Goal: Task Accomplishment & Management: Manage account settings

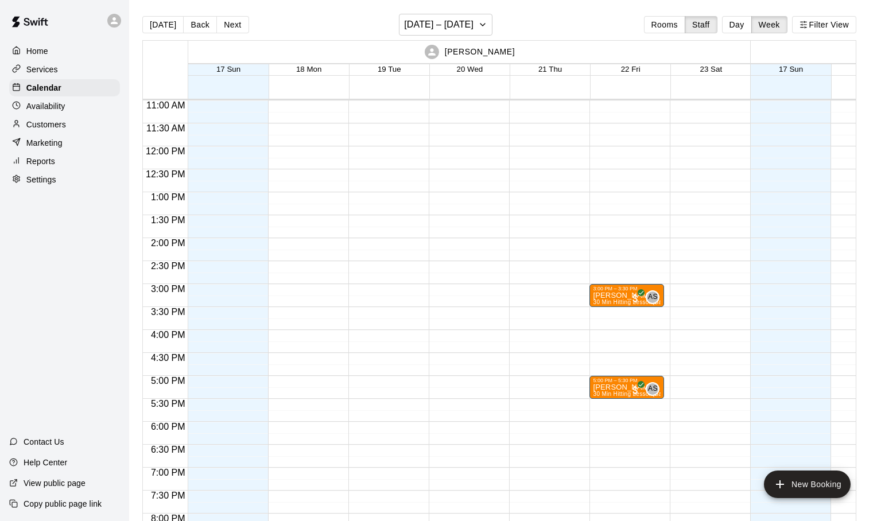
scroll to position [526, 0]
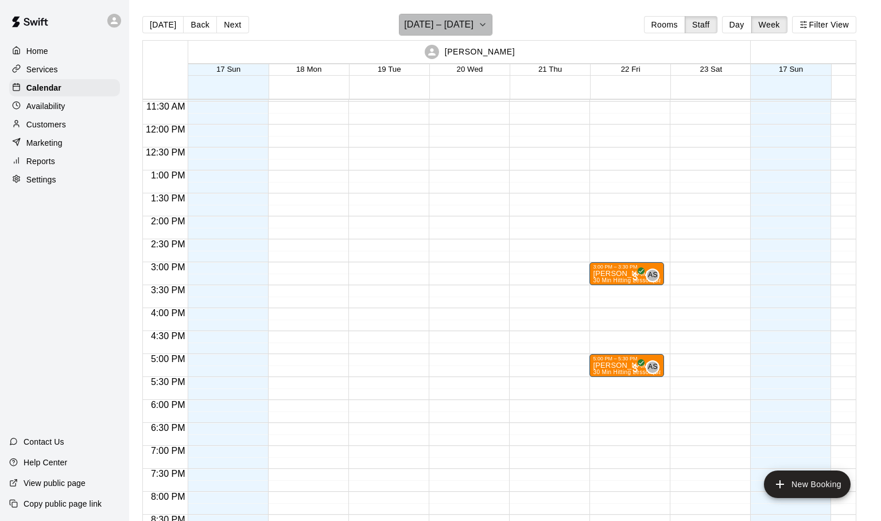
click at [480, 26] on icon "button" at bounding box center [482, 25] width 9 height 14
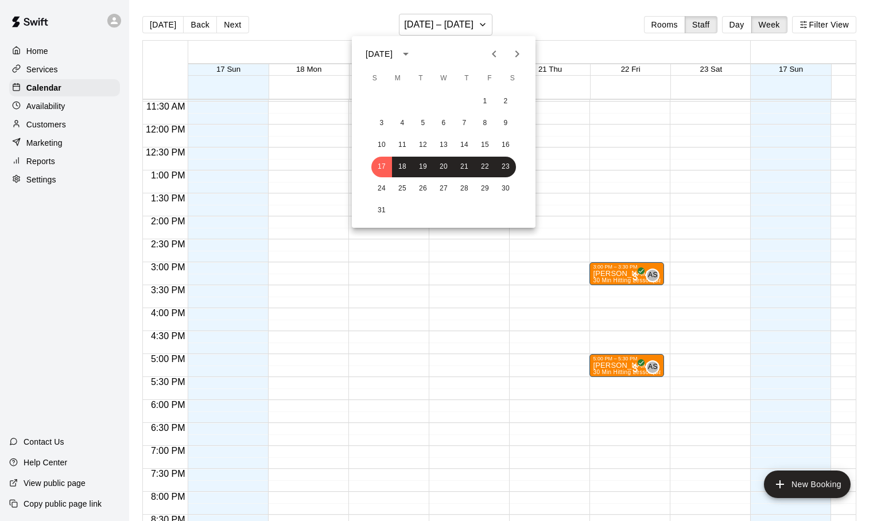
click at [62, 113] on div at bounding box center [440, 260] width 881 height 521
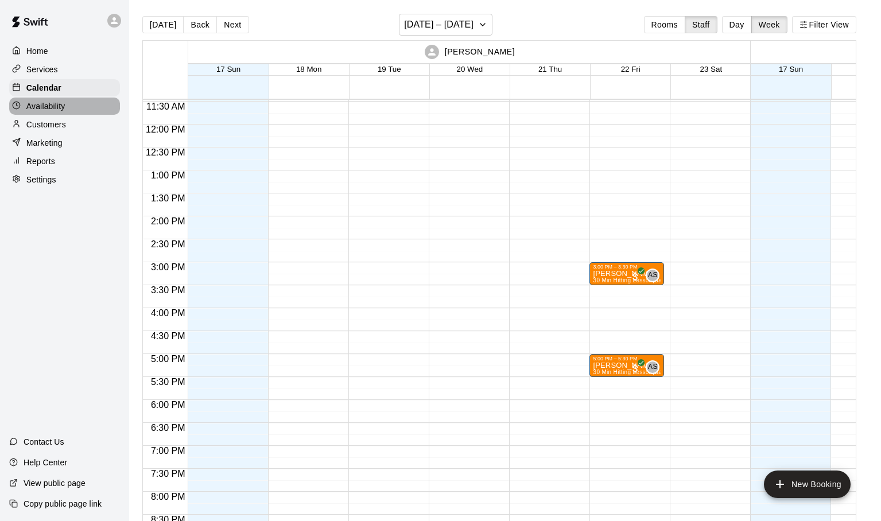
click at [56, 107] on p "Availability" at bounding box center [45, 105] width 39 height 11
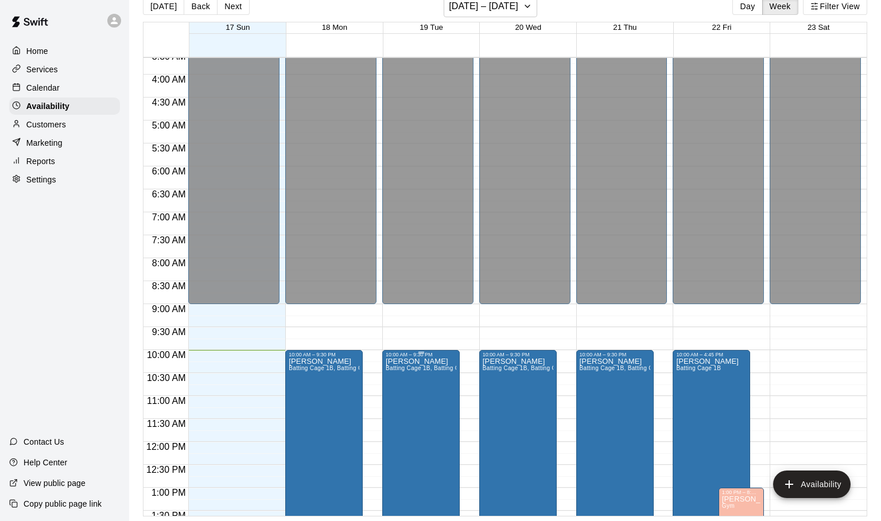
scroll to position [171, 0]
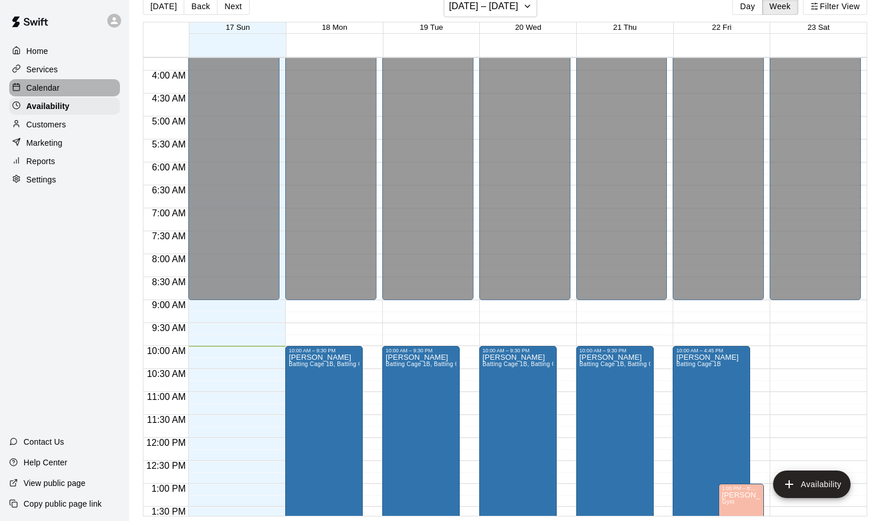
click at [46, 88] on p "Calendar" at bounding box center [42, 87] width 33 height 11
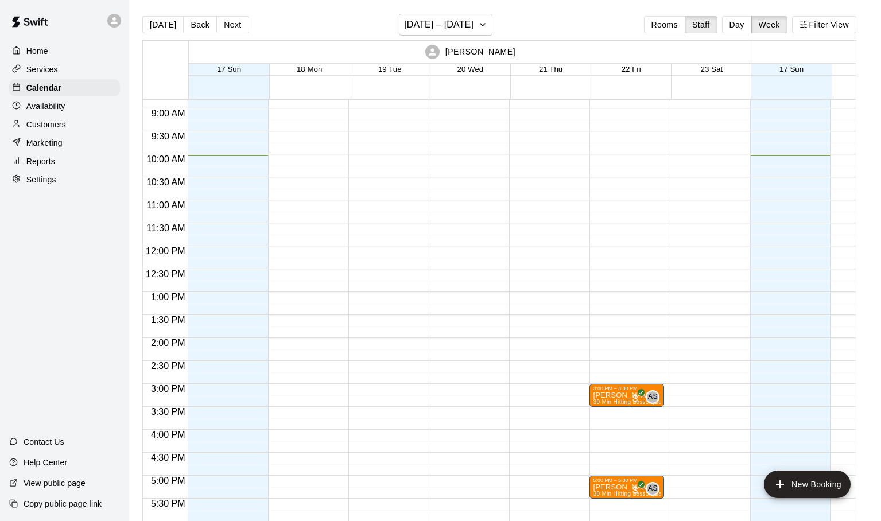
scroll to position [422, 0]
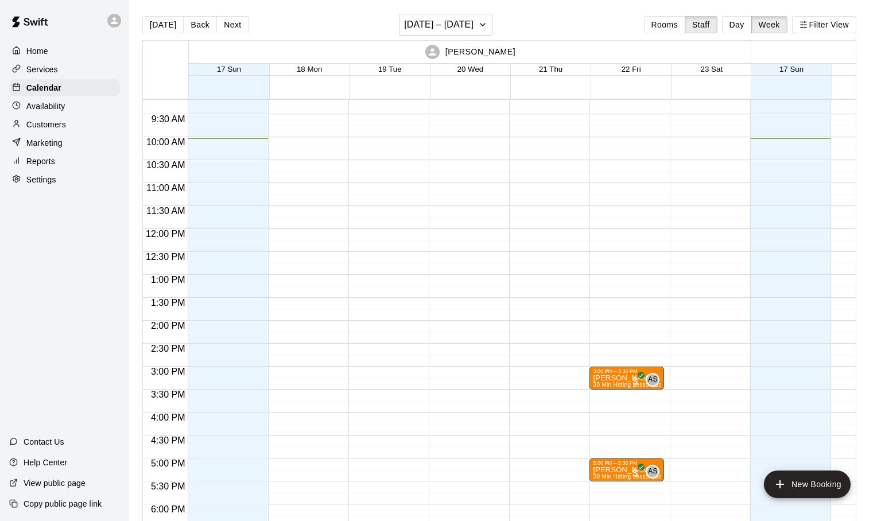
click at [63, 107] on p "Availability" at bounding box center [45, 105] width 39 height 11
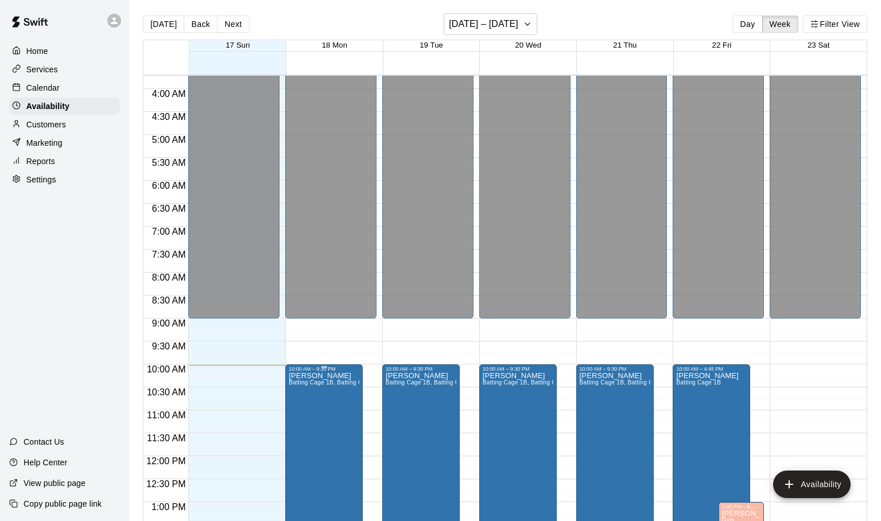
scroll to position [170, 0]
click at [51, 71] on p "Services" at bounding box center [42, 69] width 32 height 11
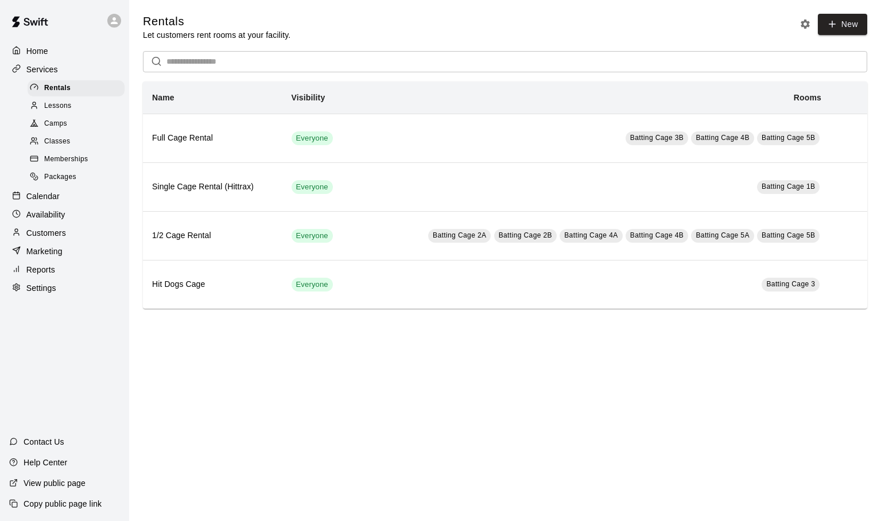
click at [19, 286] on icon at bounding box center [16, 287] width 9 height 9
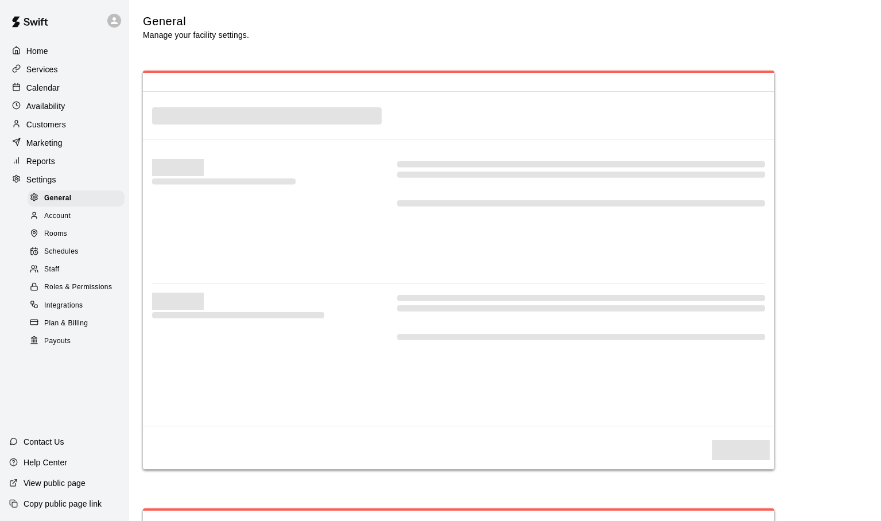
select select "**"
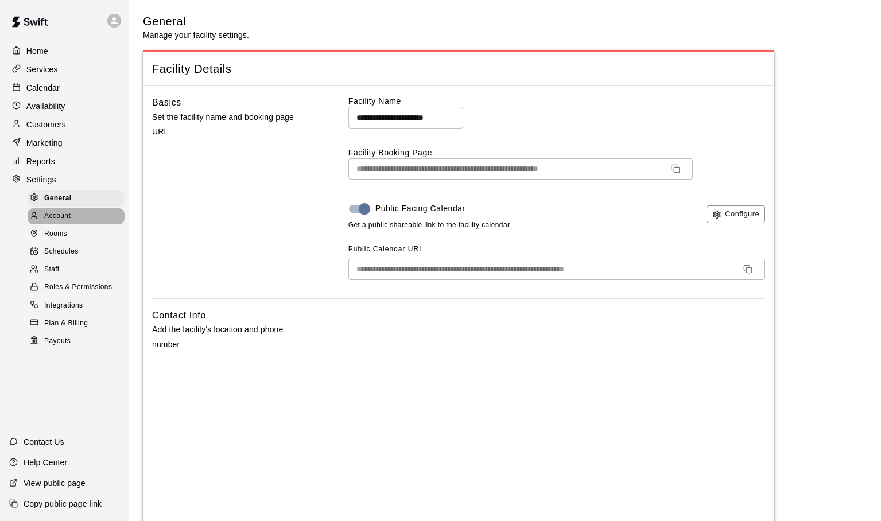
click at [62, 215] on span "Account" at bounding box center [57, 216] width 26 height 11
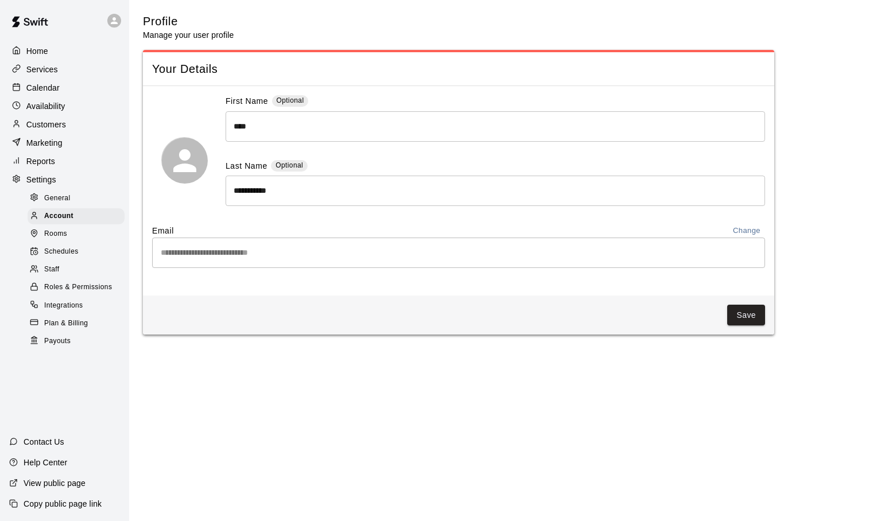
click at [58, 234] on span "Rooms" at bounding box center [55, 233] width 23 height 11
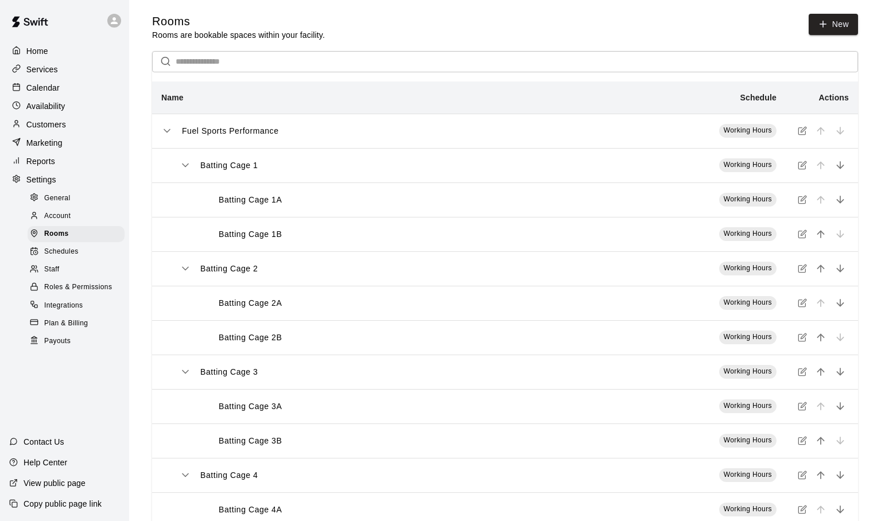
click at [56, 253] on span "Schedules" at bounding box center [61, 251] width 34 height 11
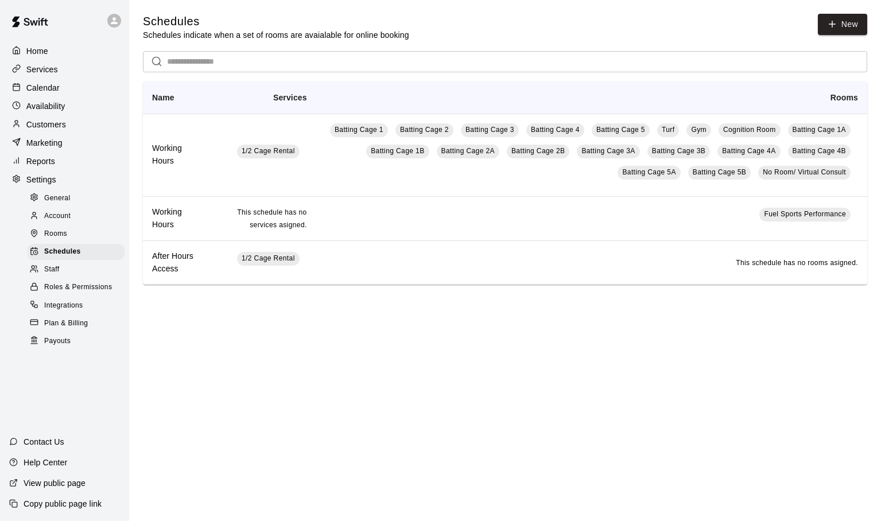
click at [56, 270] on span "Staff" at bounding box center [51, 269] width 15 height 11
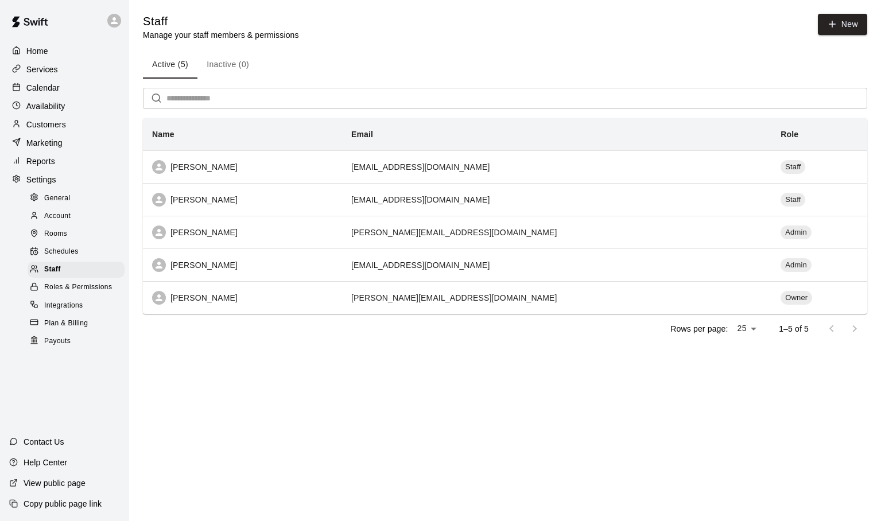
click at [55, 286] on span "Roles & Permissions" at bounding box center [78, 287] width 68 height 11
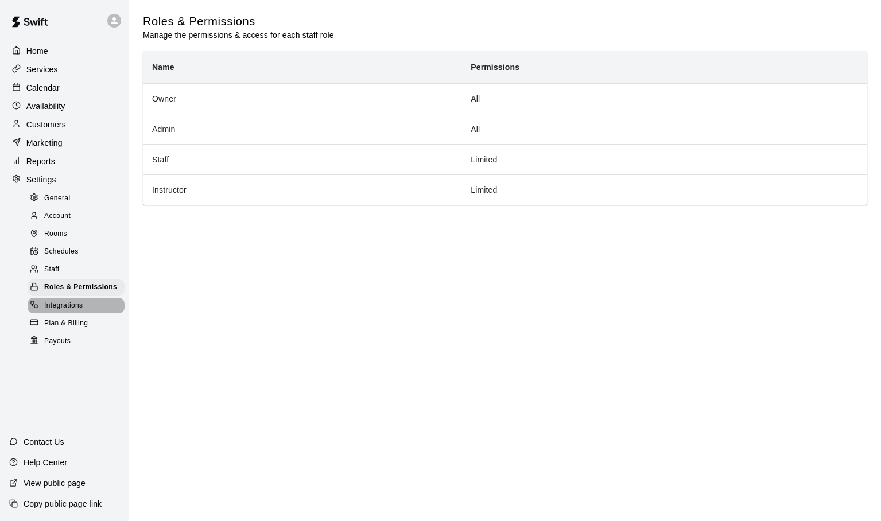
click at [52, 305] on span "Integrations" at bounding box center [63, 305] width 39 height 11
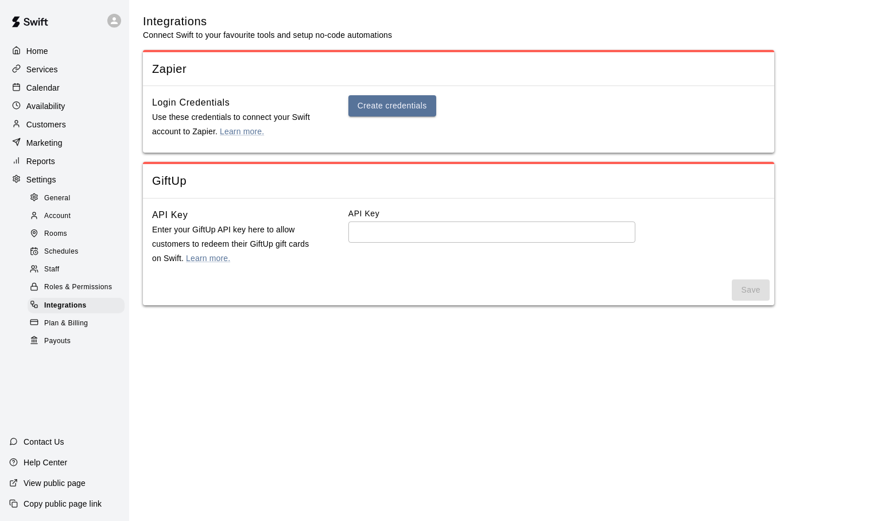
click at [52, 323] on span "Plan & Billing" at bounding box center [66, 323] width 44 height 11
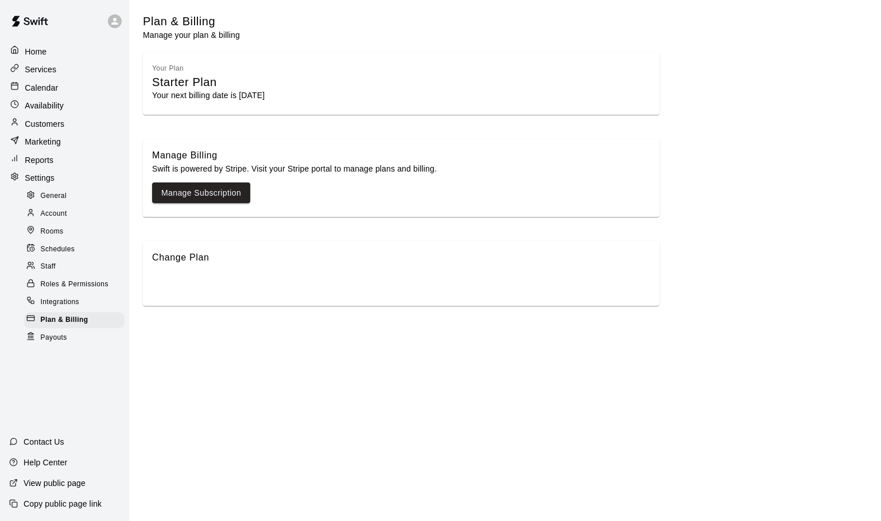
click at [37, 56] on p "Home" at bounding box center [36, 51] width 22 height 11
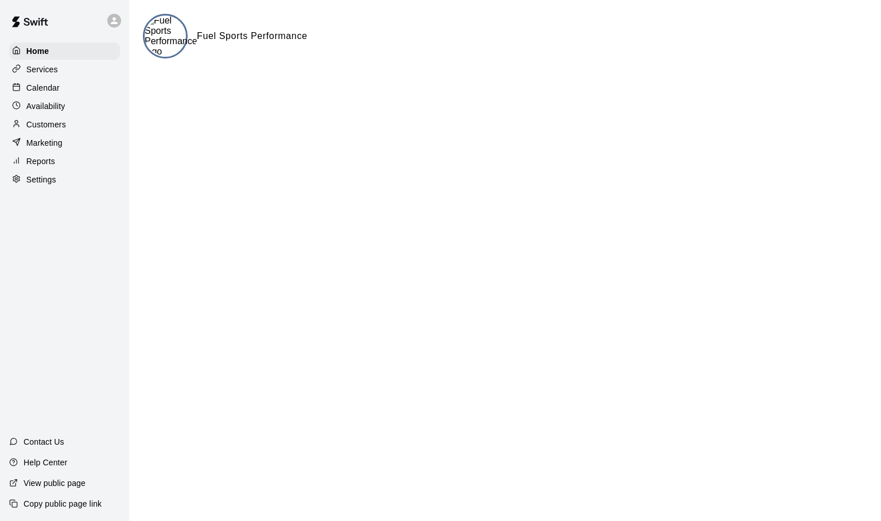
click at [38, 69] on p "Services" at bounding box center [42, 69] width 32 height 11
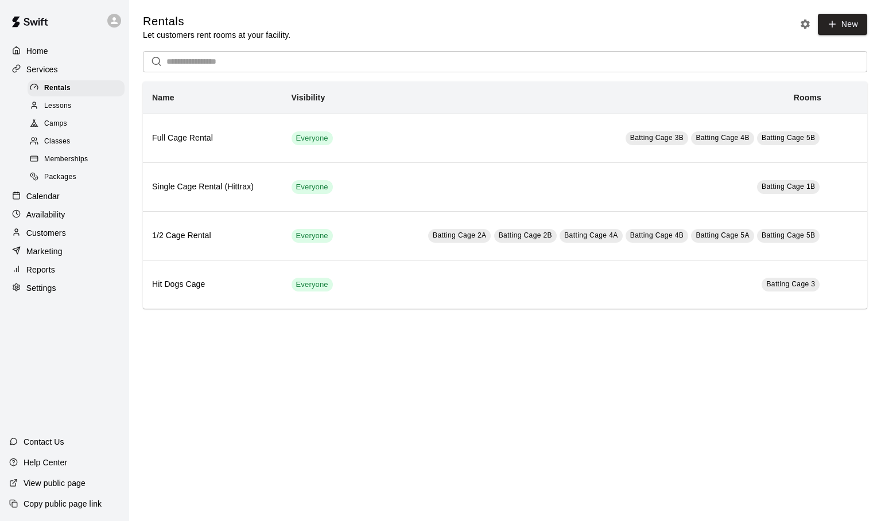
click at [42, 104] on div at bounding box center [37, 106] width 14 height 11
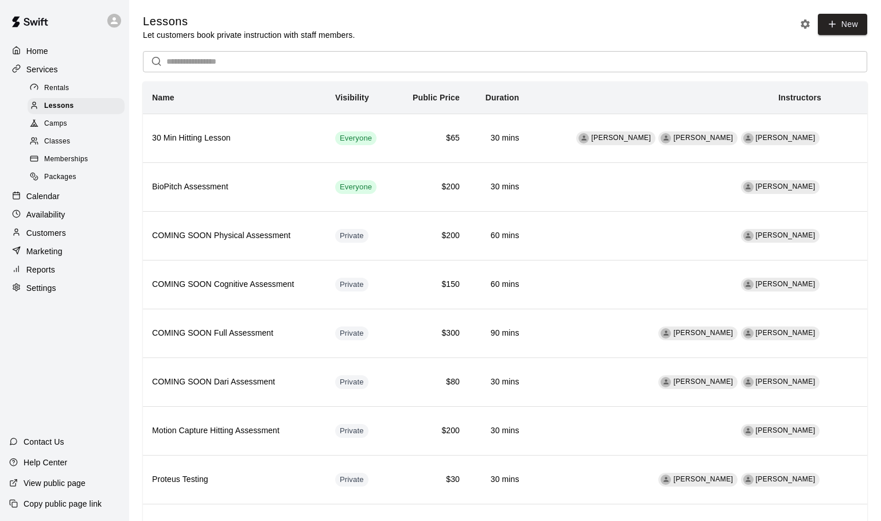
click at [49, 126] on span "Camps" at bounding box center [55, 123] width 23 height 11
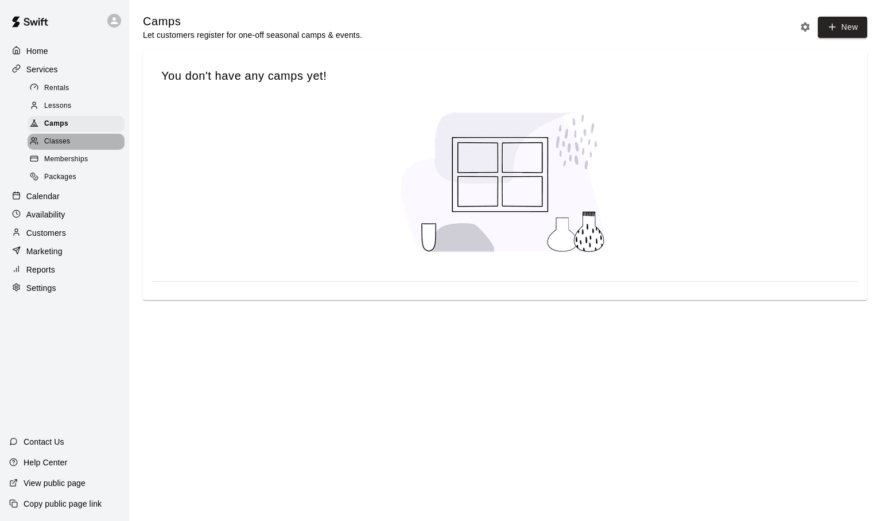
click at [49, 139] on span "Classes" at bounding box center [57, 141] width 26 height 11
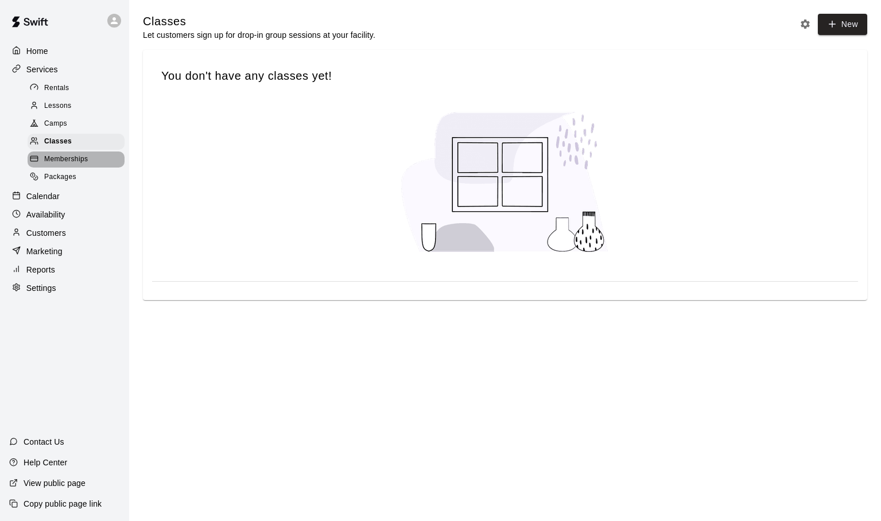
click at [48, 156] on span "Memberships" at bounding box center [66, 159] width 44 height 11
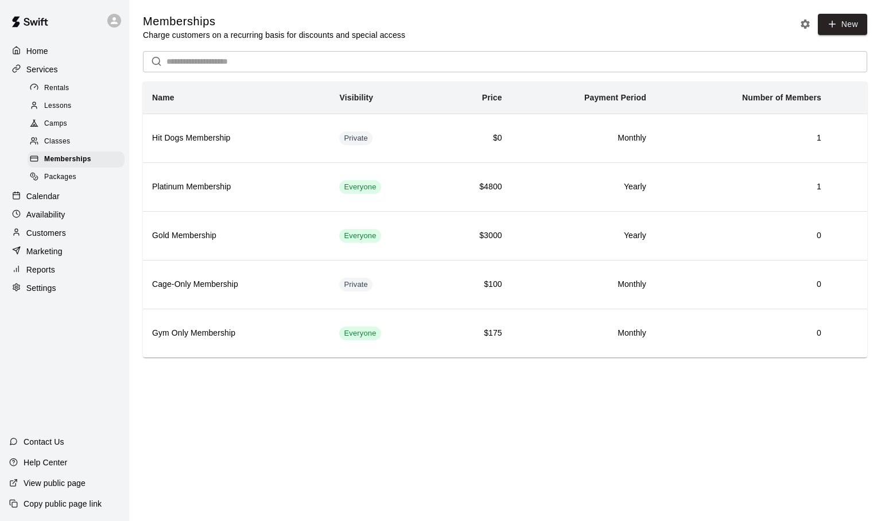
click at [47, 178] on span "Packages" at bounding box center [60, 177] width 32 height 11
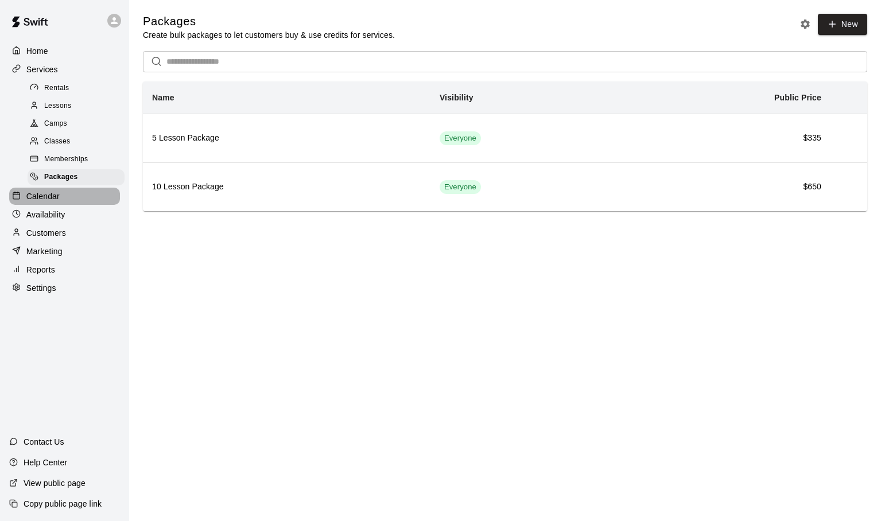
click at [46, 199] on p "Calendar" at bounding box center [42, 196] width 33 height 11
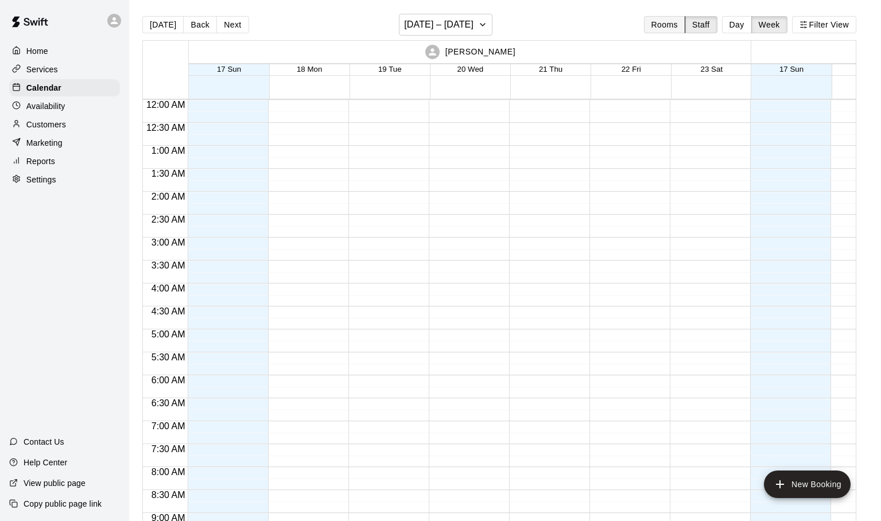
click at [663, 24] on button "Rooms" at bounding box center [664, 24] width 41 height 17
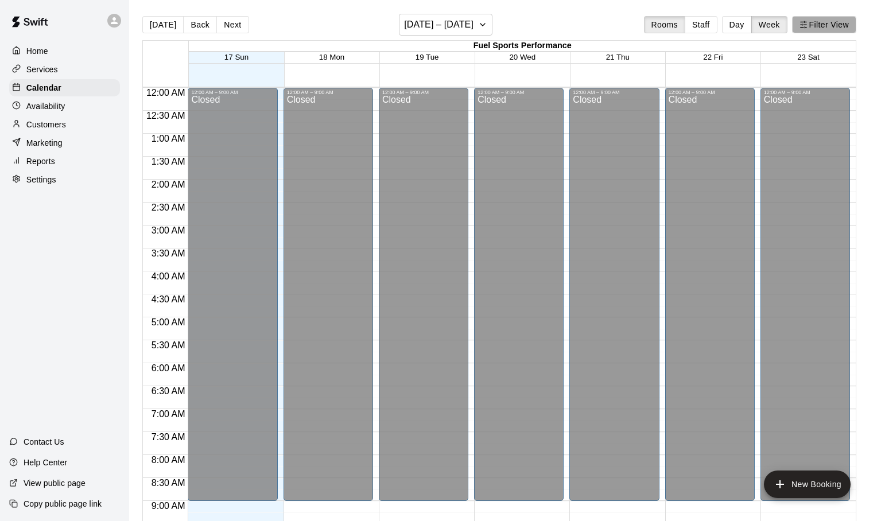
click at [800, 30] on button "Filter View" at bounding box center [824, 24] width 64 height 17
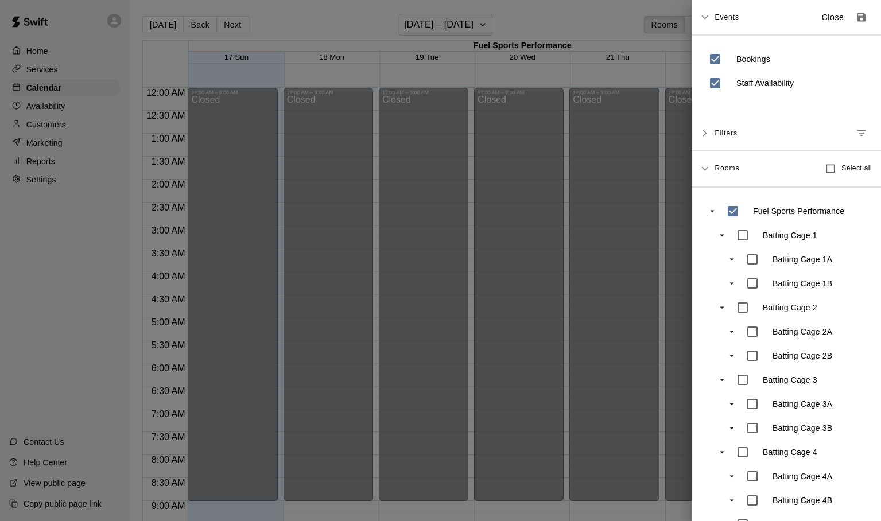
click at [654, 79] on div at bounding box center [440, 260] width 881 height 521
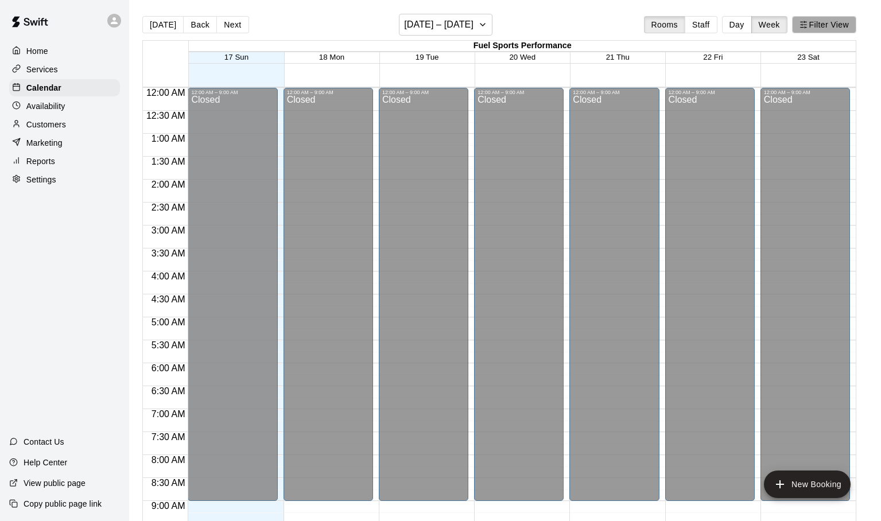
click at [810, 28] on button "Filter View" at bounding box center [824, 24] width 64 height 17
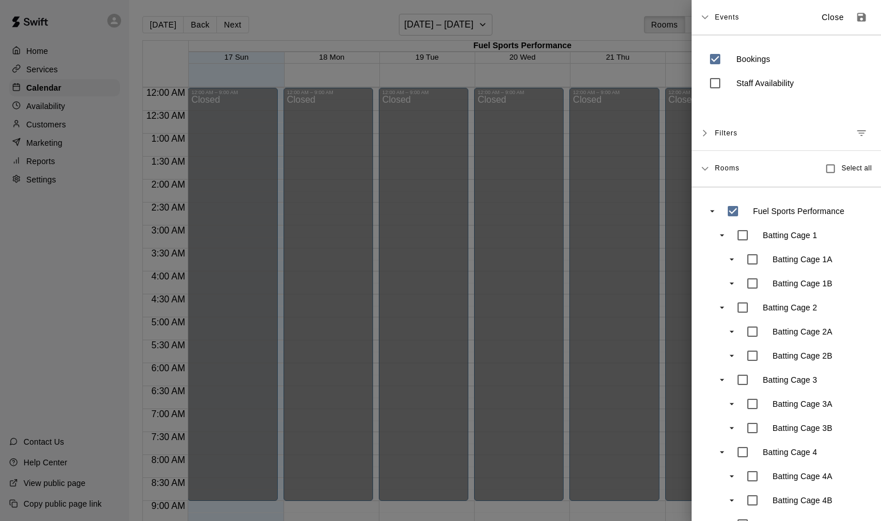
click at [706, 133] on icon at bounding box center [705, 133] width 4 height 7
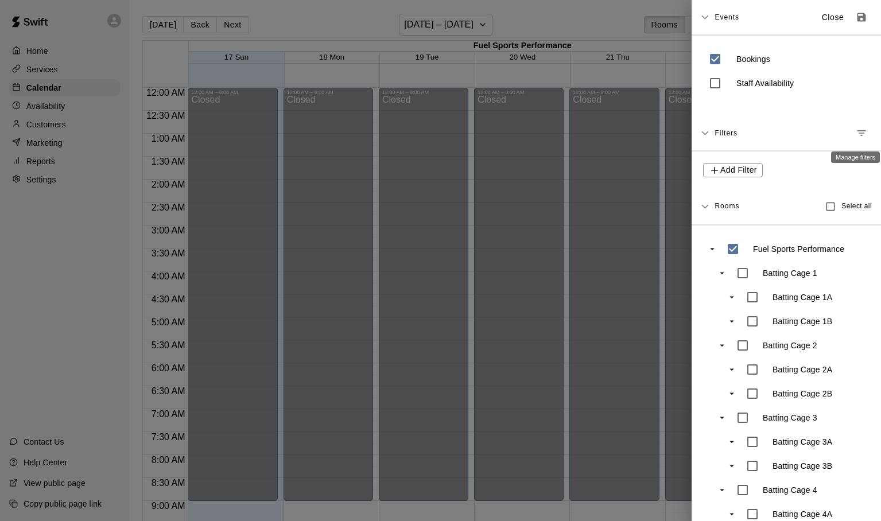
click at [860, 130] on icon "Manage filters" at bounding box center [861, 132] width 11 height 11
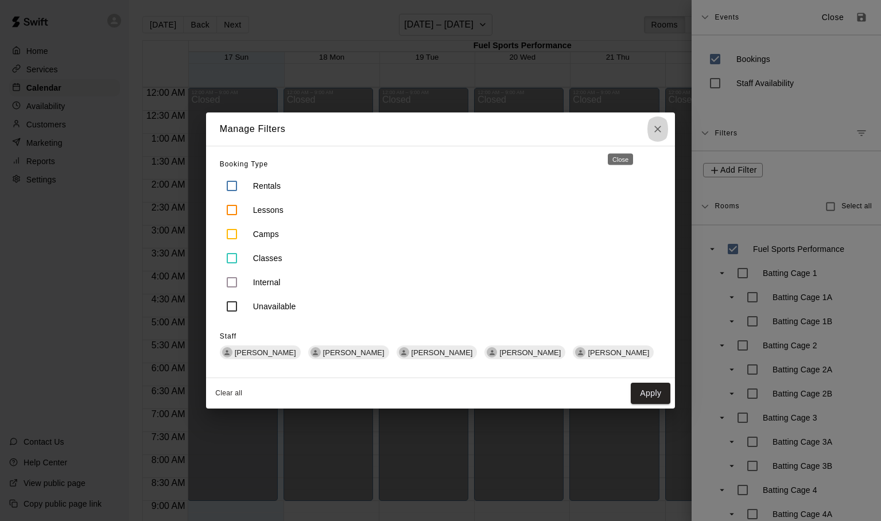
click at [654, 129] on icon "Close" at bounding box center [657, 129] width 7 height 7
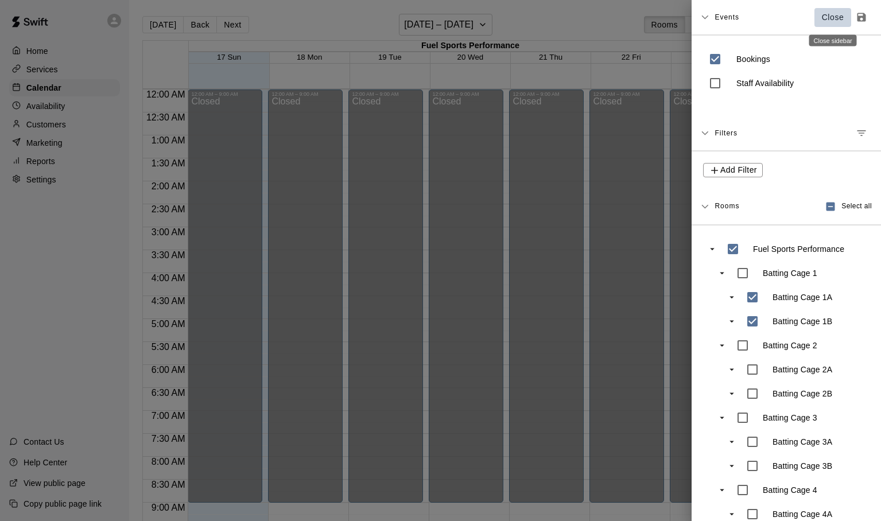
click at [827, 19] on p "Close" at bounding box center [833, 17] width 22 height 12
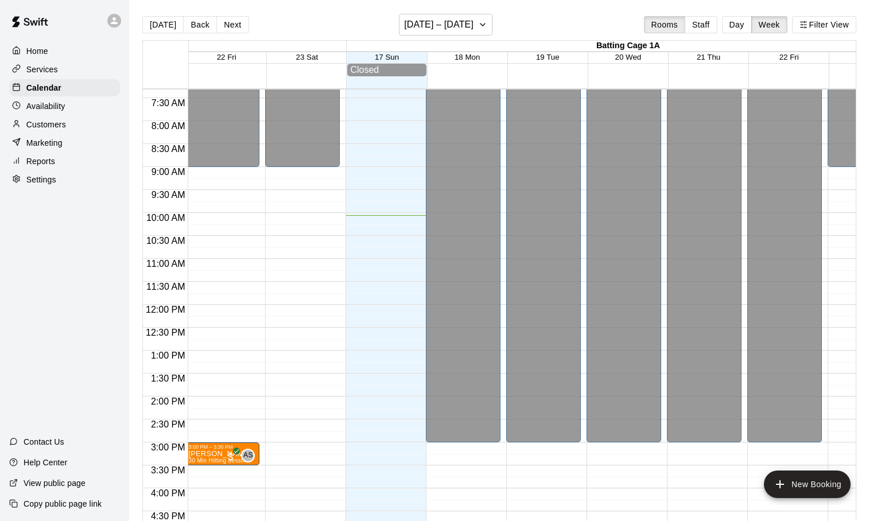
click at [372, 310] on div at bounding box center [383, 305] width 75 height 1102
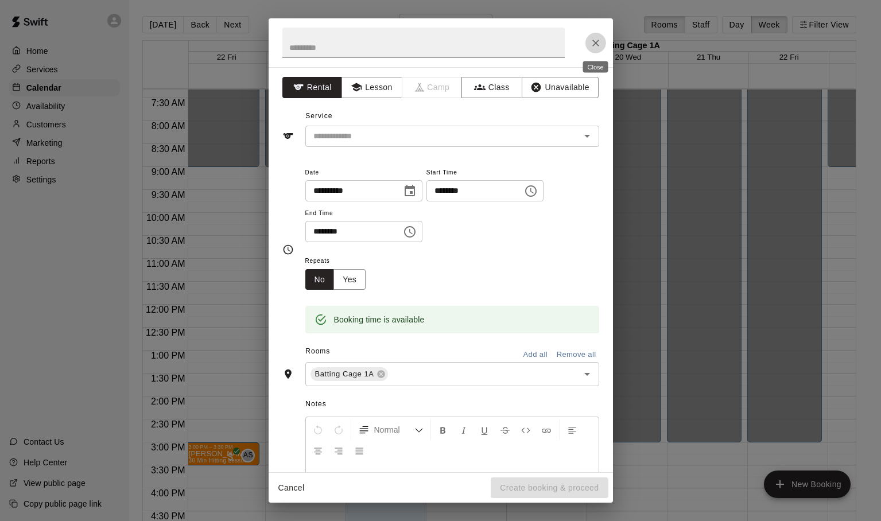
click at [596, 45] on icon "Close" at bounding box center [595, 42] width 11 height 11
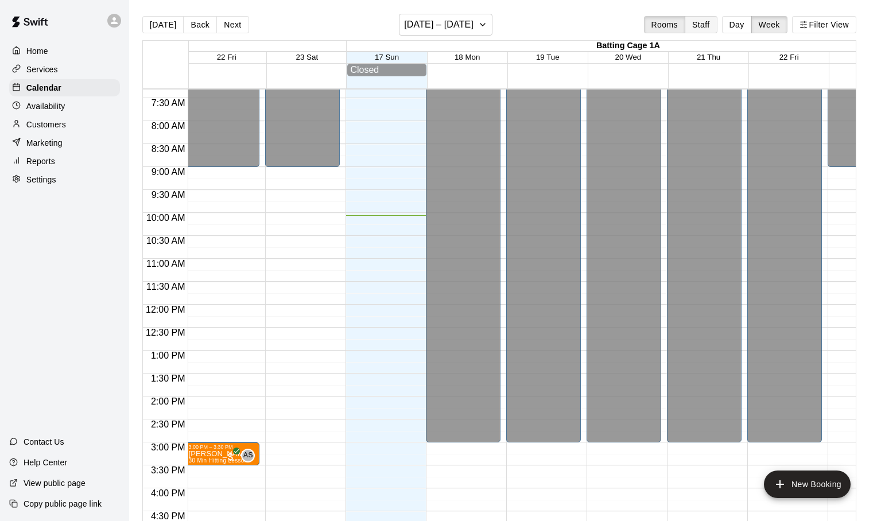
click at [708, 26] on button "Staff" at bounding box center [701, 24] width 33 height 17
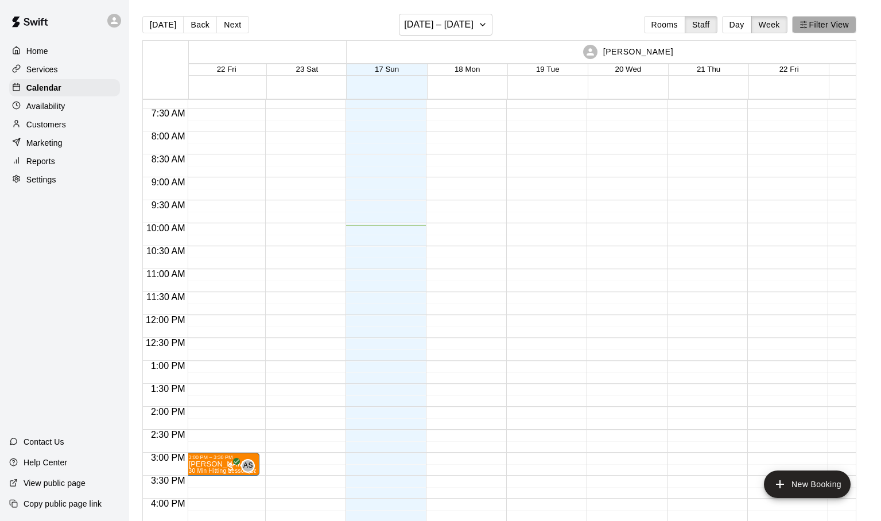
click at [801, 22] on icon "button" at bounding box center [804, 25] width 8 height 8
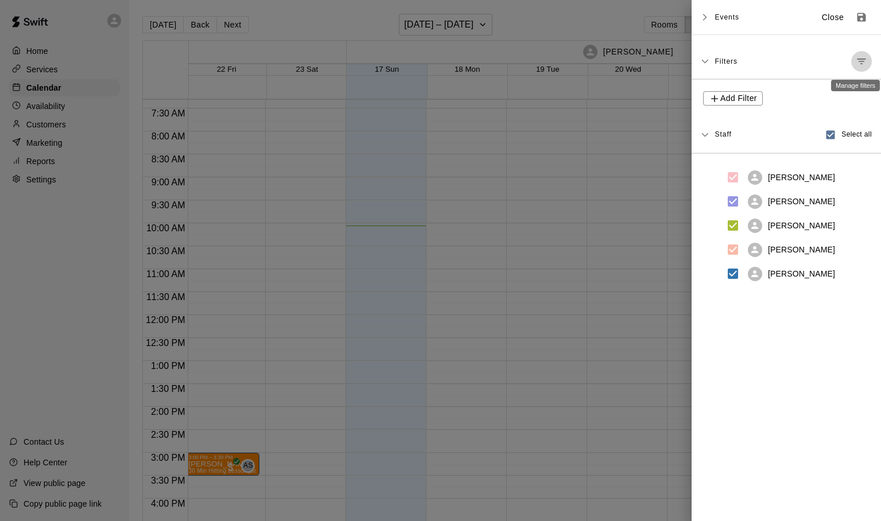
click at [858, 62] on icon "Manage filters" at bounding box center [861, 61] width 11 height 11
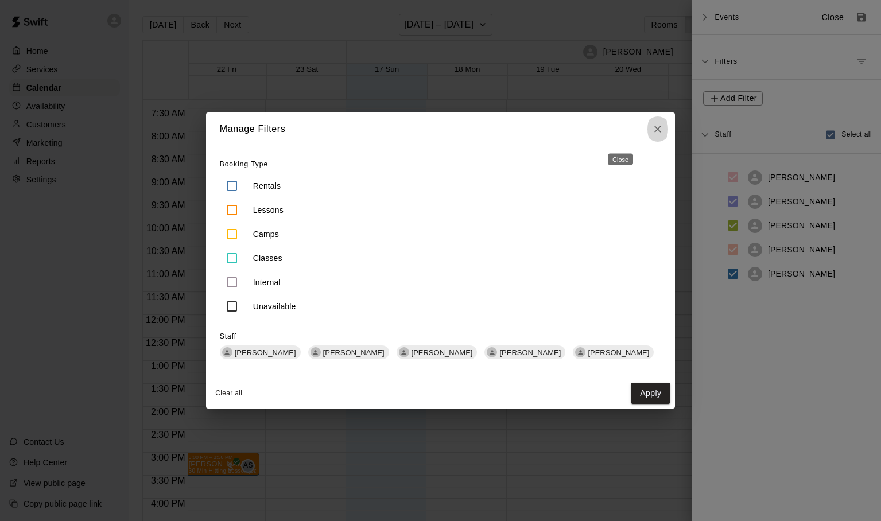
click at [654, 129] on icon "Close" at bounding box center [657, 129] width 7 height 7
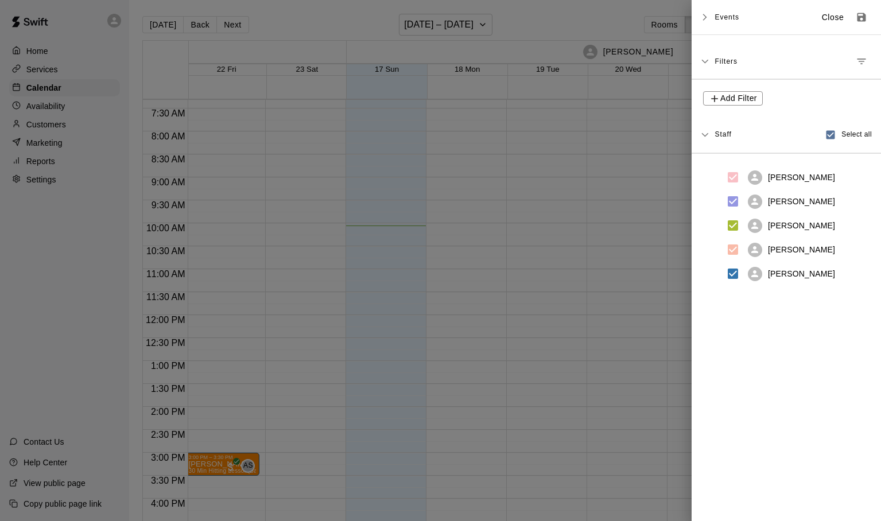
click at [858, 60] on icon "Manage filters" at bounding box center [861, 61] width 11 height 11
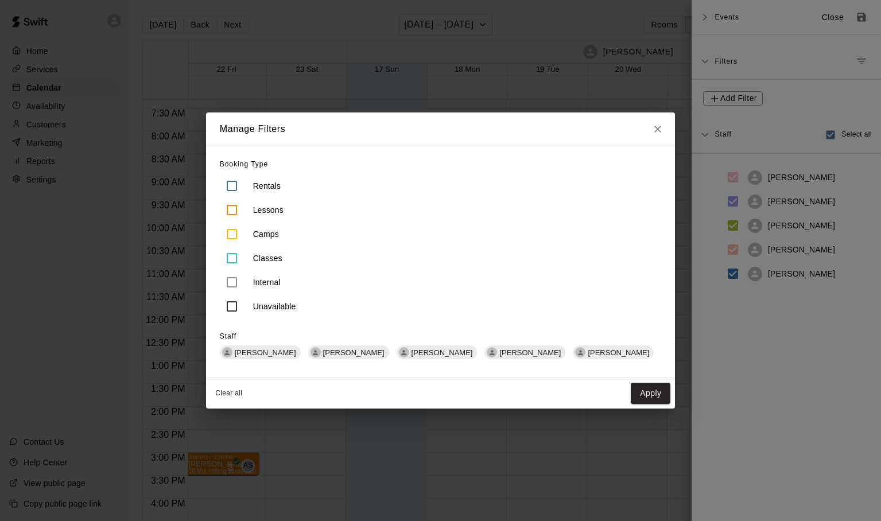
click at [652, 129] on icon "Close" at bounding box center [657, 128] width 11 height 11
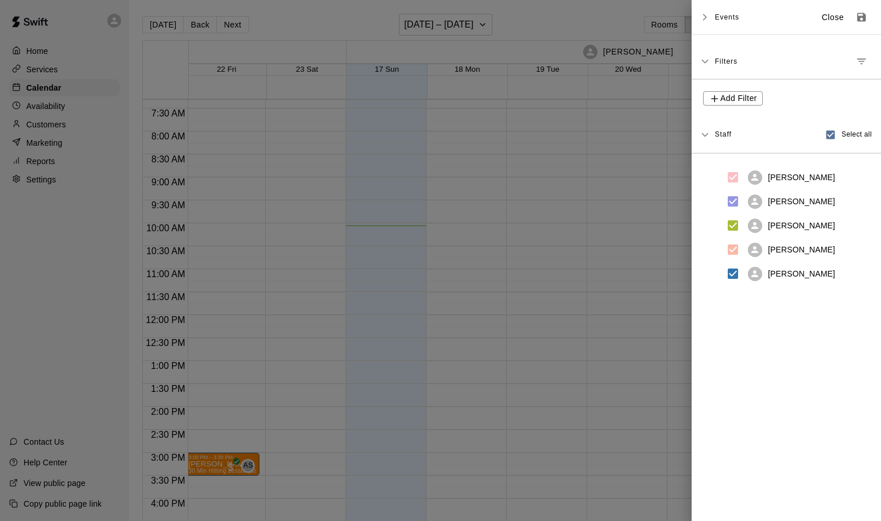
click at [708, 17] on icon at bounding box center [705, 17] width 8 height 8
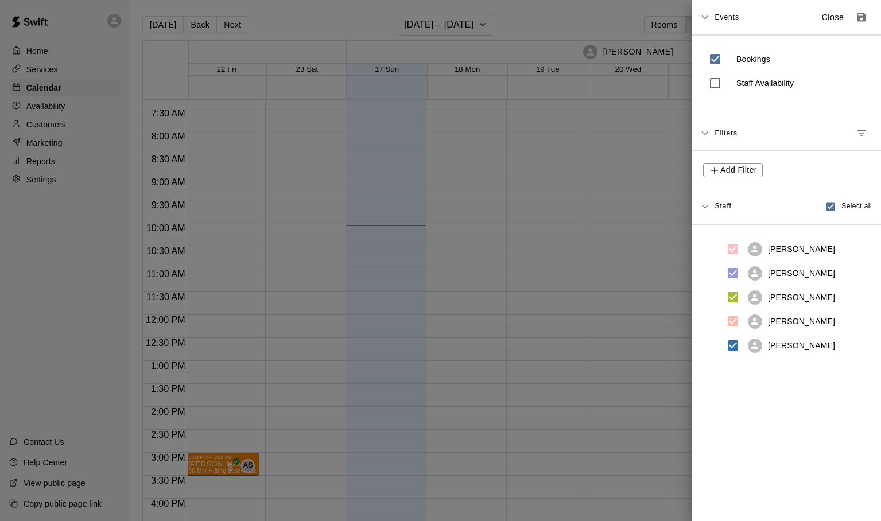
click at [708, 17] on icon at bounding box center [705, 17] width 8 height 8
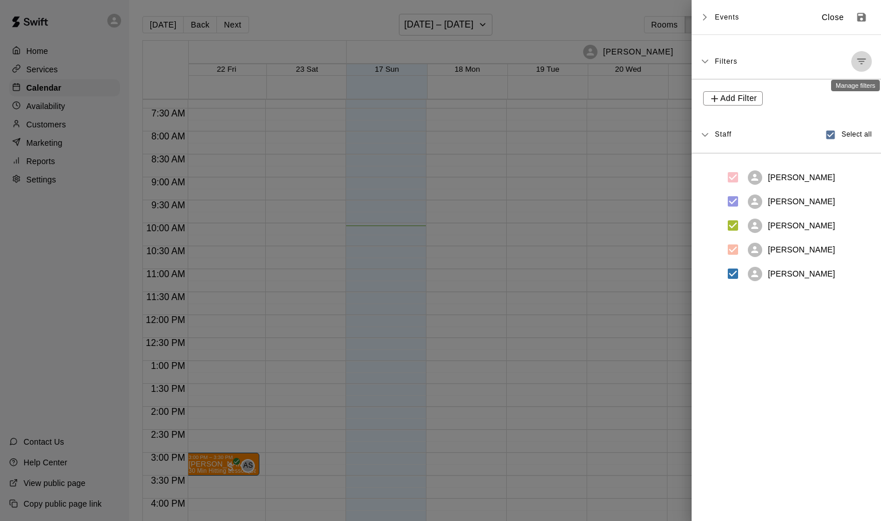
click at [867, 63] on icon "Manage filters" at bounding box center [861, 61] width 11 height 11
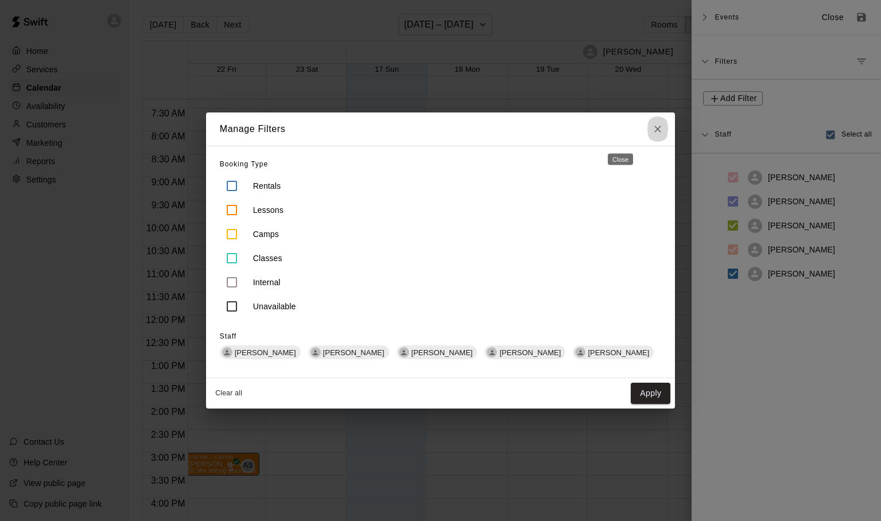
click at [652, 126] on icon "Close" at bounding box center [657, 128] width 11 height 11
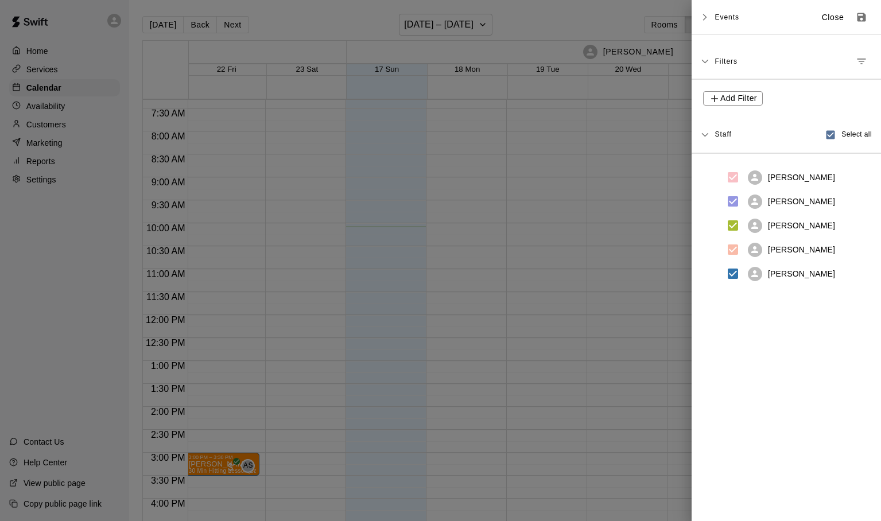
click at [707, 59] on icon at bounding box center [705, 61] width 8 height 8
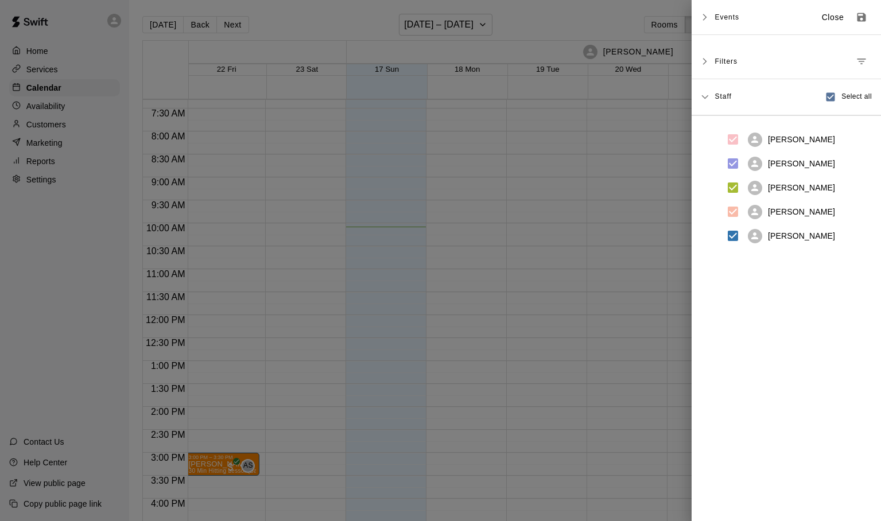
click at [706, 98] on icon at bounding box center [704, 97] width 7 height 4
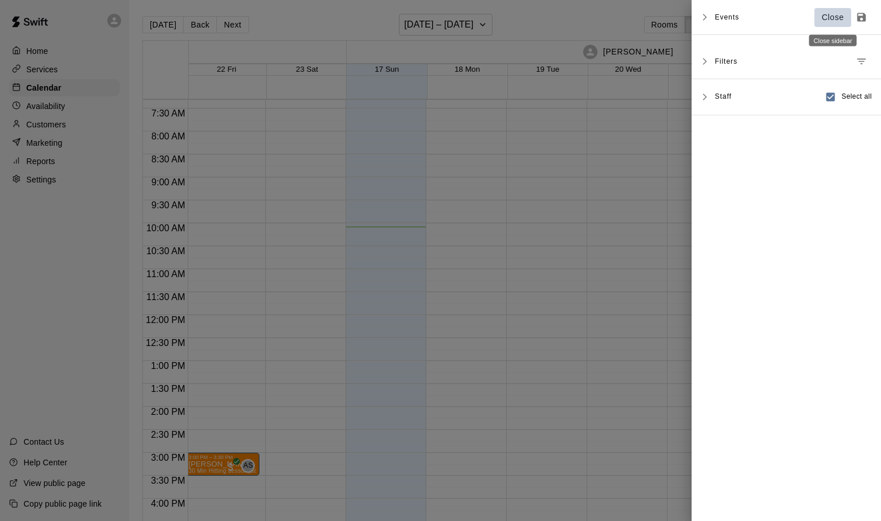
click at [831, 16] on p "Close" at bounding box center [833, 17] width 22 height 12
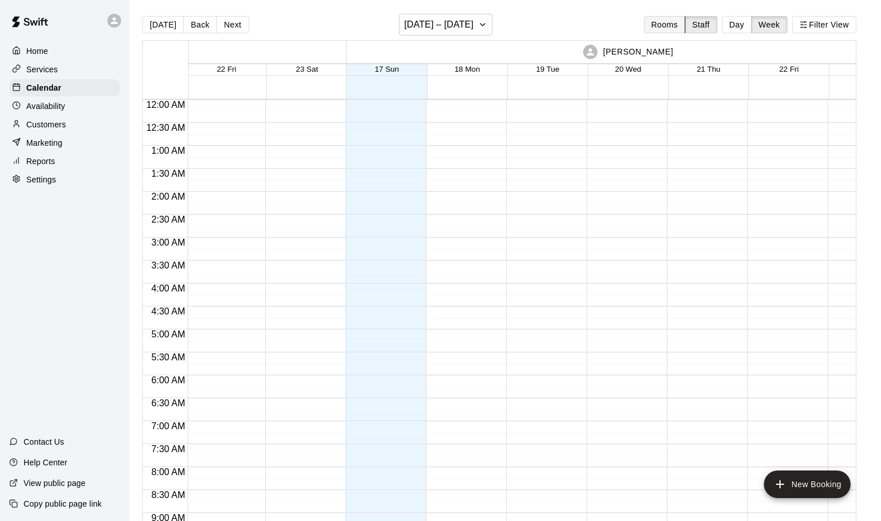
click at [675, 26] on button "Rooms" at bounding box center [664, 24] width 41 height 17
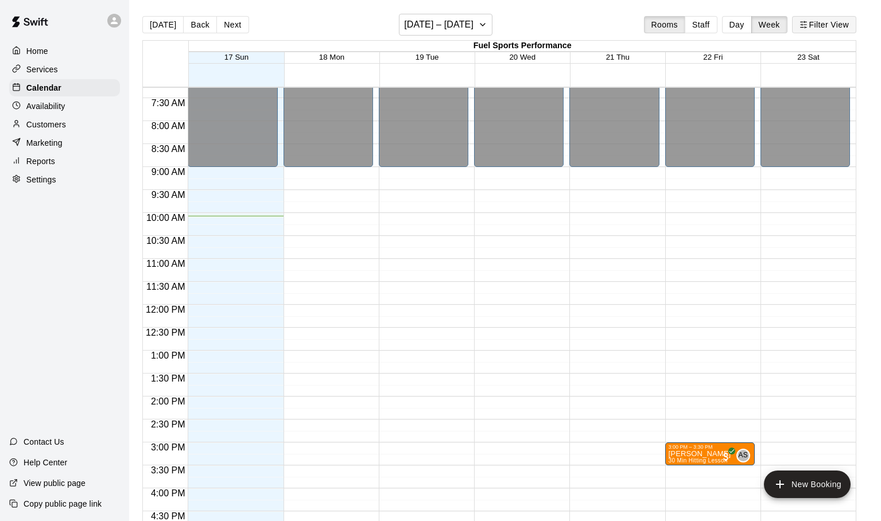
click at [804, 26] on icon "button" at bounding box center [804, 25] width 8 height 8
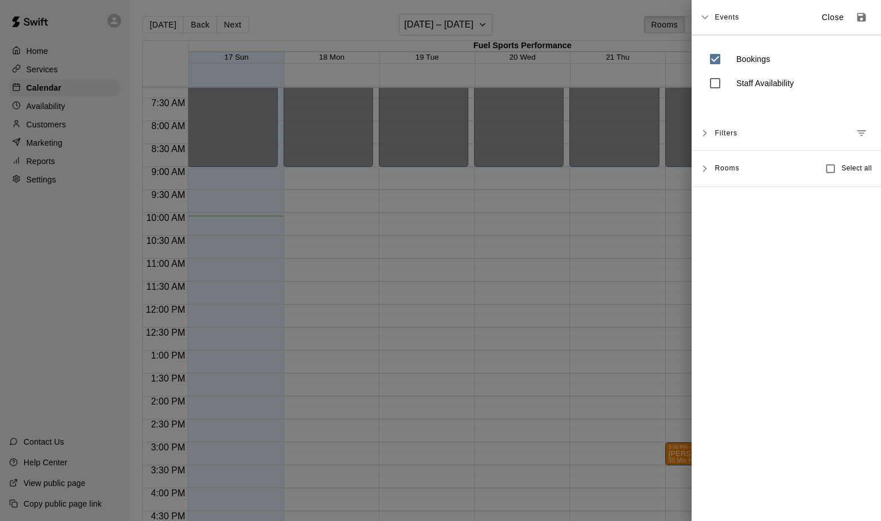
click at [708, 167] on icon at bounding box center [705, 169] width 8 height 8
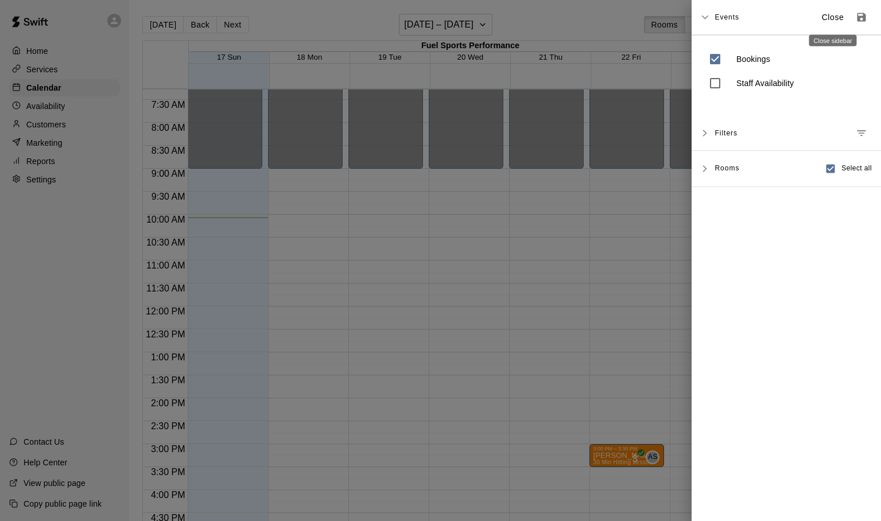
click at [827, 18] on p "Close" at bounding box center [833, 17] width 22 height 12
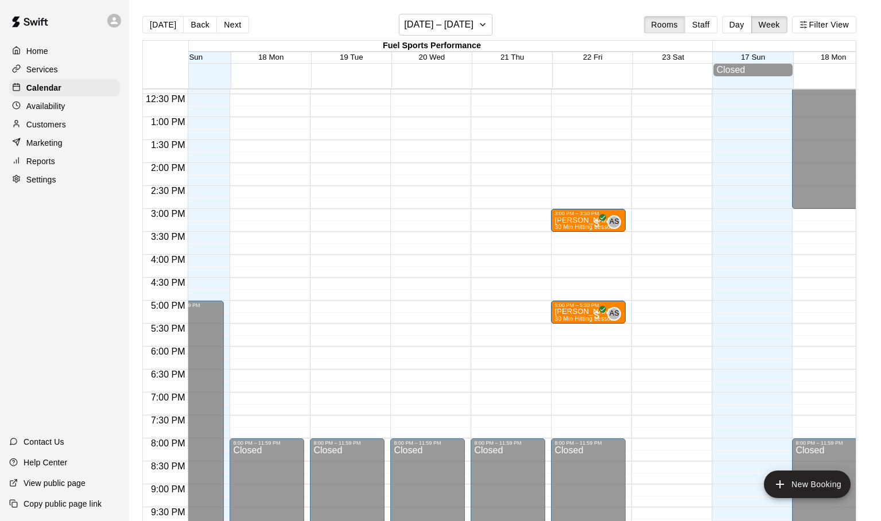
scroll to position [569, 47]
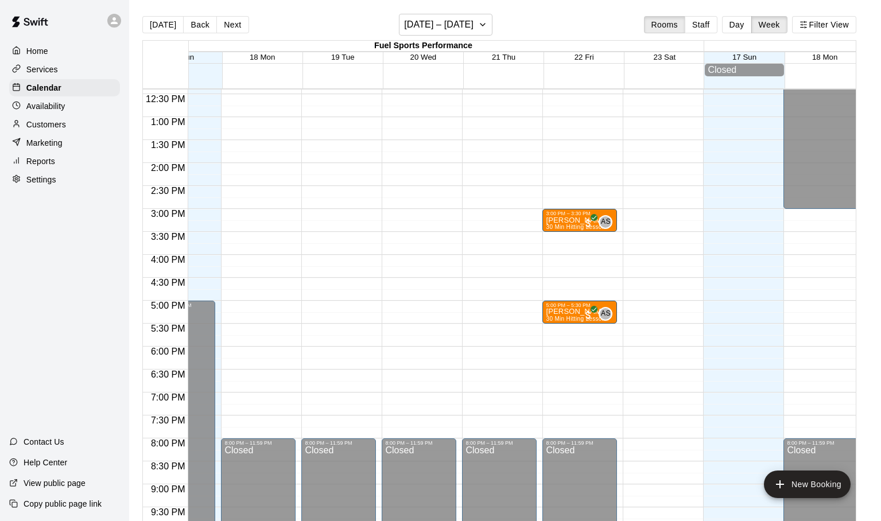
click at [162, 232] on div at bounding box center [165, 229] width 45 height 6
click at [568, 220] on p "[PERSON_NAME]" at bounding box center [577, 220] width 63 height 0
click at [582, 171] on div at bounding box center [440, 260] width 881 height 521
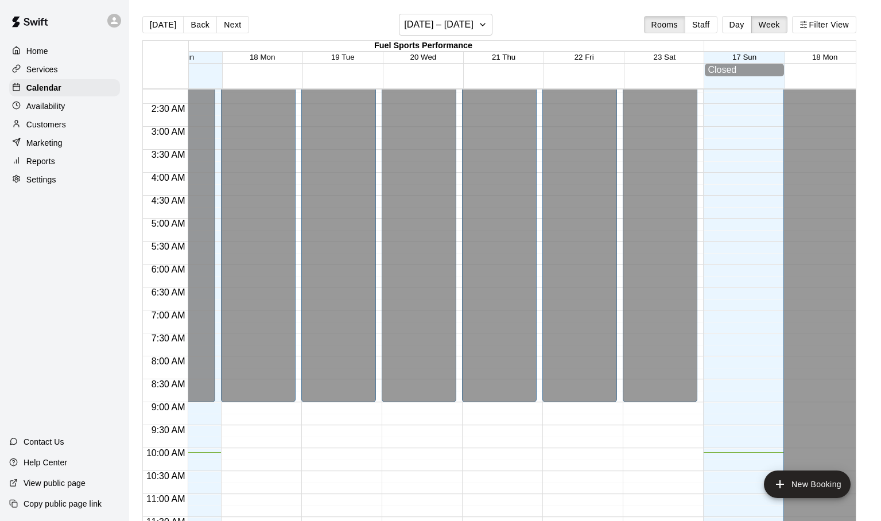
scroll to position [191, 47]
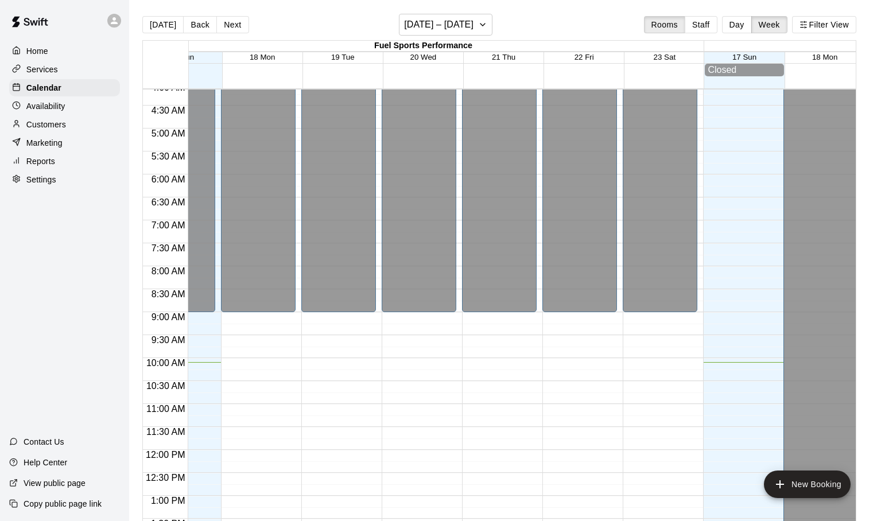
click at [726, 226] on div at bounding box center [740, 450] width 75 height 1102
click at [726, 225] on div "**********" at bounding box center [440, 260] width 881 height 521
click at [736, 31] on button "Day" at bounding box center [737, 24] width 30 height 17
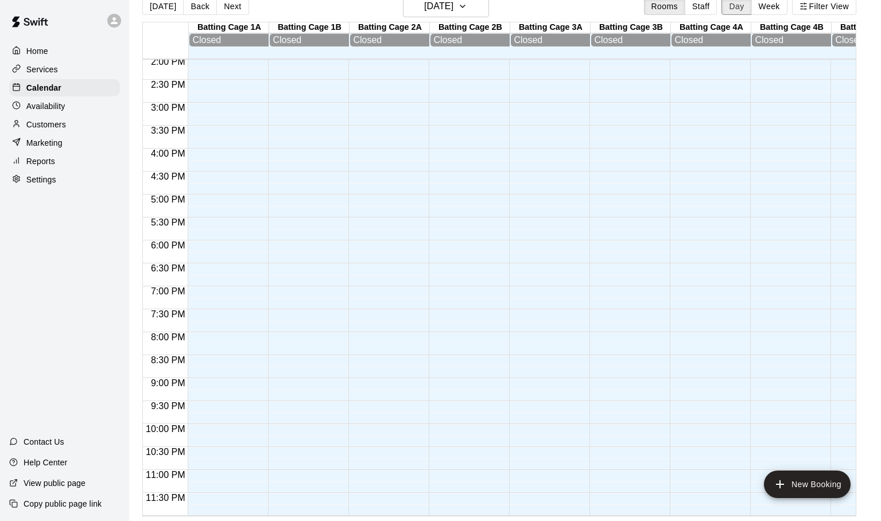
scroll to position [0, 0]
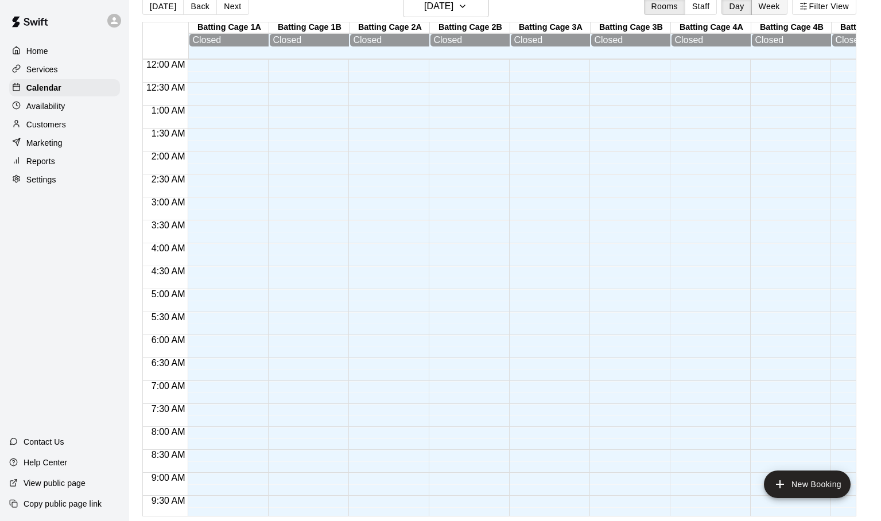
click at [769, 6] on button "Week" at bounding box center [769, 6] width 36 height 17
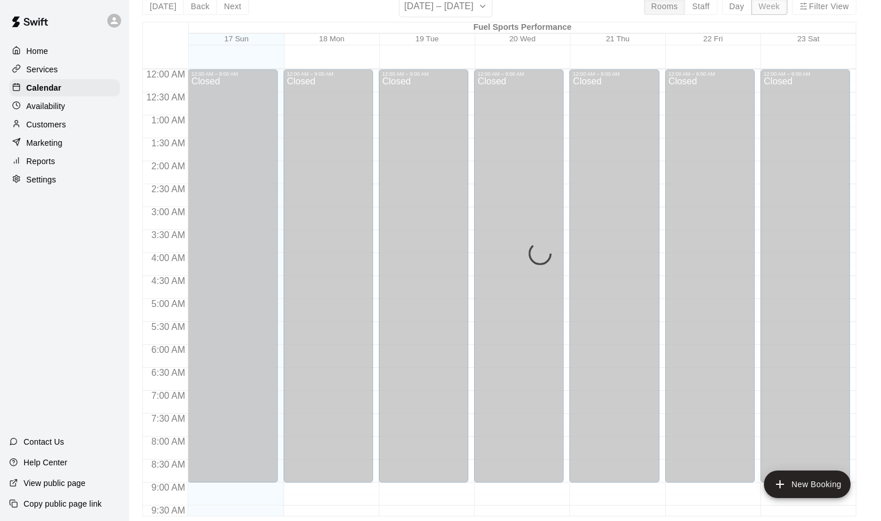
scroll to position [464, 0]
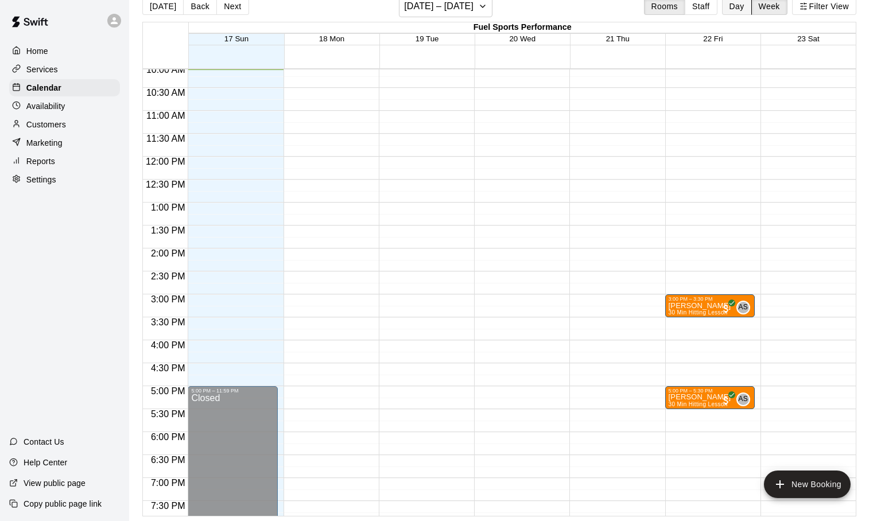
click at [738, 6] on button "Day" at bounding box center [737, 6] width 30 height 17
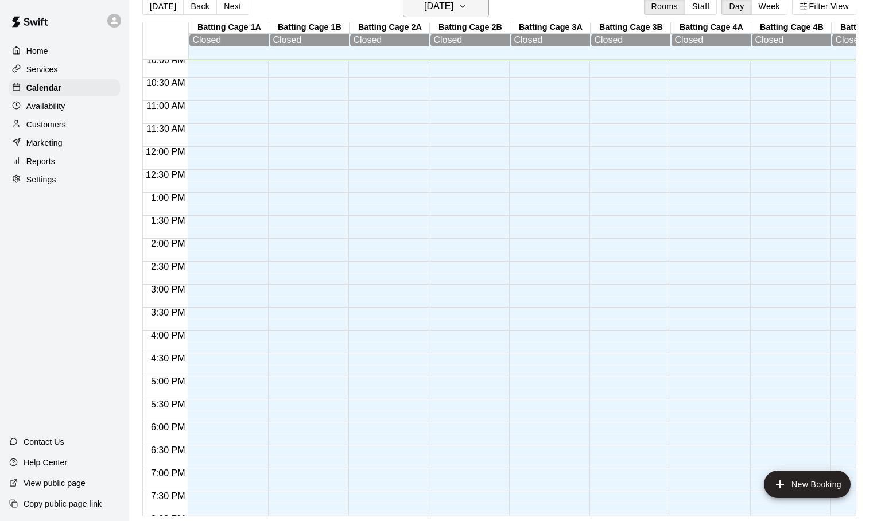
click at [467, 9] on icon "button" at bounding box center [462, 6] width 9 height 14
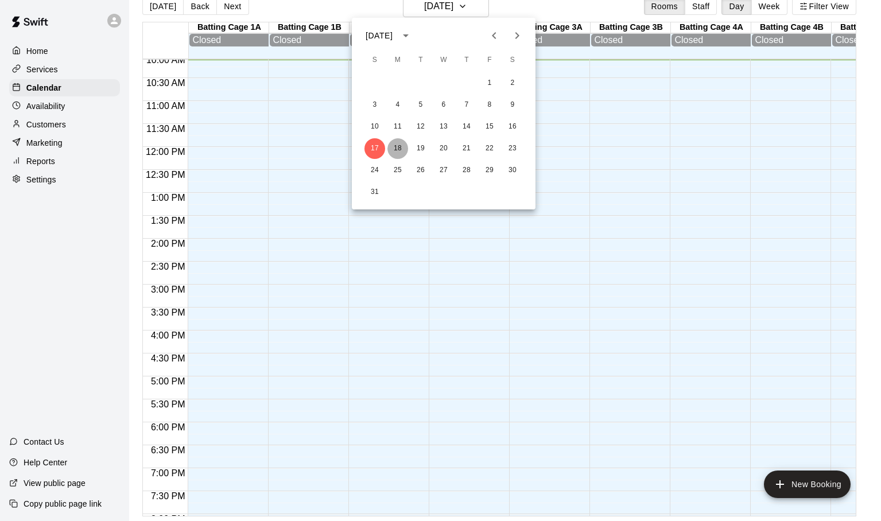
click at [404, 148] on button "18" at bounding box center [397, 148] width 21 height 21
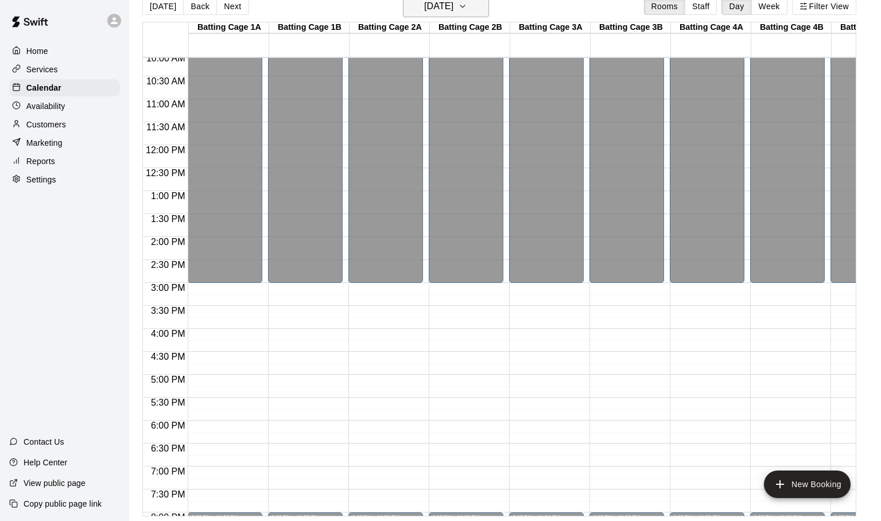
click at [465, 7] on icon "button" at bounding box center [462, 6] width 5 height 2
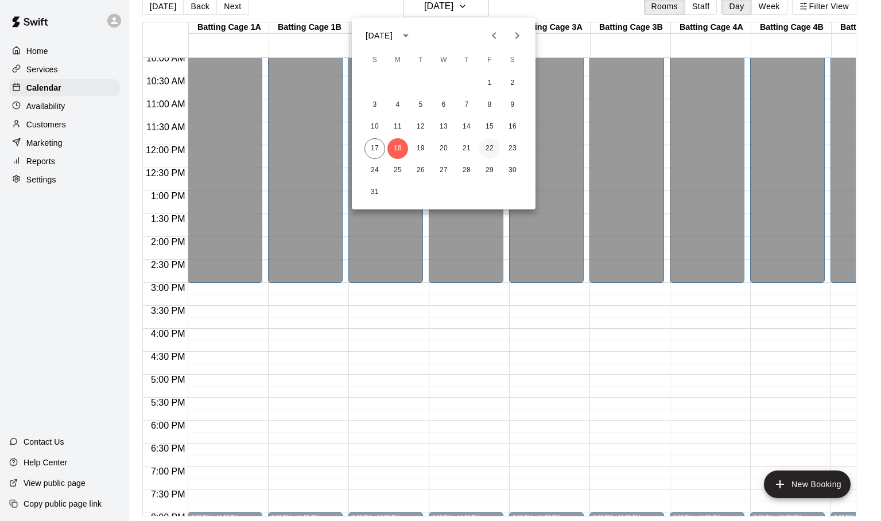
click at [492, 149] on button "22" at bounding box center [489, 148] width 21 height 21
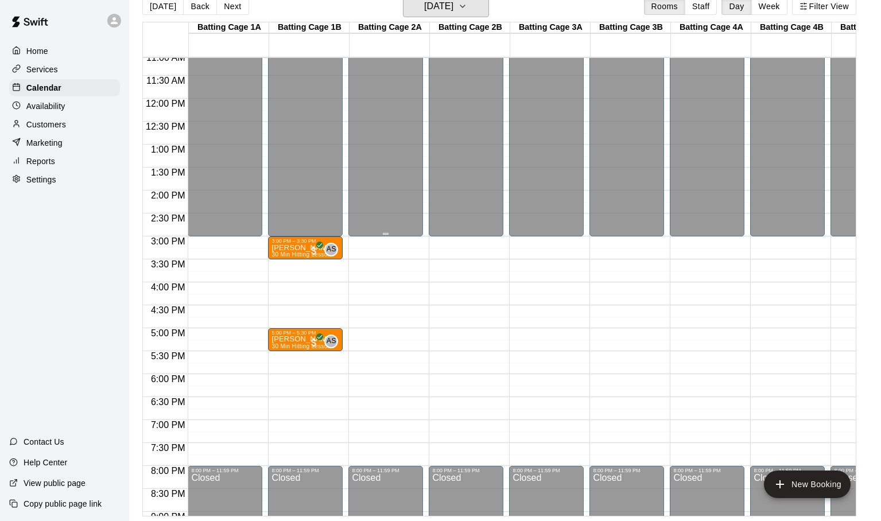
scroll to position [524, 0]
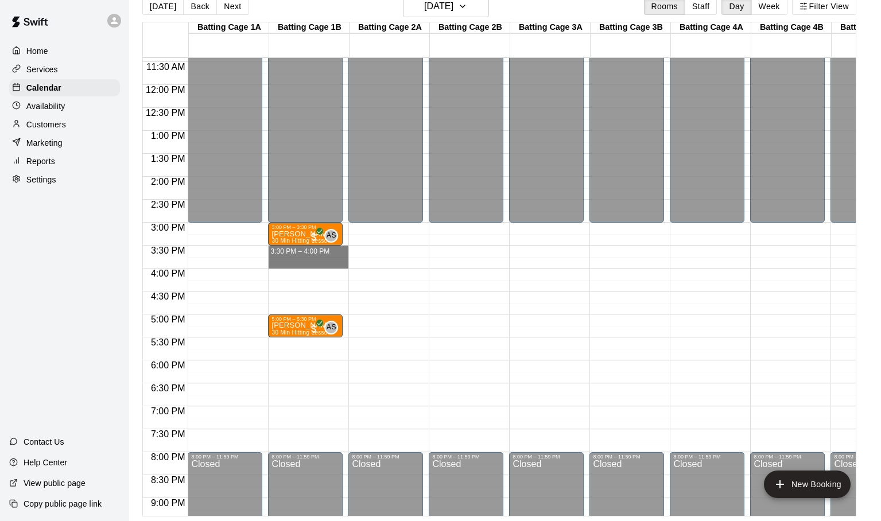
drag, startPoint x: 280, startPoint y: 255, endPoint x: 282, endPoint y: 263, distance: 7.8
click at [282, 263] on div "12:00 AM – 3:00 PM Closed 3:00 PM – 3:30 PM Mason Sobo 30 Min Hitting Lesson AS…" at bounding box center [308, 85] width 80 height 1102
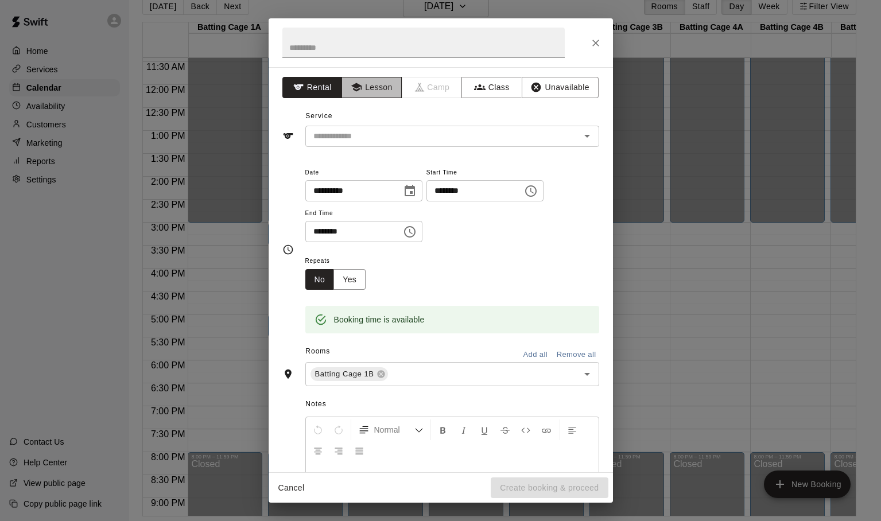
click at [379, 90] on button "Lesson" at bounding box center [372, 87] width 60 height 21
click at [377, 138] on input "text" at bounding box center [435, 136] width 253 height 14
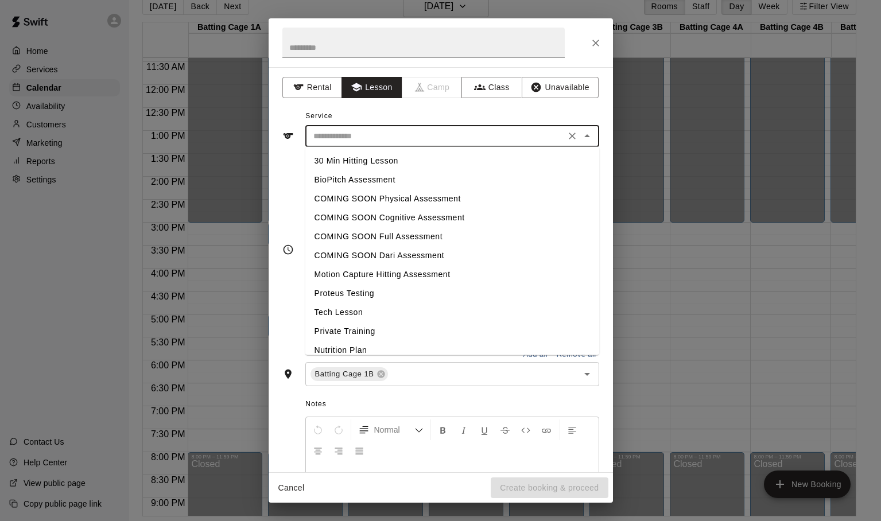
click at [367, 156] on li "30 Min Hitting Lesson" at bounding box center [452, 161] width 294 height 19
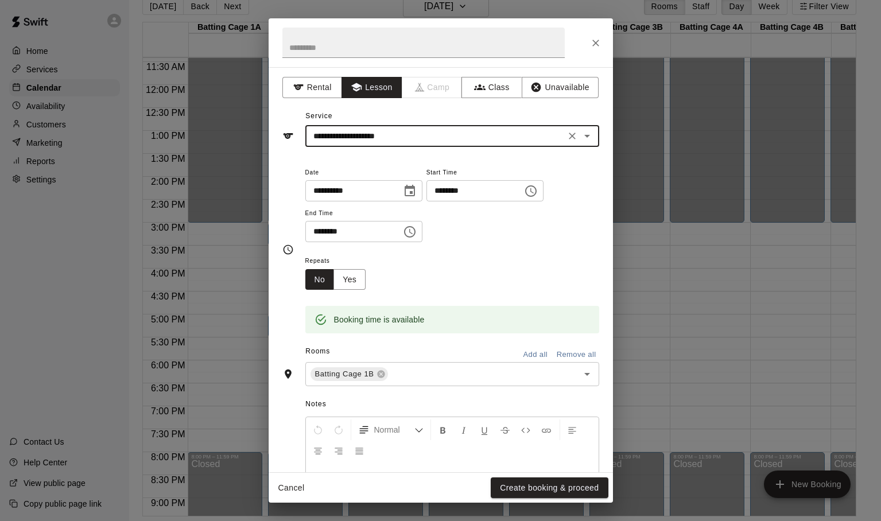
type input "**********"
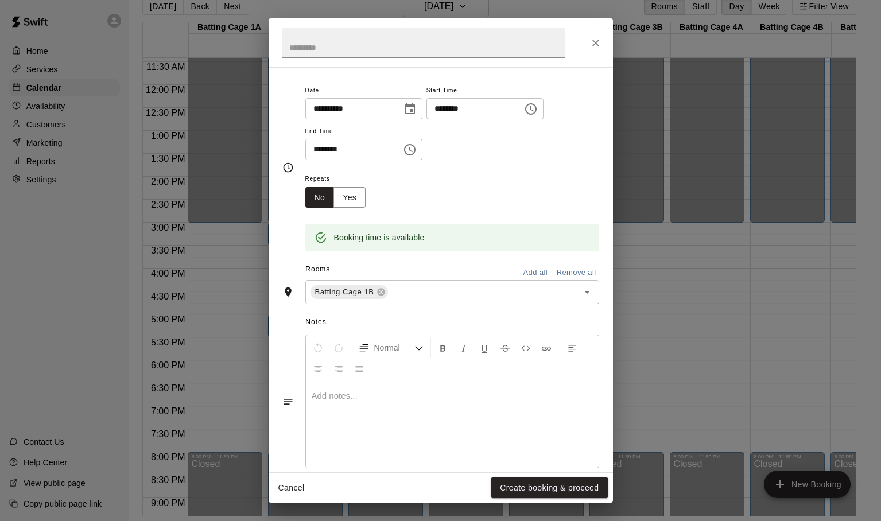
scroll to position [100, 0]
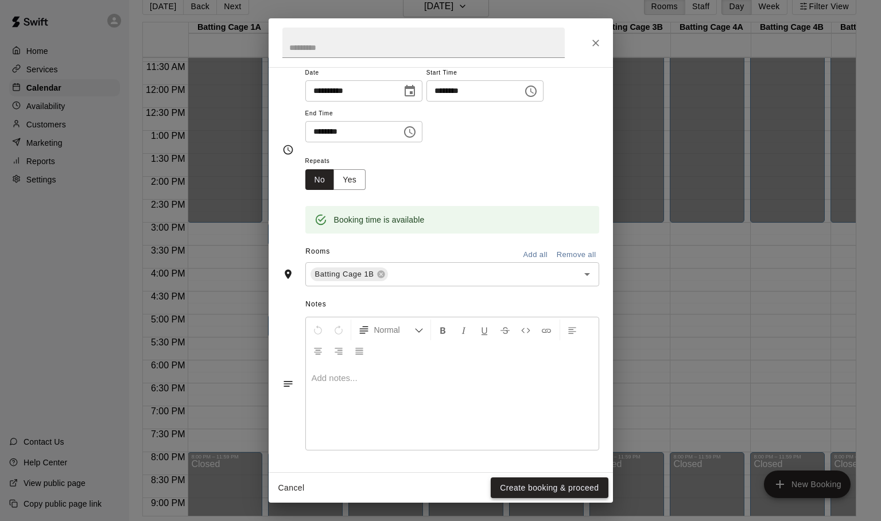
click at [529, 485] on button "Create booking & proceed" at bounding box center [549, 488] width 117 height 21
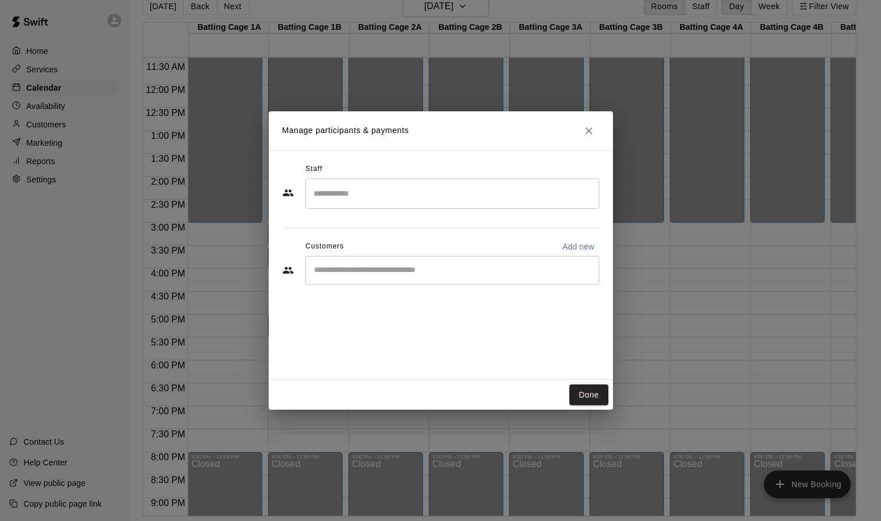
click at [369, 192] on input "Search staff" at bounding box center [453, 194] width 284 height 20
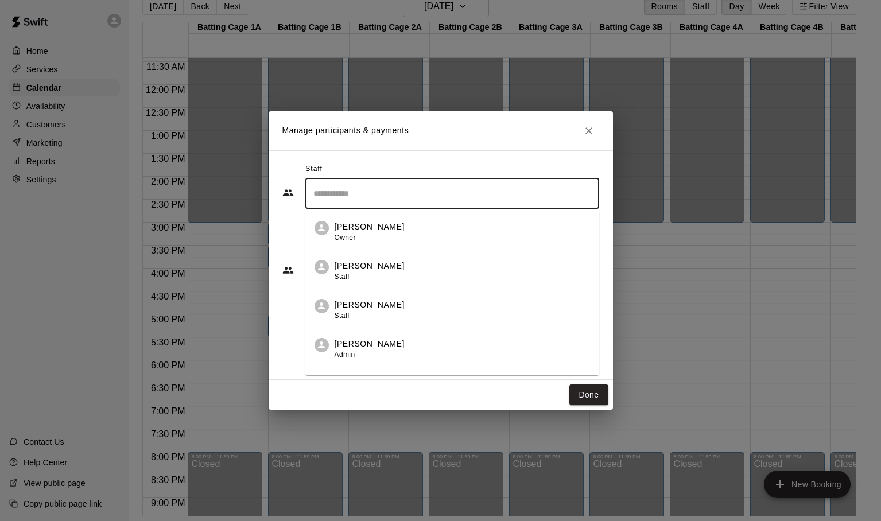
click at [359, 226] on p "Adam Sobocienski" at bounding box center [370, 227] width 70 height 12
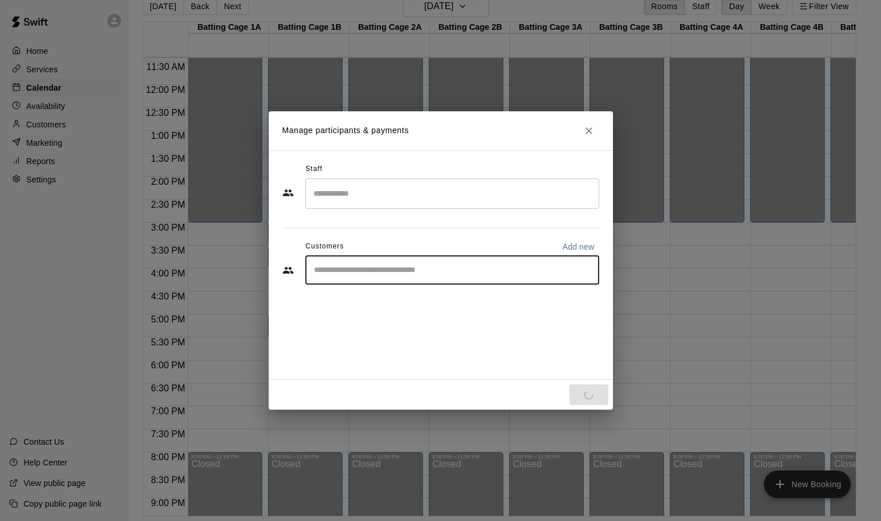
click at [349, 273] on input "Start typing to search customers..." at bounding box center [453, 270] width 284 height 11
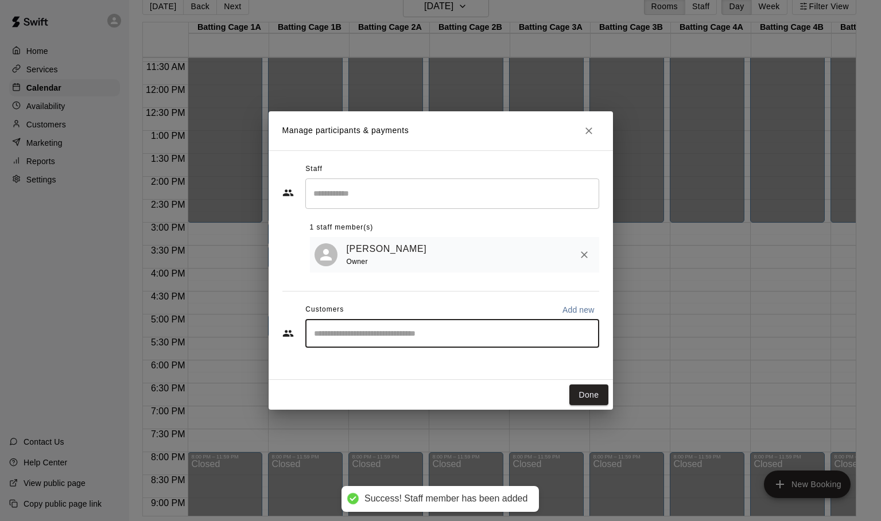
click at [349, 194] on input "Search staff" at bounding box center [453, 194] width 284 height 20
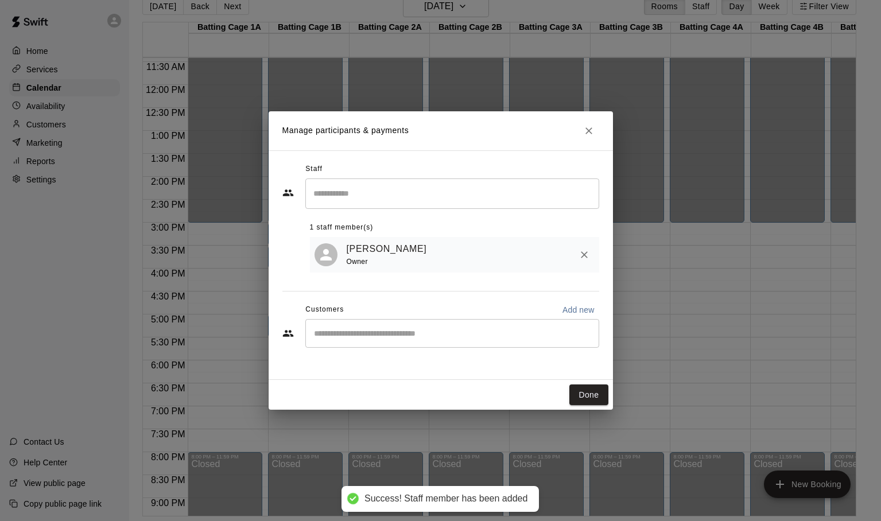
click at [559, 154] on div "Staff ​ 1 staff member(s) Adam Sobocienski Owner Customers Add new ​" at bounding box center [441, 265] width 344 height 230
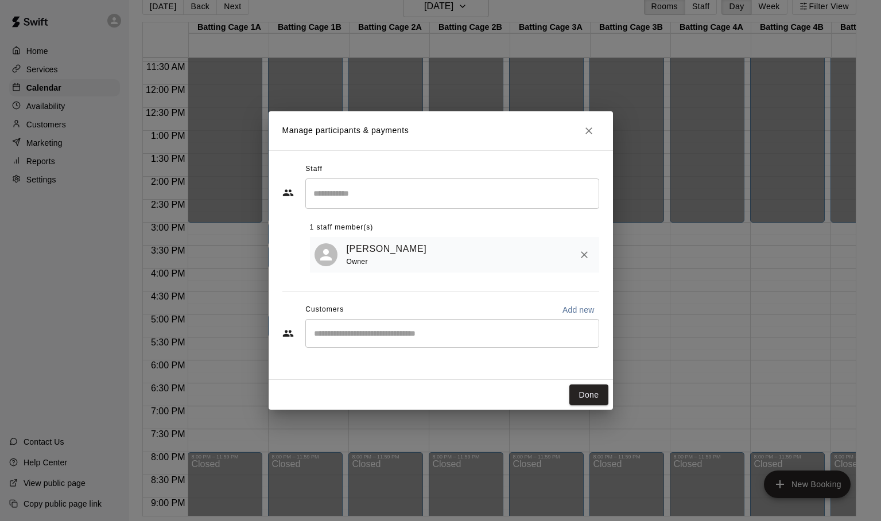
click at [389, 338] on input "Start typing to search customers..." at bounding box center [453, 333] width 284 height 11
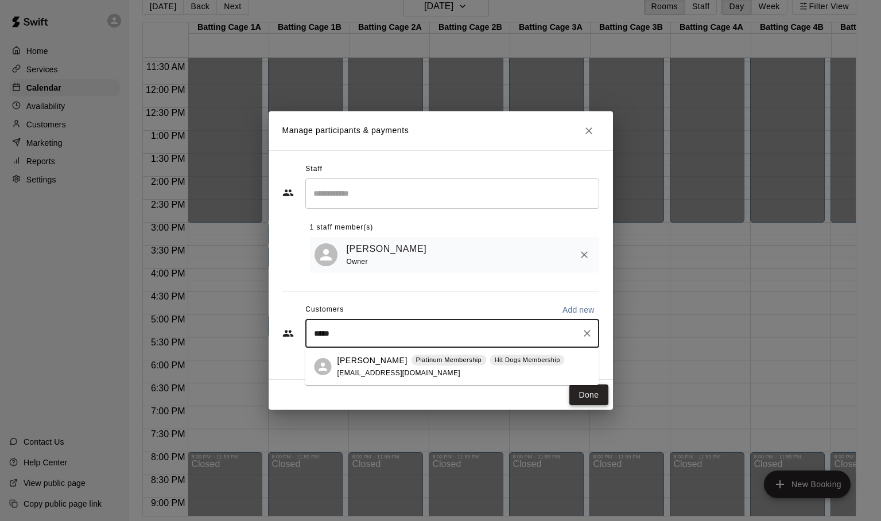
type input "*****"
click at [584, 392] on button "Done" at bounding box center [588, 395] width 38 height 21
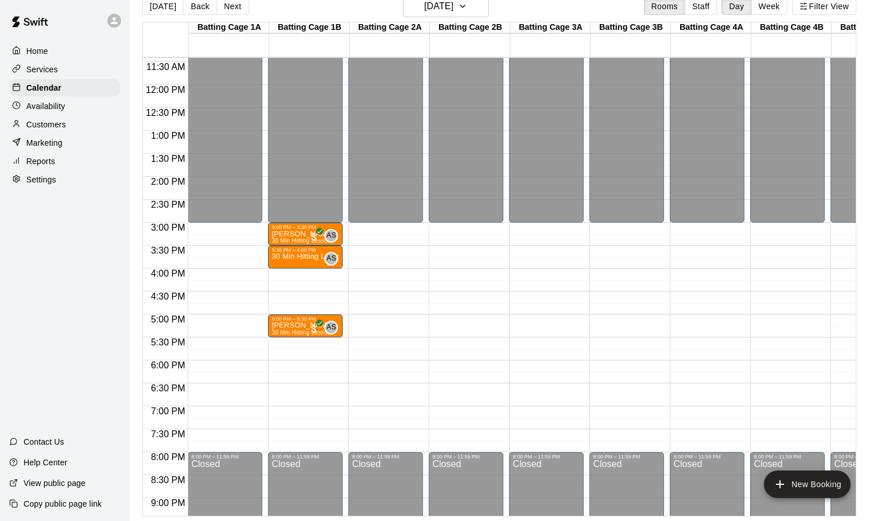
click at [471, 254] on div "12:00 AM – 3:00 PM Closed 8:00 PM – 11:59 PM Closed" at bounding box center [466, 85] width 75 height 1102
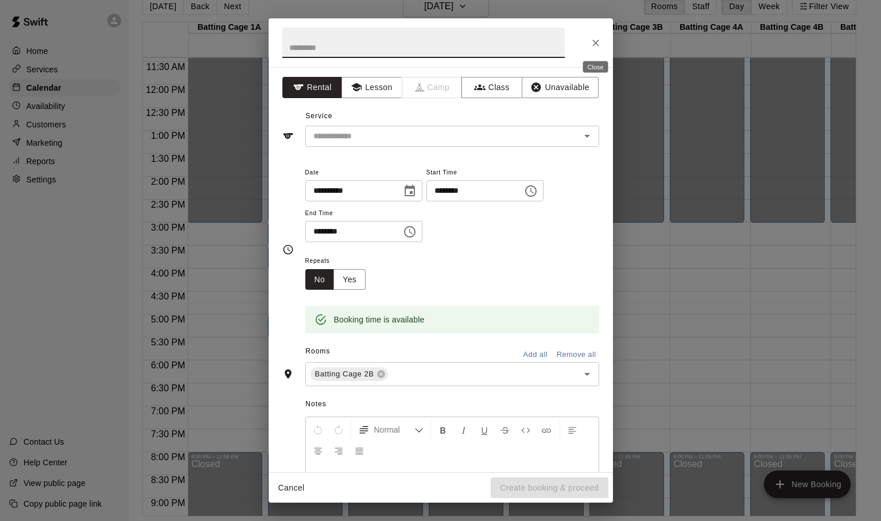
click at [592, 40] on icon "Close" at bounding box center [595, 42] width 11 height 11
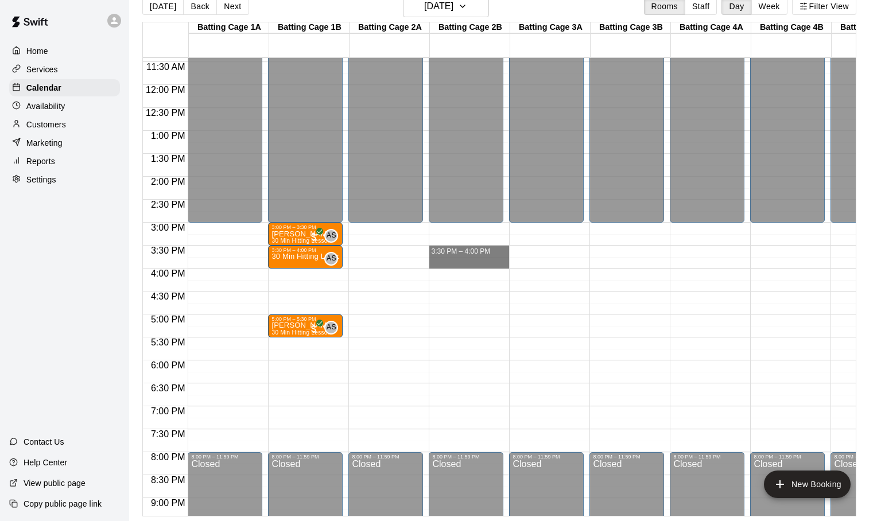
drag, startPoint x: 441, startPoint y: 249, endPoint x: 455, endPoint y: 262, distance: 19.1
click at [455, 262] on div "12:00 AM – 3:00 PM Closed 8:00 PM – 11:59 PM Closed 3:30 PM – 4:00 PM" at bounding box center [469, 85] width 80 height 1102
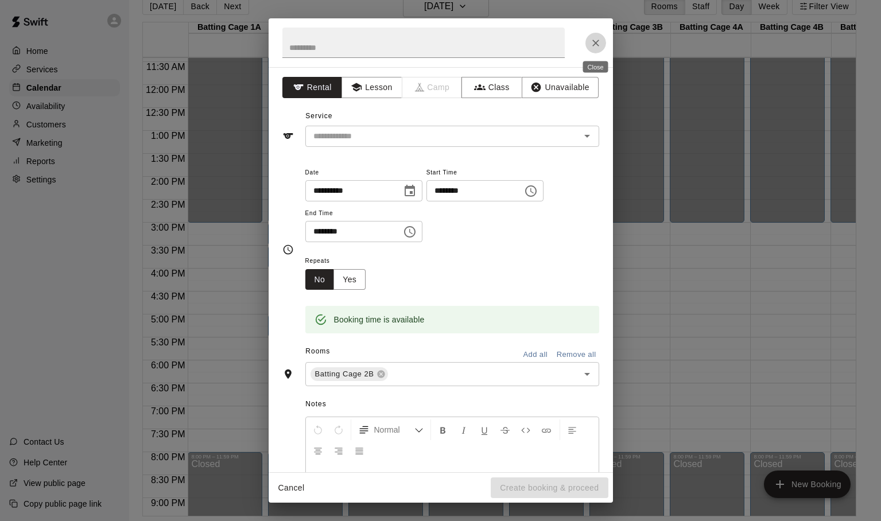
click at [591, 40] on icon "Close" at bounding box center [595, 42] width 11 height 11
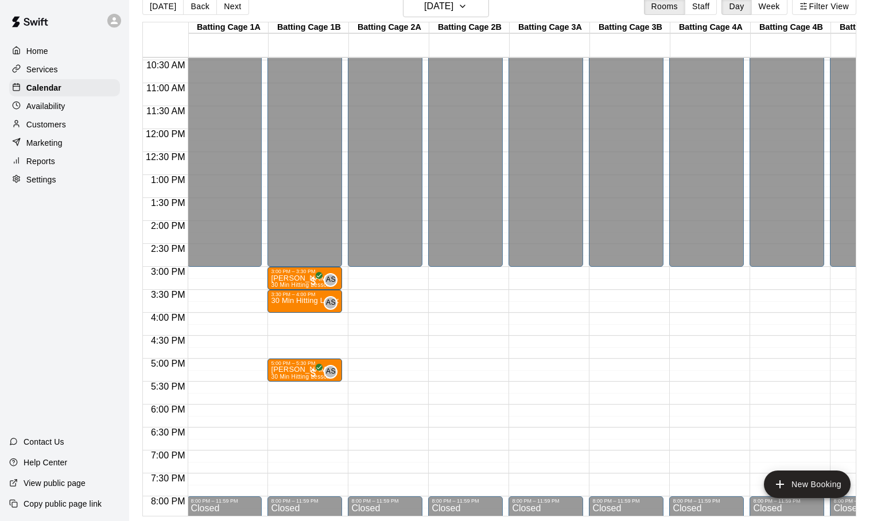
scroll to position [487, 1]
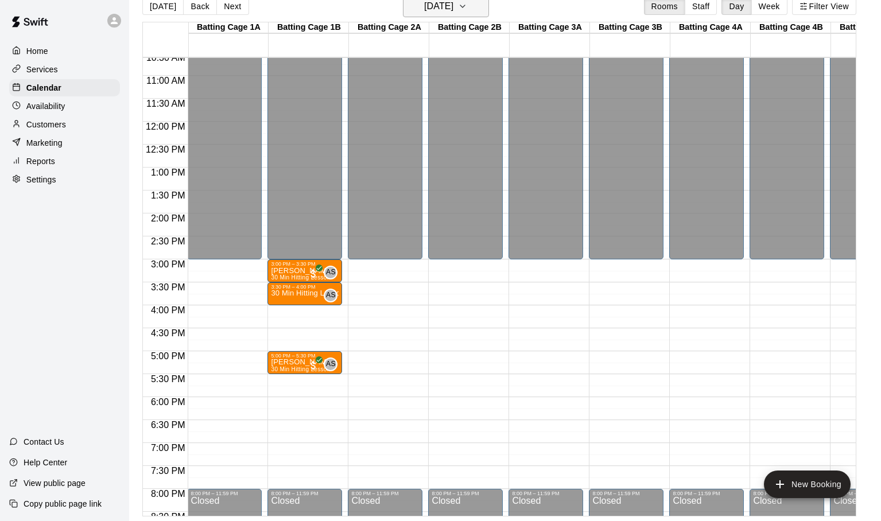
click at [467, 5] on icon "button" at bounding box center [462, 6] width 9 height 14
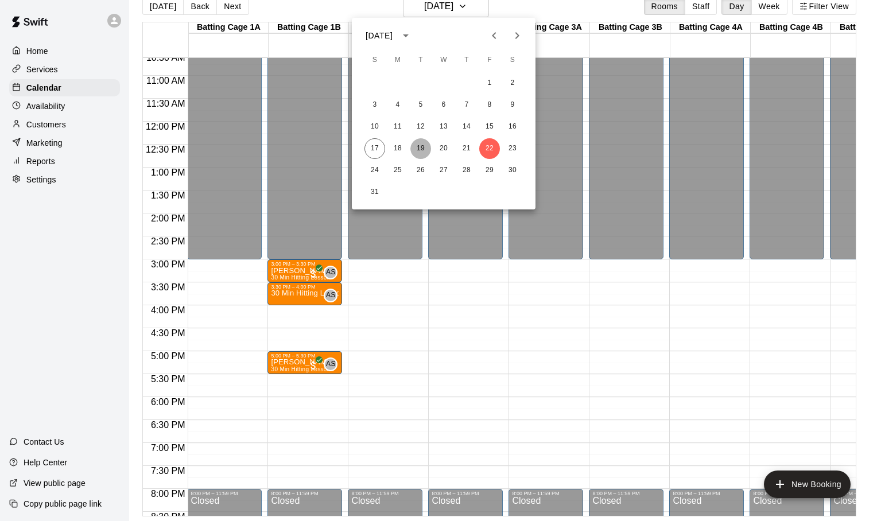
click at [422, 145] on button "19" at bounding box center [420, 148] width 21 height 21
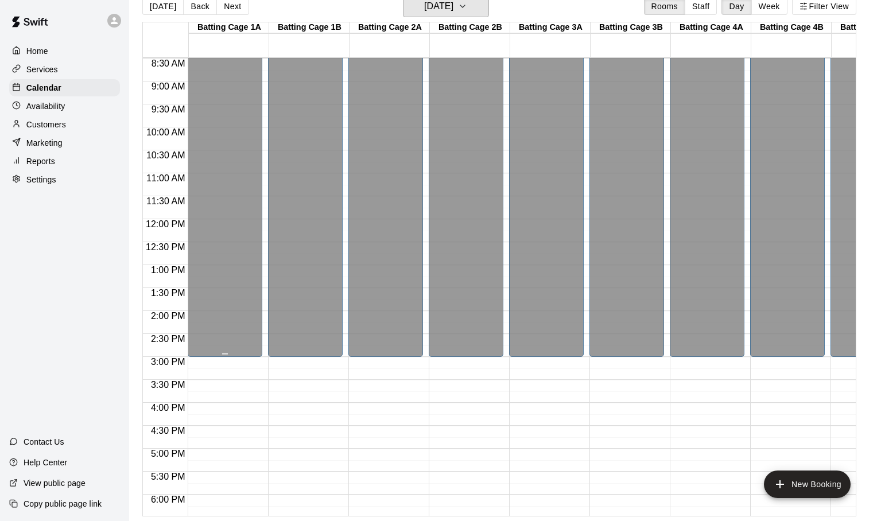
scroll to position [390, 0]
drag, startPoint x: 601, startPoint y: 362, endPoint x: 601, endPoint y: 373, distance: 11.5
click at [601, 373] on div "12:00 AM – 3:00 PM Closed 8:00 PM – 11:59 PM Closed 3:00 PM – 3:30 PM" at bounding box center [629, 219] width 80 height 1102
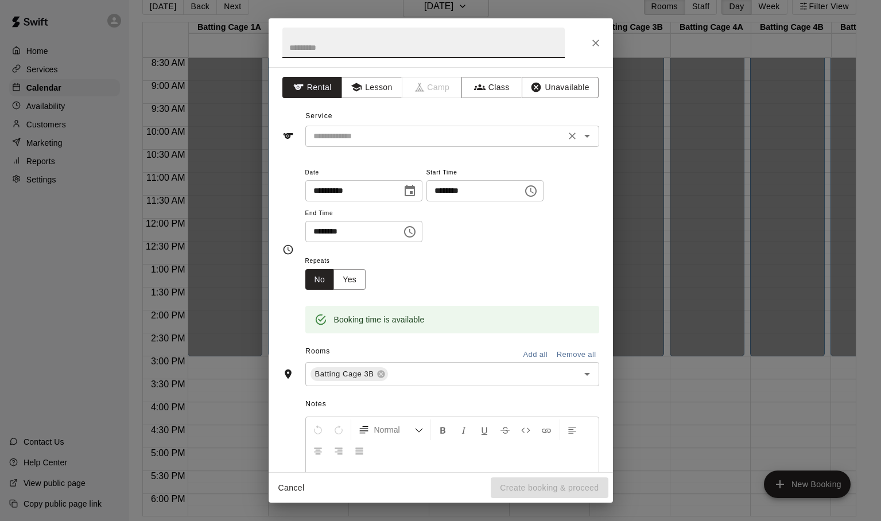
click at [387, 133] on input "text" at bounding box center [435, 136] width 253 height 14
click at [390, 111] on div "Service ​" at bounding box center [440, 127] width 317 height 40
click at [377, 137] on input "text" at bounding box center [435, 136] width 253 height 14
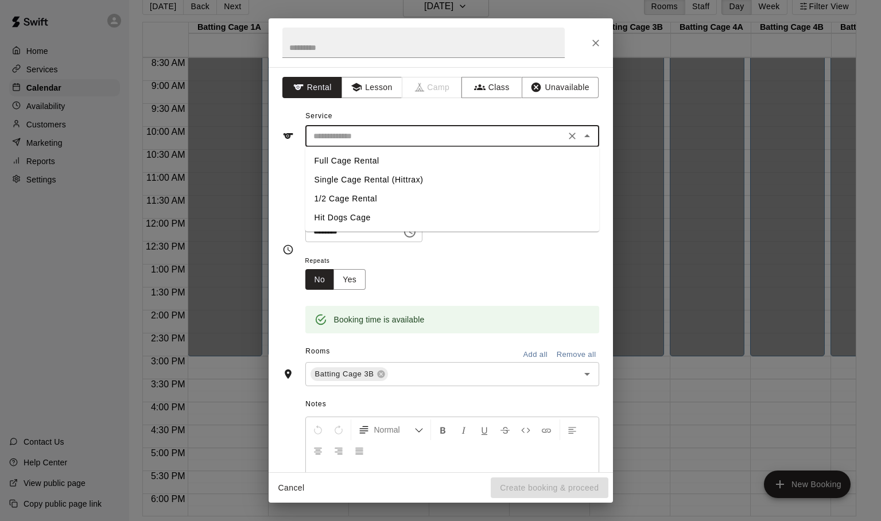
click at [356, 164] on li "Full Cage Rental" at bounding box center [452, 161] width 294 height 19
type input "**********"
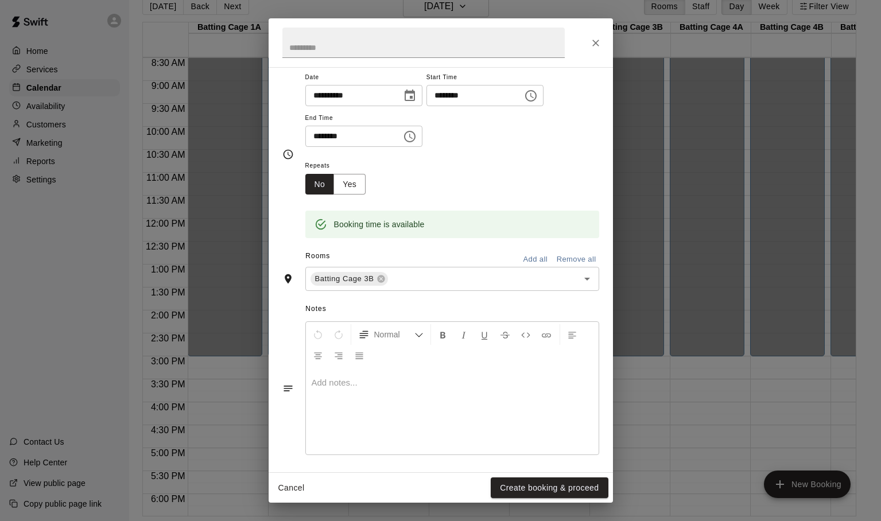
scroll to position [100, 0]
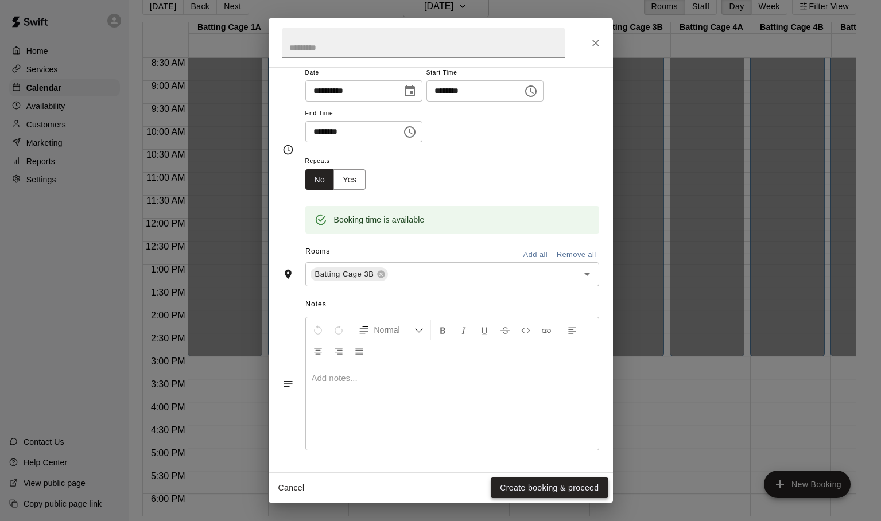
click at [517, 486] on button "Create booking & proceed" at bounding box center [549, 488] width 117 height 21
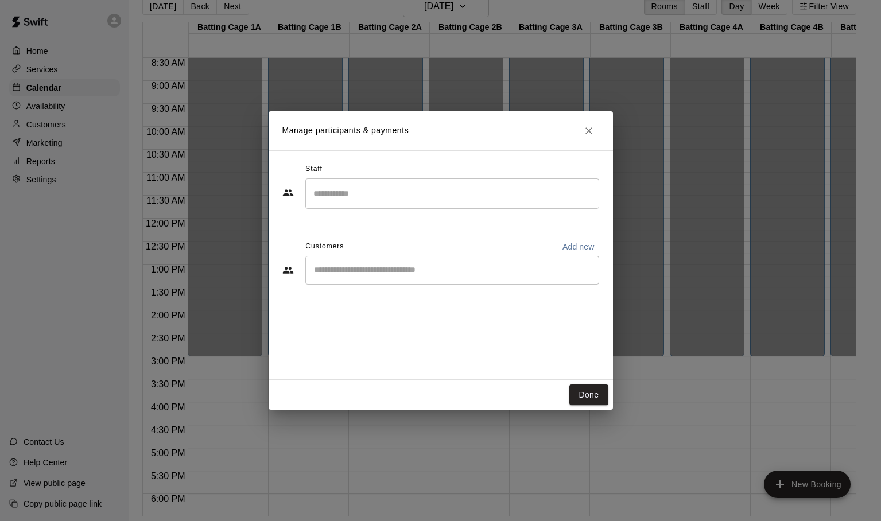
click at [335, 259] on div "​" at bounding box center [452, 270] width 294 height 29
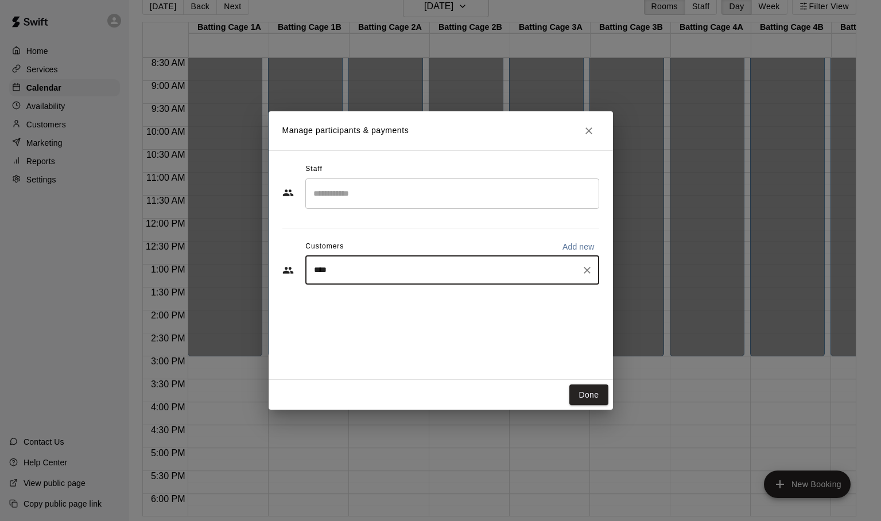
type input "*****"
click at [383, 305] on div "Mason Sobo Platinum Membership Hit Dogs Membership a-sobo@outlook.com" at bounding box center [451, 302] width 227 height 25
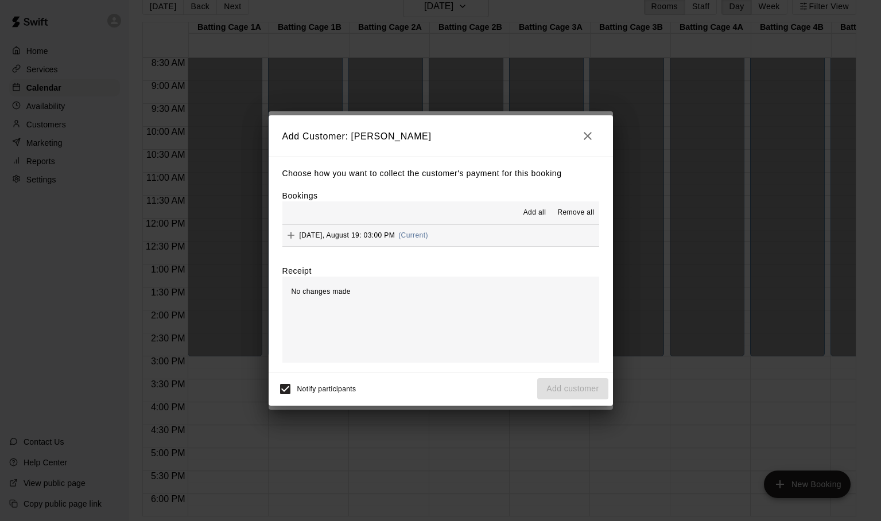
click at [577, 391] on div "Notify participants Add customer" at bounding box center [440, 389] width 335 height 24
click at [295, 236] on icon "Add" at bounding box center [290, 235] width 11 height 11
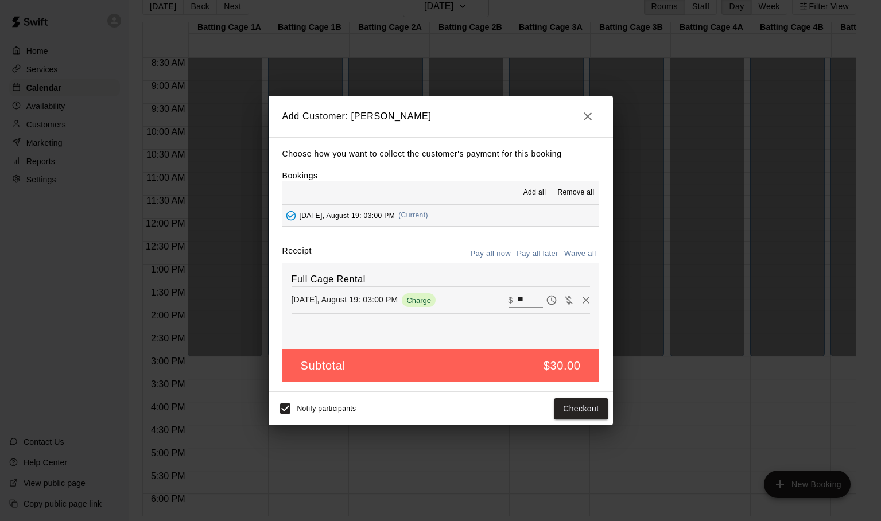
click at [573, 253] on button "Waive all" at bounding box center [580, 254] width 38 height 18
type input "*"
click at [556, 408] on button "Add customer" at bounding box center [572, 408] width 71 height 21
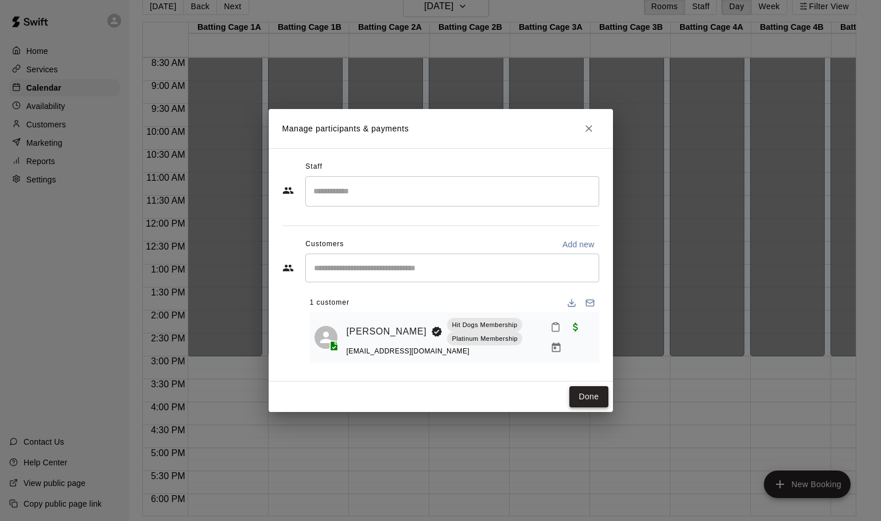
click at [585, 399] on button "Done" at bounding box center [588, 396] width 38 height 21
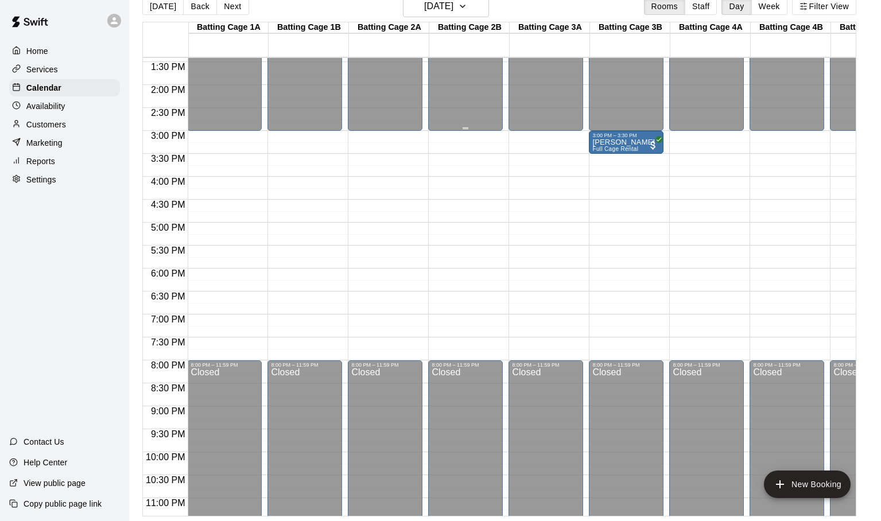
scroll to position [609, 1]
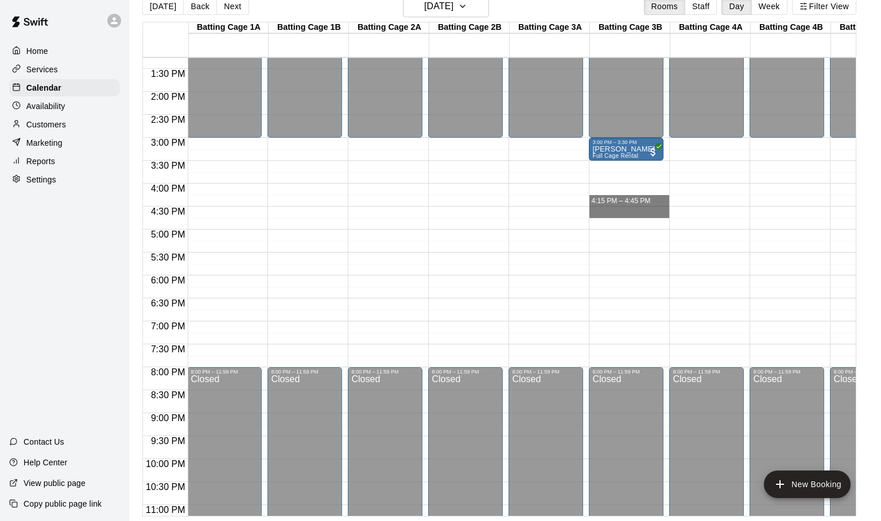
drag, startPoint x: 614, startPoint y: 205, endPoint x: 619, endPoint y: 187, distance: 19.1
click at [619, 190] on div "12:00 AM – 3:00 PM Closed 3:00 PM – 3:30 PM Mason Sobo Full Cage Rental 8:00 PM…" at bounding box center [629, 0] width 80 height 1102
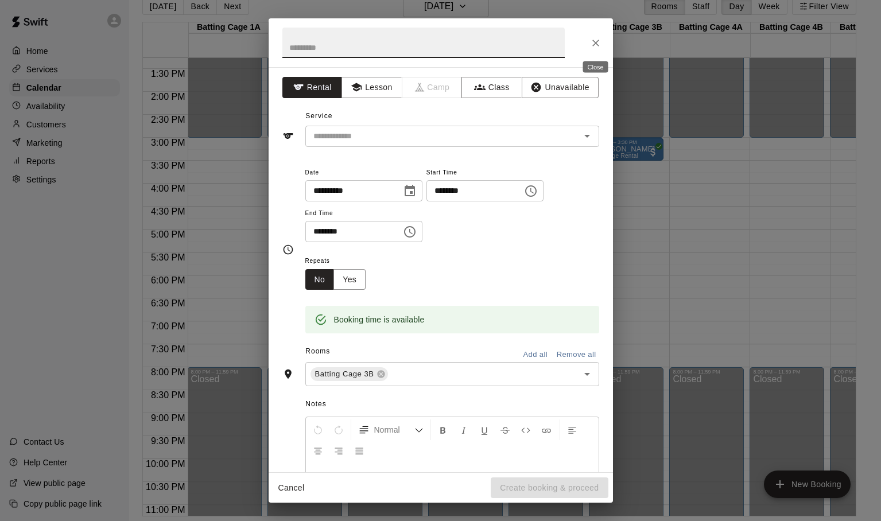
click at [597, 42] on icon "Close" at bounding box center [595, 42] width 11 height 11
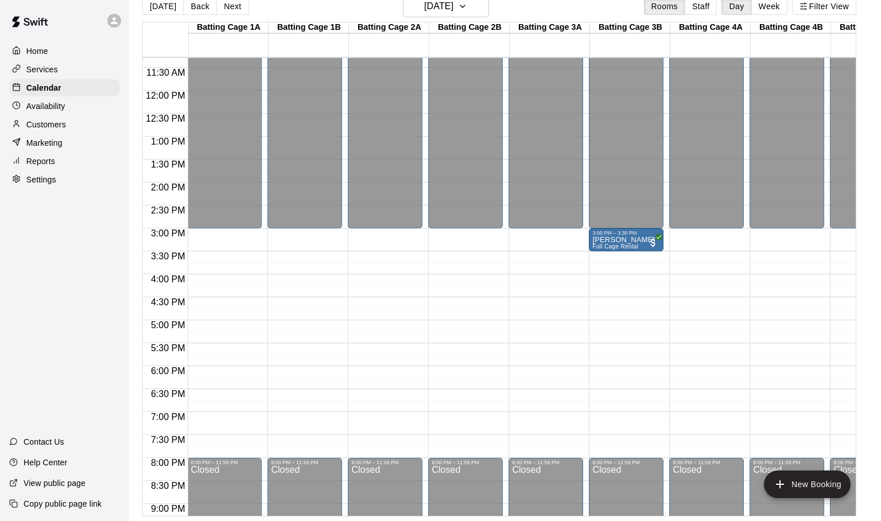
scroll to position [0, 0]
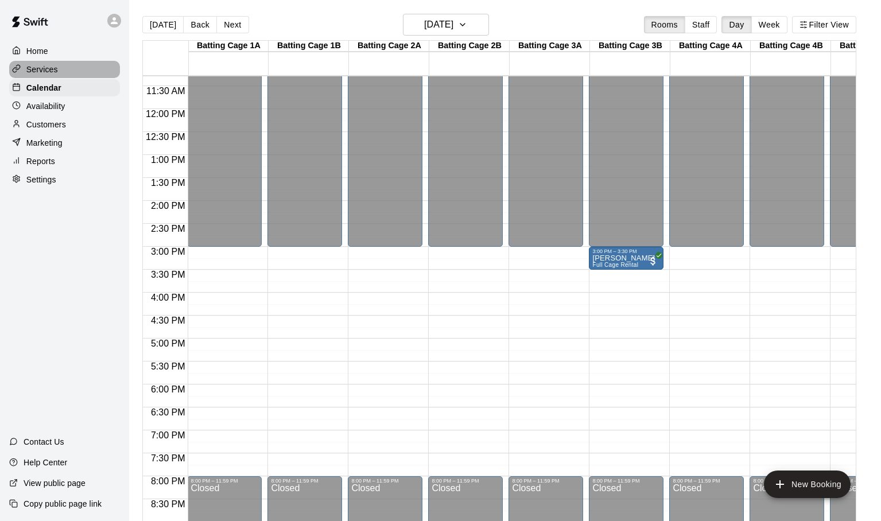
click at [41, 68] on p "Services" at bounding box center [42, 69] width 32 height 11
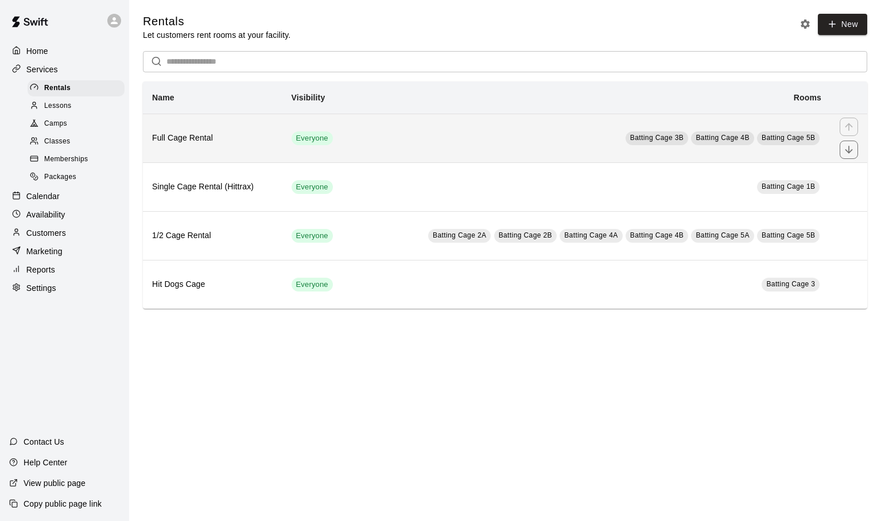
click at [242, 143] on h6 "Full Cage Rental" at bounding box center [212, 138] width 121 height 13
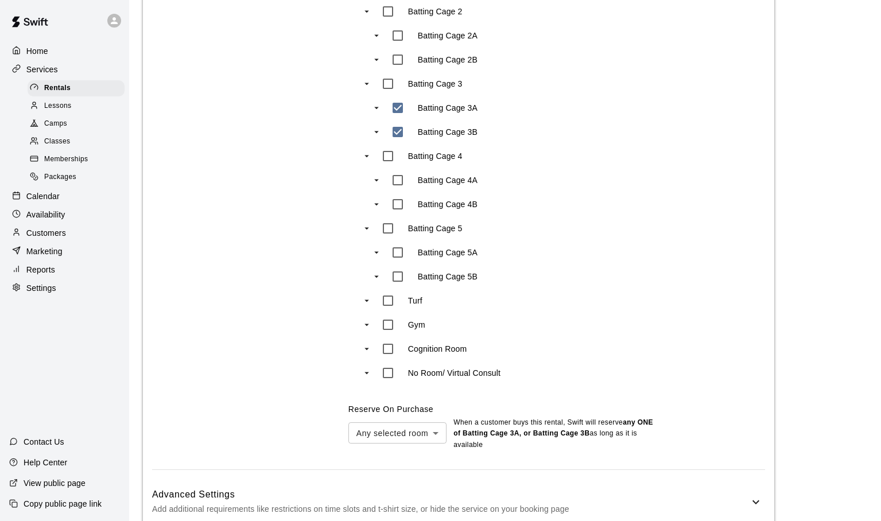
scroll to position [728, 0]
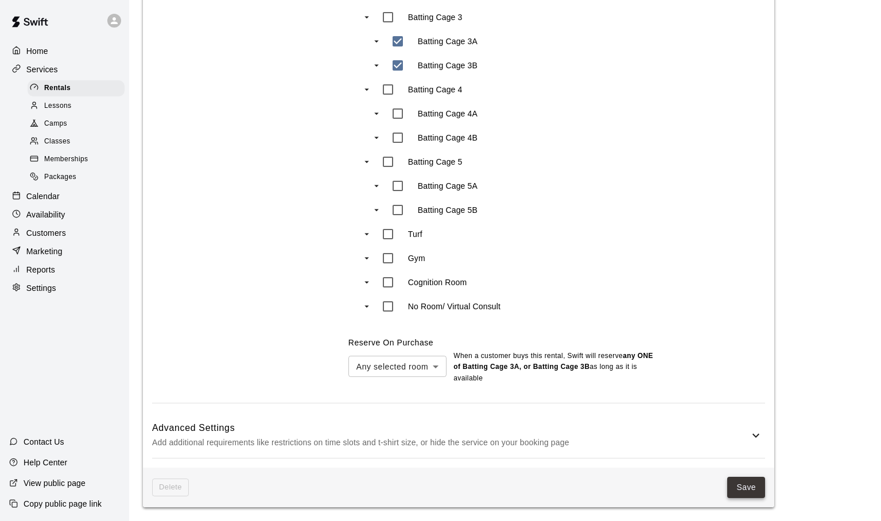
click at [747, 486] on button "Save" at bounding box center [746, 487] width 38 height 21
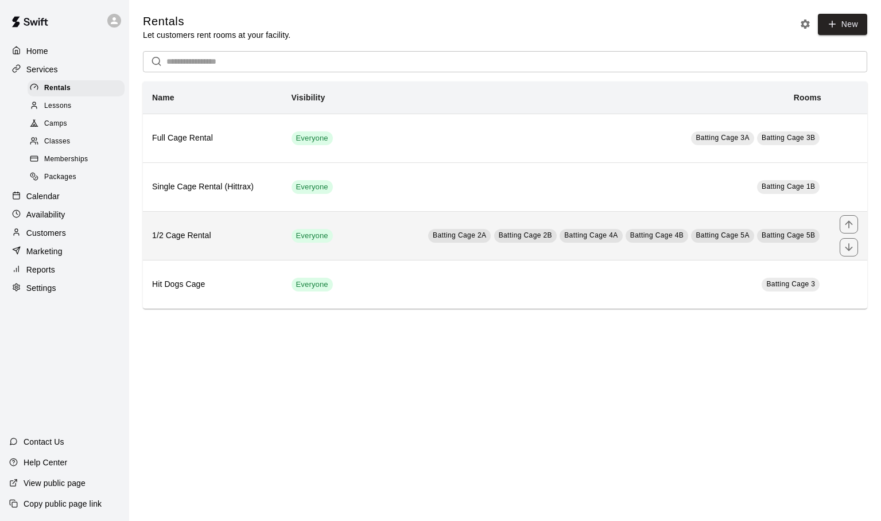
click at [373, 235] on td "Batting Cage 2A Batting Cage 2B Batting Cage 4A Batting Cage 4B Batting Cage 5A…" at bounding box center [590, 235] width 479 height 49
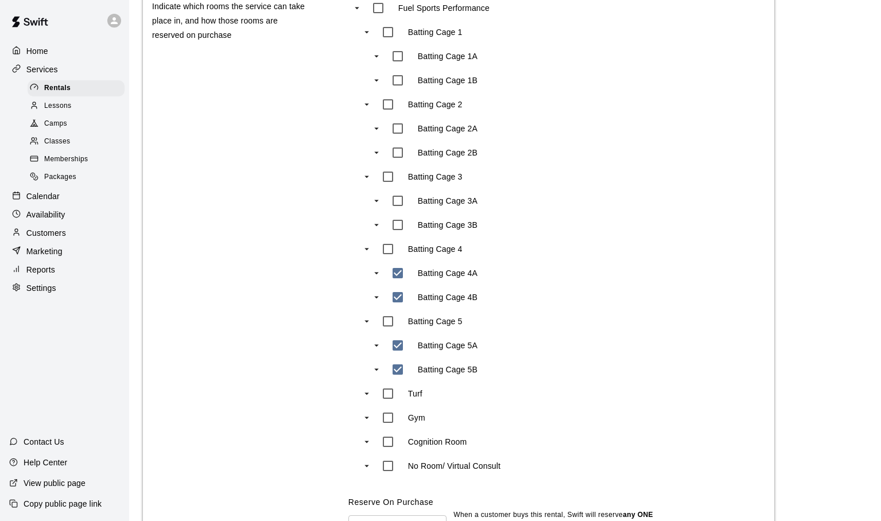
scroll to position [569, 0]
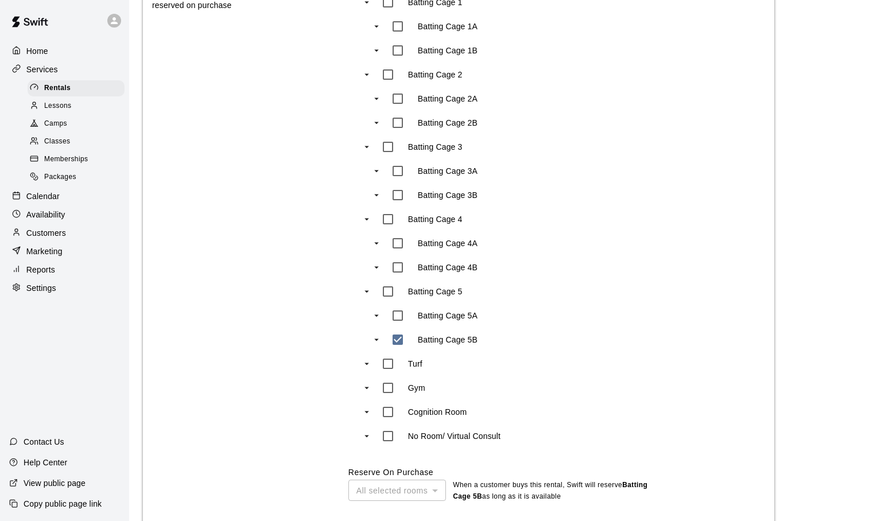
type input "***"
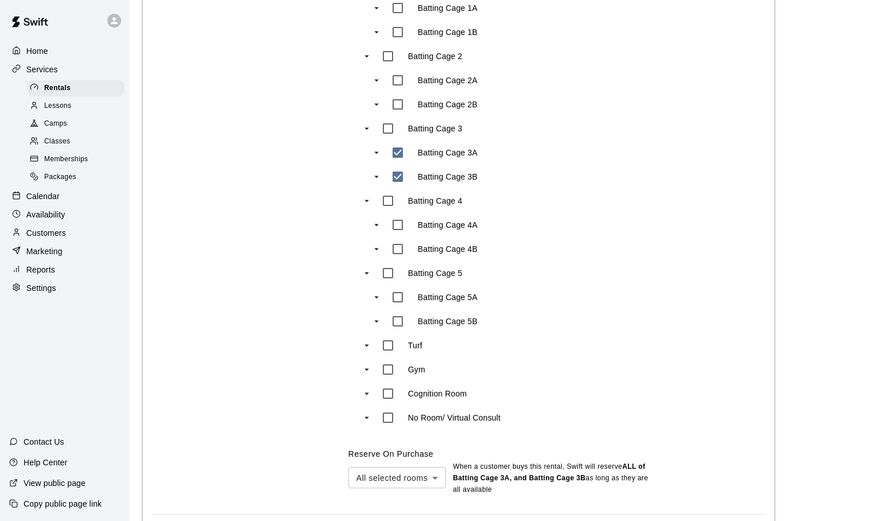
scroll to position [700, 0]
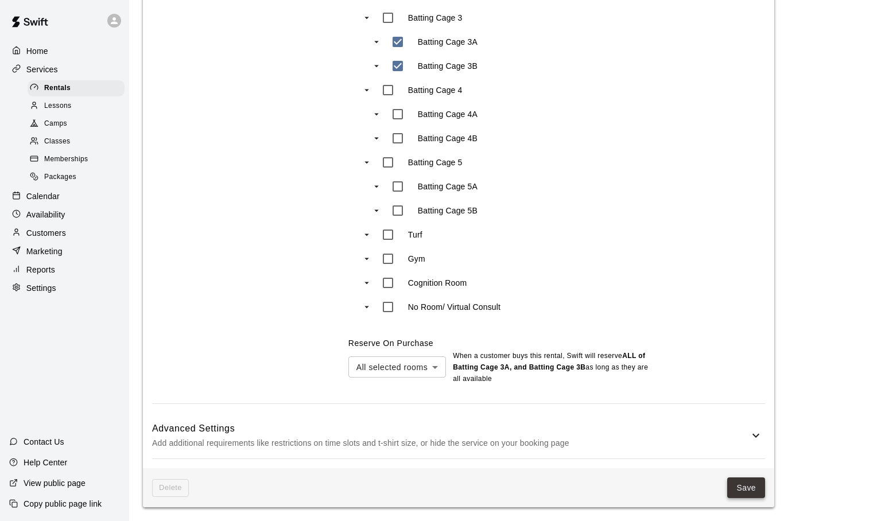
click at [739, 486] on button "Save" at bounding box center [746, 488] width 38 height 21
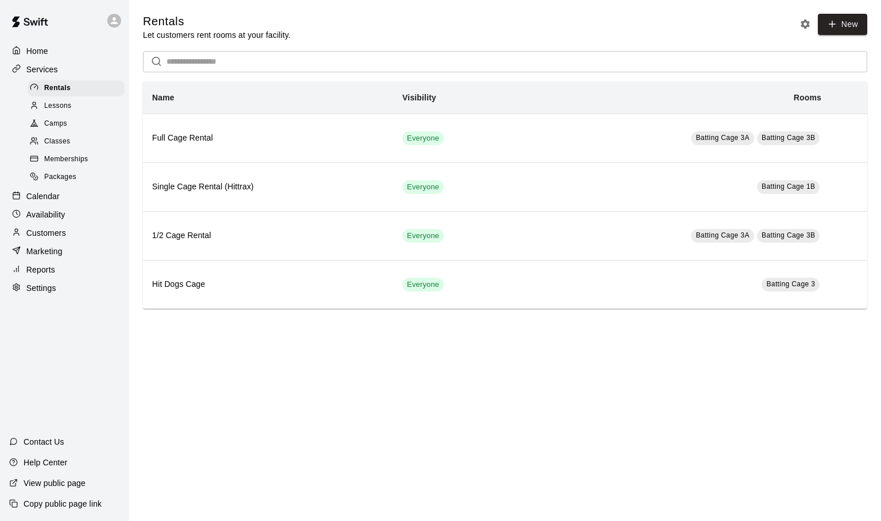
click at [44, 192] on p "Calendar" at bounding box center [42, 196] width 33 height 11
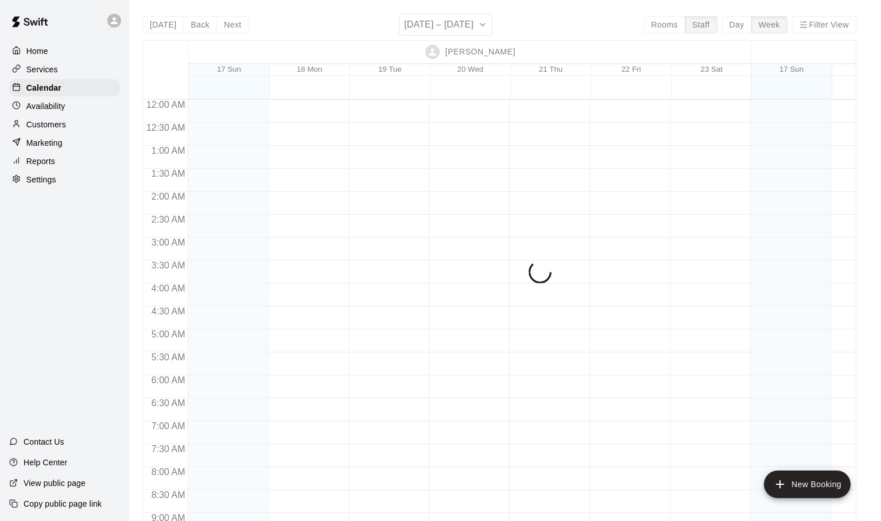
scroll to position [472, 0]
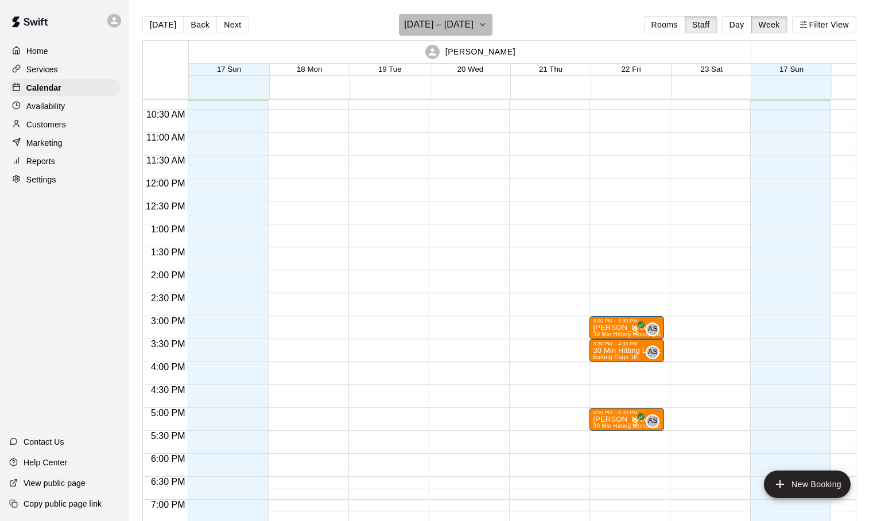
click at [478, 24] on icon "button" at bounding box center [482, 25] width 9 height 14
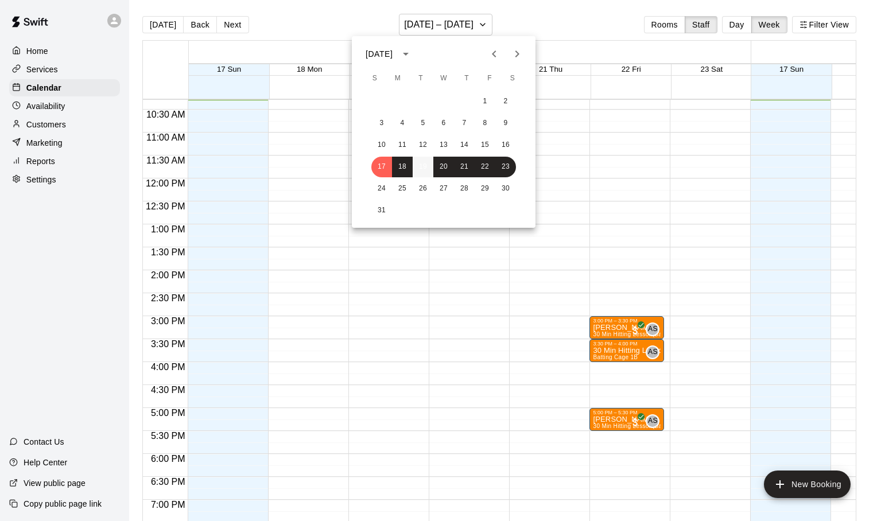
click at [421, 165] on button "19" at bounding box center [423, 167] width 21 height 21
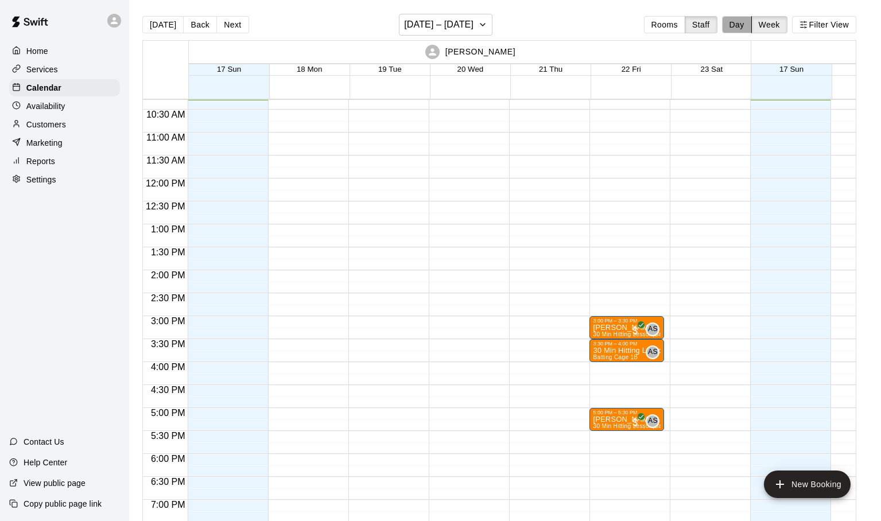
click at [741, 22] on button "Day" at bounding box center [737, 24] width 30 height 17
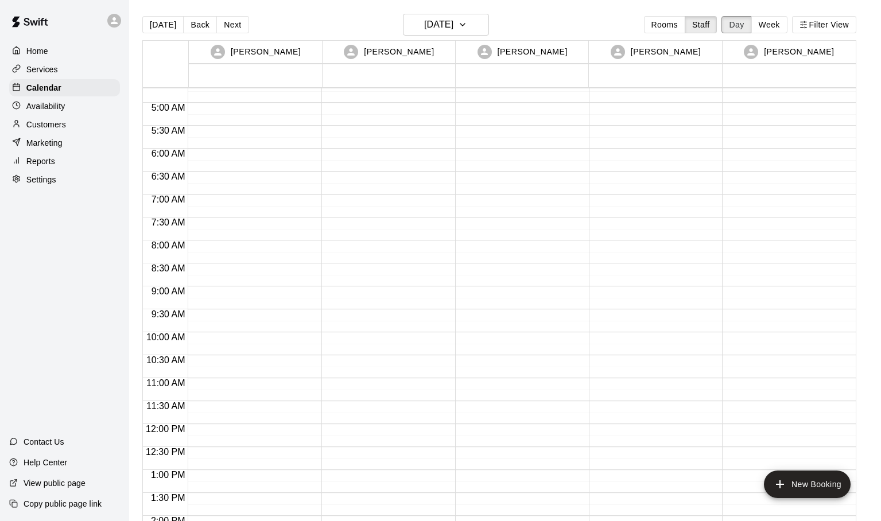
scroll to position [209, 0]
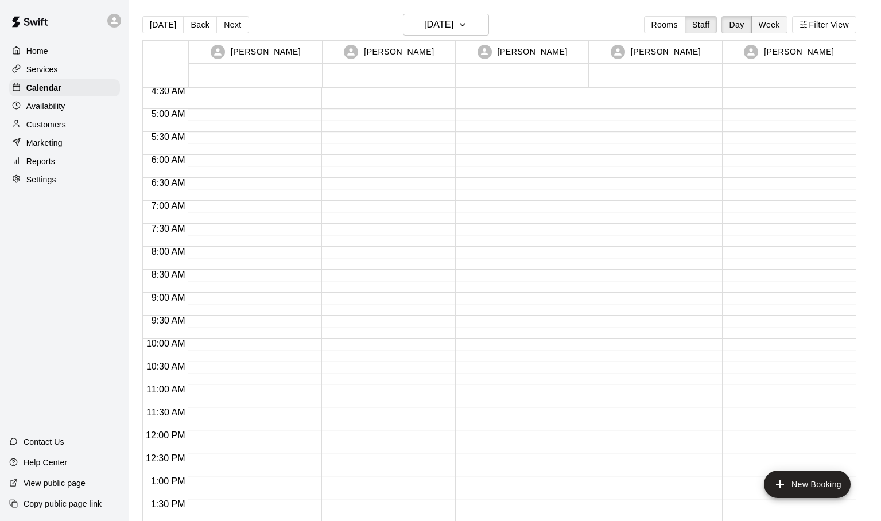
click at [766, 22] on button "Week" at bounding box center [769, 24] width 36 height 17
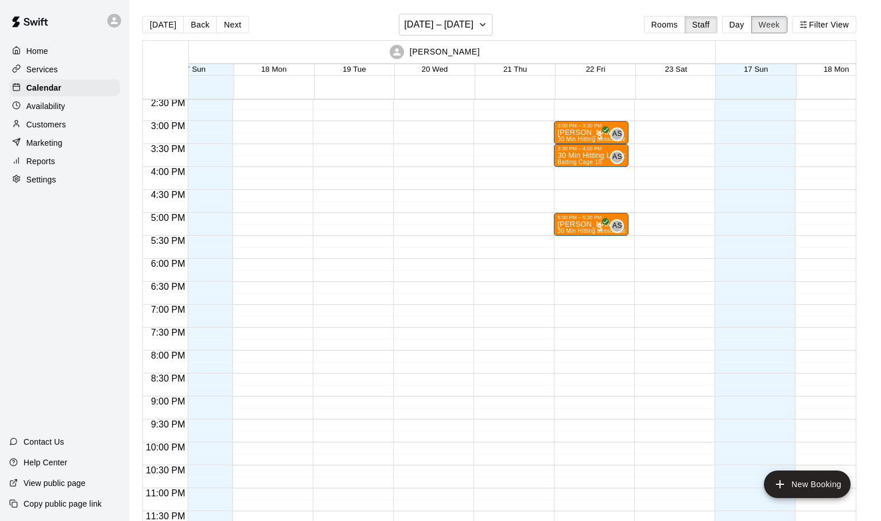
scroll to position [669, 0]
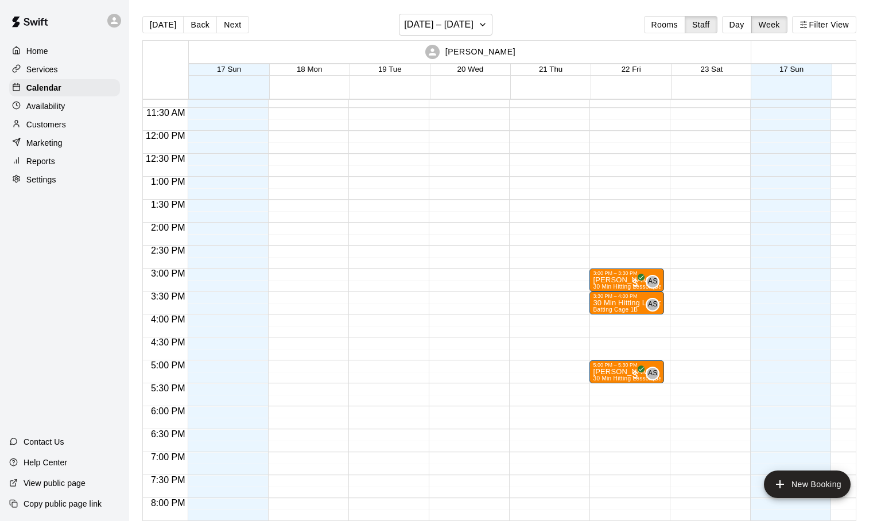
click at [437, 52] on div at bounding box center [432, 52] width 14 height 14
click at [461, 55] on p "Adam Sobocienski" at bounding box center [480, 52] width 70 height 12
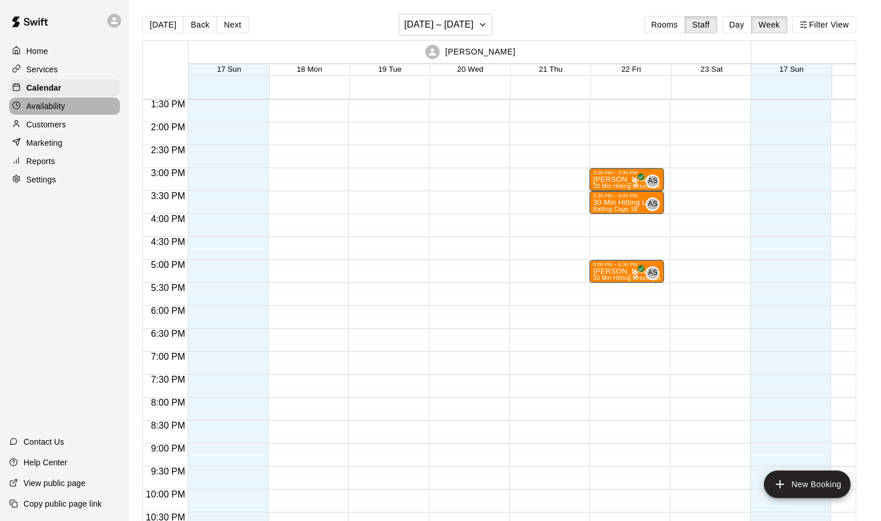
click at [44, 106] on p "Availability" at bounding box center [45, 105] width 39 height 11
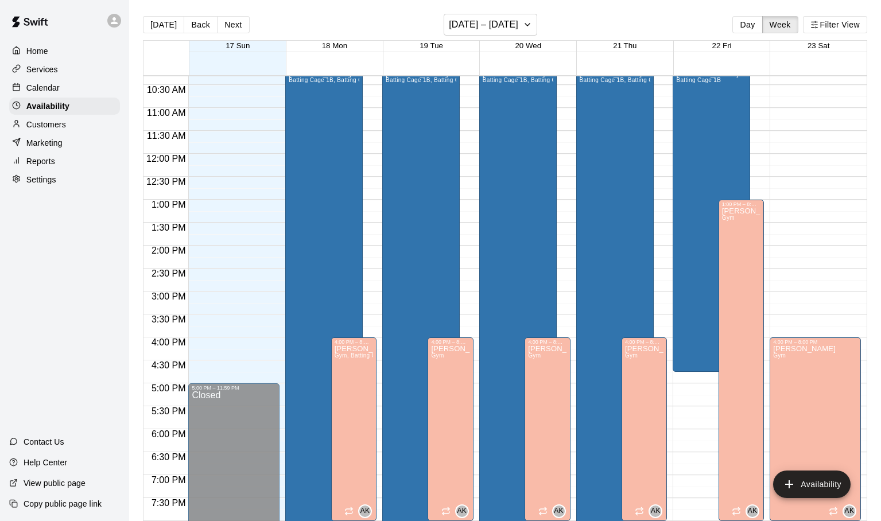
click at [42, 89] on p "Calendar" at bounding box center [42, 87] width 33 height 11
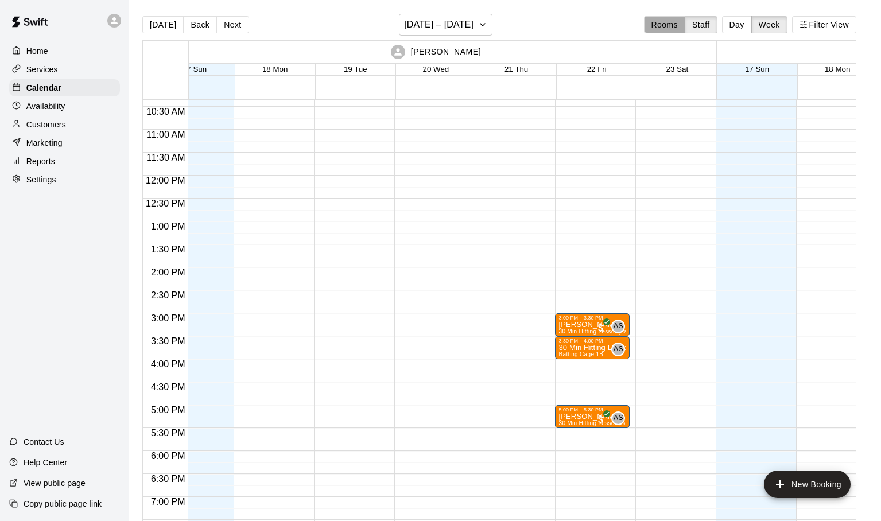
click at [666, 30] on button "Rooms" at bounding box center [664, 24] width 41 height 17
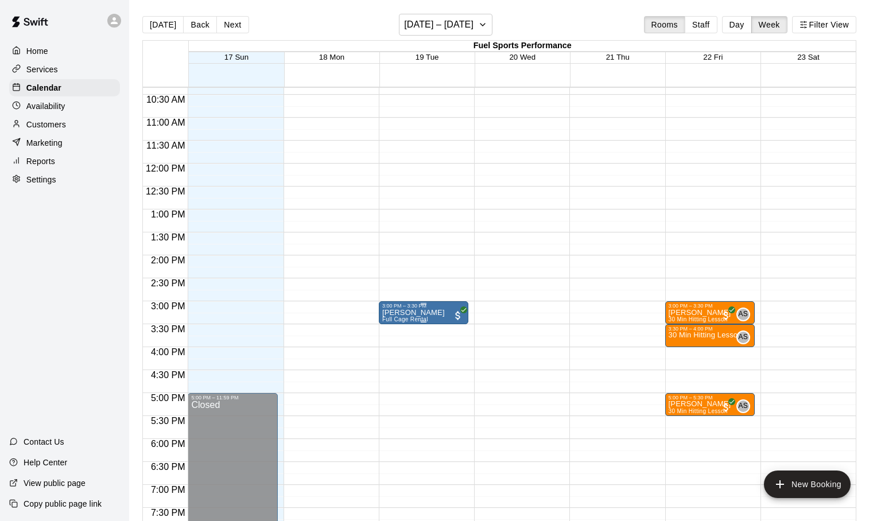
click at [396, 324] on icon "edit" at bounding box center [394, 322] width 14 height 14
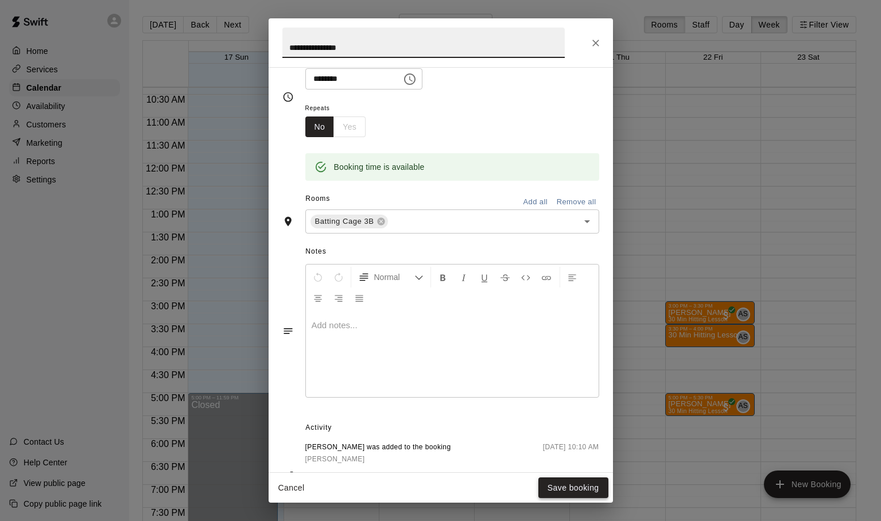
click at [558, 486] on button "Save booking" at bounding box center [573, 488] width 70 height 21
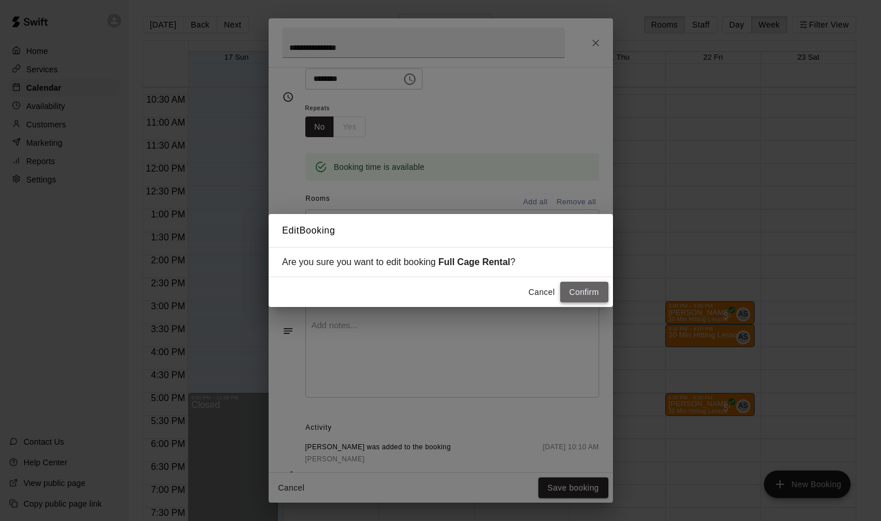
click at [584, 295] on button "Confirm" at bounding box center [584, 292] width 48 height 21
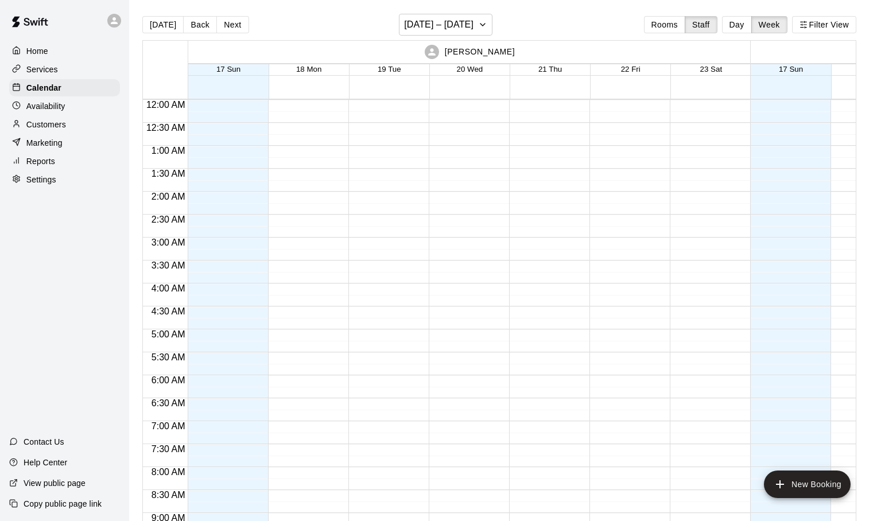
scroll to position [468, 0]
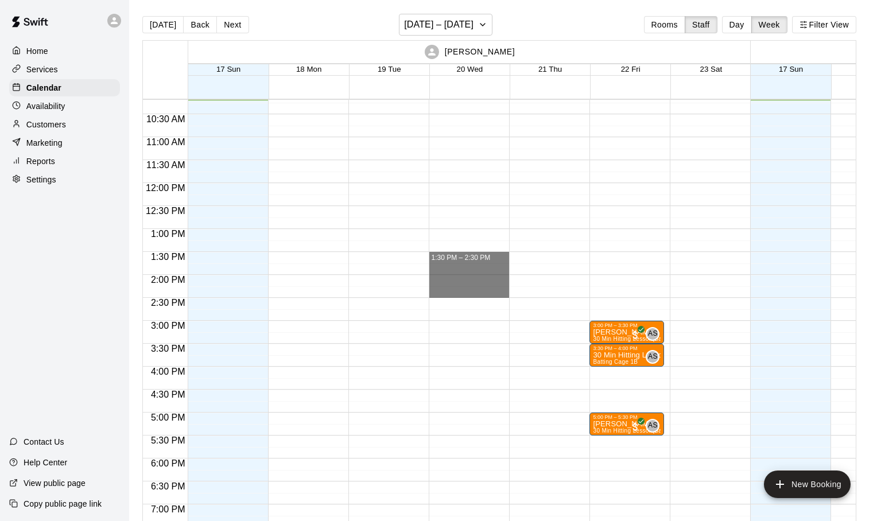
drag, startPoint x: 495, startPoint y: 259, endPoint x: 495, endPoint y: 293, distance: 34.4
click at [495, 293] on div "1:30 PM – 2:30 PM" at bounding box center [469, 183] width 80 height 1102
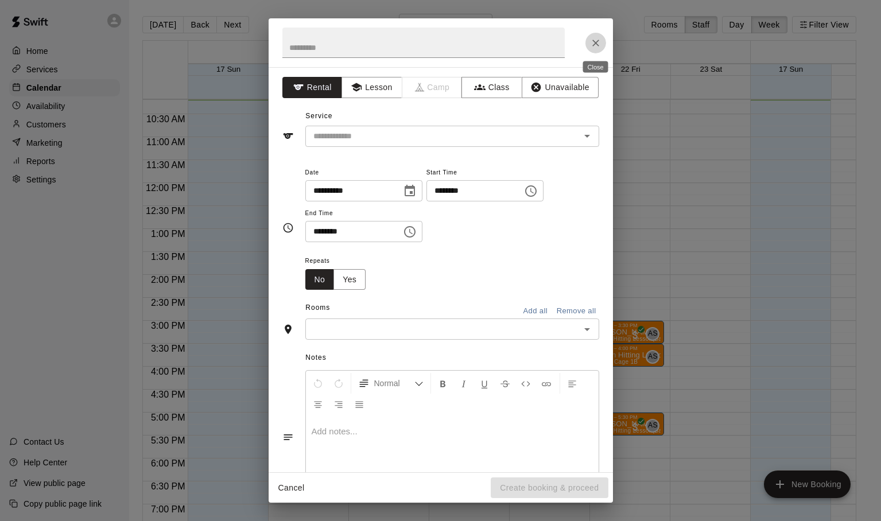
click at [597, 42] on icon "Close" at bounding box center [595, 43] width 7 height 7
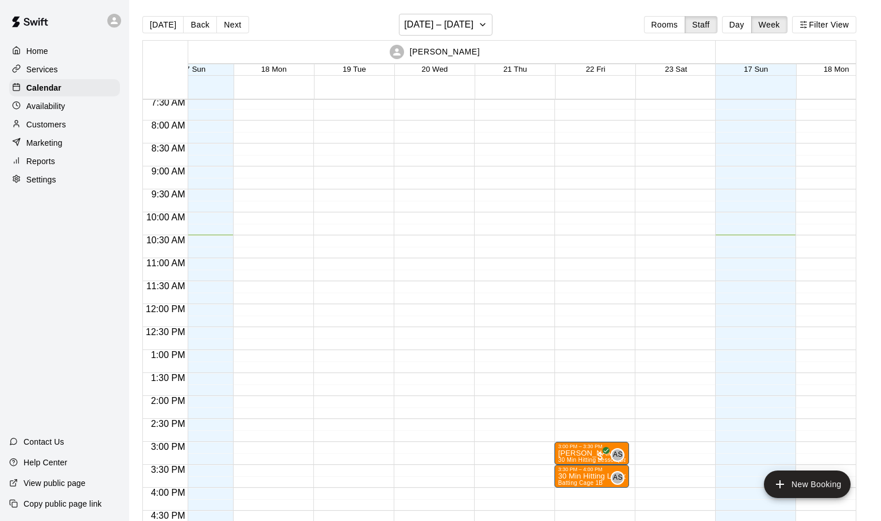
scroll to position [348, 35]
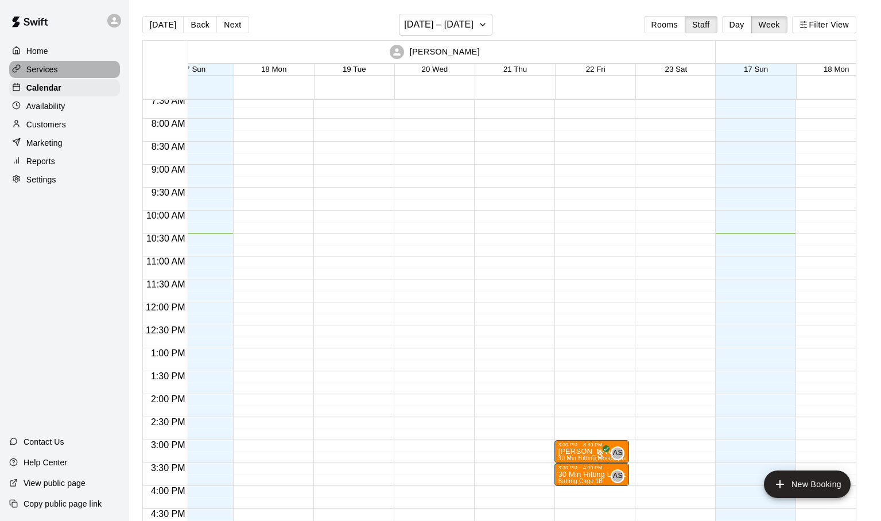
click at [49, 73] on p "Services" at bounding box center [42, 69] width 32 height 11
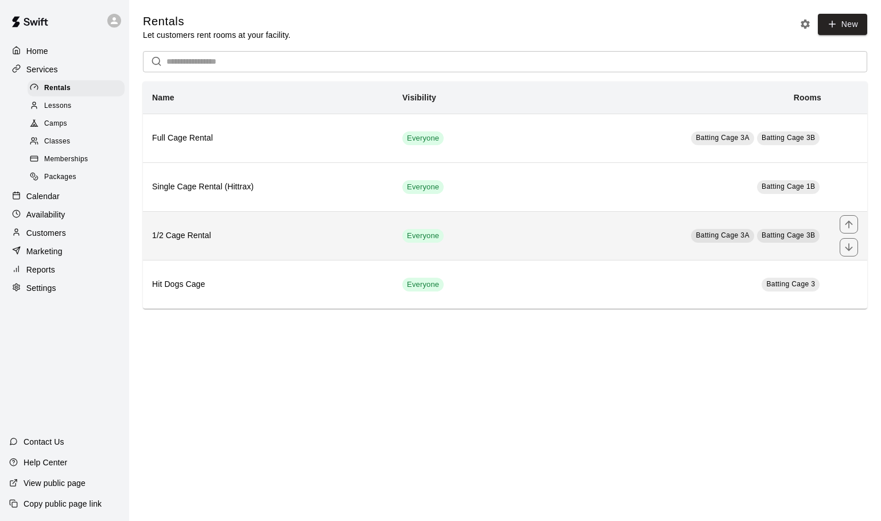
click at [228, 236] on h6 "1/2 Cage Rental" at bounding box center [268, 236] width 232 height 13
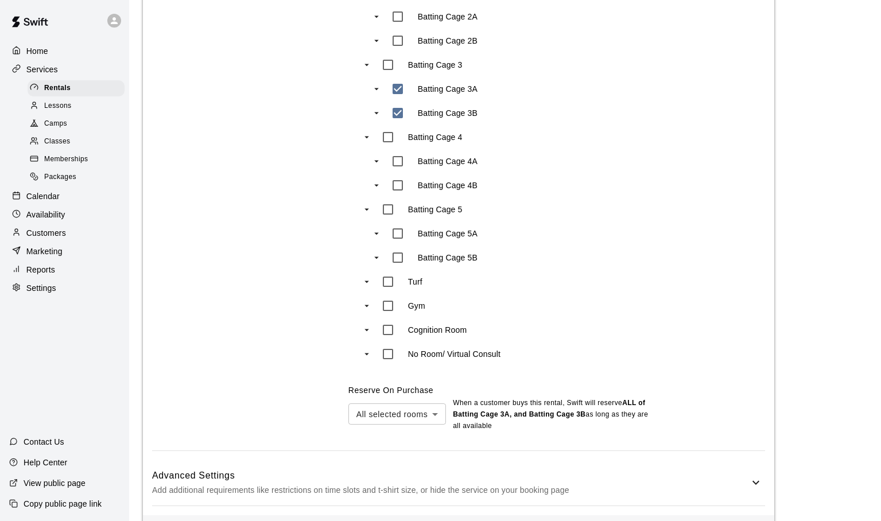
scroll to position [700, 0]
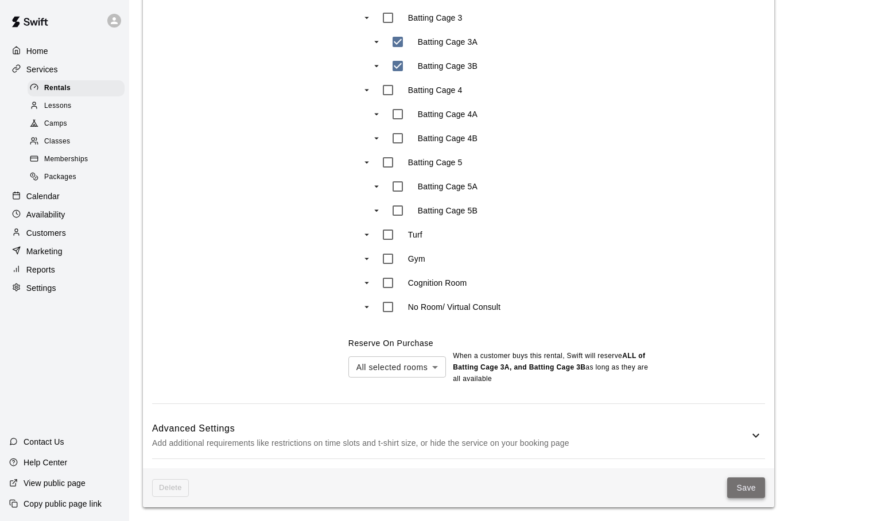
click at [743, 490] on button "Save" at bounding box center [746, 488] width 38 height 21
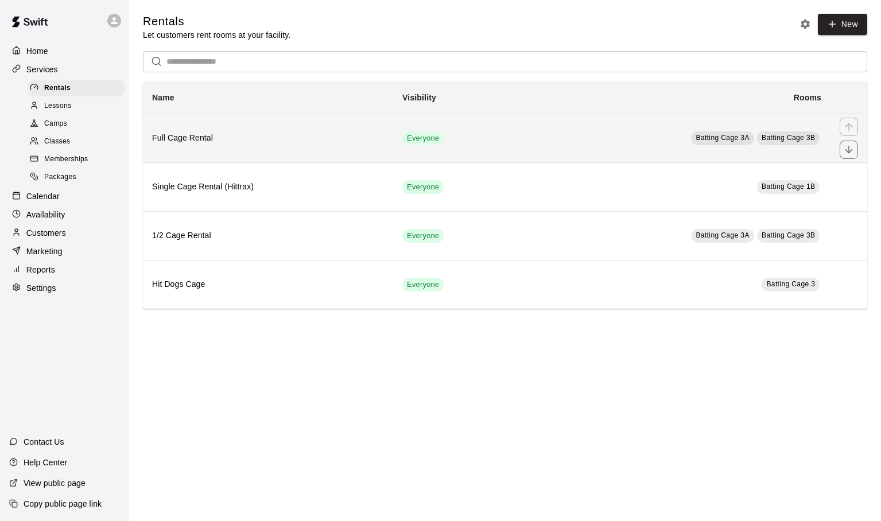
click at [239, 130] on th "Full Cage Rental" at bounding box center [268, 138] width 250 height 49
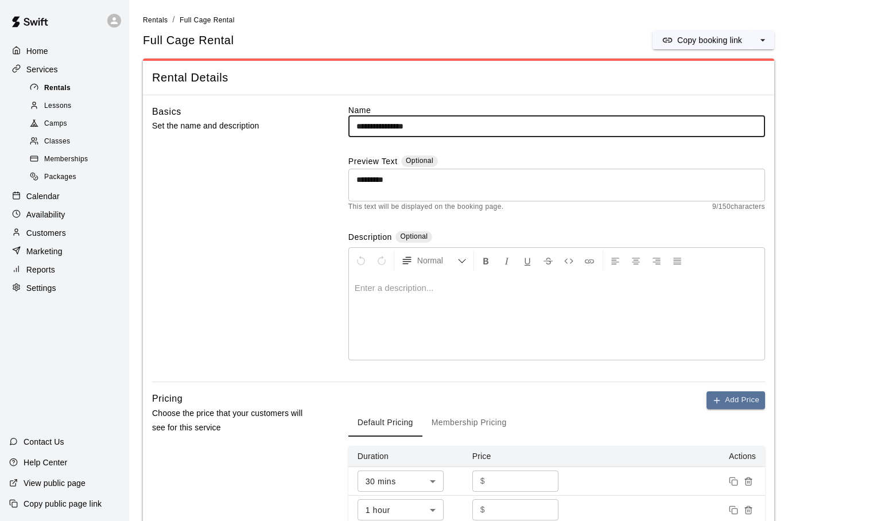
click at [71, 90] on span "Rentals" at bounding box center [57, 88] width 26 height 11
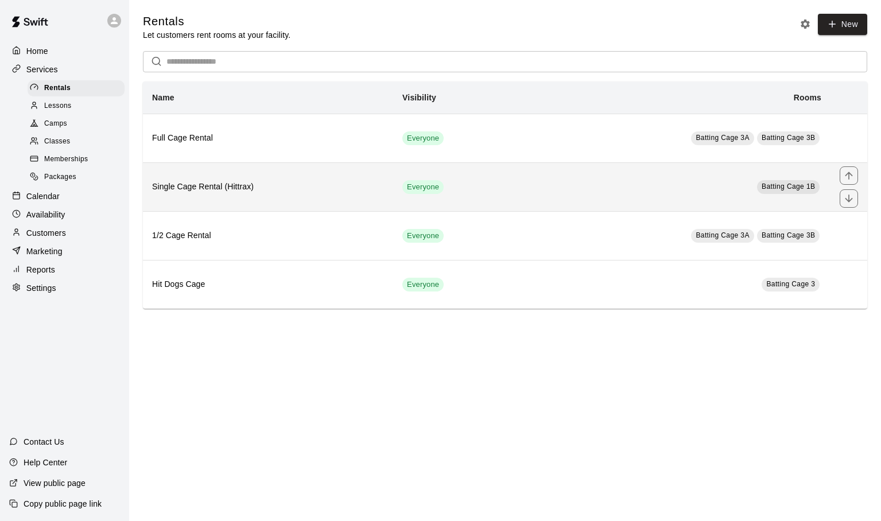
click at [228, 179] on th "Single Cage Rental (Hittrax)" at bounding box center [268, 186] width 250 height 49
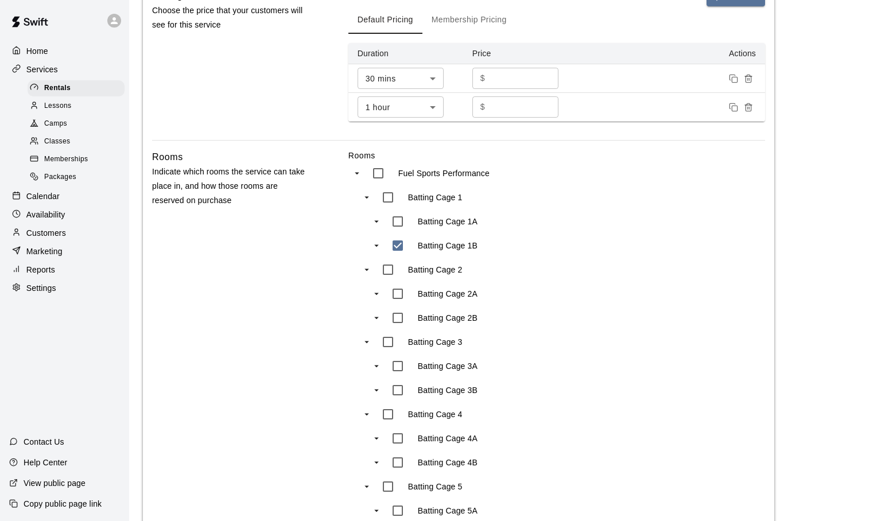
scroll to position [717, 0]
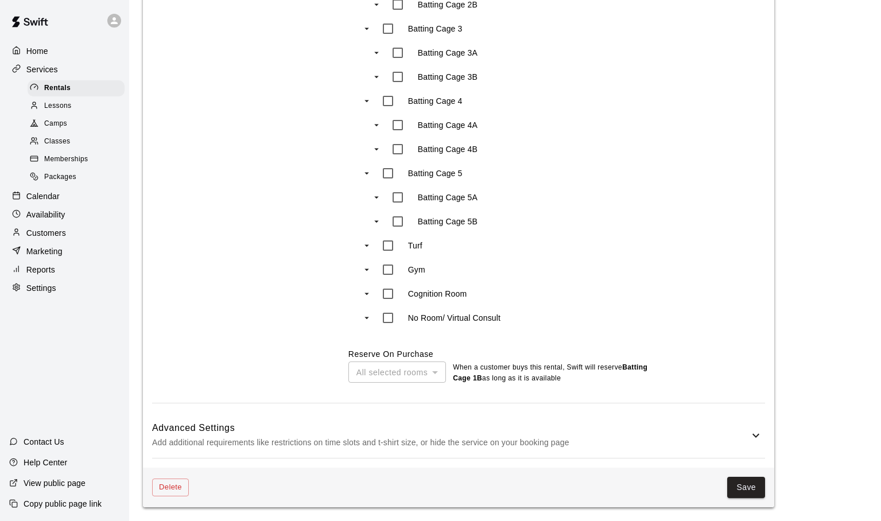
click at [753, 435] on icon at bounding box center [756, 436] width 14 height 14
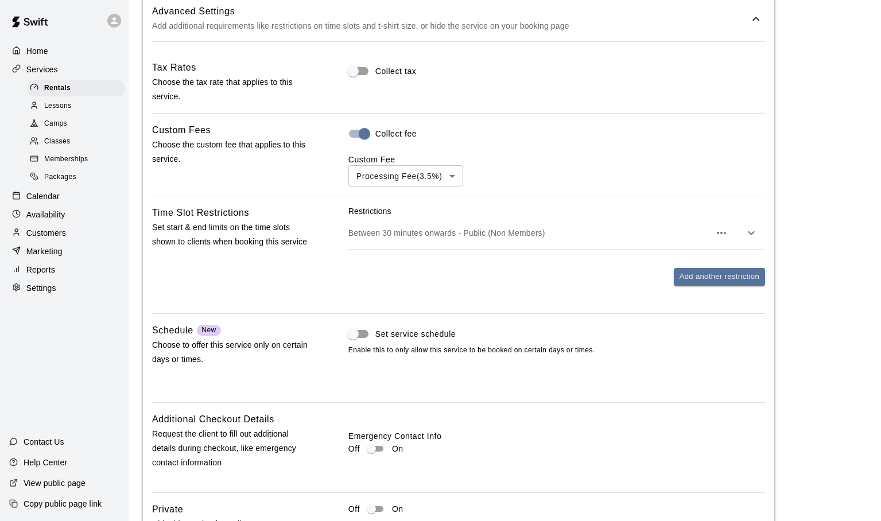
scroll to position [1240, 0]
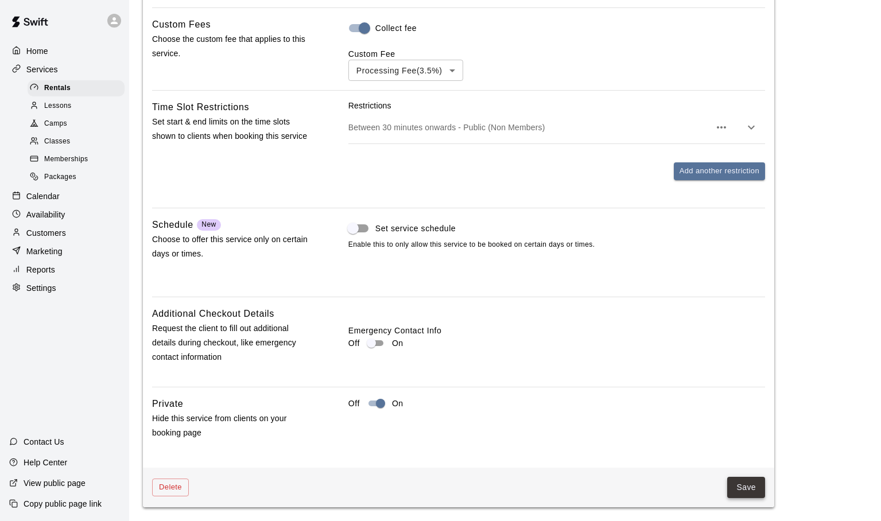
click at [740, 490] on button "Save" at bounding box center [746, 487] width 38 height 21
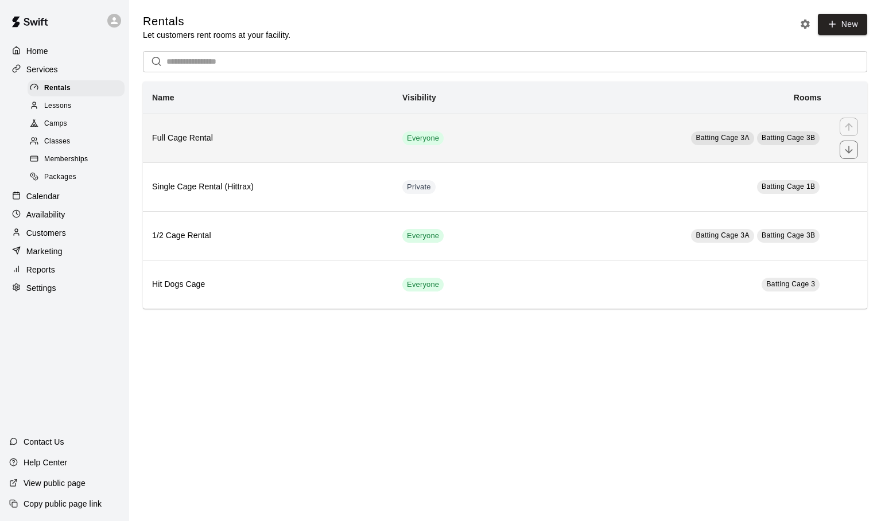
click at [207, 138] on h6 "Full Cage Rental" at bounding box center [268, 138] width 232 height 13
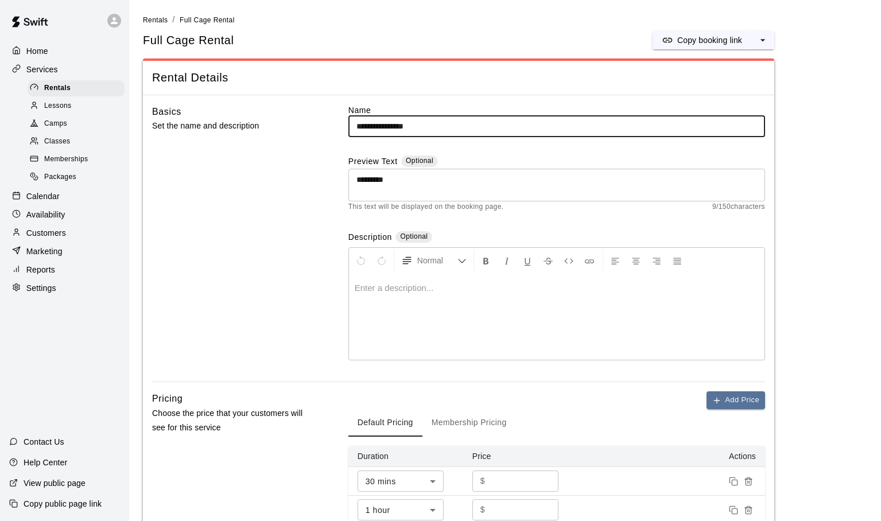
click at [446, 127] on input "**********" at bounding box center [556, 126] width 417 height 21
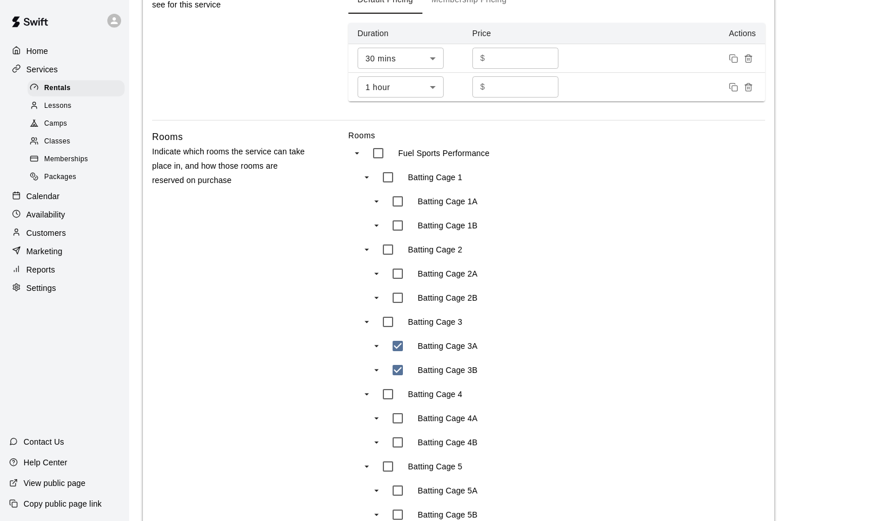
scroll to position [476, 0]
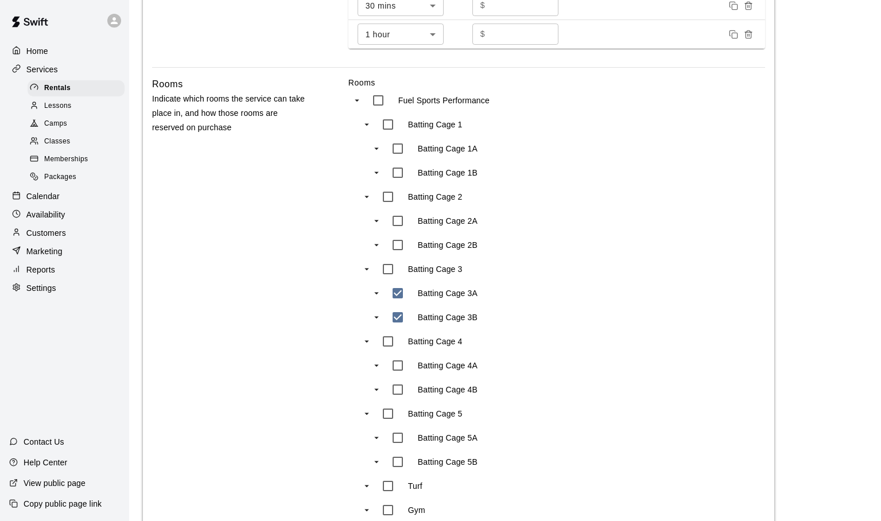
type input "**********"
type input "***"
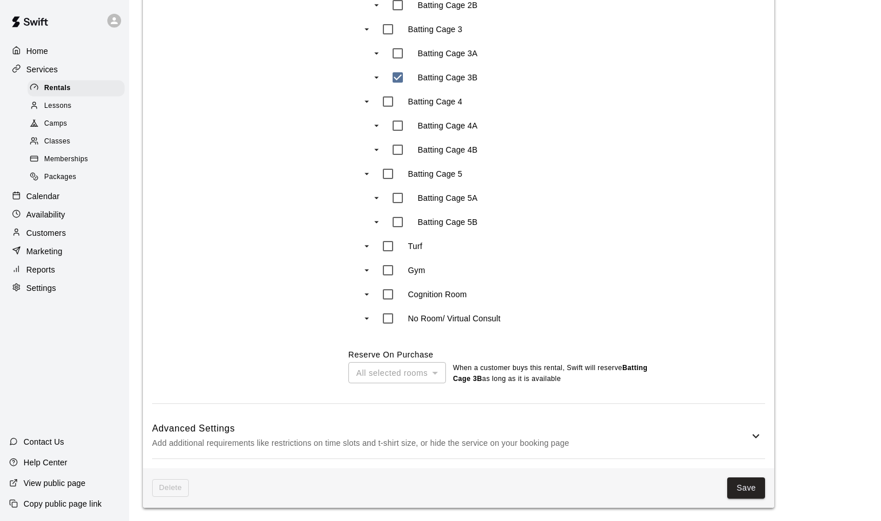
scroll to position [717, 0]
click at [738, 487] on button "Save" at bounding box center [746, 487] width 38 height 21
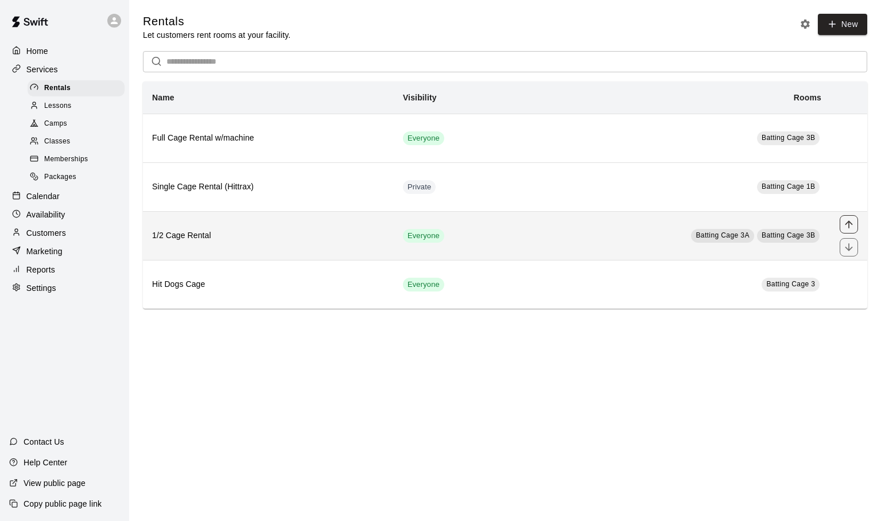
click at [851, 227] on icon "move item up" at bounding box center [848, 224] width 11 height 11
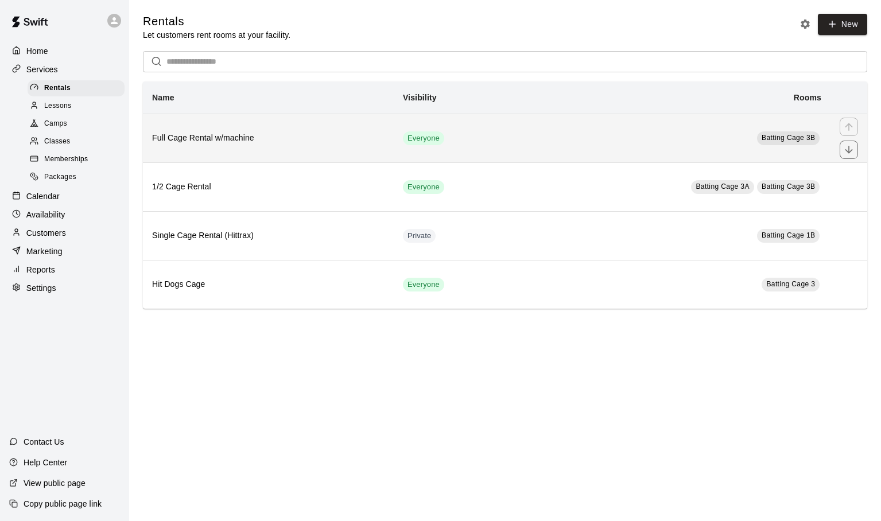
click at [318, 147] on th "Full Cage Rental w/machine" at bounding box center [268, 138] width 251 height 49
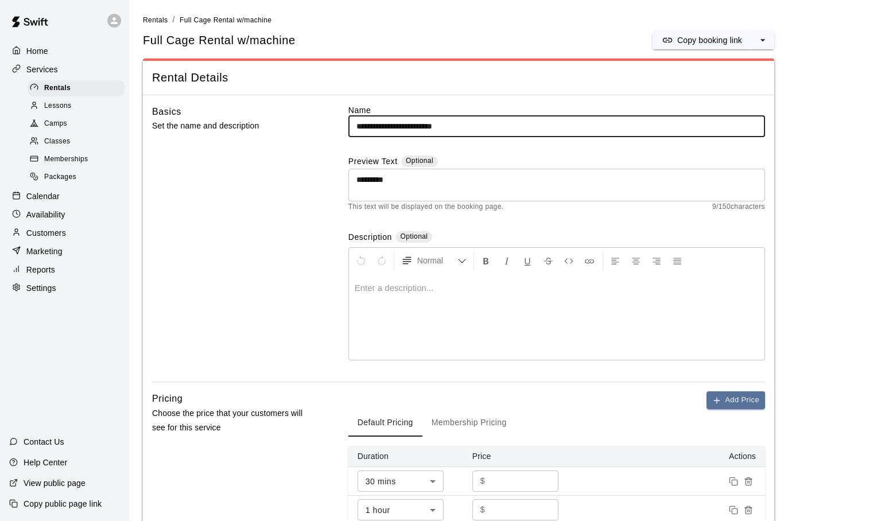
drag, startPoint x: 371, startPoint y: 128, endPoint x: 342, endPoint y: 128, distance: 28.7
click at [348, 128] on input "**********" at bounding box center [556, 126] width 417 height 21
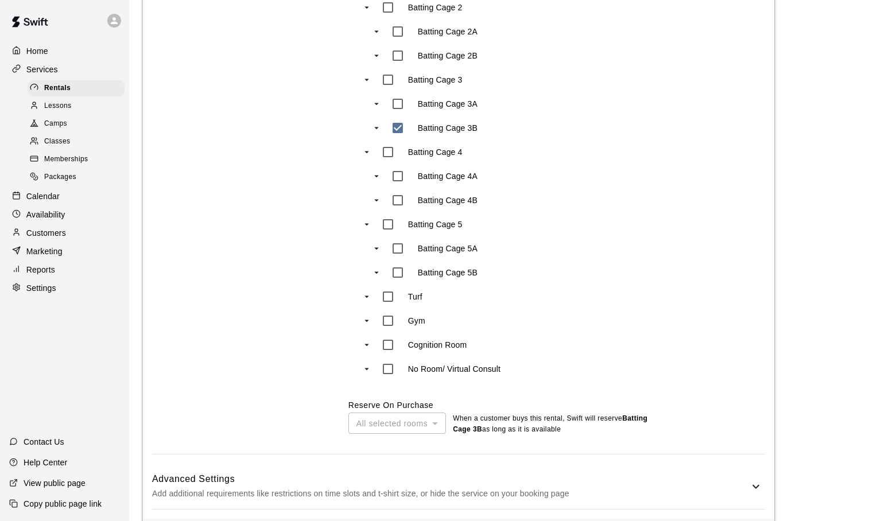
scroll to position [717, 0]
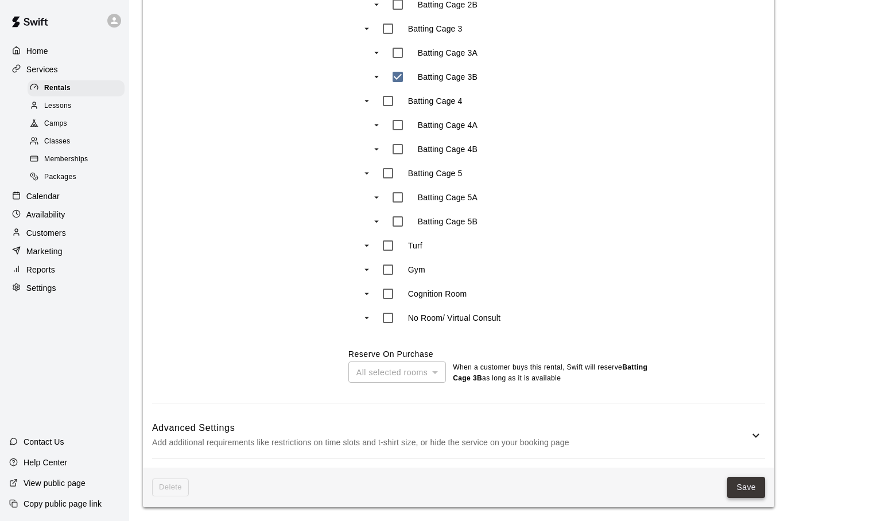
type input "**********"
click at [742, 487] on button "Save" at bounding box center [746, 487] width 38 height 21
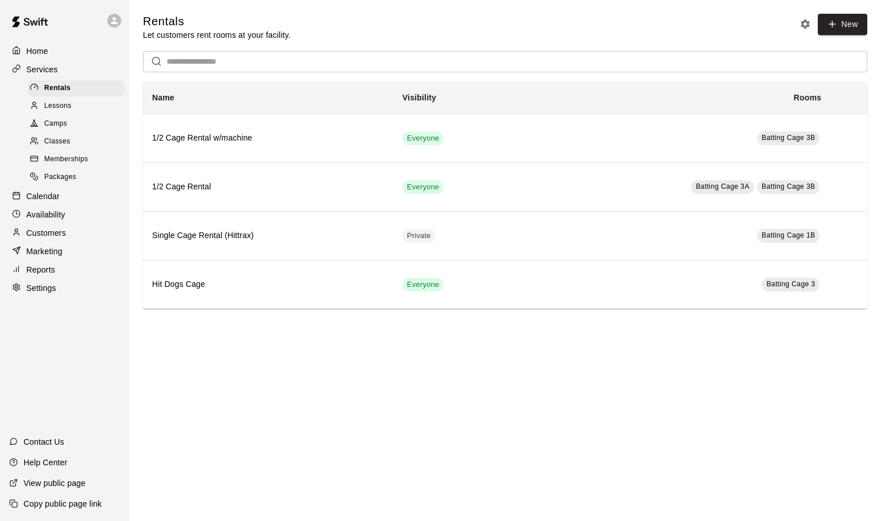
click at [48, 193] on p "Calendar" at bounding box center [42, 196] width 33 height 11
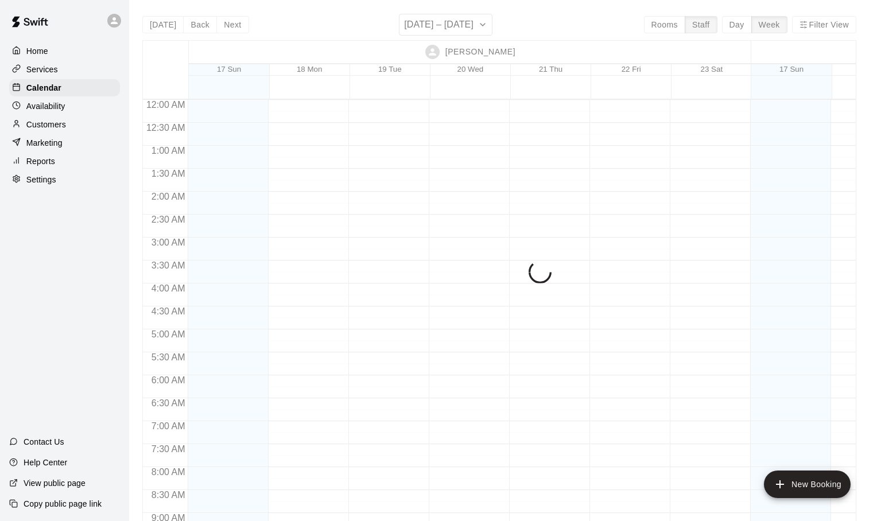
scroll to position [486, 0]
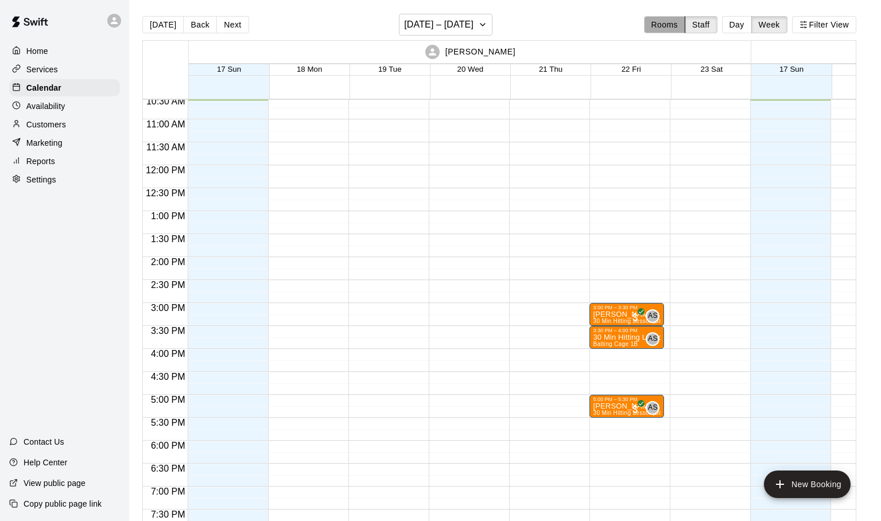
click at [650, 23] on button "Rooms" at bounding box center [664, 24] width 41 height 17
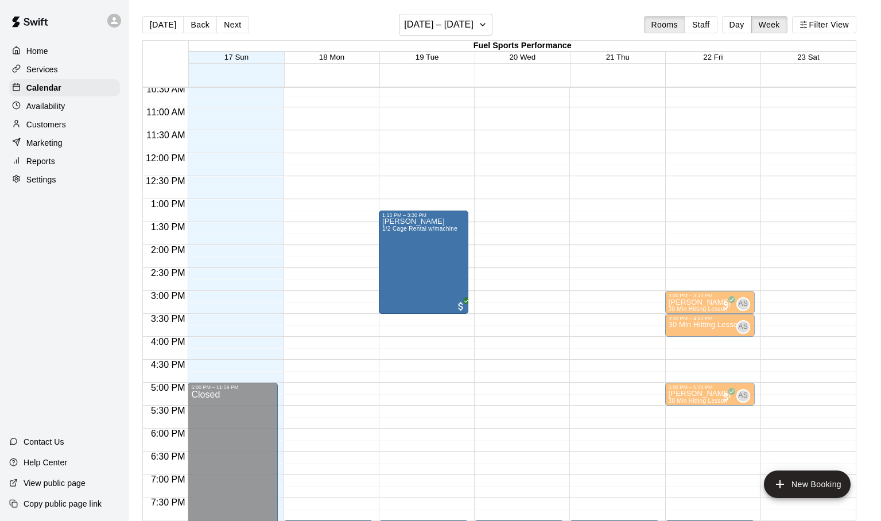
drag, startPoint x: 445, startPoint y: 294, endPoint x: 459, endPoint y: 214, distance: 81.5
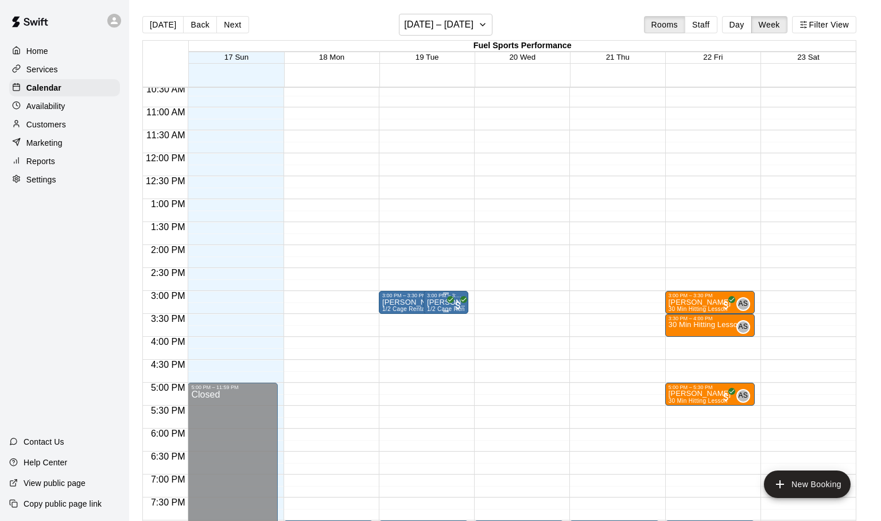
click at [425, 304] on div "3:00 PM – 3:30 PM Joe Test 1/2 Cage Rental w/machine" at bounding box center [446, 302] width 45 height 23
click at [439, 304] on icon "edit" at bounding box center [436, 303] width 14 height 14
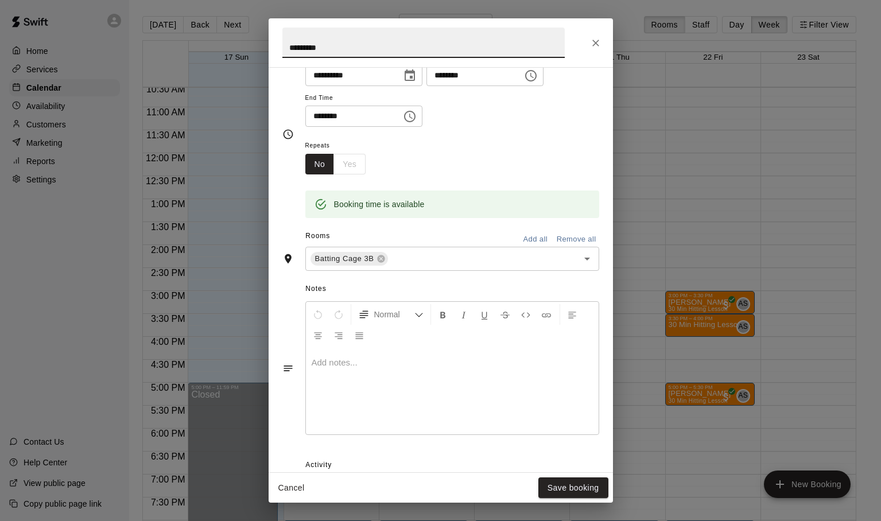
scroll to position [208, 0]
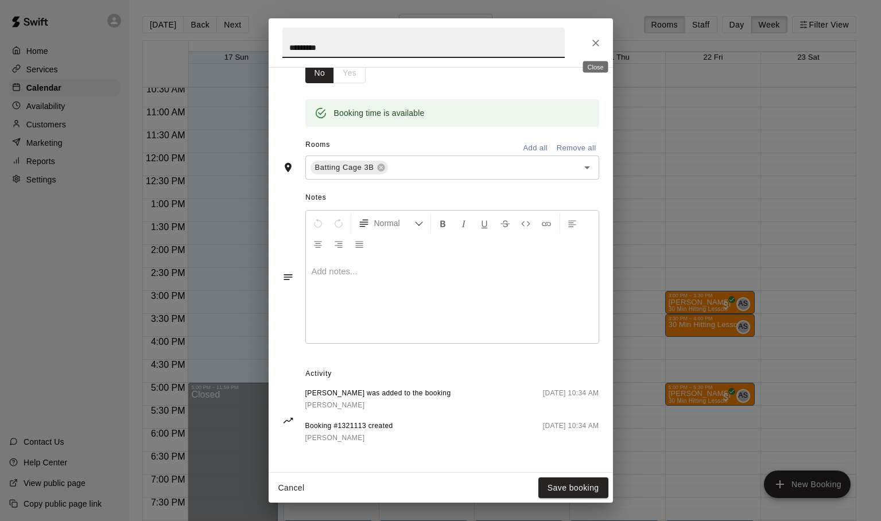
click at [595, 46] on icon "Close" at bounding box center [595, 42] width 11 height 11
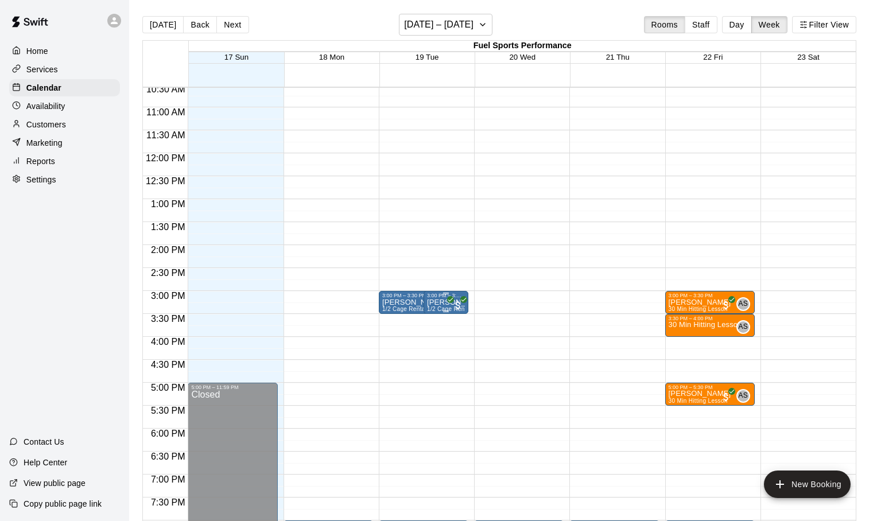
click at [425, 306] on div "3:00 PM – 3:30 PM Joe Test 1/2 Cage Rental w/machine" at bounding box center [446, 302] width 45 height 23
click at [432, 335] on img "edit" at bounding box center [435, 330] width 13 height 13
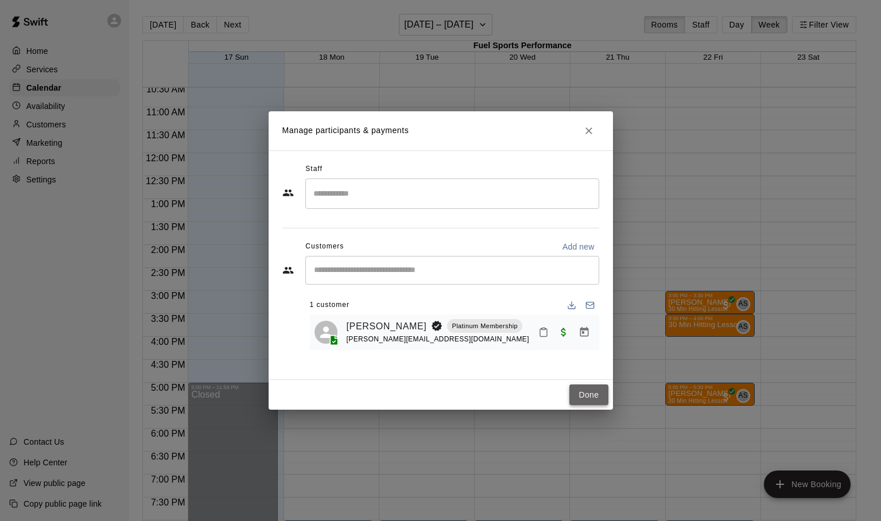
click at [584, 393] on button "Done" at bounding box center [588, 395] width 38 height 21
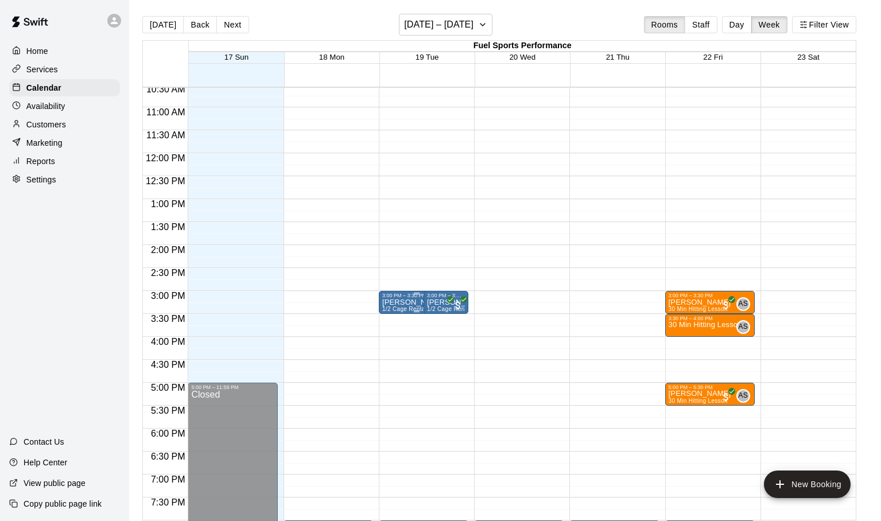
click at [397, 297] on div "3:00 PM – 3:30 PM" at bounding box center [416, 296] width 69 height 6
click at [398, 303] on icon "edit" at bounding box center [394, 305] width 10 height 10
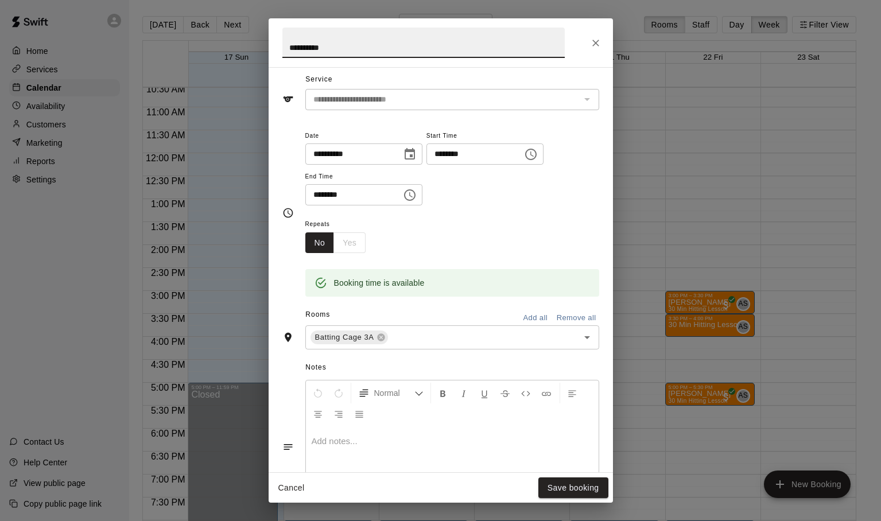
scroll to position [0, 0]
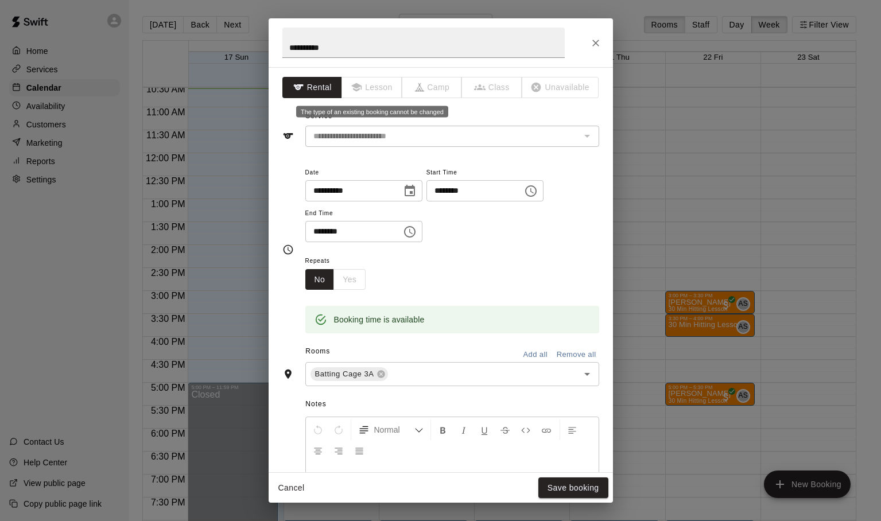
click at [368, 91] on span "Lesson" at bounding box center [372, 87] width 60 height 21
click at [596, 42] on icon "Close" at bounding box center [595, 43] width 7 height 7
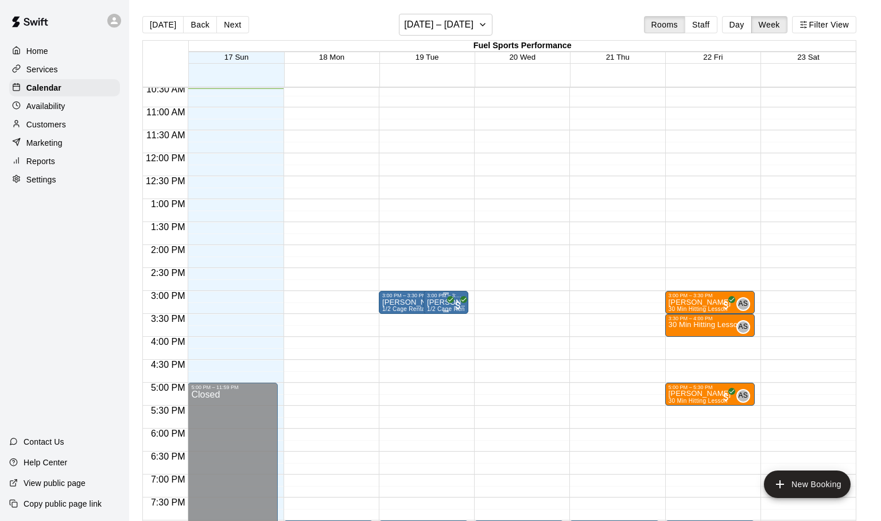
click at [463, 296] on div "3:00 PM – 3:30 PM" at bounding box center [446, 296] width 38 height 6
click at [443, 362] on icon "delete" at bounding box center [439, 359] width 8 height 10
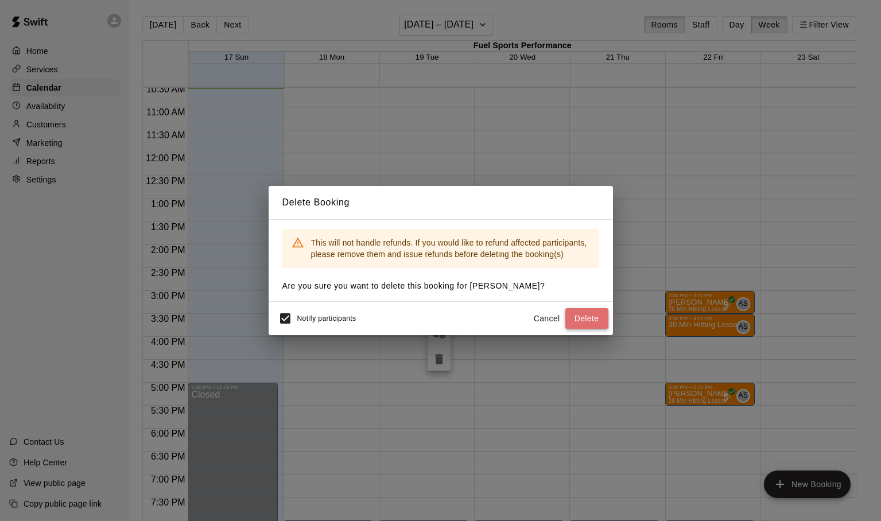
click at [580, 316] on button "Delete" at bounding box center [586, 318] width 43 height 21
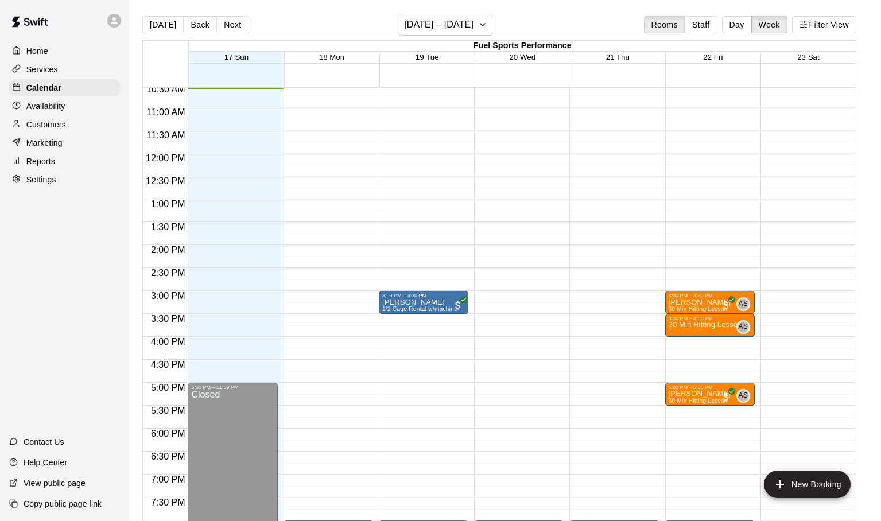
click at [414, 302] on p "[PERSON_NAME]" at bounding box center [419, 302] width 75 height 0
click at [394, 373] on icon "delete" at bounding box center [394, 369] width 8 height 10
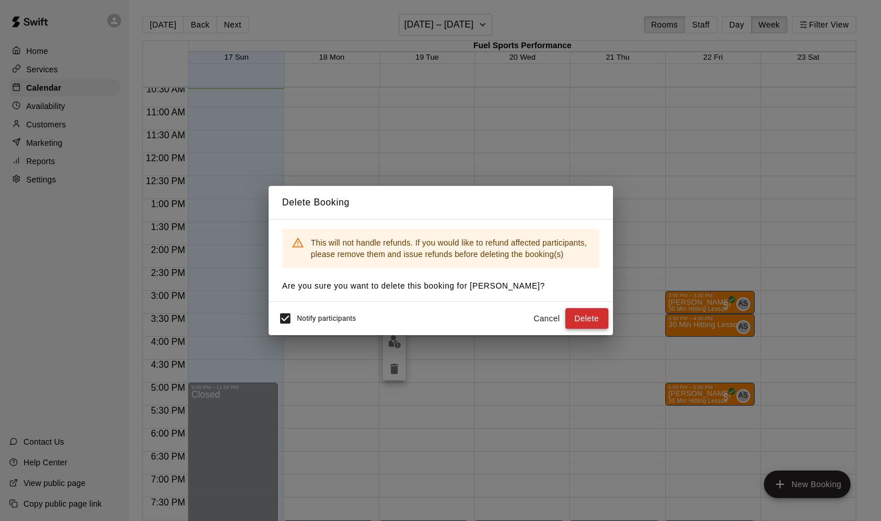
click at [580, 316] on button "Delete" at bounding box center [586, 318] width 43 height 21
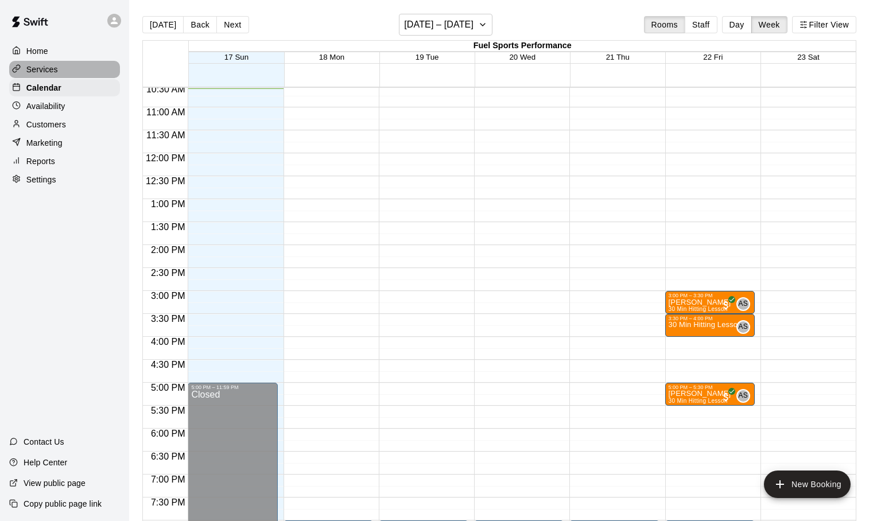
click at [42, 67] on p "Services" at bounding box center [42, 69] width 32 height 11
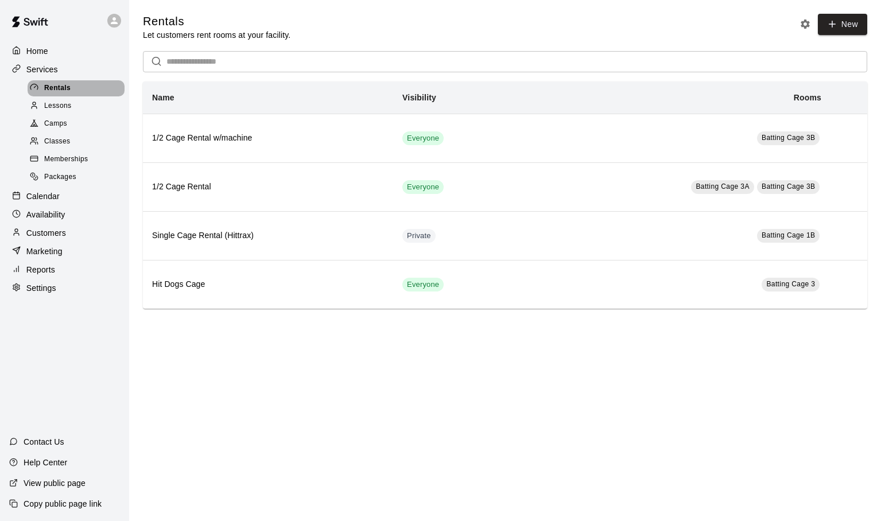
click at [49, 87] on span "Rentals" at bounding box center [57, 88] width 26 height 11
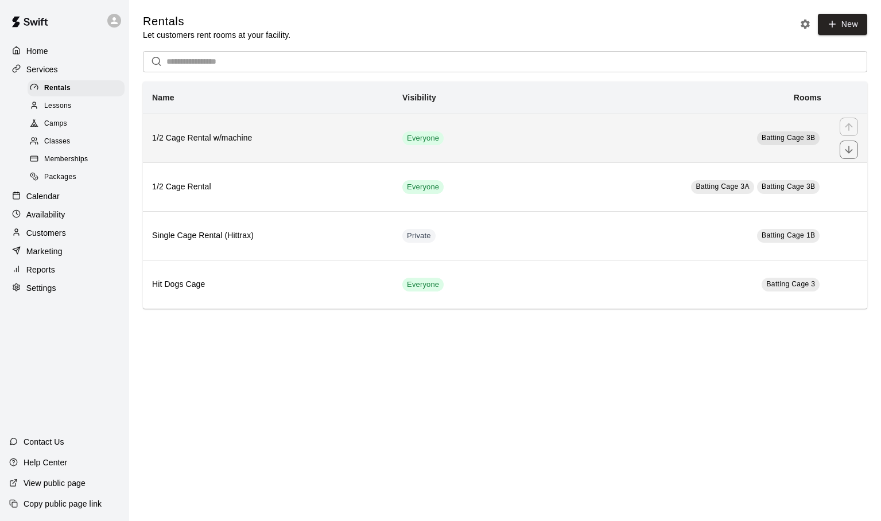
click at [305, 144] on h6 "1/2 Cage Rental w/machine" at bounding box center [268, 138] width 232 height 13
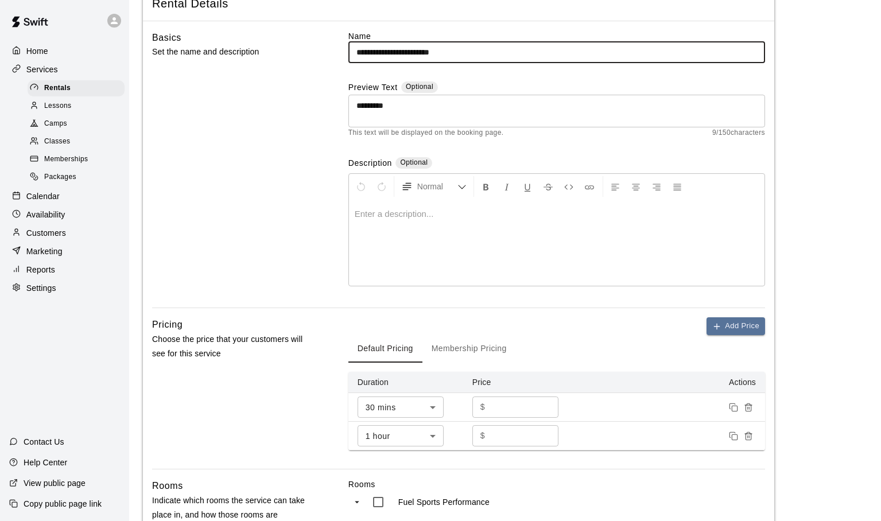
scroll to position [22, 0]
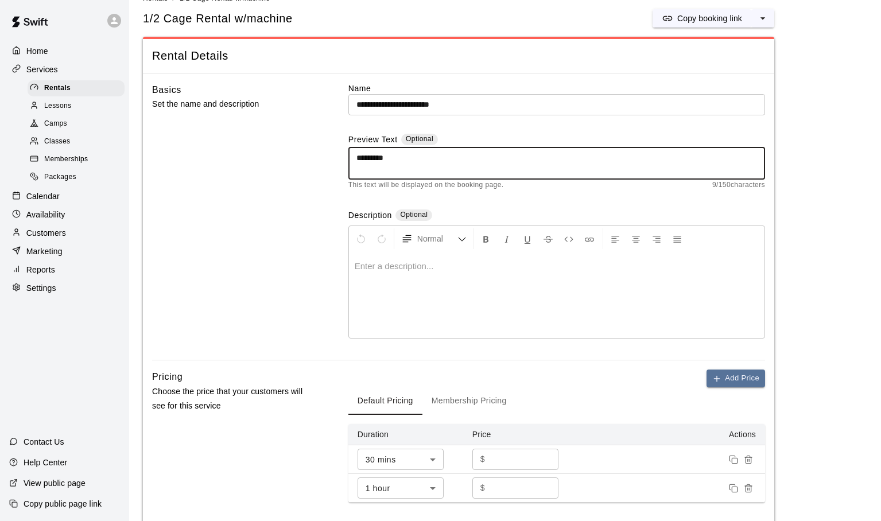
drag, startPoint x: 394, startPoint y: 159, endPoint x: 300, endPoint y: 160, distance: 94.7
click at [356, 160] on textarea "*********" at bounding box center [556, 163] width 401 height 23
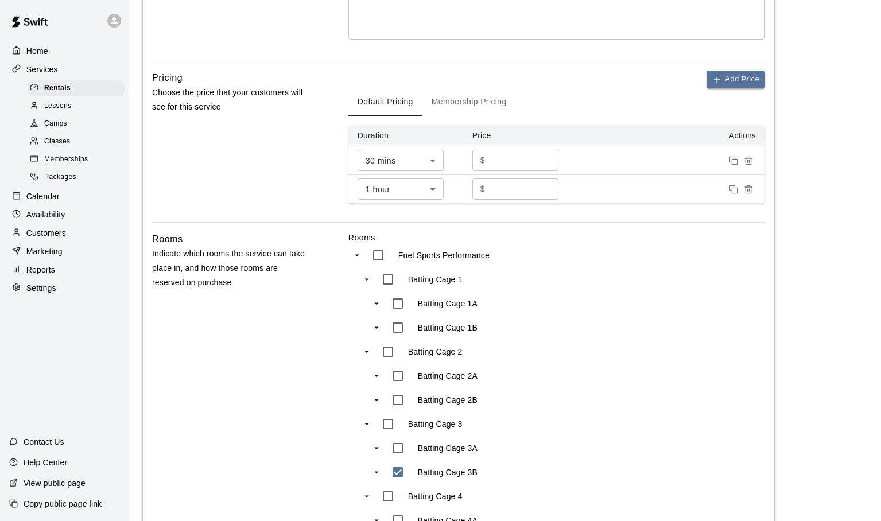
scroll to position [325, 0]
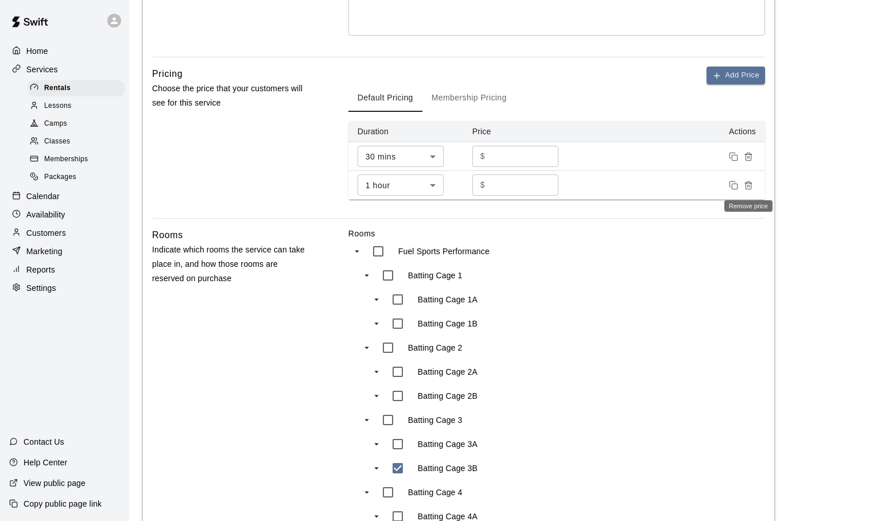
click at [748, 183] on icon "Remove price" at bounding box center [748, 183] width 7 height 0
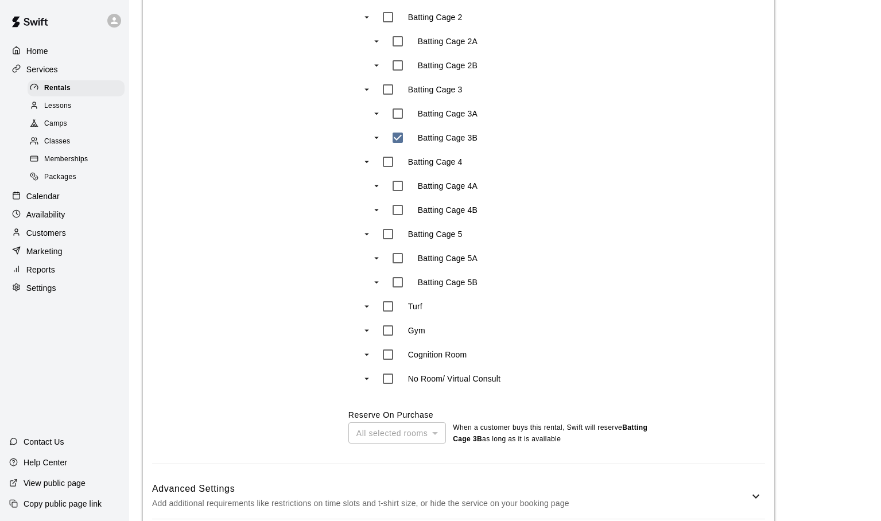
scroll to position [688, 0]
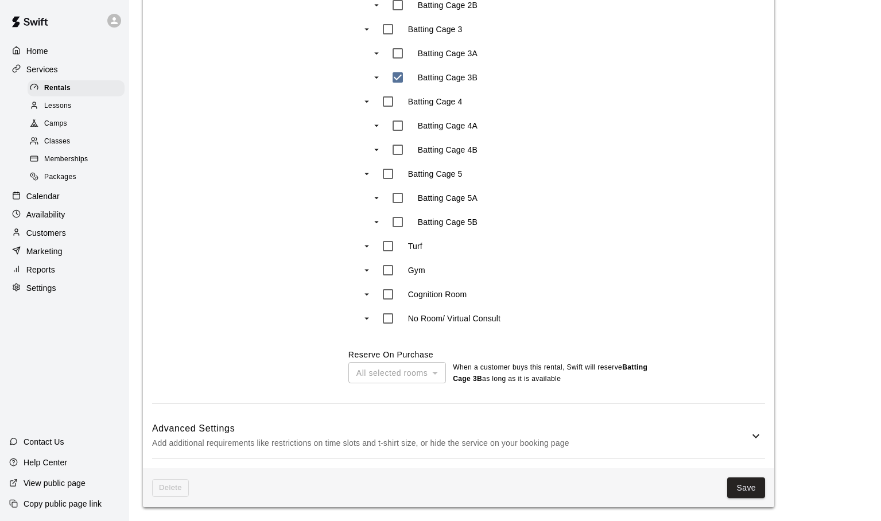
click at [435, 371] on div "All selected rooms" at bounding box center [397, 372] width 98 height 21
click at [419, 374] on div "All selected rooms" at bounding box center [397, 372] width 98 height 21
click at [435, 373] on div "All selected rooms" at bounding box center [397, 372] width 98 height 21
click at [459, 373] on p "When a customer buys this rental , Swift will reserve Batting Cage 3B as long a…" at bounding box center [553, 373] width 201 height 23
click at [753, 439] on icon at bounding box center [756, 436] width 14 height 14
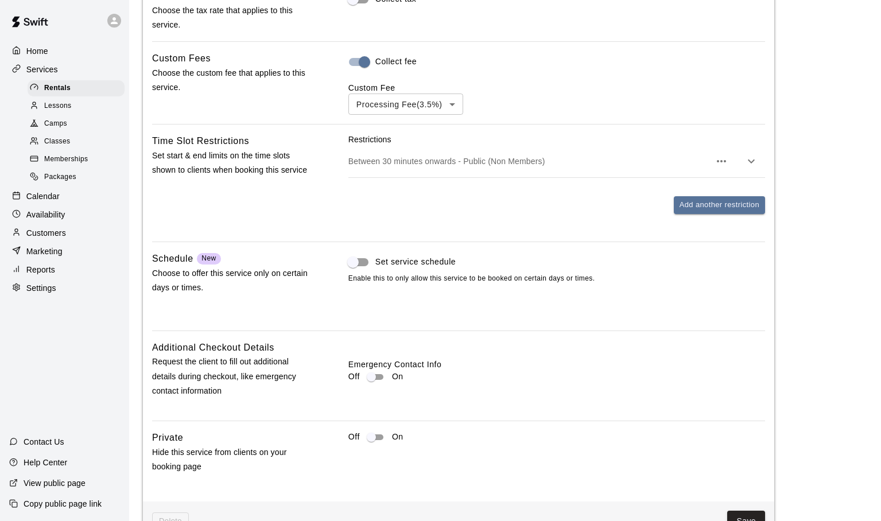
scroll to position [1211, 0]
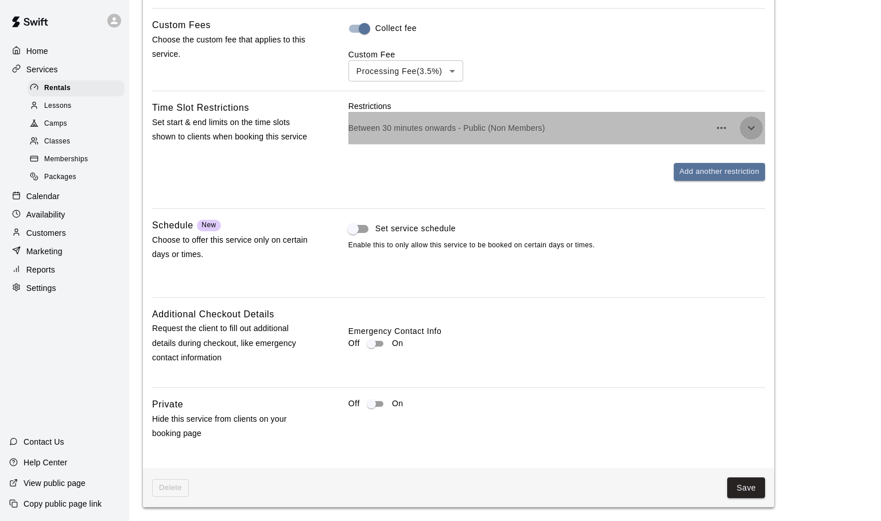
click at [753, 127] on icon "button" at bounding box center [751, 128] width 14 height 14
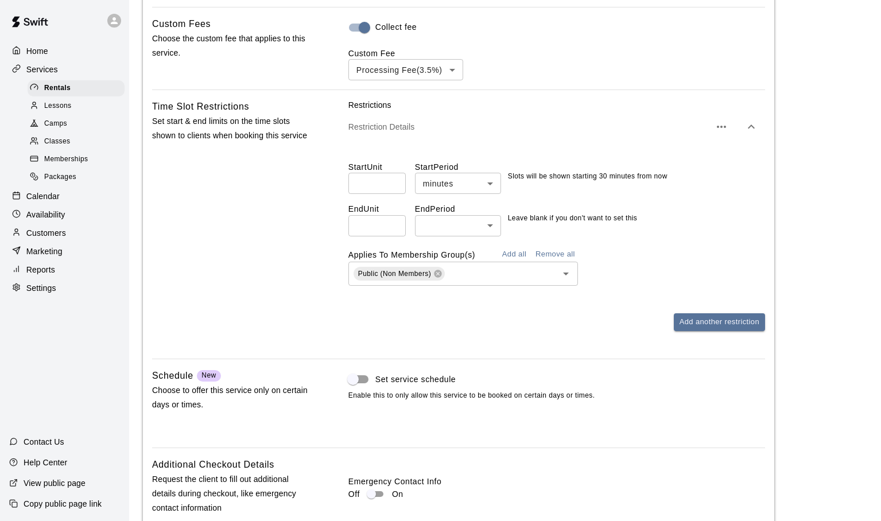
click at [527, 254] on button "Add all" at bounding box center [514, 255] width 37 height 18
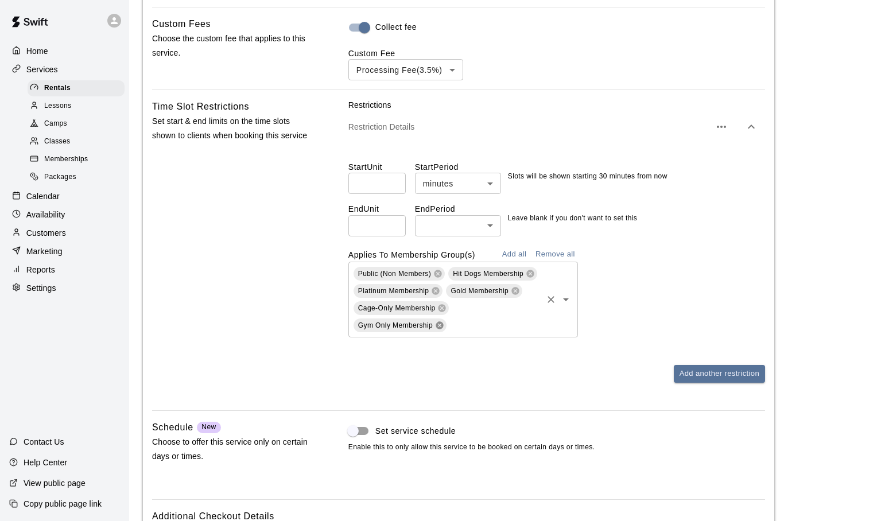
click at [440, 326] on icon at bounding box center [439, 325] width 7 height 7
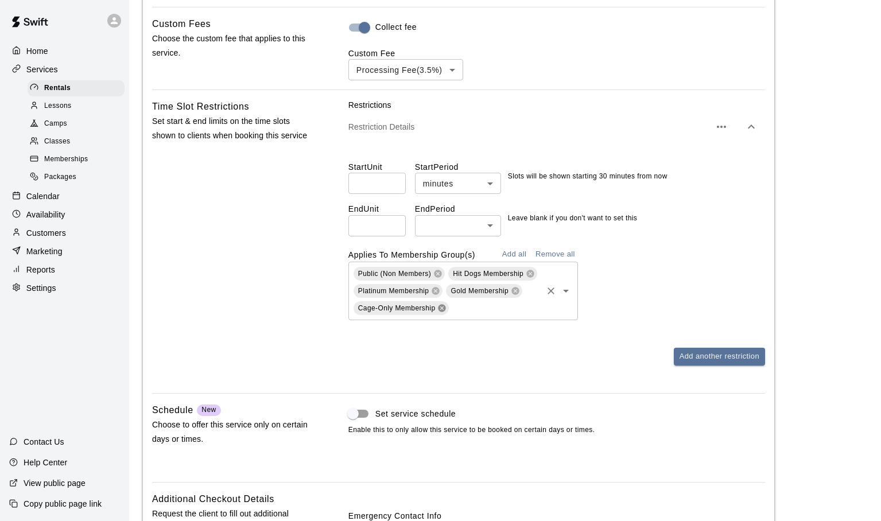
click at [444, 311] on icon at bounding box center [442, 308] width 7 height 7
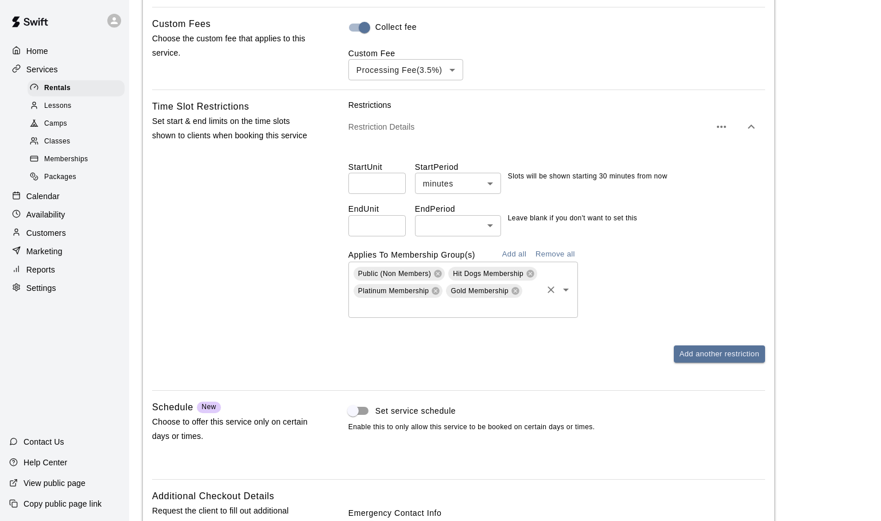
click at [619, 300] on div "Public (Non Members) Hit Dogs Membership Platinum Membership Gold Membership ​" at bounding box center [556, 290] width 417 height 56
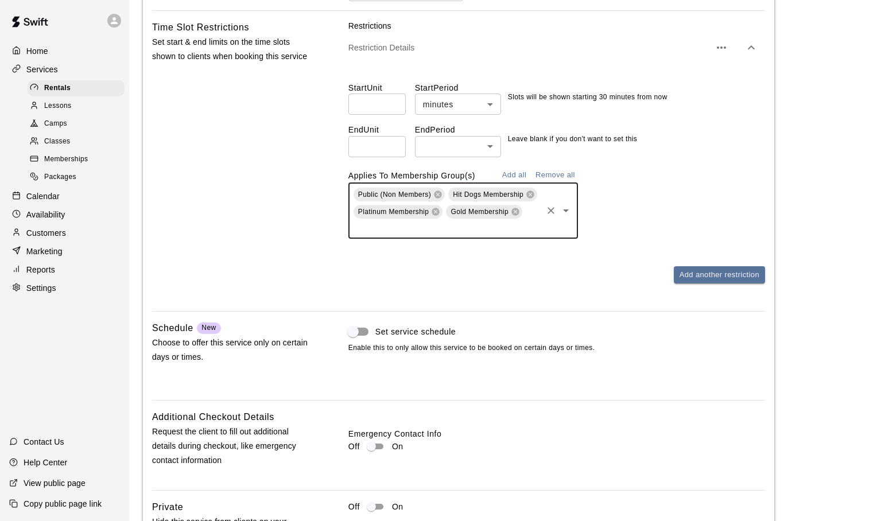
scroll to position [1395, 0]
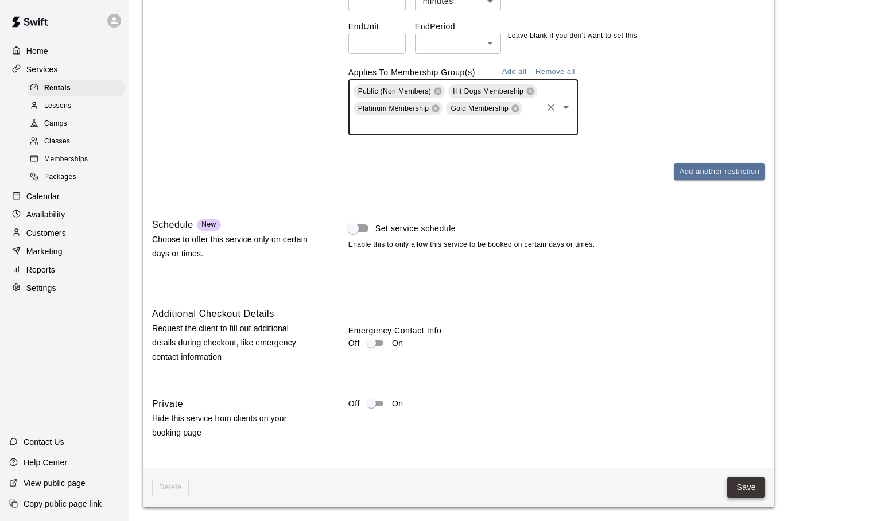
click at [744, 485] on button "Save" at bounding box center [746, 487] width 38 height 21
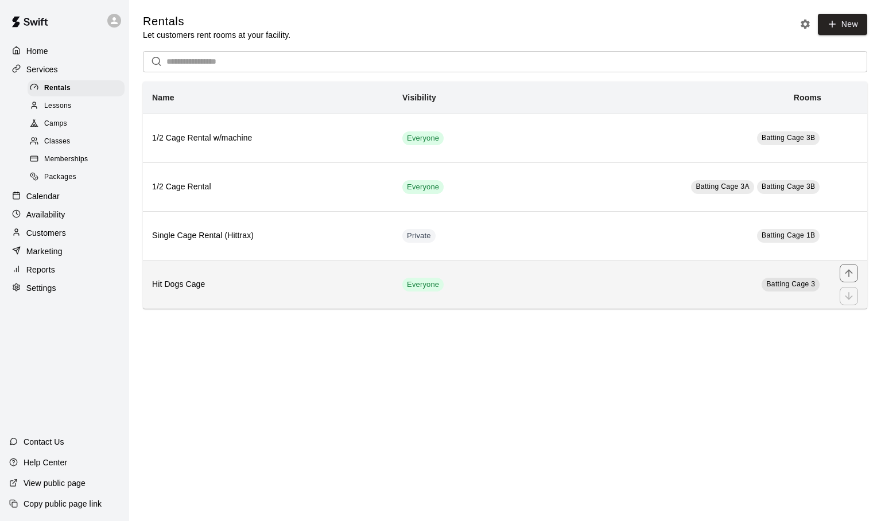
click at [636, 291] on td "Batting Cage 3" at bounding box center [674, 284] width 313 height 49
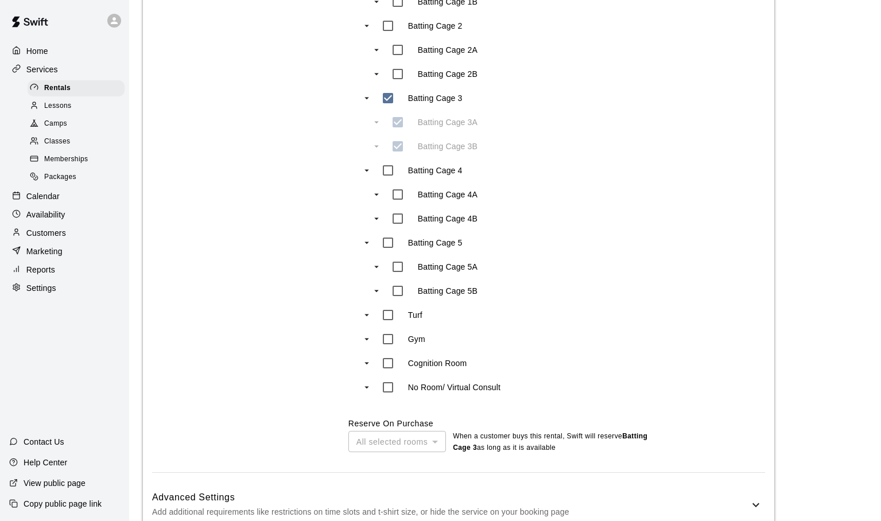
scroll to position [688, 0]
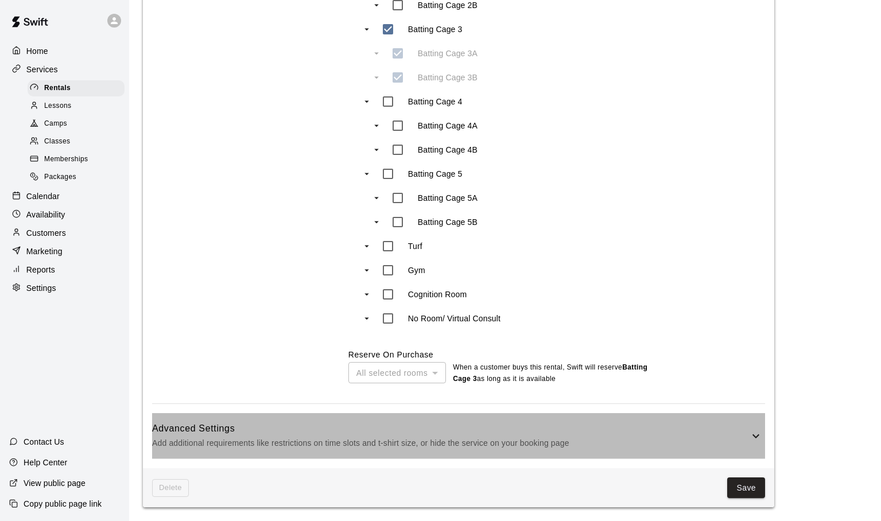
click at [758, 438] on icon at bounding box center [756, 436] width 14 height 14
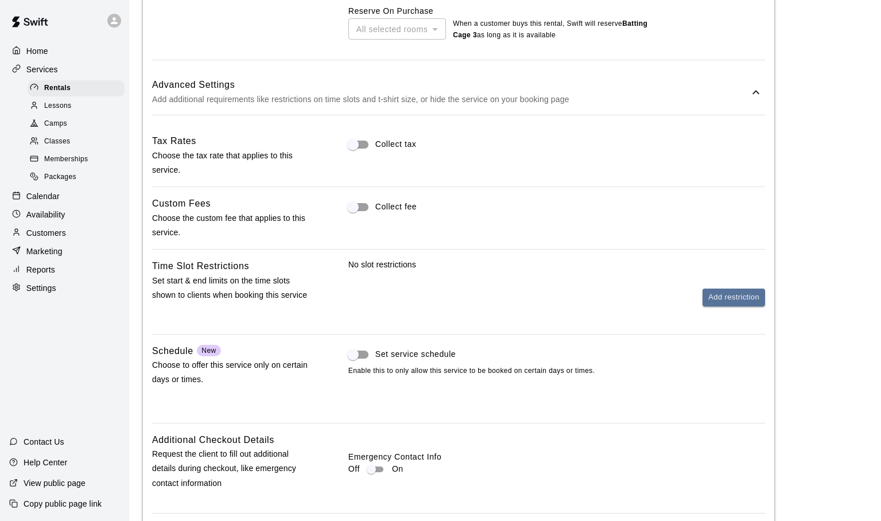
scroll to position [1157, 0]
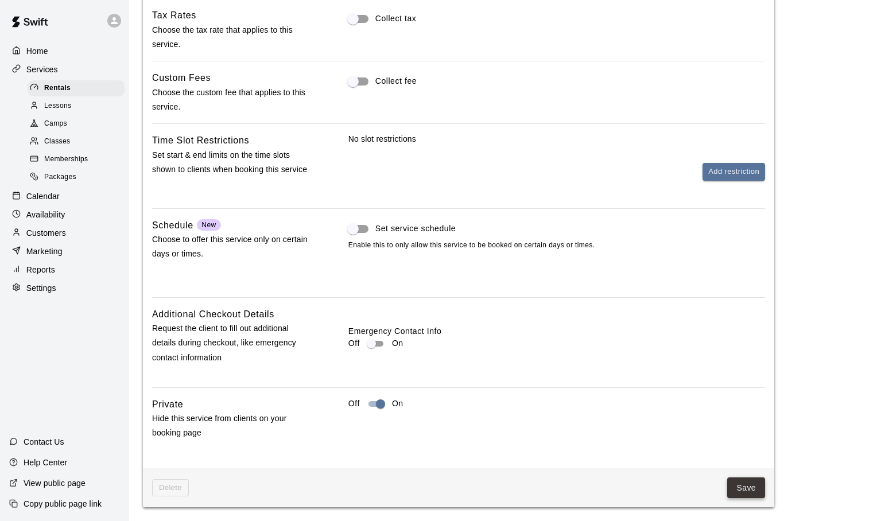
click at [742, 489] on button "Save" at bounding box center [746, 488] width 38 height 21
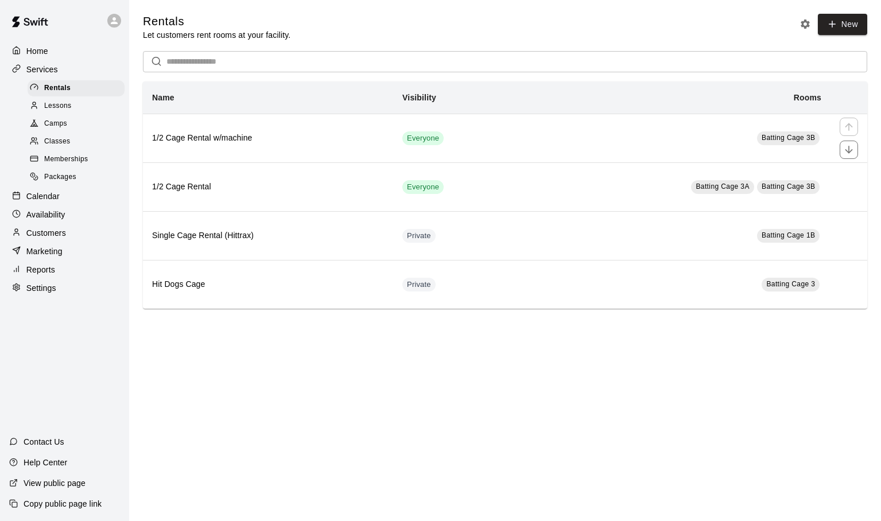
click at [286, 140] on h6 "1/2 Cage Rental w/machine" at bounding box center [268, 138] width 232 height 13
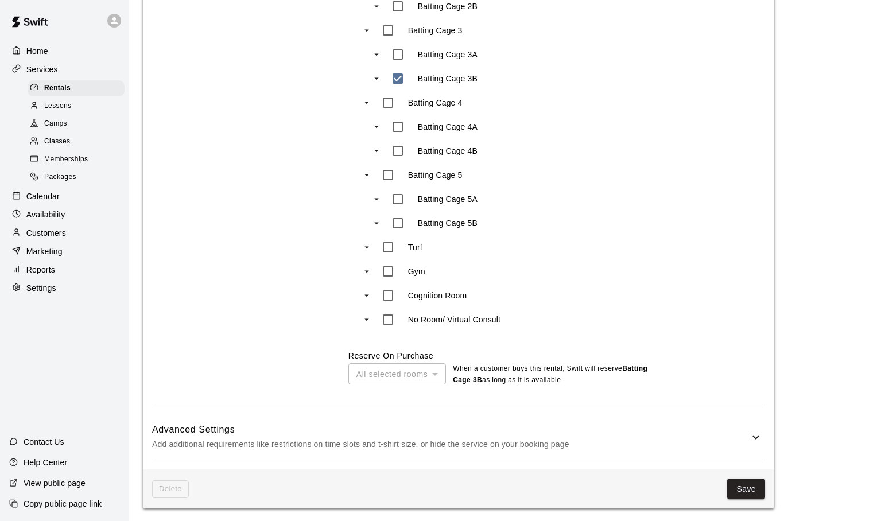
scroll to position [688, 0]
click at [437, 370] on div "All selected rooms" at bounding box center [397, 372] width 98 height 21
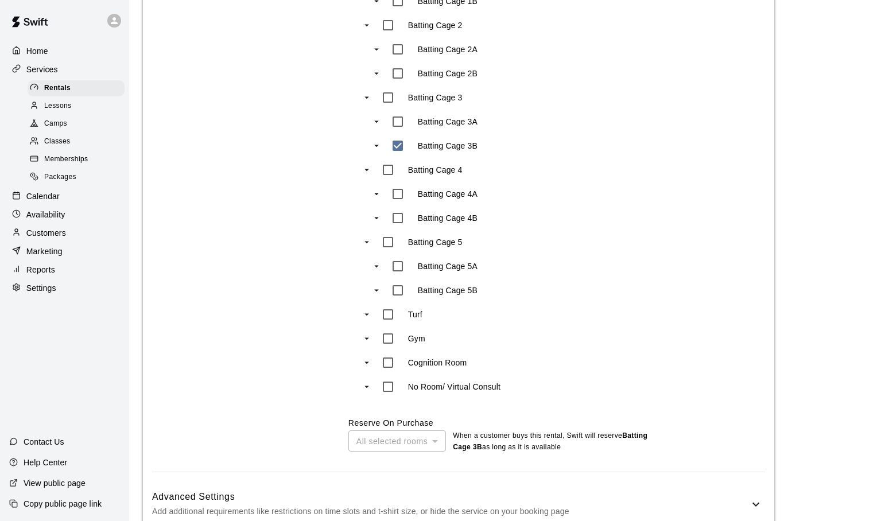
scroll to position [629, 0]
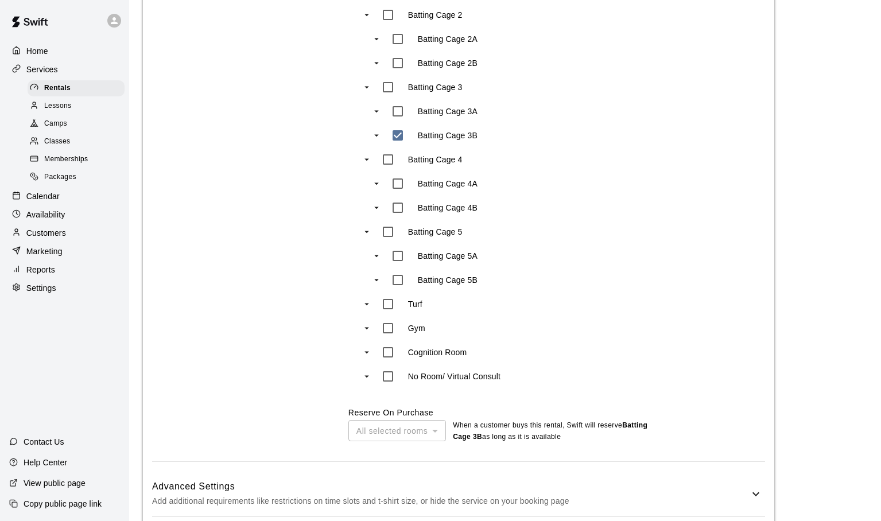
click at [374, 134] on icon "swift facility view" at bounding box center [376, 135] width 10 height 10
click at [379, 137] on icon "swift facility view" at bounding box center [376, 135] width 10 height 10
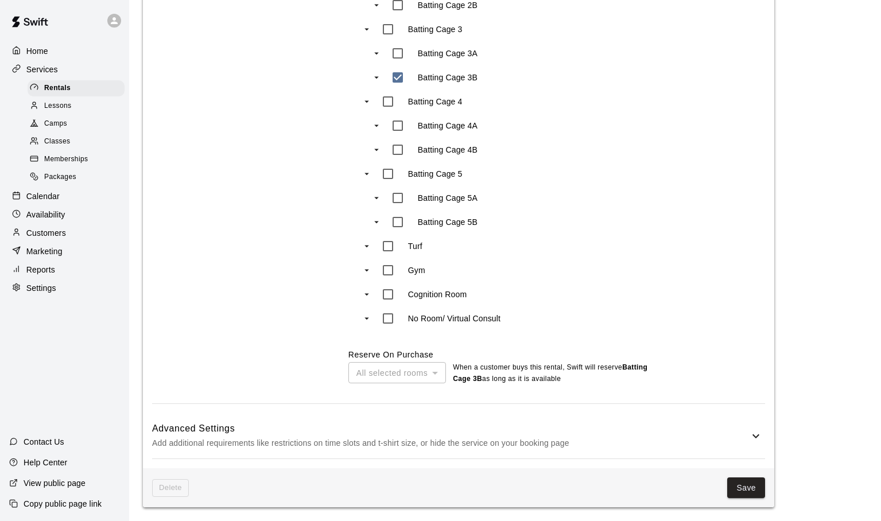
click at [436, 372] on div "All selected rooms" at bounding box center [397, 372] width 98 height 21
click at [491, 370] on p "When a customer buys this rental , Swift will reserve Batting Cage 3B as long a…" at bounding box center [553, 373] width 201 height 23
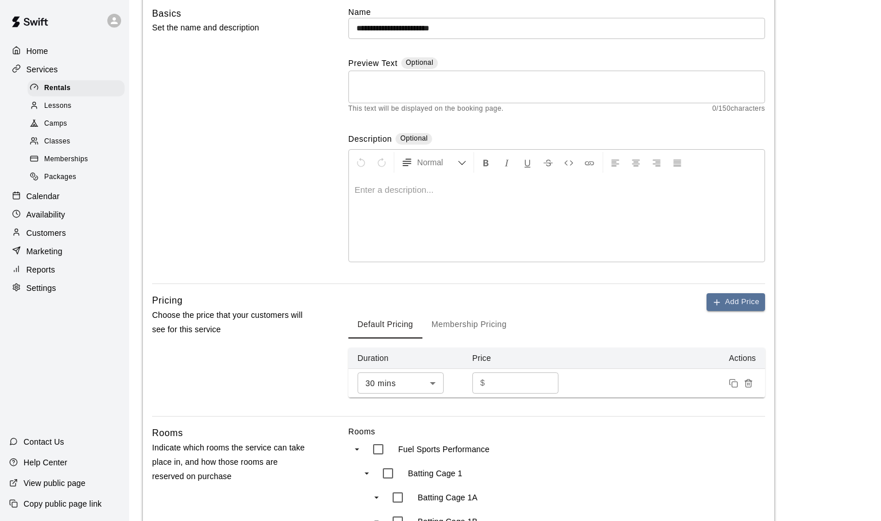
scroll to position [0, 0]
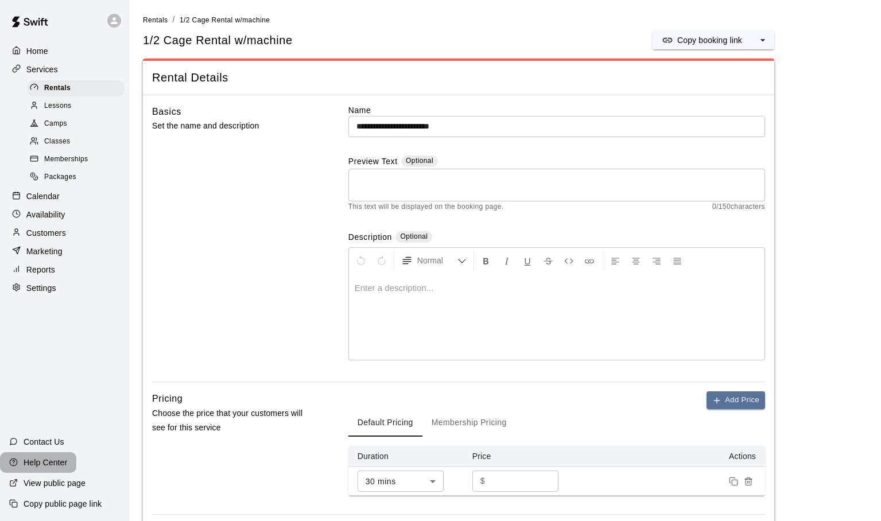
click at [44, 466] on p "Help Center" at bounding box center [46, 462] width 44 height 11
click at [52, 193] on p "Calendar" at bounding box center [42, 196] width 33 height 11
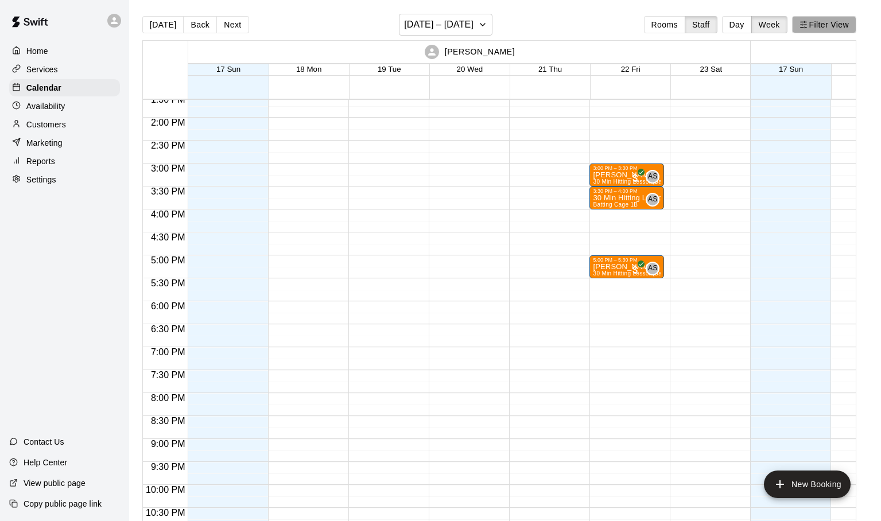
click at [806, 24] on icon "button" at bounding box center [804, 25] width 8 height 8
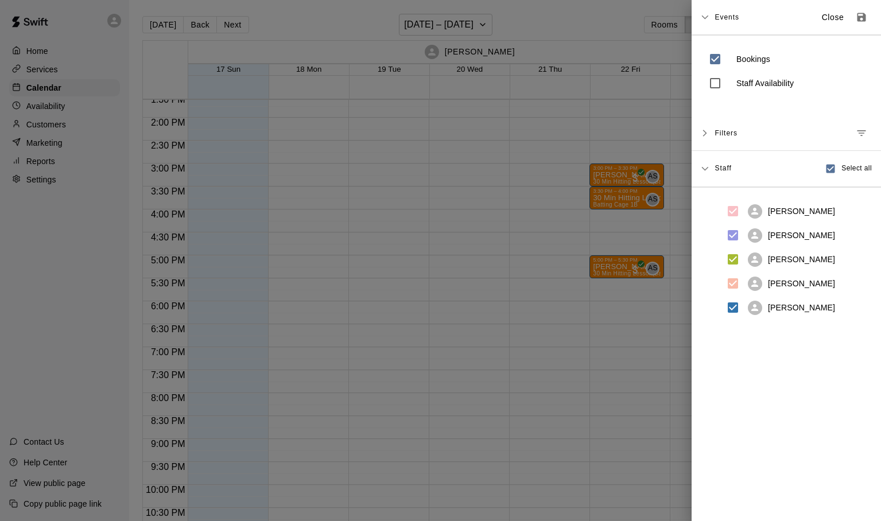
click at [706, 130] on icon at bounding box center [705, 133] width 8 height 8
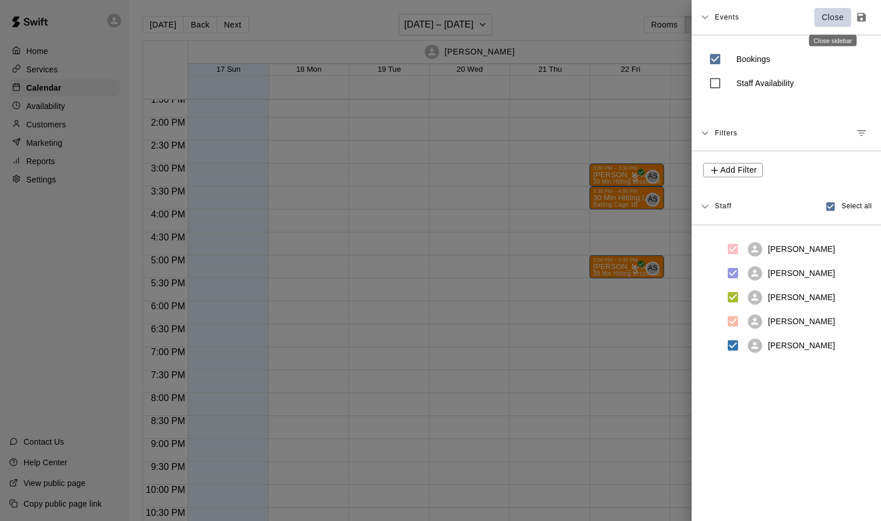
click at [833, 18] on p "Close" at bounding box center [833, 17] width 22 height 12
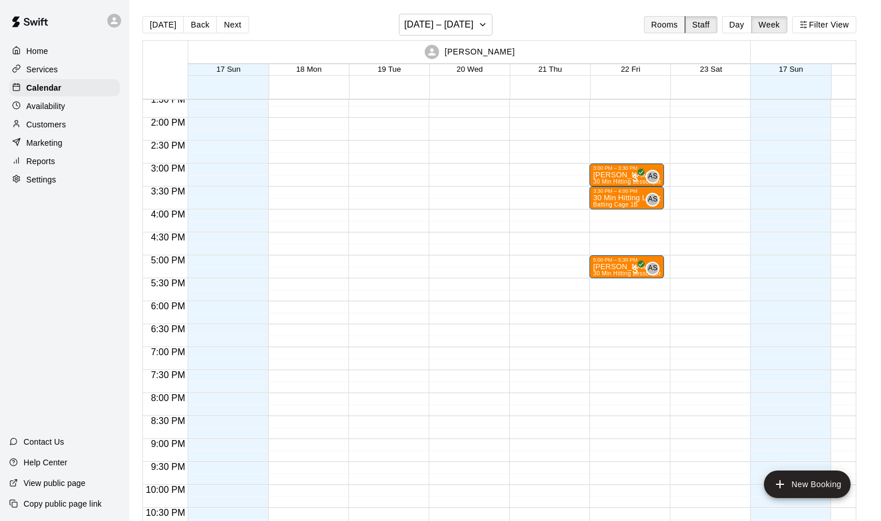
click at [670, 23] on button "Rooms" at bounding box center [664, 24] width 41 height 17
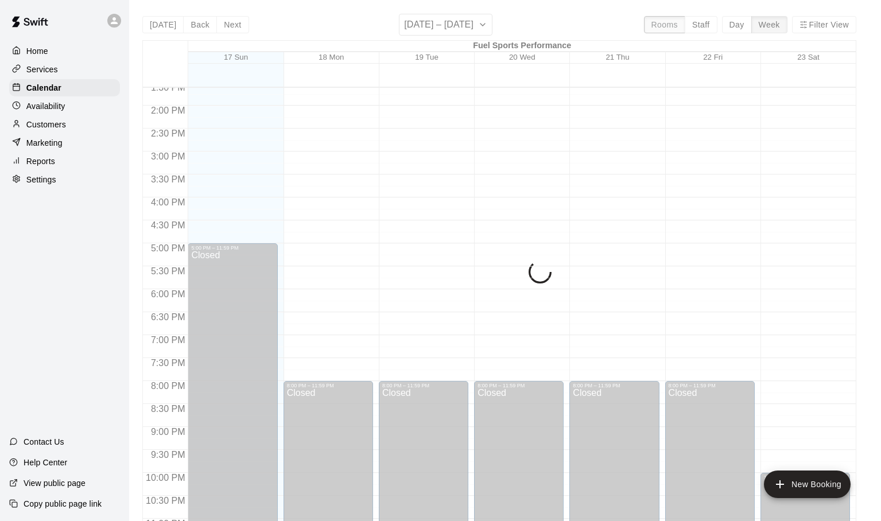
scroll to position [610, 0]
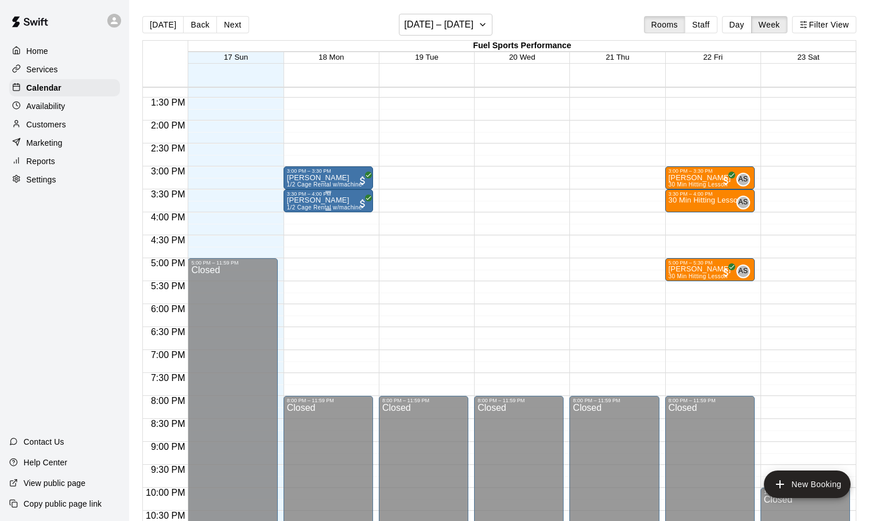
click at [307, 200] on p "[PERSON_NAME]" at bounding box center [324, 200] width 75 height 0
click at [297, 265] on icon "delete" at bounding box center [299, 267] width 8 height 10
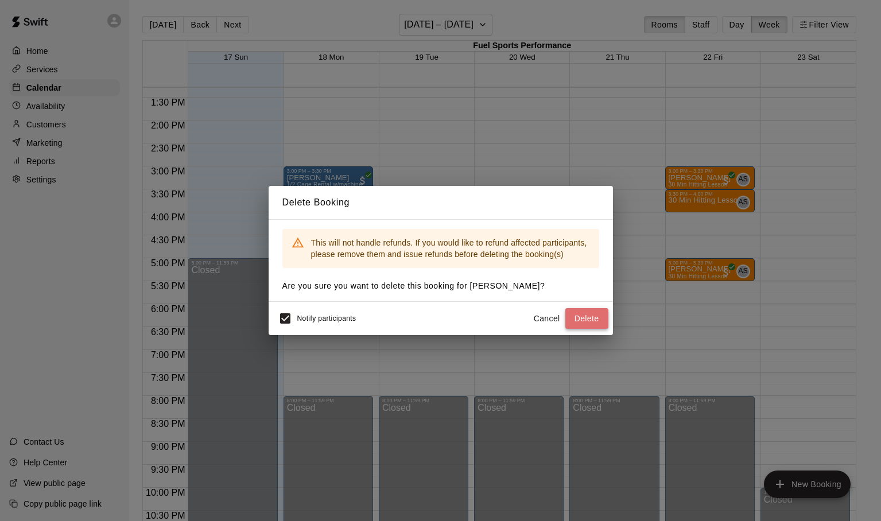
click at [574, 313] on button "Delete" at bounding box center [586, 318] width 43 height 21
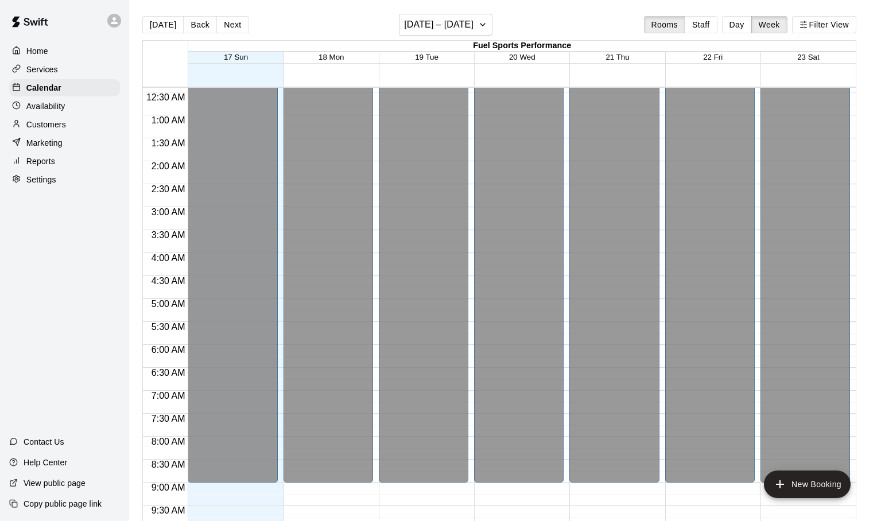
scroll to position [19, 0]
click at [732, 28] on button "Day" at bounding box center [737, 24] width 30 height 17
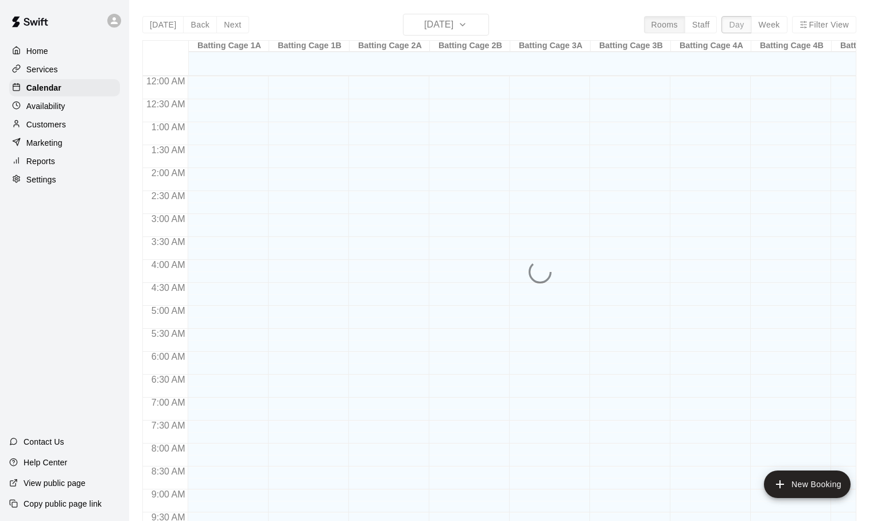
scroll to position [497, 0]
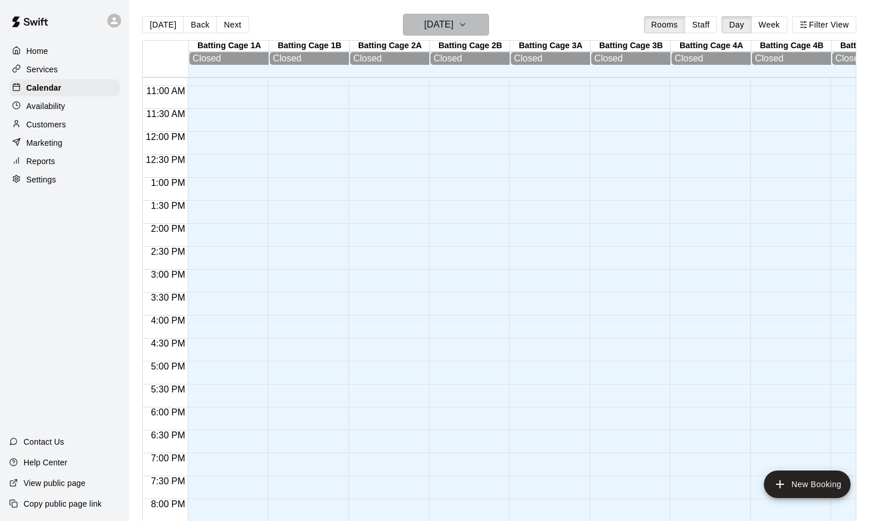
click at [465, 24] on icon "button" at bounding box center [462, 25] width 5 height 2
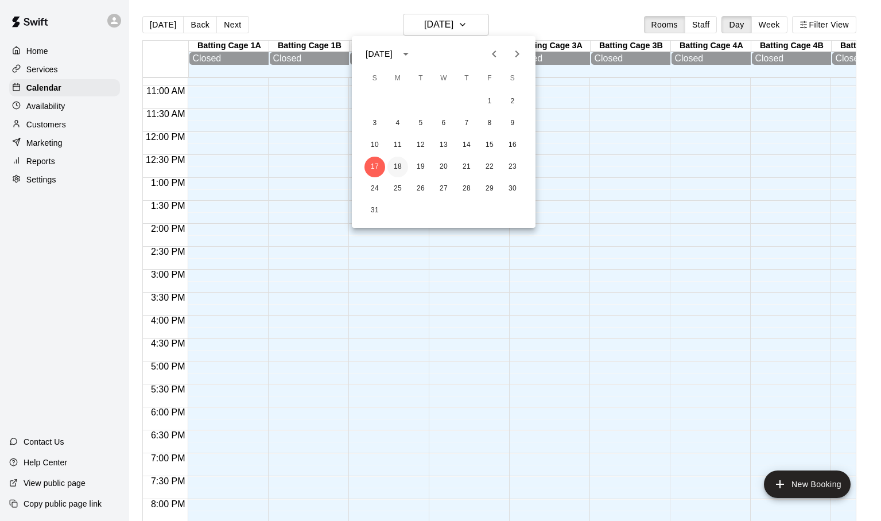
click at [401, 166] on button "18" at bounding box center [397, 167] width 21 height 21
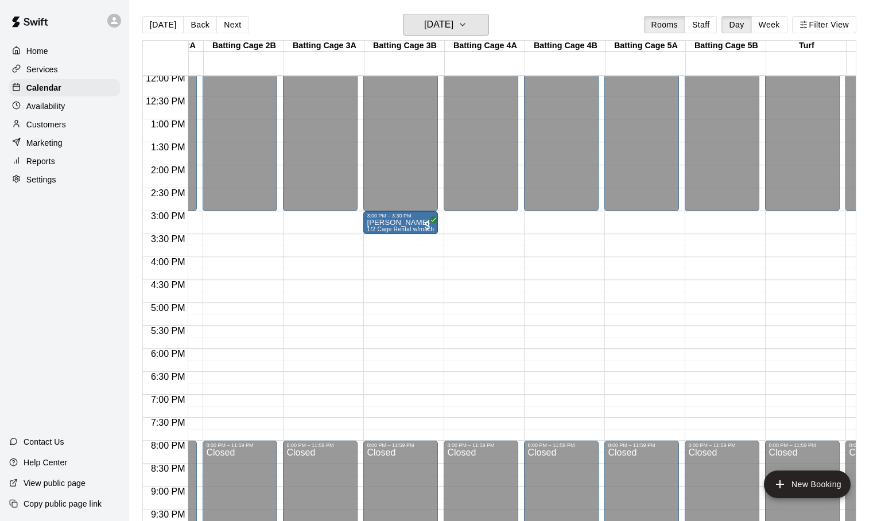
scroll to position [0, 171]
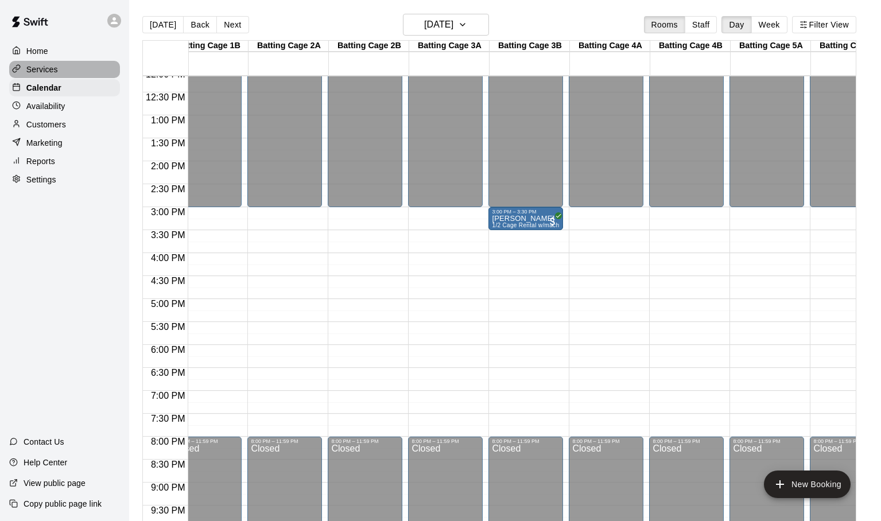
click at [48, 71] on p "Services" at bounding box center [42, 69] width 32 height 11
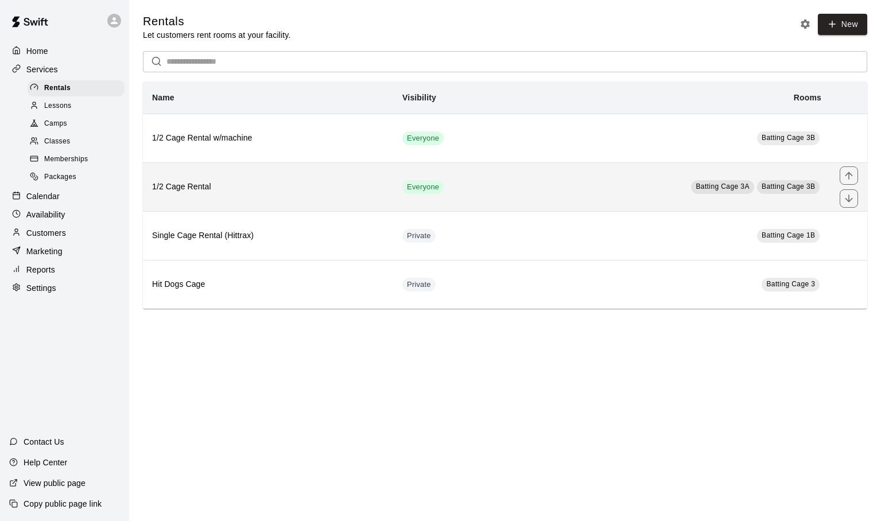
click at [196, 204] on th "1/2 Cage Rental" at bounding box center [268, 186] width 250 height 49
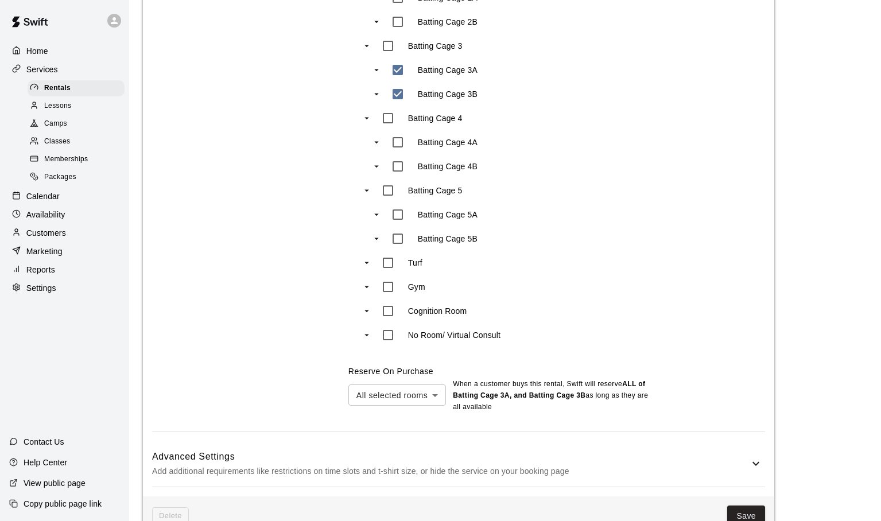
scroll to position [700, 0]
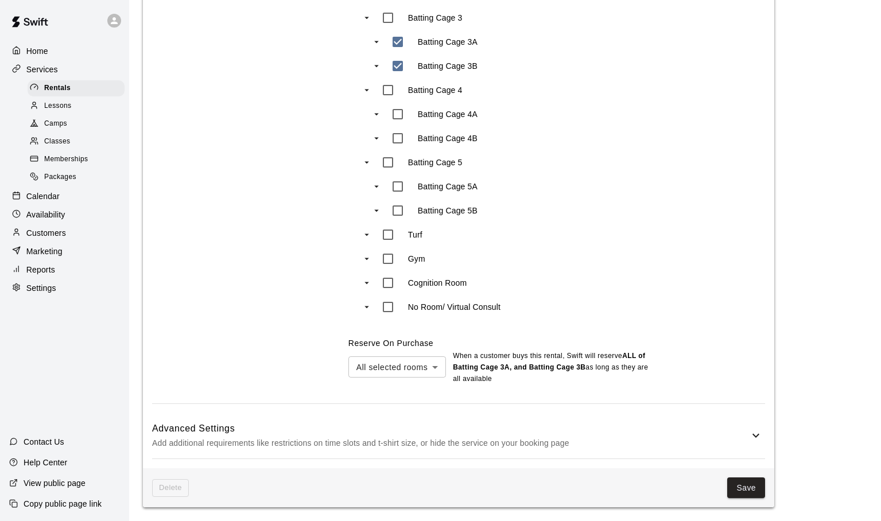
click at [750, 432] on icon at bounding box center [756, 436] width 14 height 14
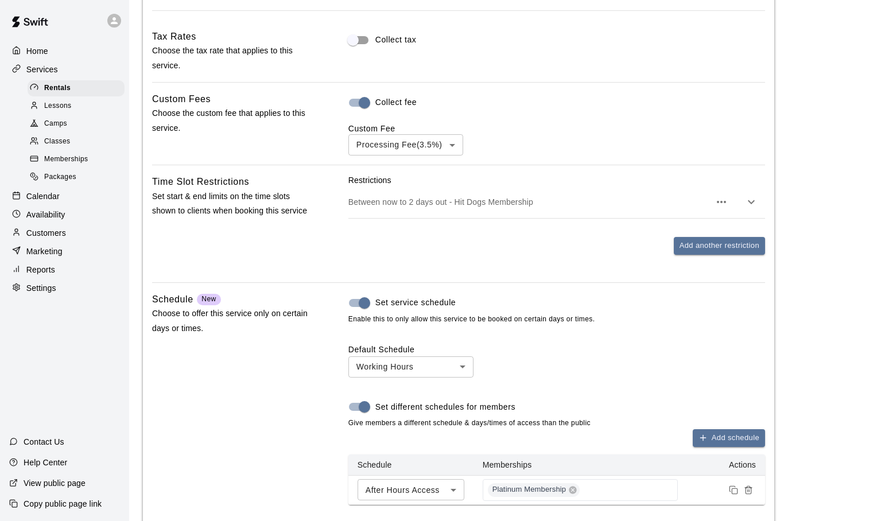
scroll to position [1147, 0]
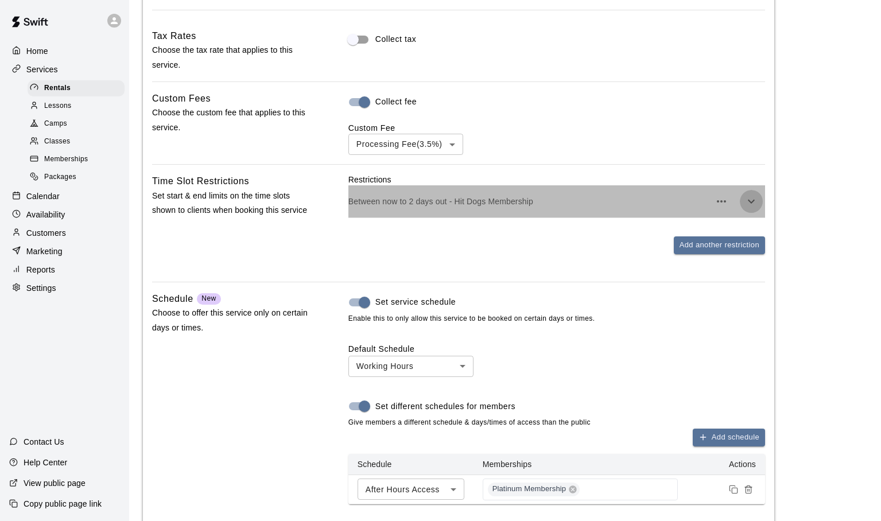
click at [748, 205] on icon "button" at bounding box center [751, 202] width 14 height 14
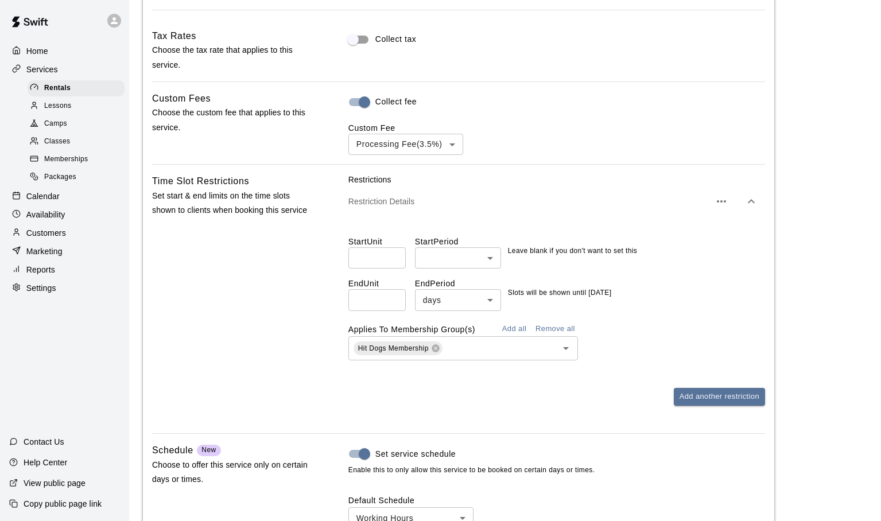
click at [394, 304] on input "*" at bounding box center [376, 299] width 57 height 21
click at [394, 305] on input "*" at bounding box center [376, 299] width 57 height 21
drag, startPoint x: 366, startPoint y: 303, endPoint x: 356, endPoint y: 303, distance: 10.3
click at [356, 303] on input "*" at bounding box center [376, 299] width 57 height 21
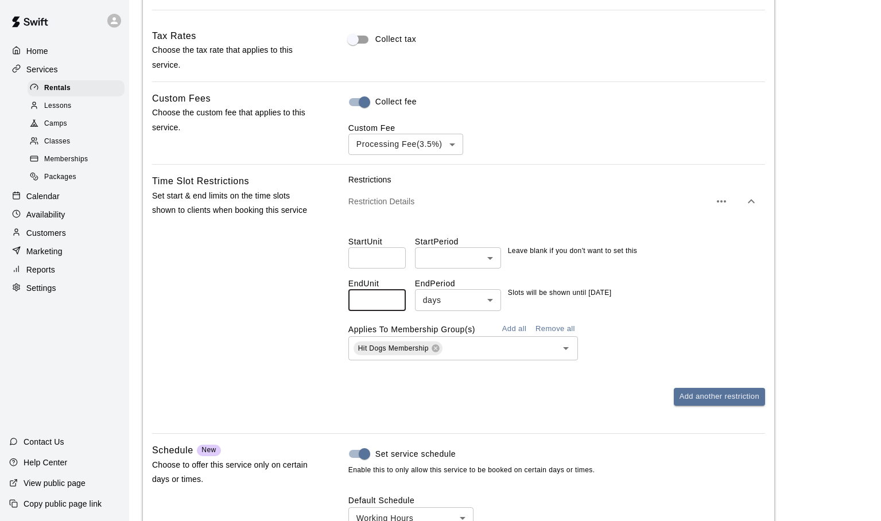
type input "*"
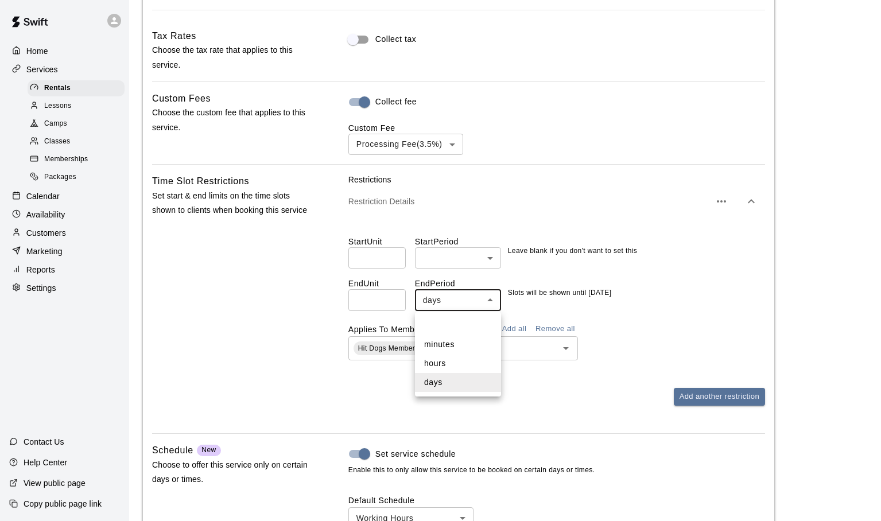
click at [548, 314] on div at bounding box center [440, 260] width 881 height 521
click at [626, 350] on div "Hit Dogs Membership ​" at bounding box center [556, 348] width 417 height 24
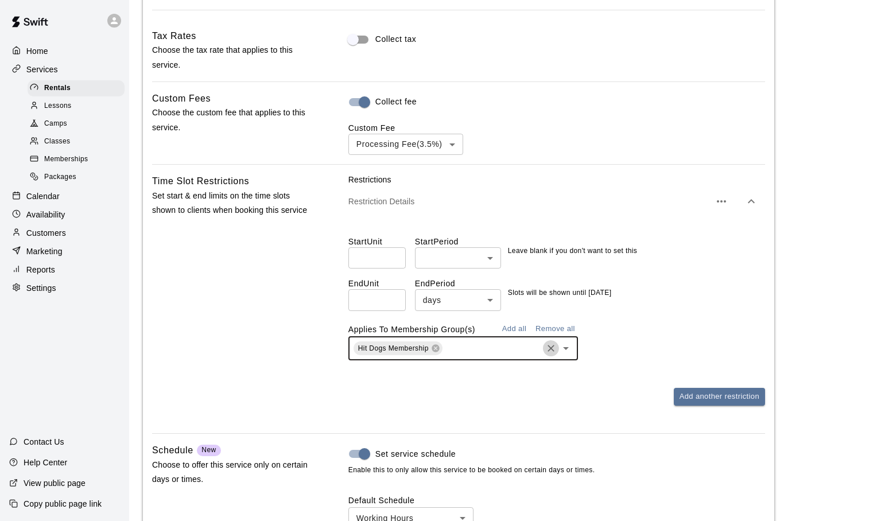
click at [555, 351] on icon "Clear" at bounding box center [550, 348] width 11 height 11
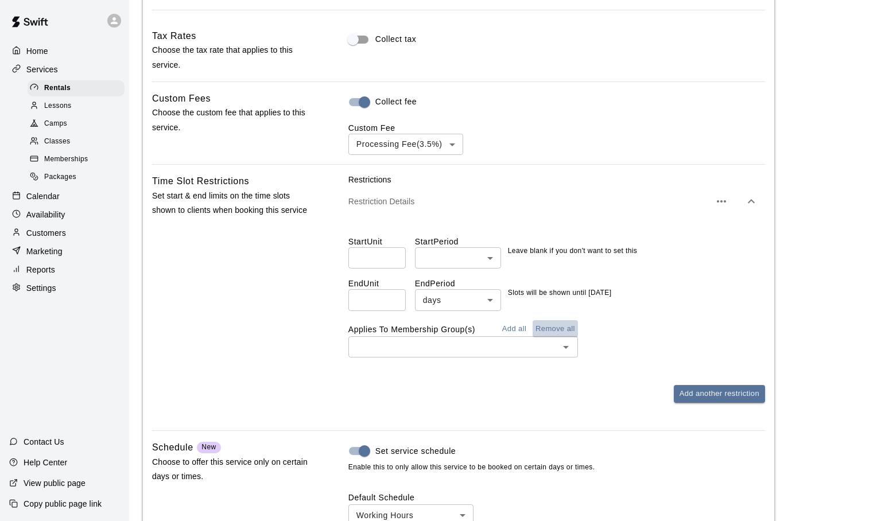
click at [555, 331] on button "Remove all" at bounding box center [555, 329] width 45 height 18
click at [557, 330] on button "Remove all" at bounding box center [555, 329] width 45 height 18
click at [649, 352] on div "​" at bounding box center [556, 346] width 417 height 21
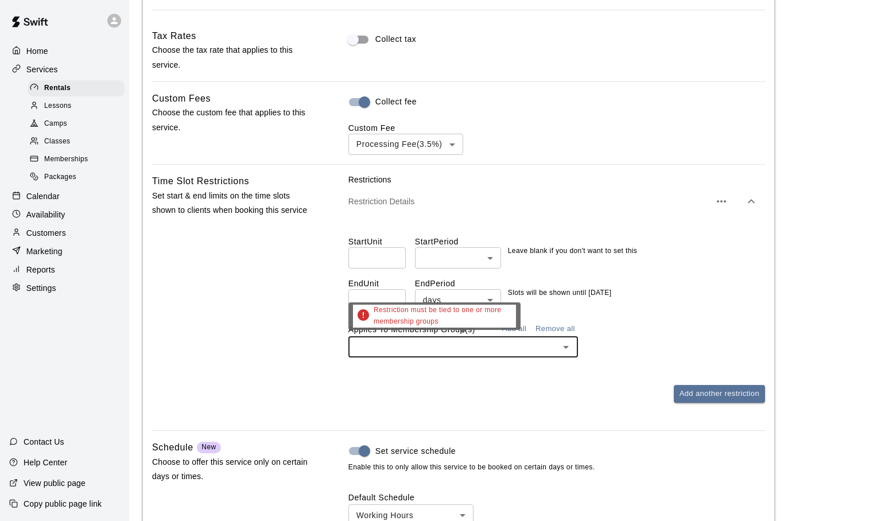
click at [583, 400] on div "Add another restriction" at bounding box center [556, 394] width 417 height 18
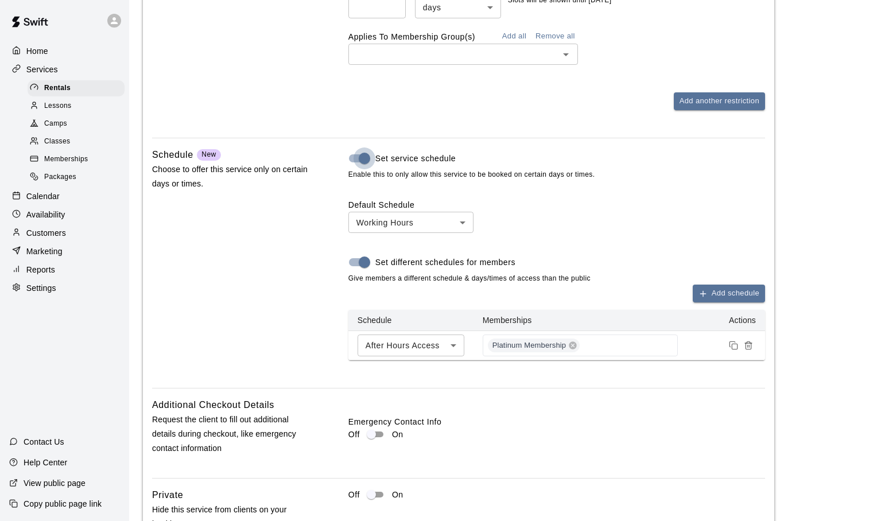
scroll to position [1372, 0]
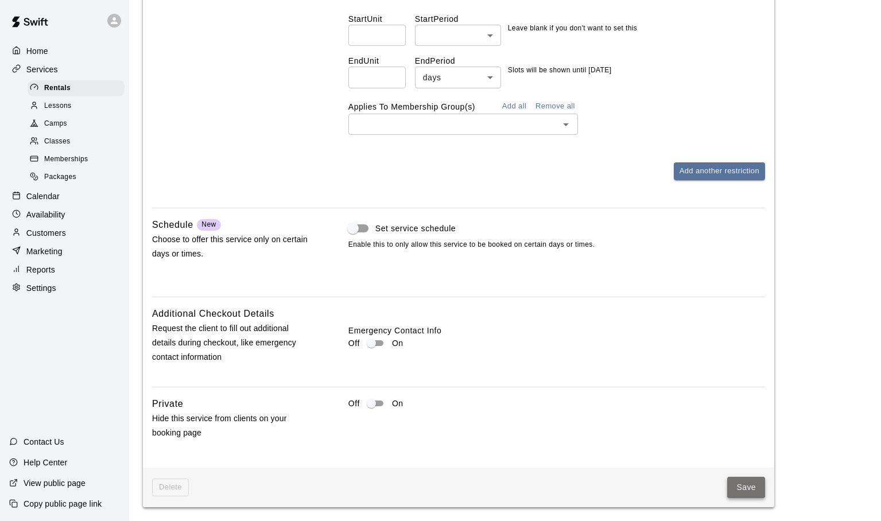
click at [736, 484] on button "Save" at bounding box center [746, 487] width 38 height 21
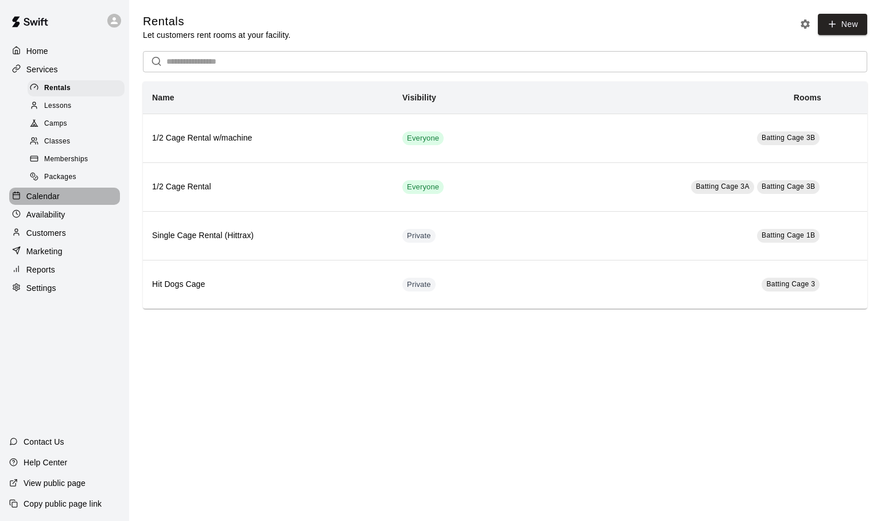
click at [44, 194] on p "Calendar" at bounding box center [42, 196] width 33 height 11
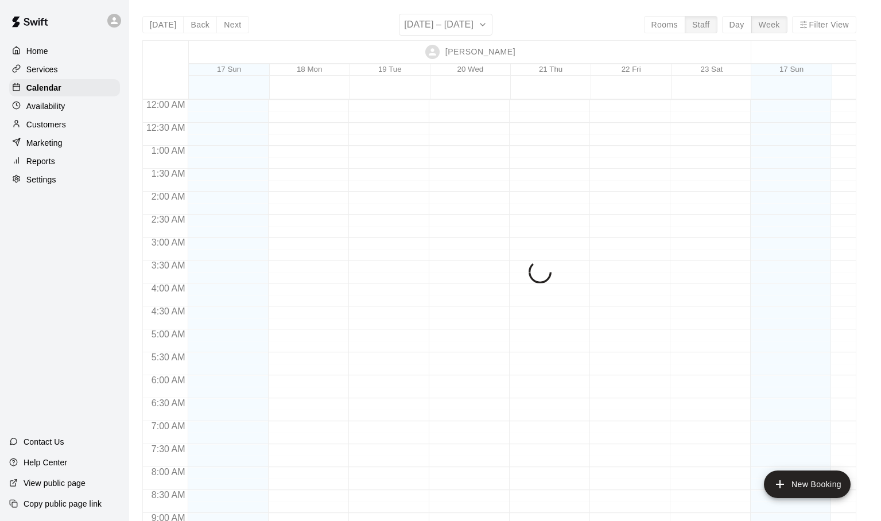
scroll to position [501, 0]
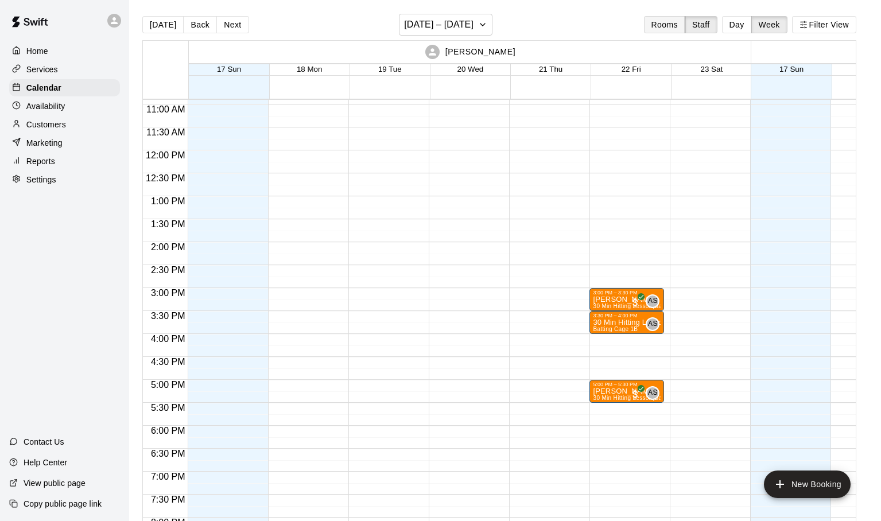
click at [665, 29] on button "Rooms" at bounding box center [664, 24] width 41 height 17
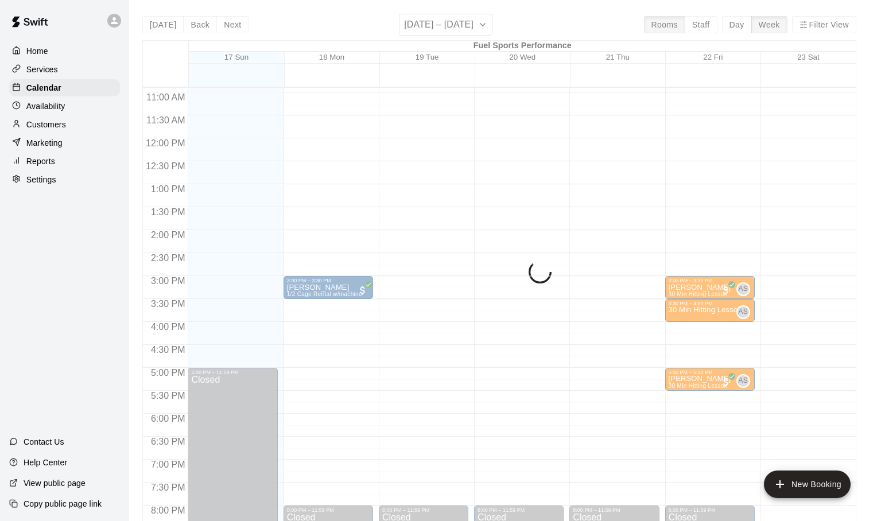
click at [728, 29] on div "Today Back Next August 17 – 23 Rooms Staff Day Week Filter View Fuel Sports Per…" at bounding box center [499, 274] width 714 height 521
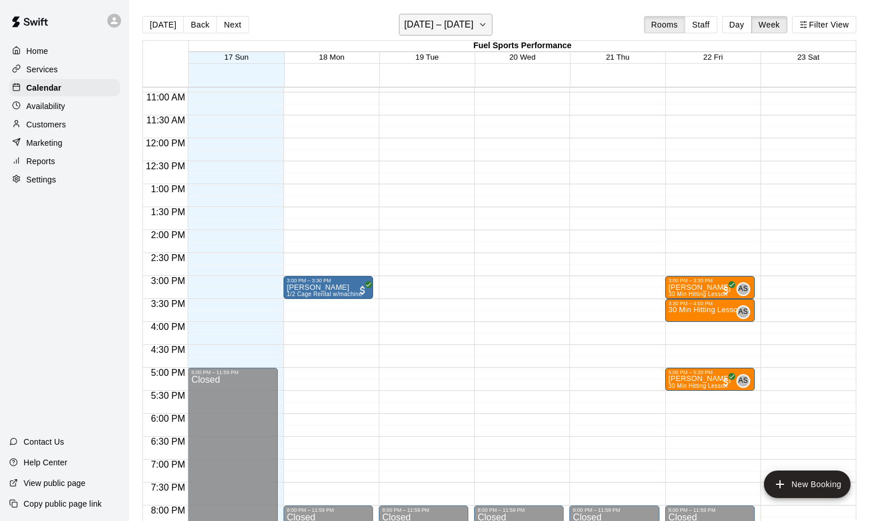
click at [480, 28] on icon "button" at bounding box center [482, 25] width 9 height 14
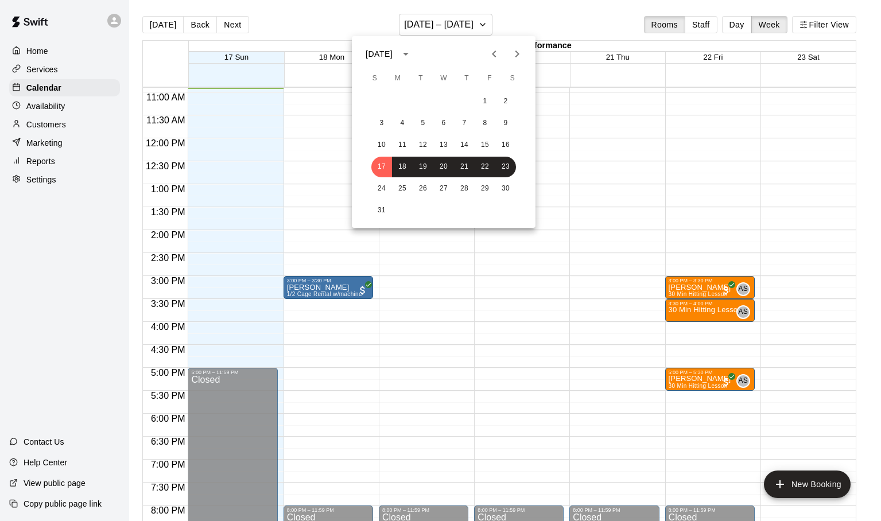
click at [44, 253] on div at bounding box center [440, 260] width 881 height 521
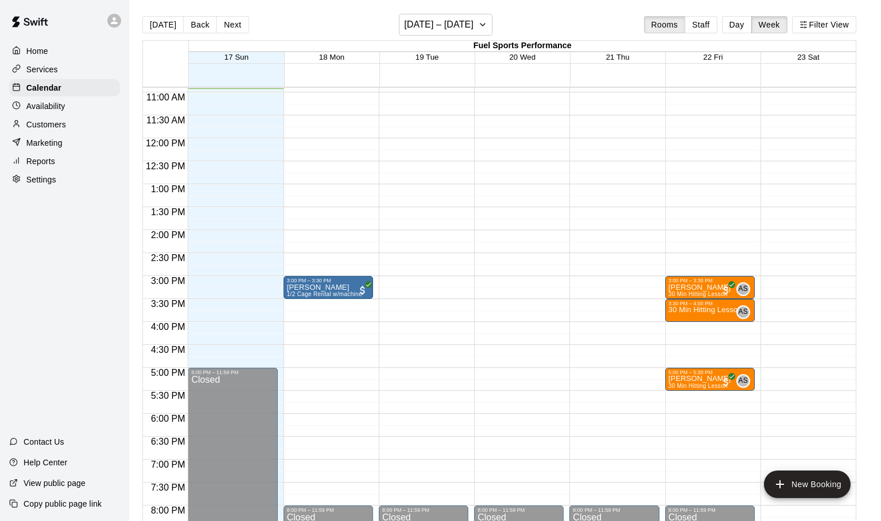
click at [43, 71] on p "Services" at bounding box center [42, 69] width 32 height 11
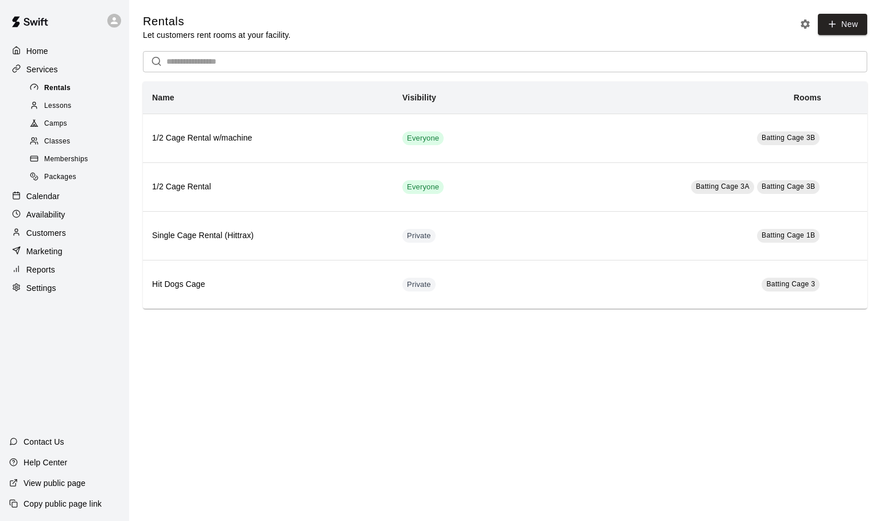
click at [54, 88] on span "Rentals" at bounding box center [57, 88] width 26 height 11
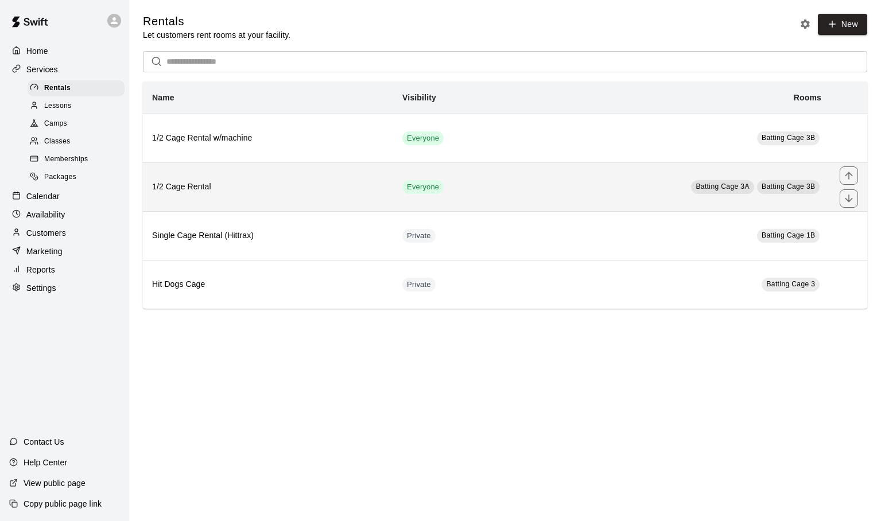
click at [189, 179] on th "1/2 Cage Rental" at bounding box center [268, 186] width 250 height 49
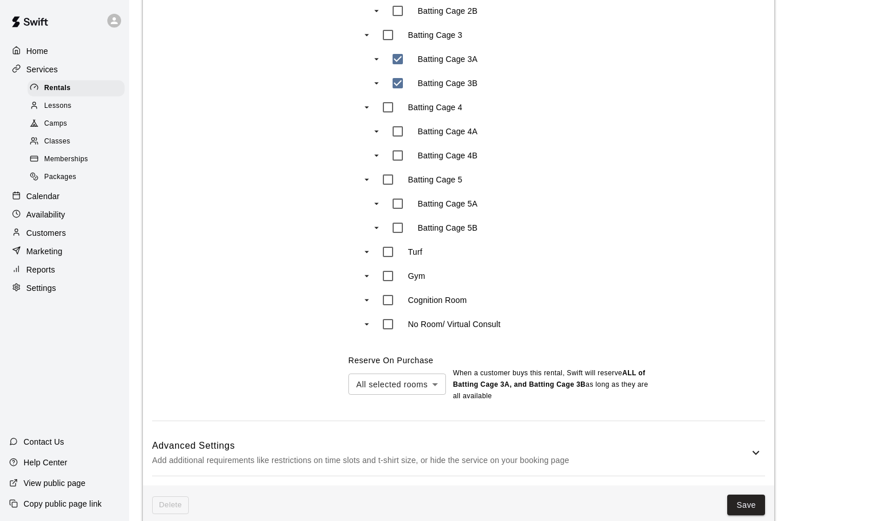
scroll to position [700, 0]
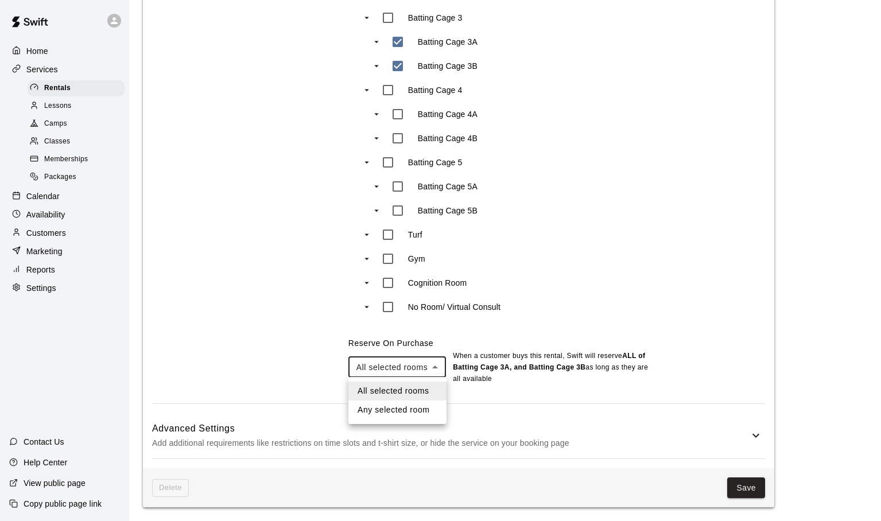
click at [416, 408] on li "Any selected room" at bounding box center [397, 410] width 98 height 19
type input "***"
click at [741, 488] on button "Save" at bounding box center [746, 488] width 38 height 21
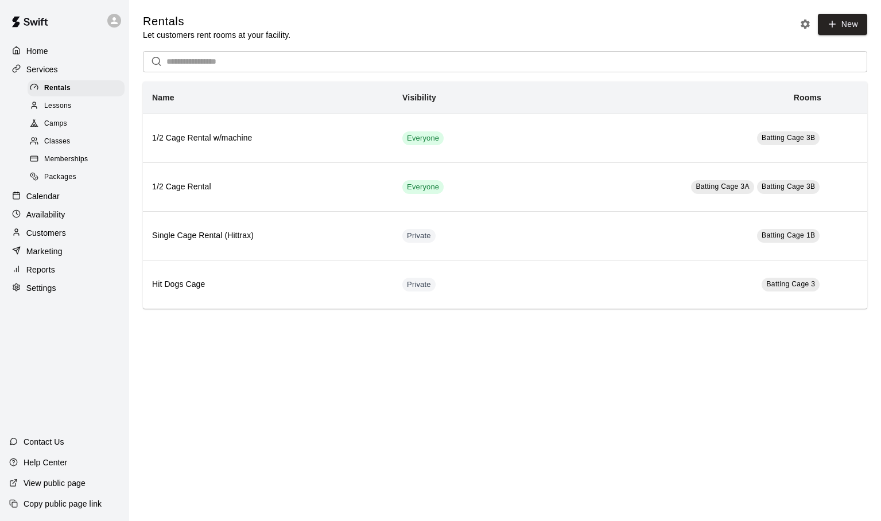
click at [46, 195] on p "Calendar" at bounding box center [42, 196] width 33 height 11
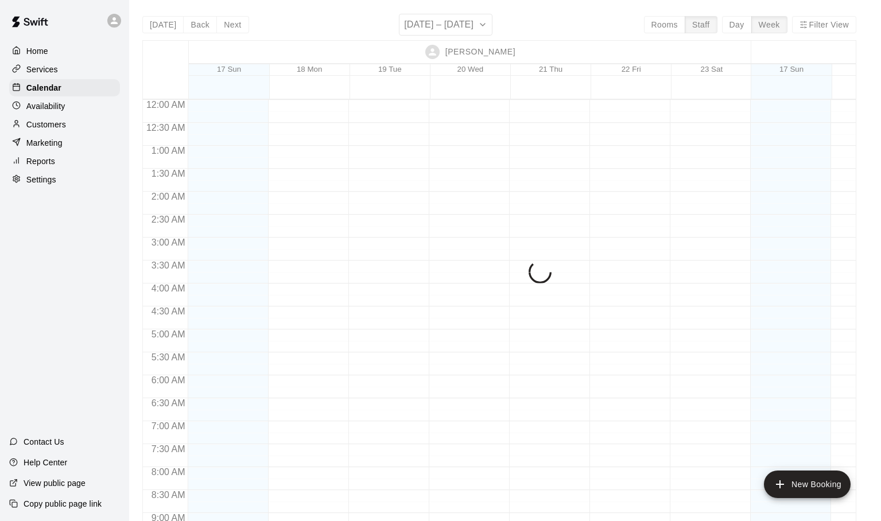
scroll to position [504, 0]
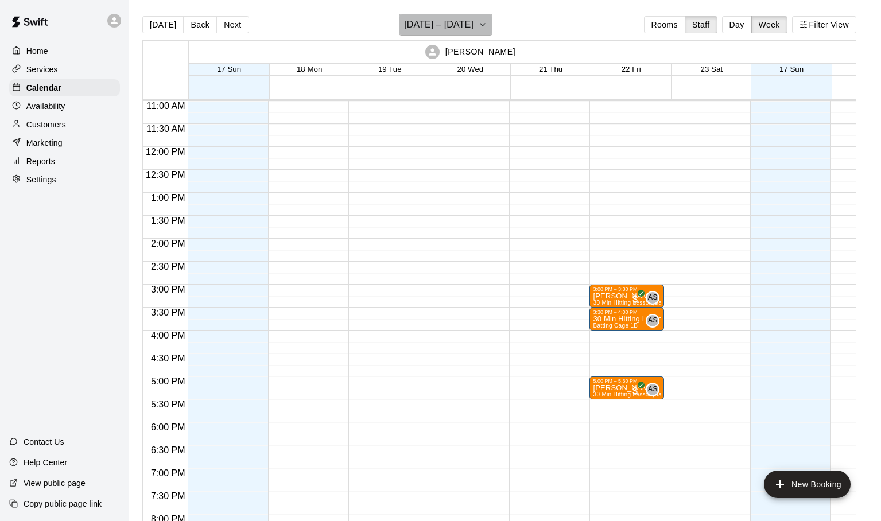
click at [483, 26] on button "August 17 – 23" at bounding box center [446, 25] width 94 height 22
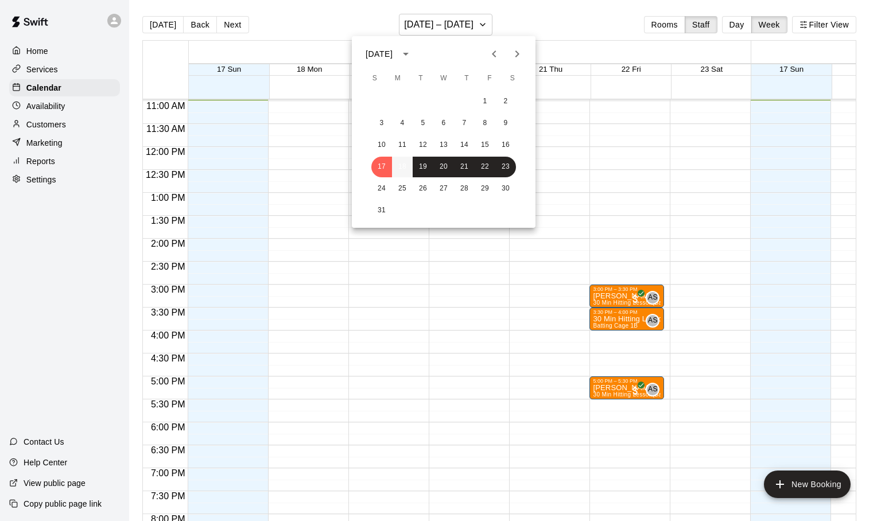
click at [406, 161] on button "18" at bounding box center [402, 167] width 21 height 21
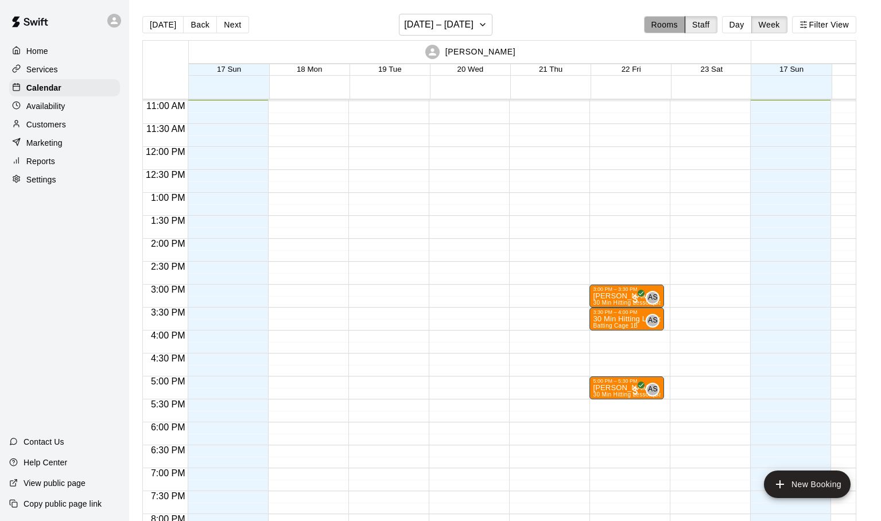
click at [682, 25] on button "Rooms" at bounding box center [664, 24] width 41 height 17
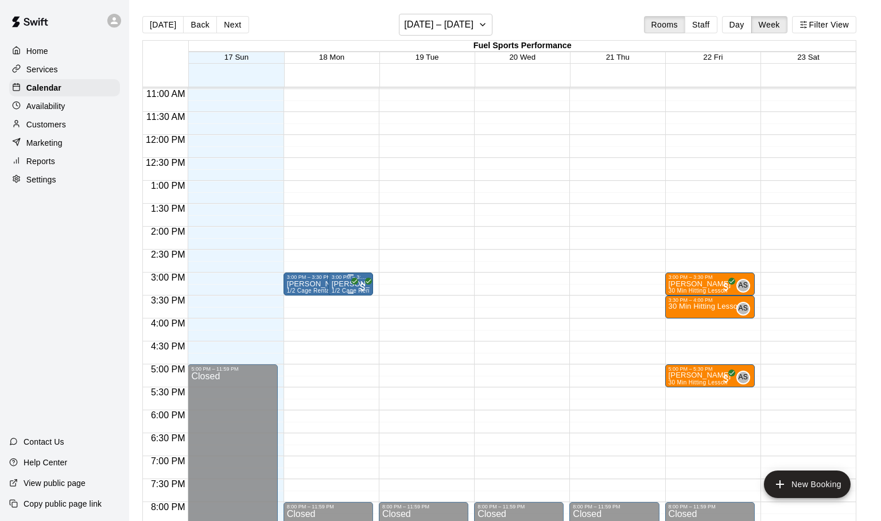
click at [342, 284] on p "[PERSON_NAME]" at bounding box center [351, 284] width 38 height 0
click at [342, 291] on icon "edit" at bounding box center [344, 297] width 14 height 14
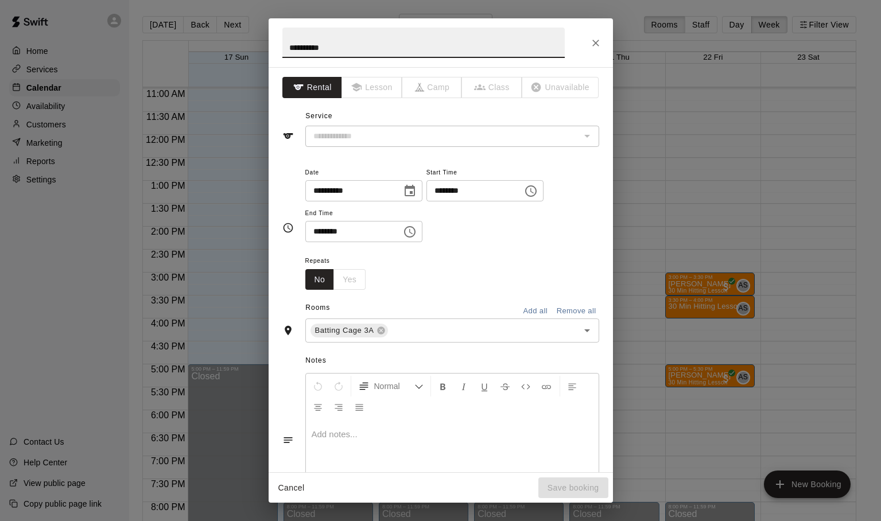
type input "**********"
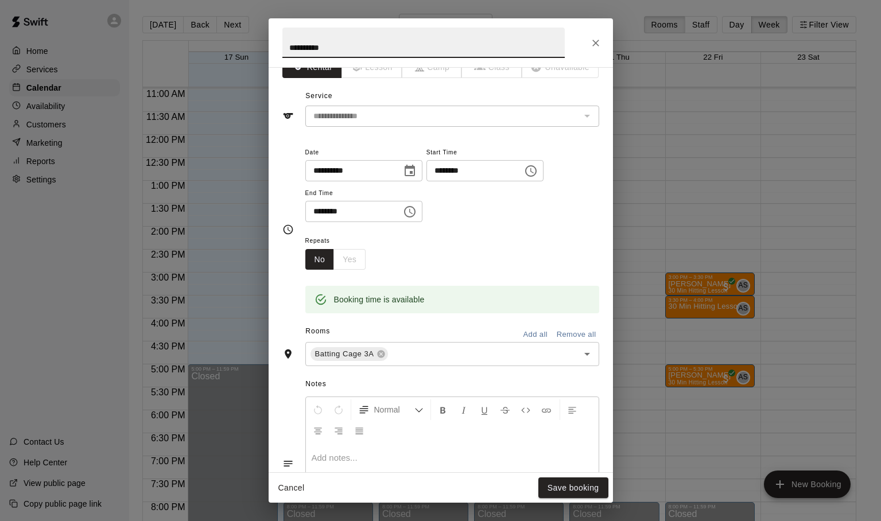
scroll to position [0, 0]
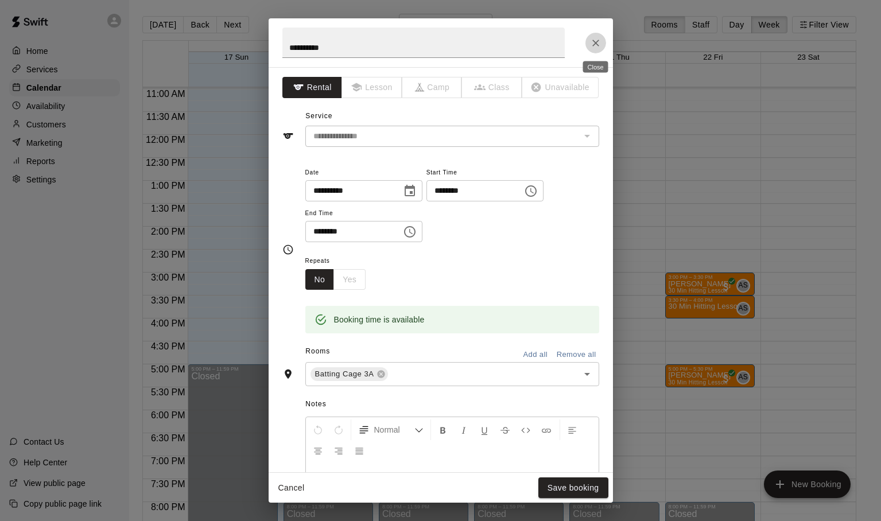
click at [598, 48] on icon "Close" at bounding box center [595, 42] width 11 height 11
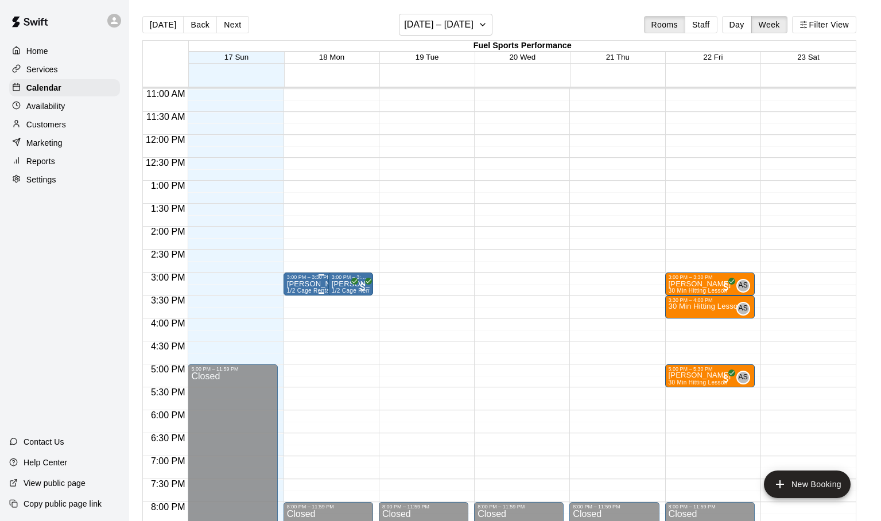
click at [301, 280] on div "3:00 PM – 3:30 PM" at bounding box center [321, 277] width 69 height 6
click at [299, 286] on icon "edit" at bounding box center [299, 286] width 10 height 10
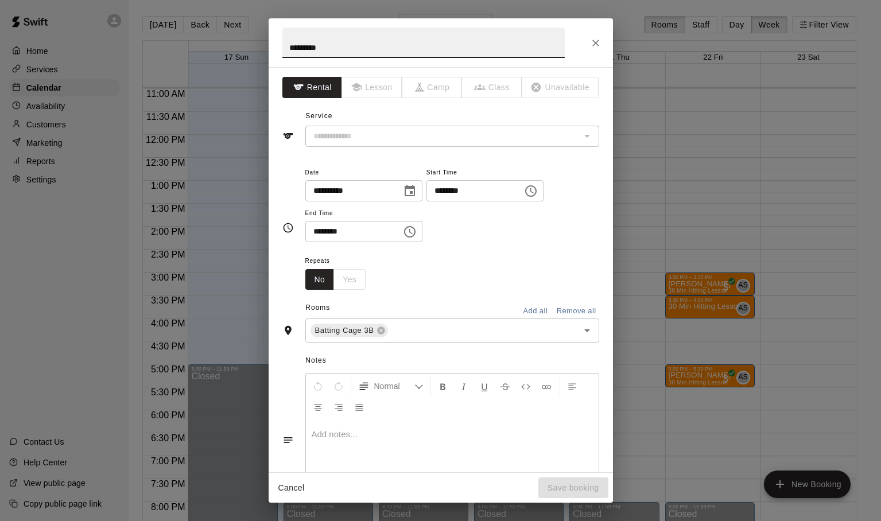
type input "**********"
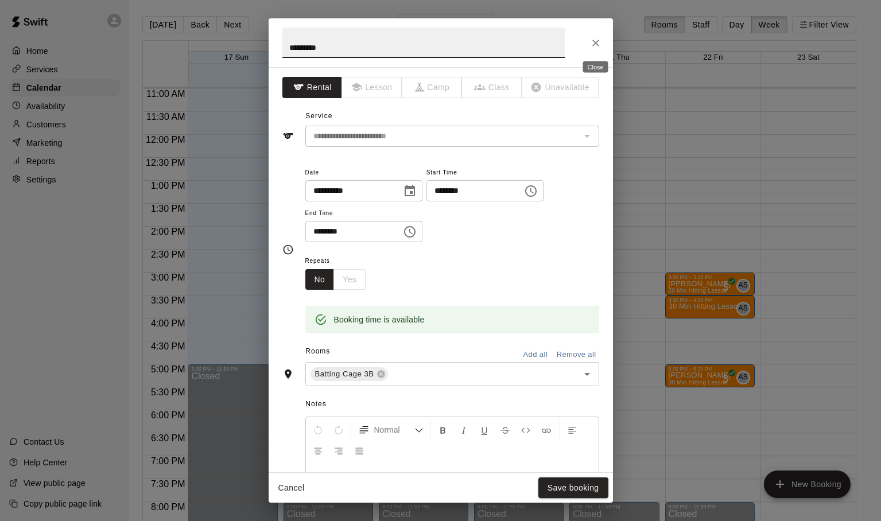
click at [594, 45] on icon "Close" at bounding box center [595, 43] width 7 height 7
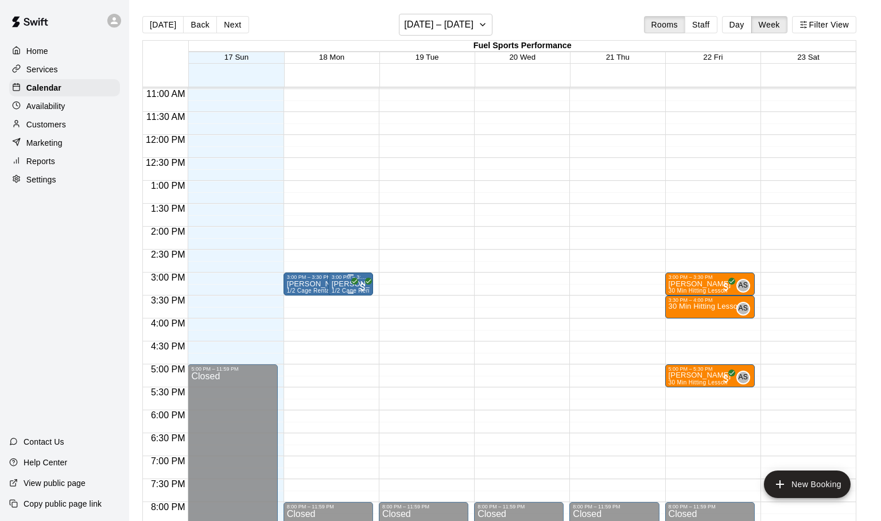
click at [343, 284] on p "[PERSON_NAME]" at bounding box center [351, 284] width 38 height 0
click at [346, 295] on icon "edit" at bounding box center [344, 297] width 10 height 10
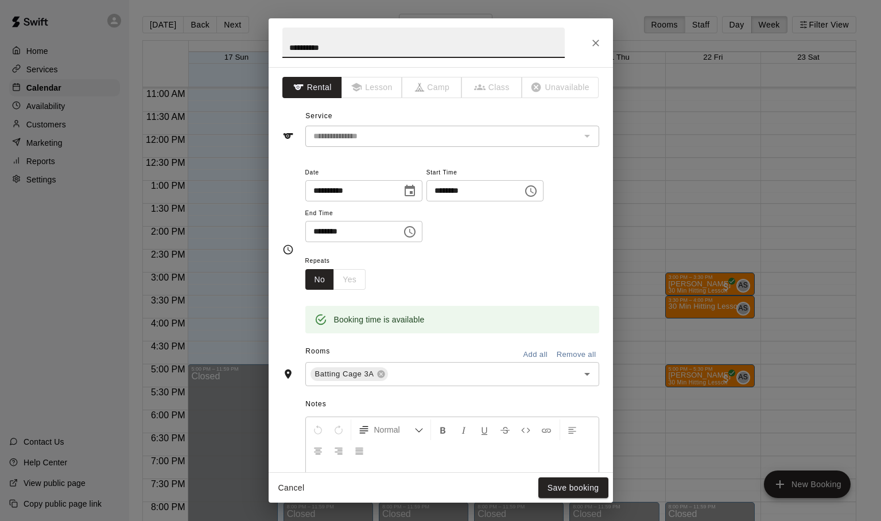
click at [590, 40] on icon "Close" at bounding box center [595, 42] width 11 height 11
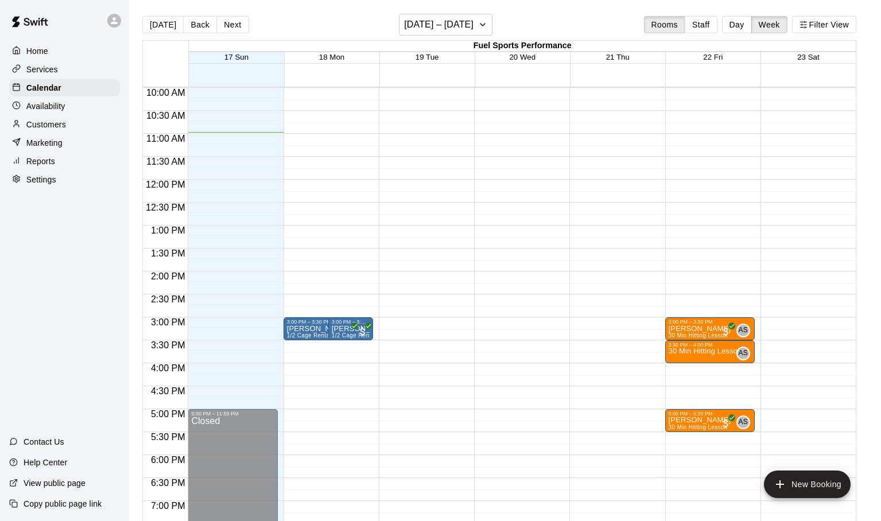
scroll to position [486, 0]
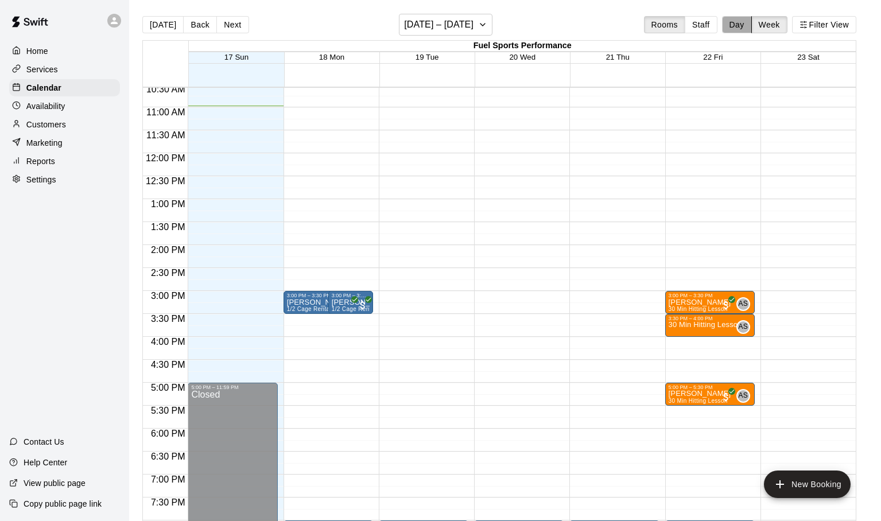
click at [731, 26] on button "Day" at bounding box center [737, 24] width 30 height 17
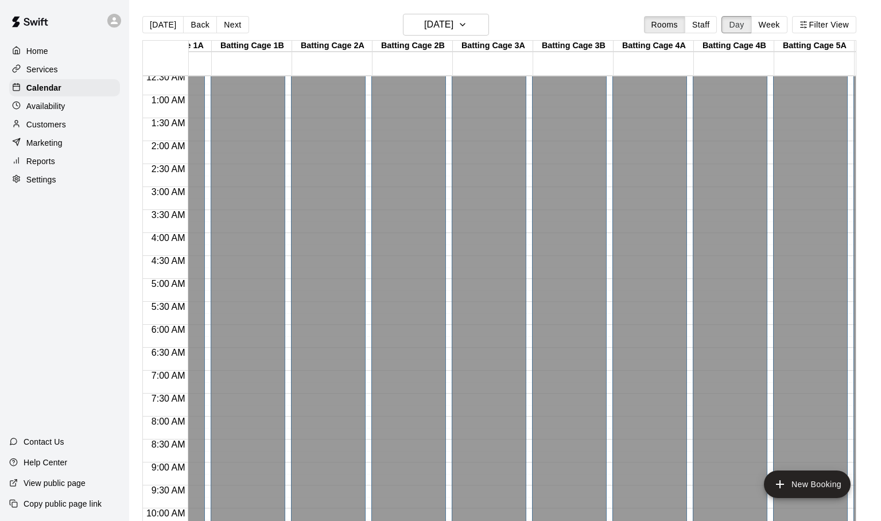
scroll to position [0, 48]
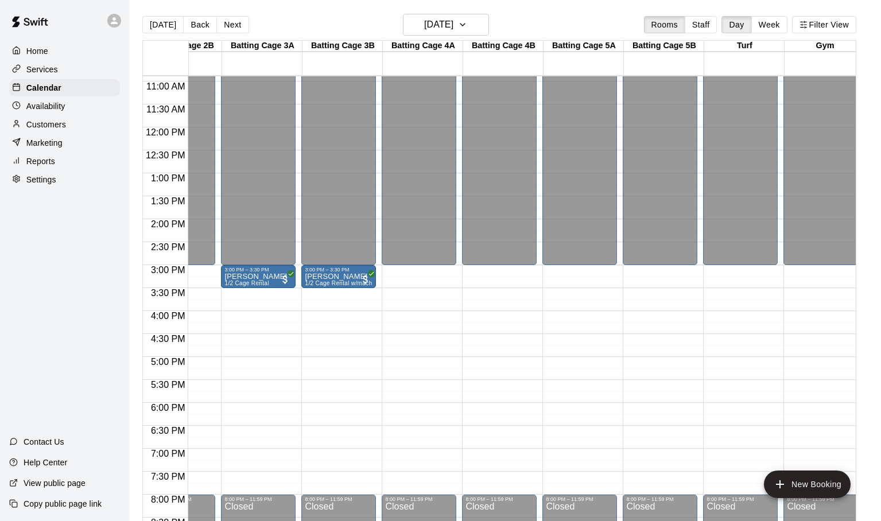
click at [44, 65] on p "Services" at bounding box center [42, 69] width 32 height 11
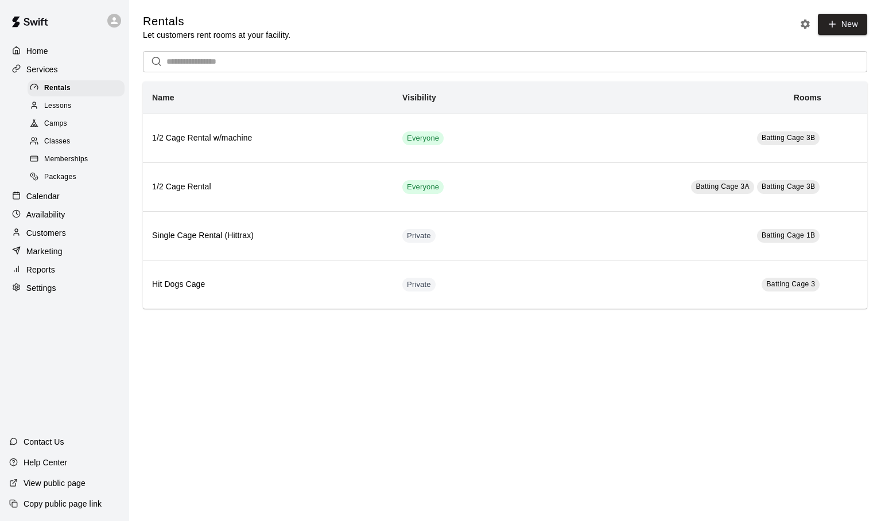
click at [40, 209] on div "Availability" at bounding box center [64, 214] width 111 height 17
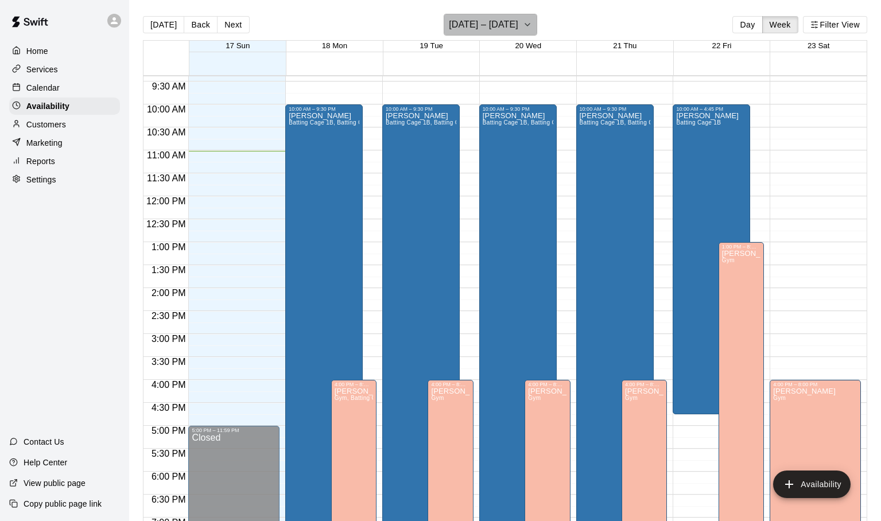
click at [523, 28] on icon "button" at bounding box center [527, 25] width 9 height 14
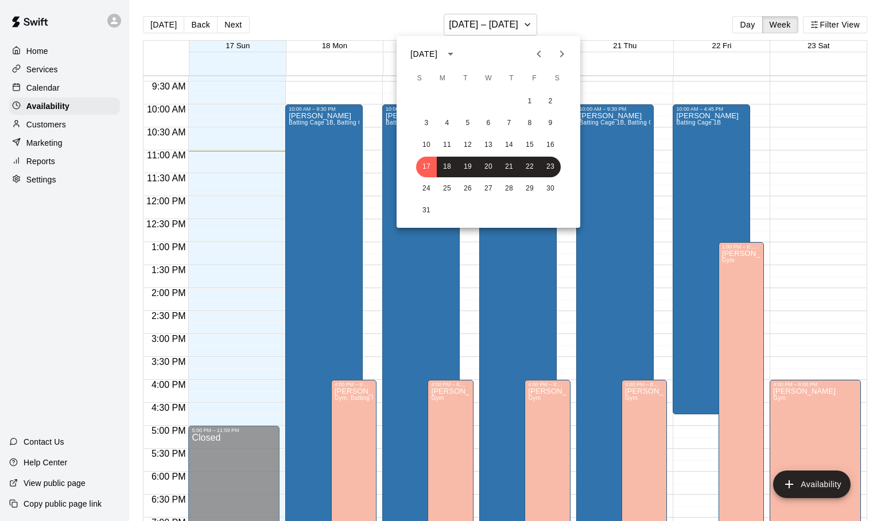
click at [613, 262] on div at bounding box center [440, 260] width 881 height 521
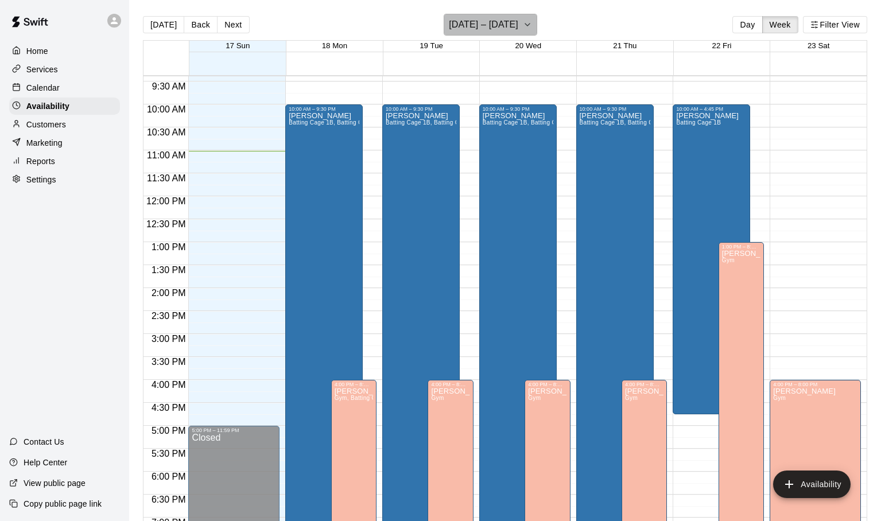
click at [525, 25] on icon "button" at bounding box center [527, 25] width 9 height 14
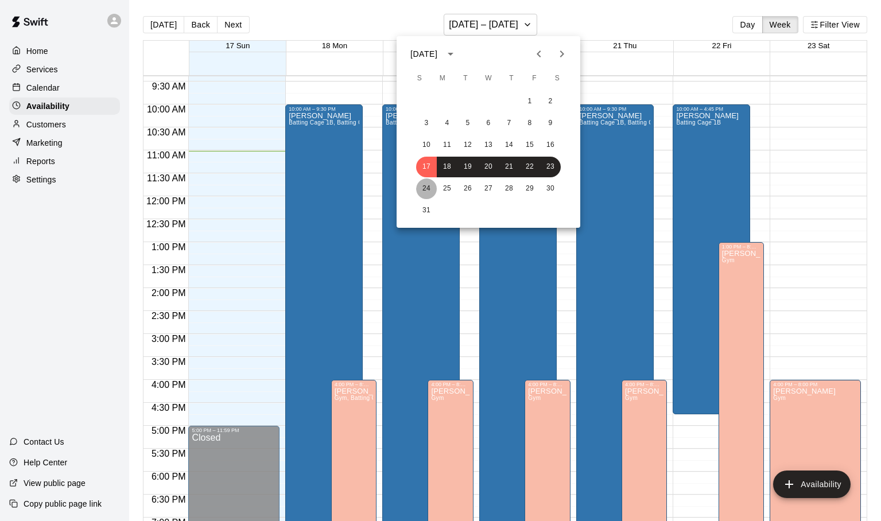
click at [432, 186] on button "24" at bounding box center [426, 189] width 21 height 21
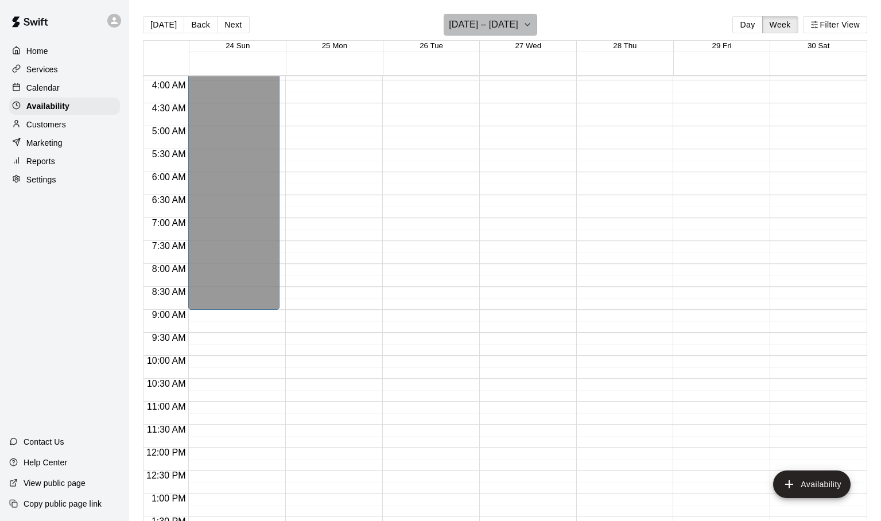
click at [523, 24] on icon "button" at bounding box center [527, 25] width 9 height 14
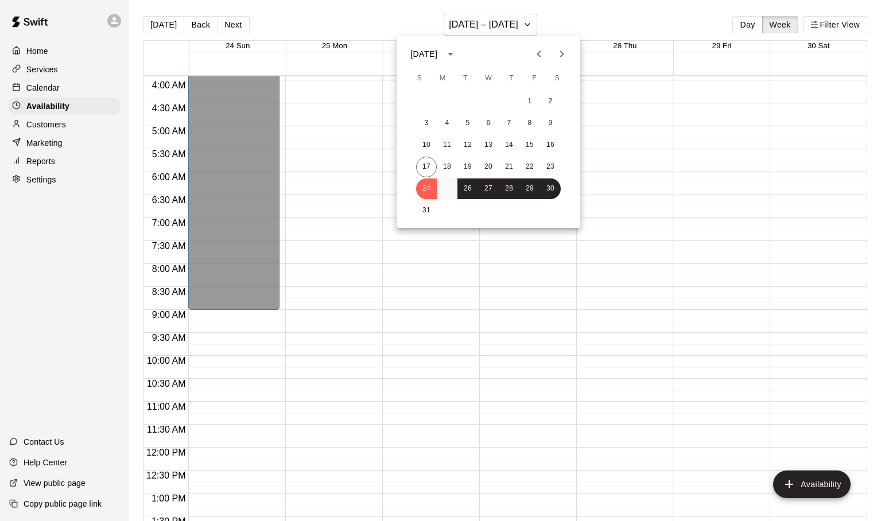
click at [443, 182] on button "25" at bounding box center [447, 189] width 21 height 21
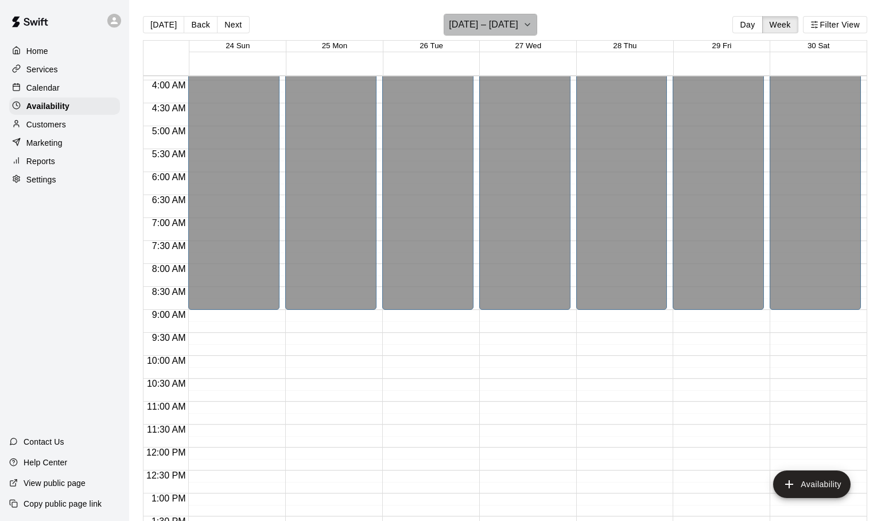
click at [523, 23] on icon "button" at bounding box center [527, 25] width 9 height 14
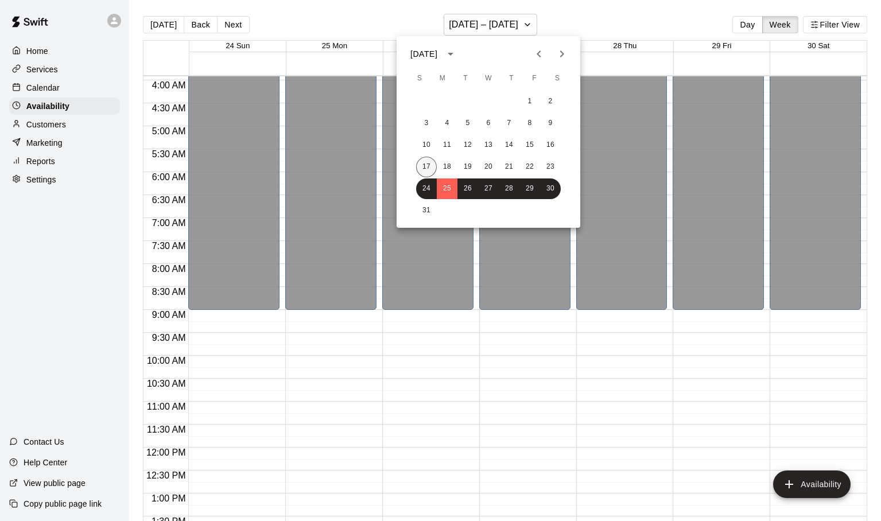
click at [429, 164] on button "17" at bounding box center [426, 167] width 21 height 21
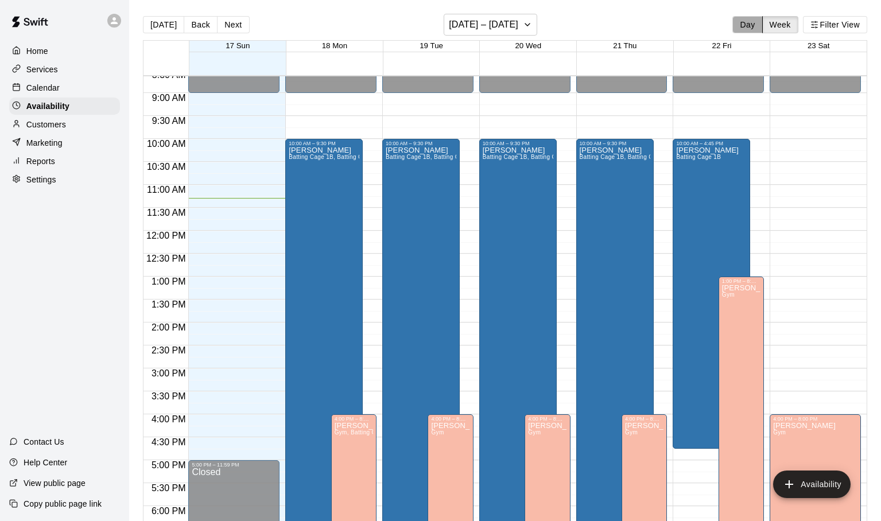
click at [752, 19] on button "Day" at bounding box center [747, 24] width 30 height 17
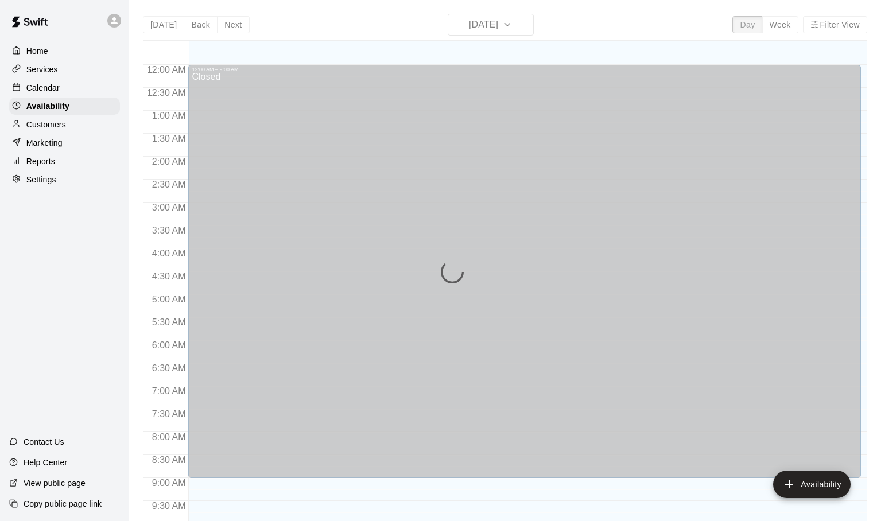
scroll to position [518, 0]
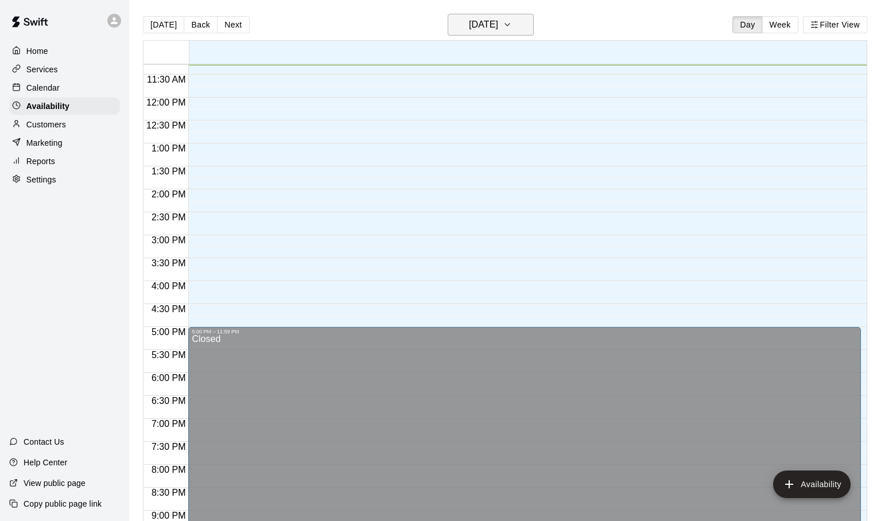
click at [512, 25] on icon "button" at bounding box center [507, 25] width 9 height 14
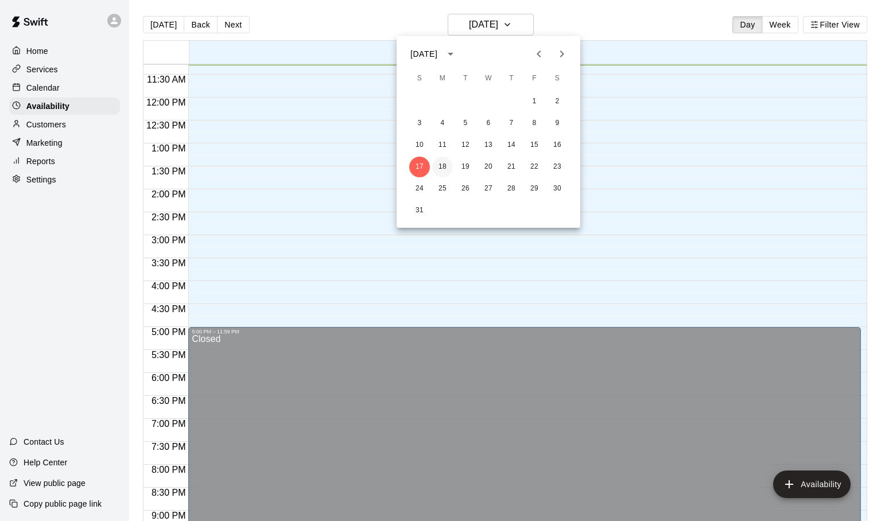
click at [441, 165] on button "18" at bounding box center [442, 167] width 21 height 21
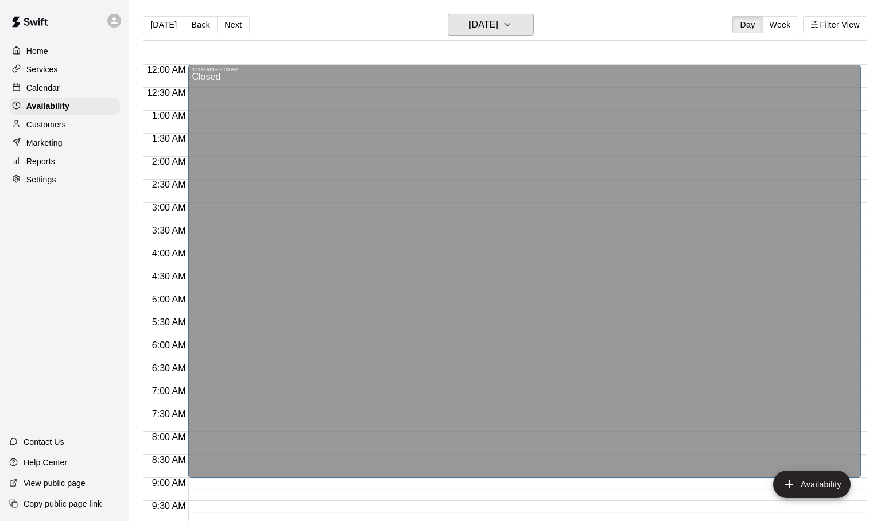
scroll to position [9, 0]
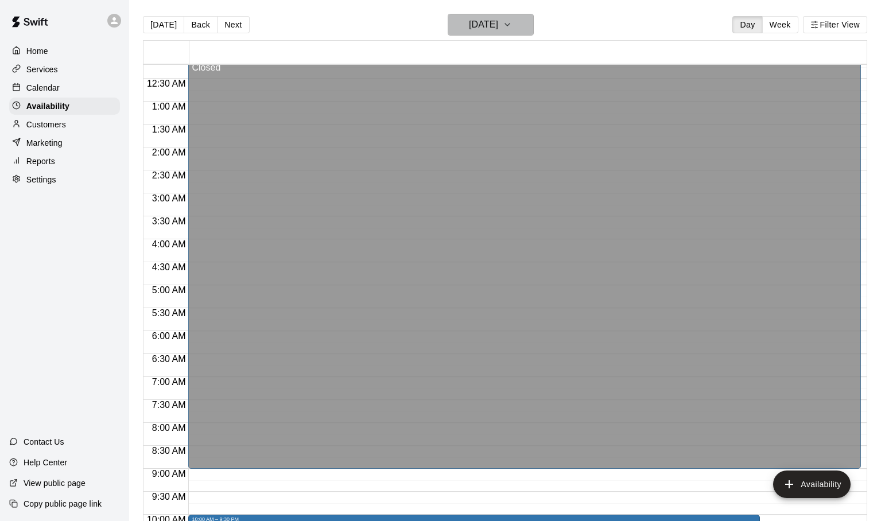
click at [512, 21] on icon "button" at bounding box center [507, 25] width 9 height 14
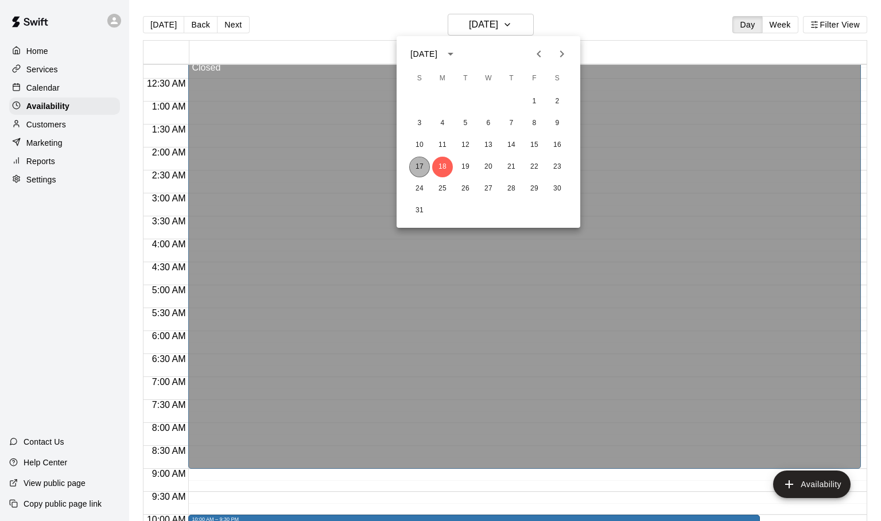
click at [421, 166] on button "17" at bounding box center [419, 167] width 21 height 21
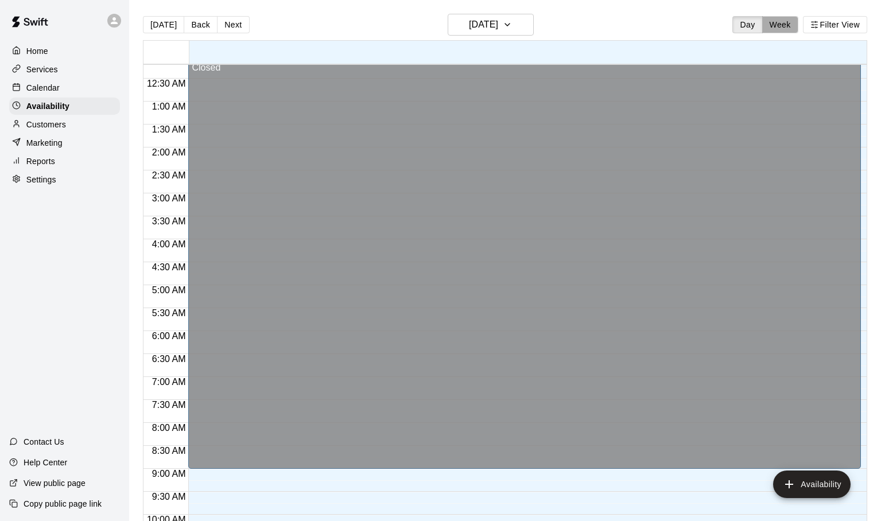
click at [768, 26] on button "Week" at bounding box center [780, 24] width 36 height 17
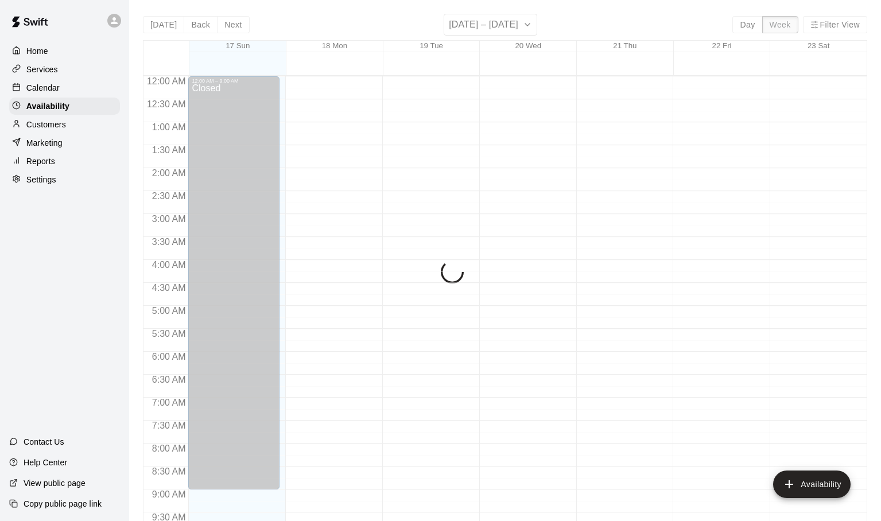
scroll to position [518, 0]
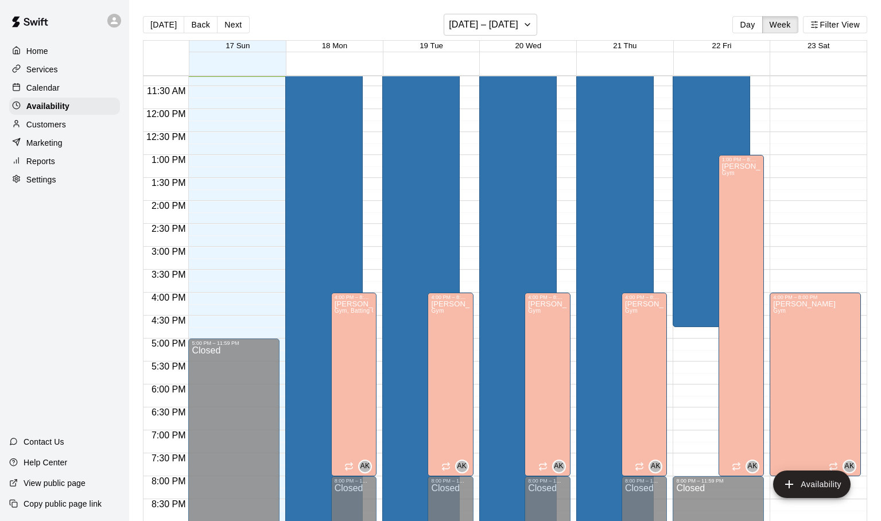
click at [49, 87] on p "Calendar" at bounding box center [42, 87] width 33 height 11
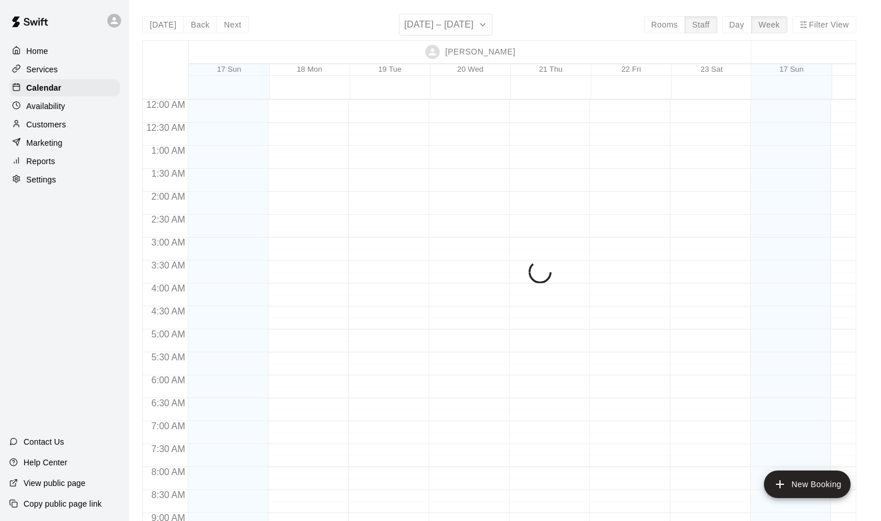
scroll to position [518, 0]
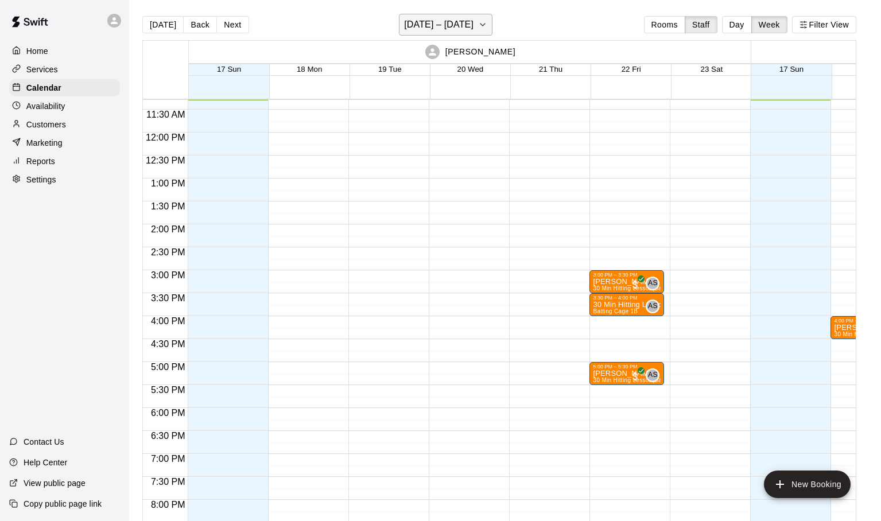
click at [478, 26] on icon "button" at bounding box center [482, 25] width 9 height 14
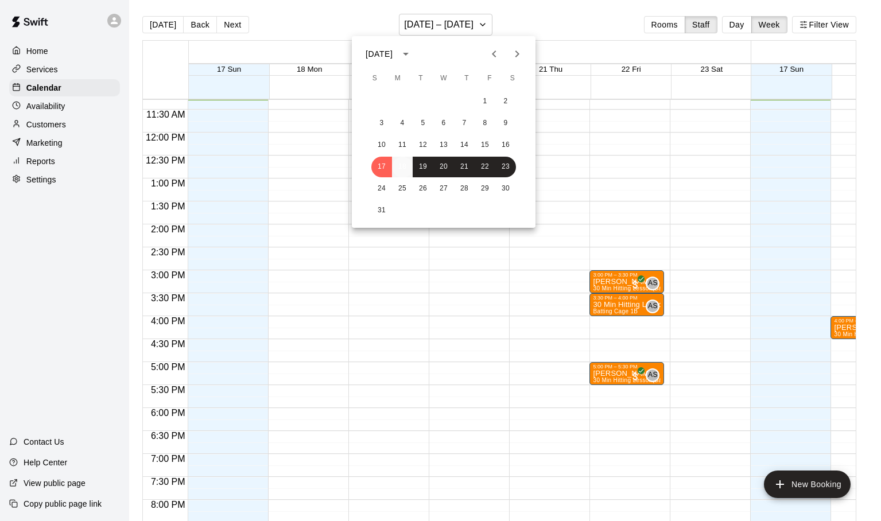
click at [404, 164] on button "18" at bounding box center [402, 167] width 21 height 21
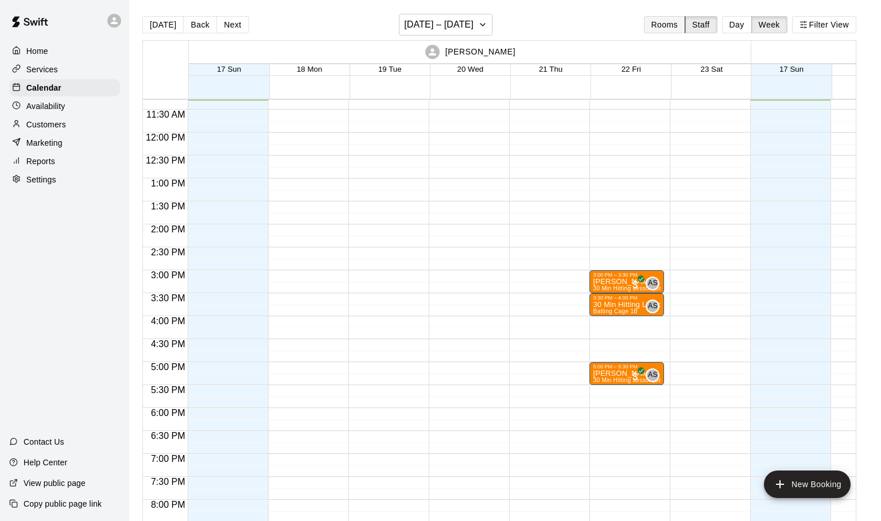
click at [672, 24] on button "Rooms" at bounding box center [664, 24] width 41 height 17
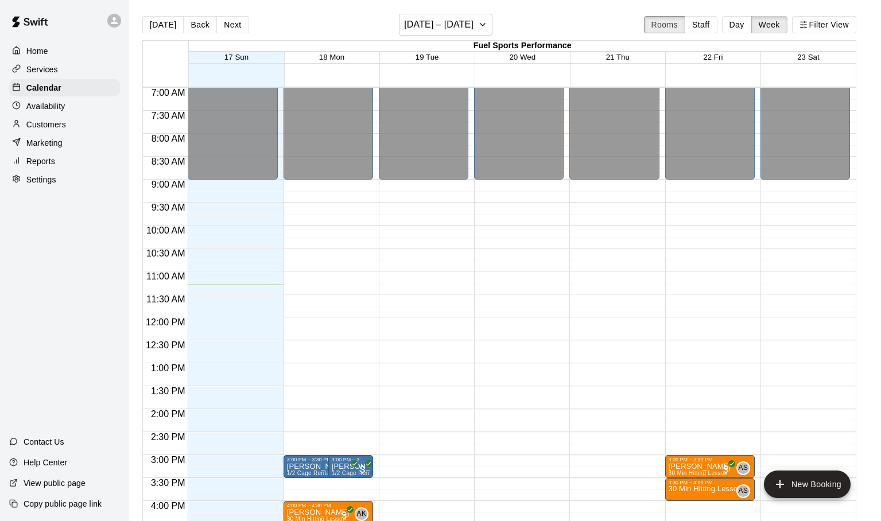
scroll to position [375, 0]
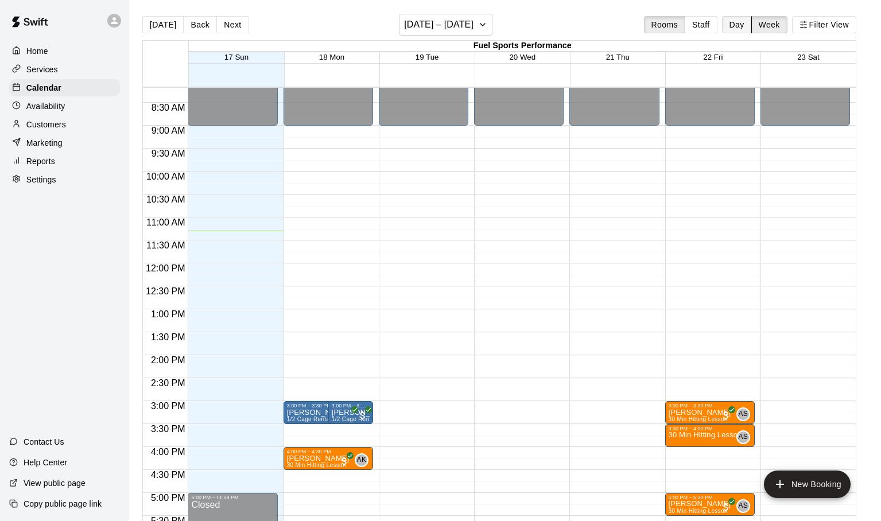
click at [732, 28] on button "Day" at bounding box center [737, 24] width 30 height 17
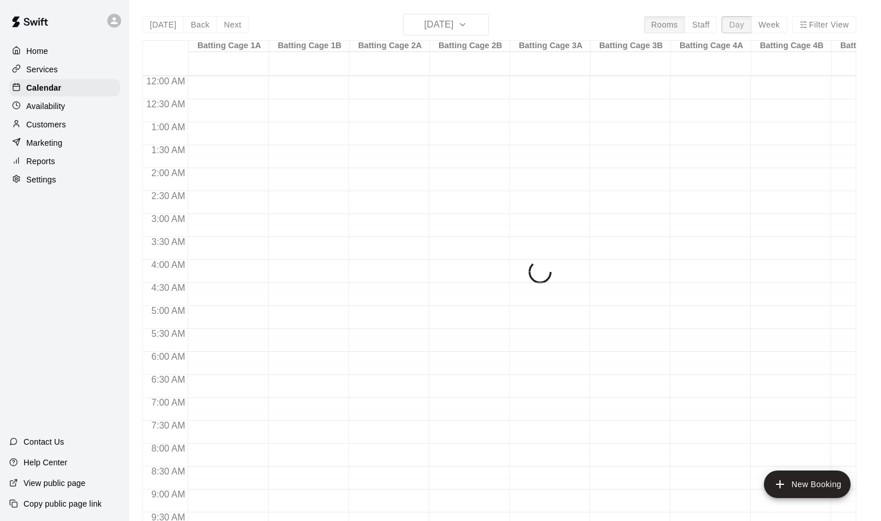
scroll to position [519, 0]
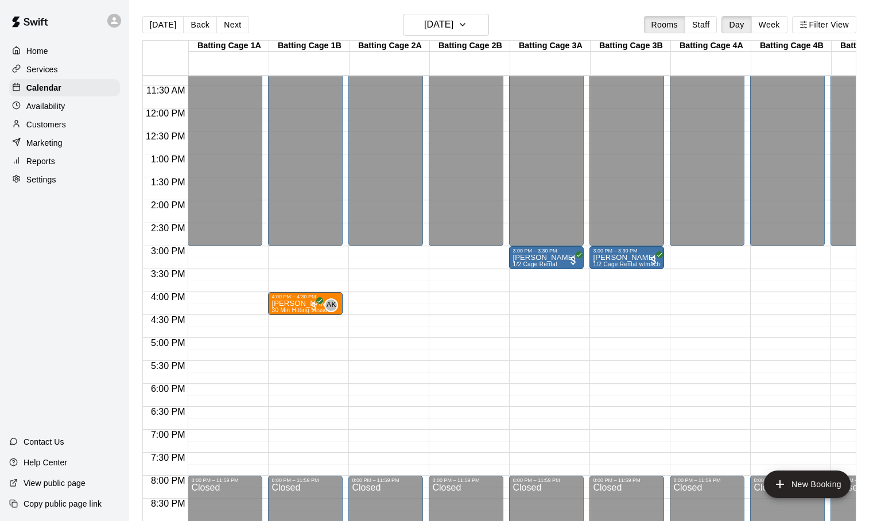
click at [43, 106] on p "Availability" at bounding box center [45, 105] width 39 height 11
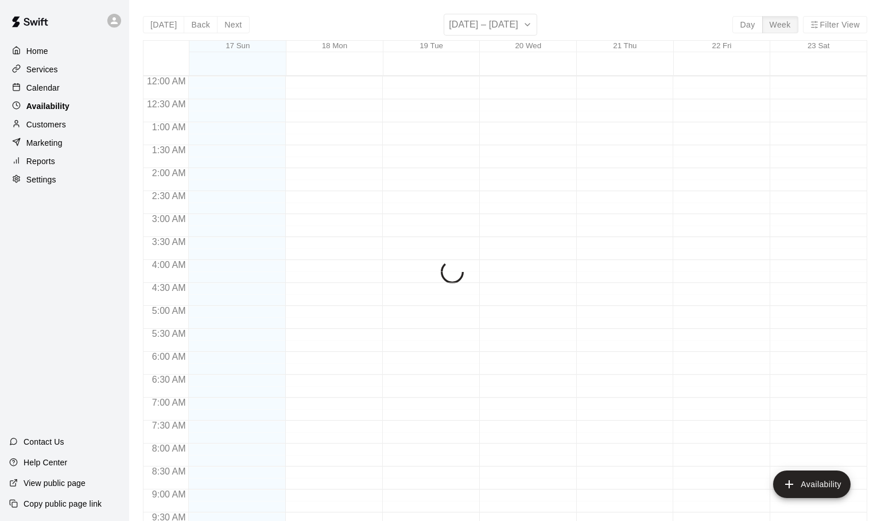
scroll to position [522, 0]
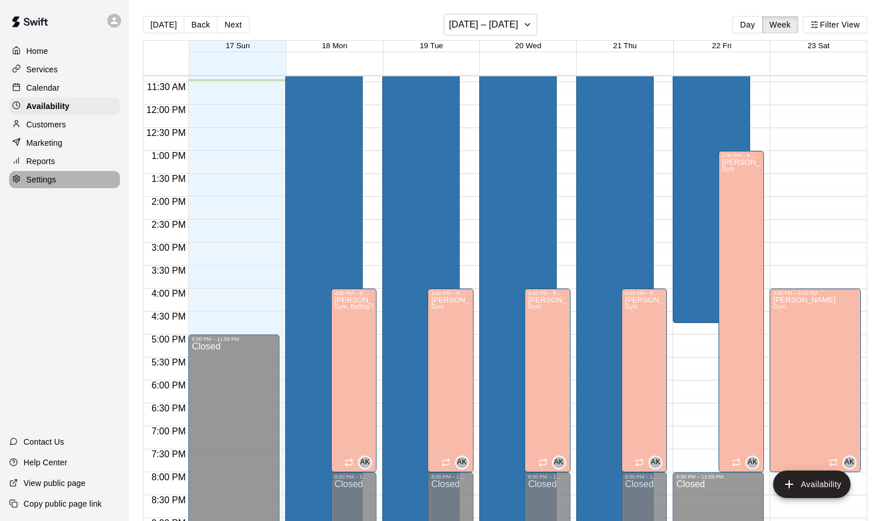
click at [25, 176] on div at bounding box center [19, 179] width 14 height 11
select select "**"
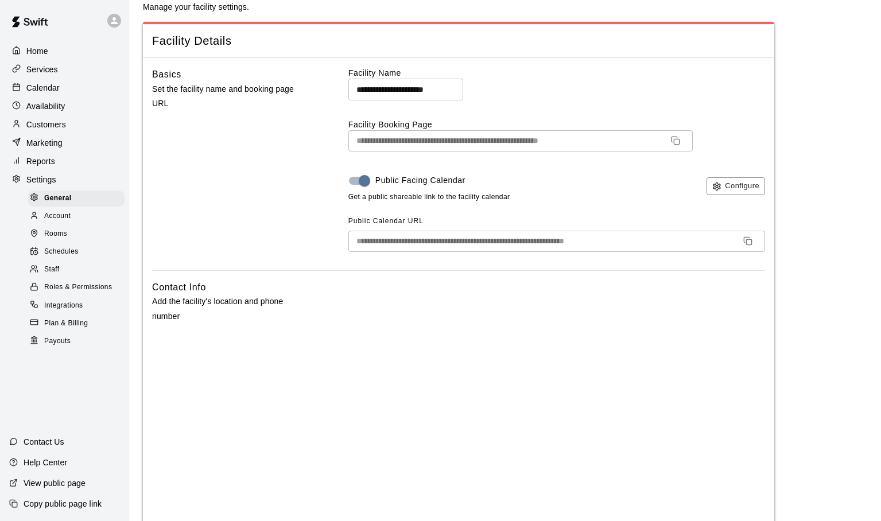
scroll to position [44, 0]
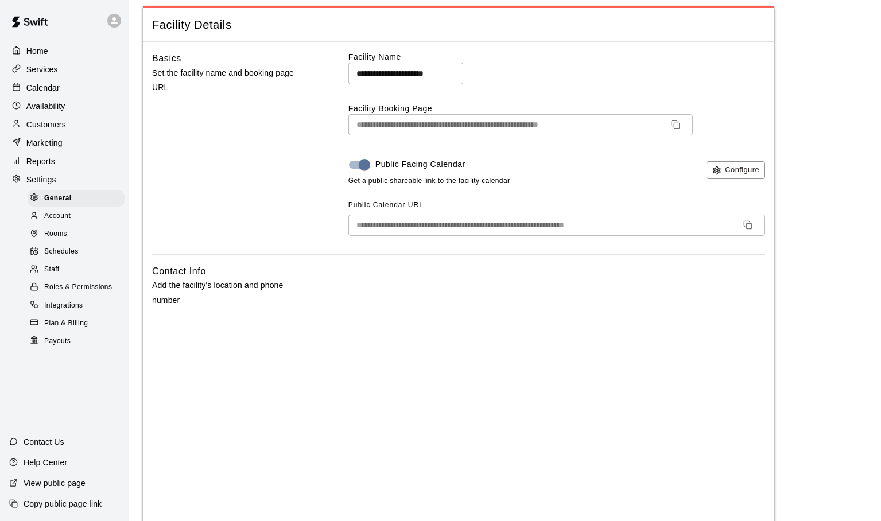
click at [52, 269] on span "Staff" at bounding box center [51, 269] width 15 height 11
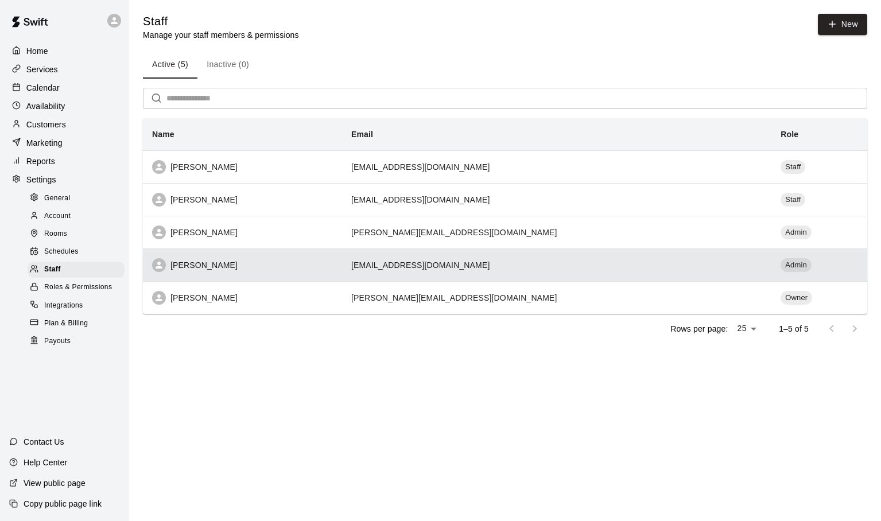
click at [296, 266] on div "Ashley Kravitz" at bounding box center [242, 265] width 181 height 14
select select "**"
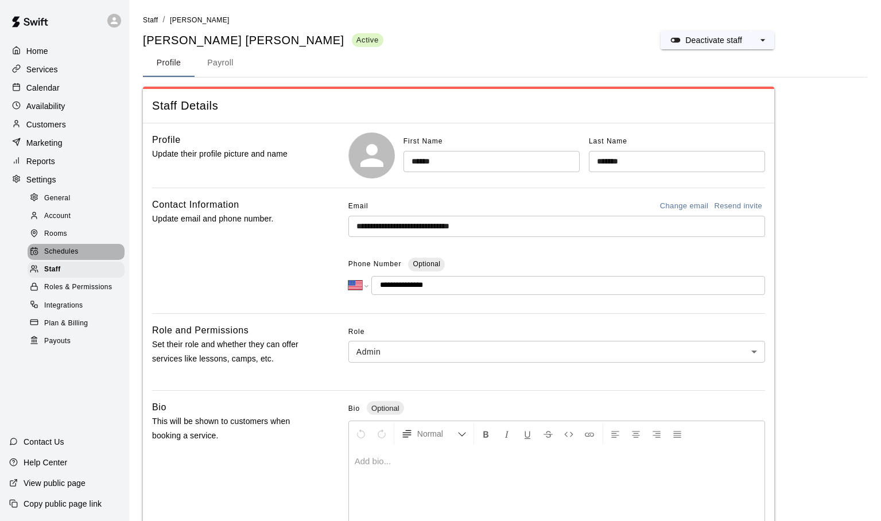
click at [56, 245] on div "Schedules" at bounding box center [76, 252] width 97 height 16
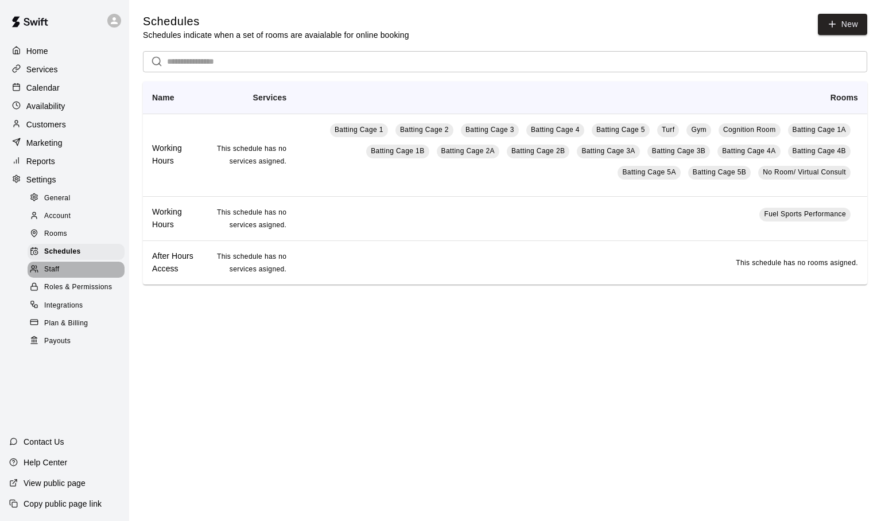
click at [51, 270] on span "Staff" at bounding box center [51, 269] width 15 height 11
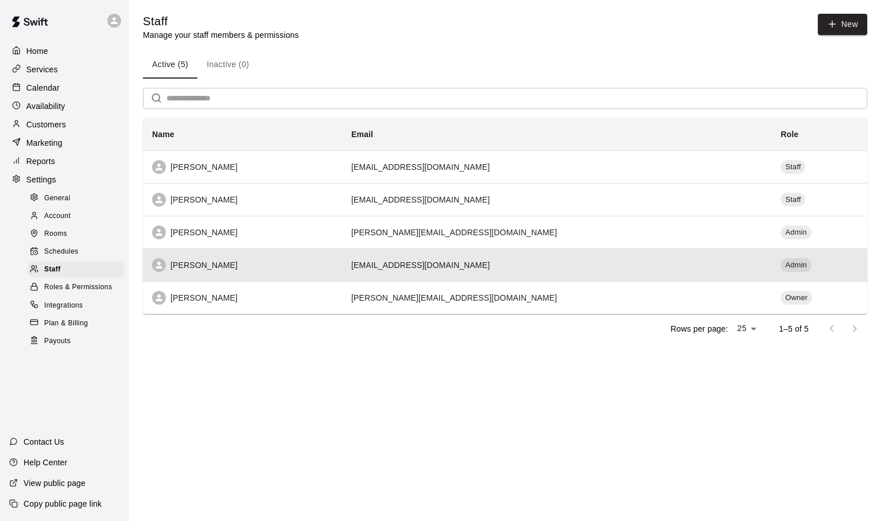
click at [243, 270] on div "Ashley Kravitz" at bounding box center [242, 265] width 181 height 14
select select "**"
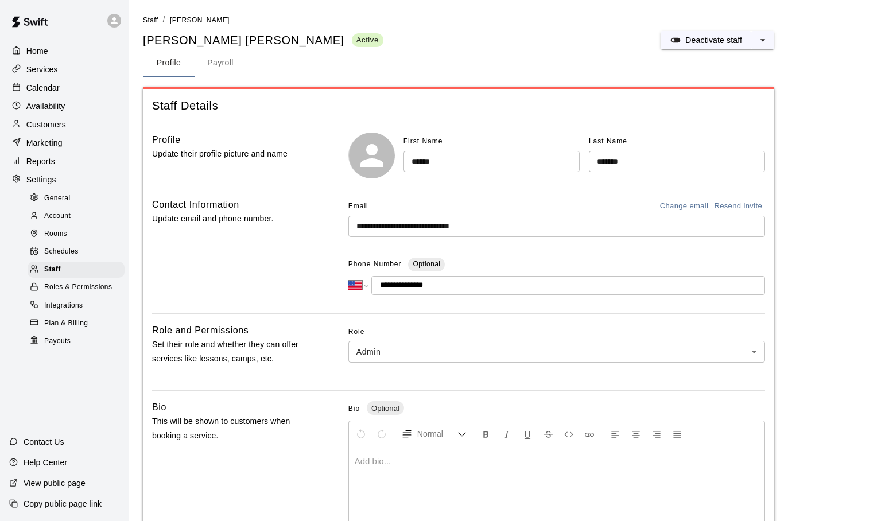
click at [65, 252] on span "Schedules" at bounding box center [61, 251] width 34 height 11
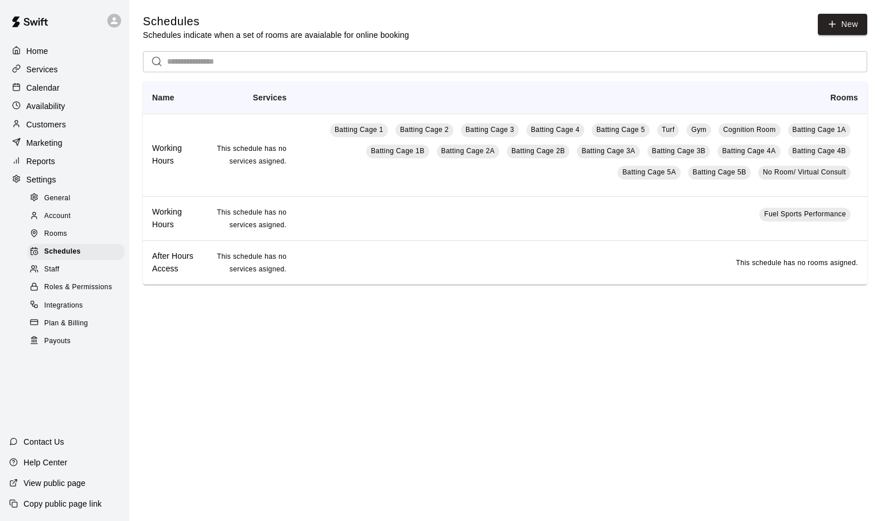
click at [51, 269] on span "Staff" at bounding box center [51, 269] width 15 height 11
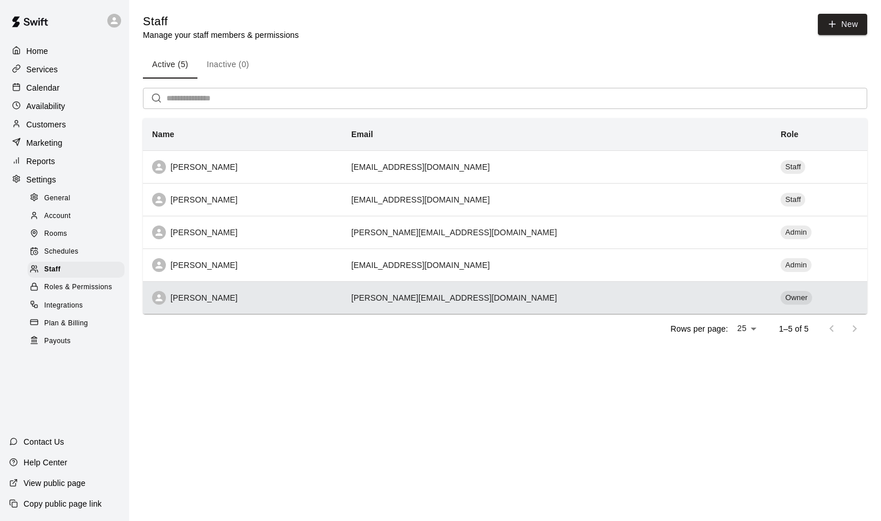
click at [204, 295] on div "Adam Sobocienski" at bounding box center [242, 298] width 181 height 14
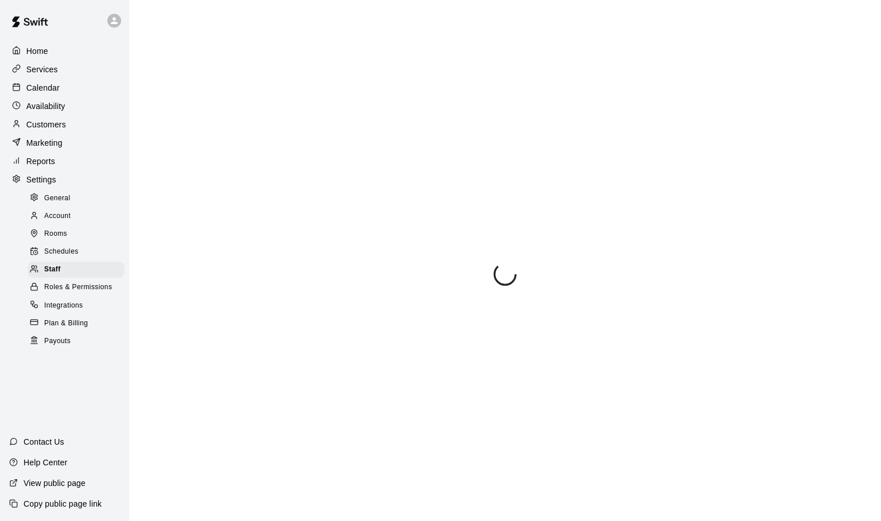
select select "**"
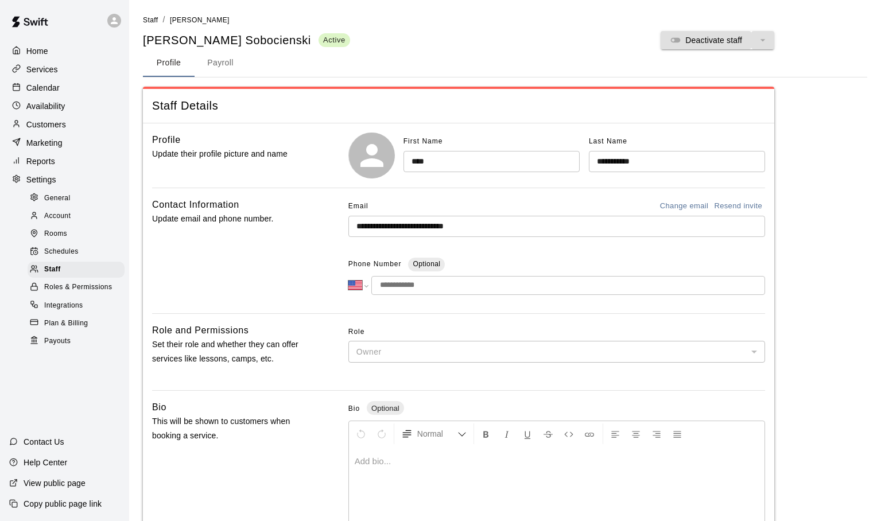
click at [46, 107] on p "Availability" at bounding box center [45, 105] width 39 height 11
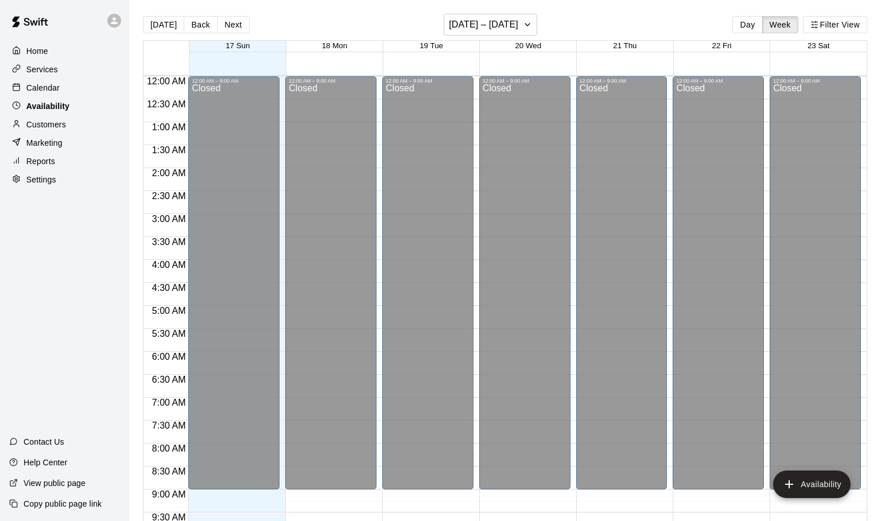
scroll to position [527, 0]
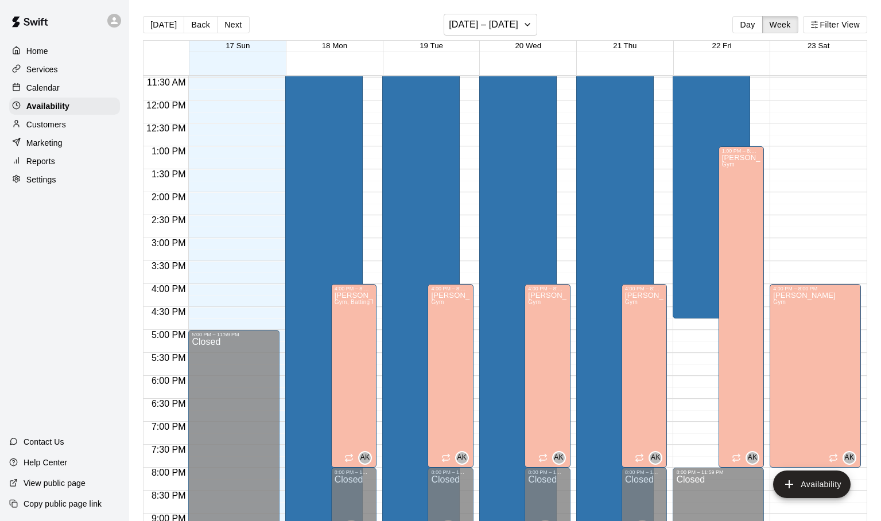
click at [45, 87] on p "Calendar" at bounding box center [42, 87] width 33 height 11
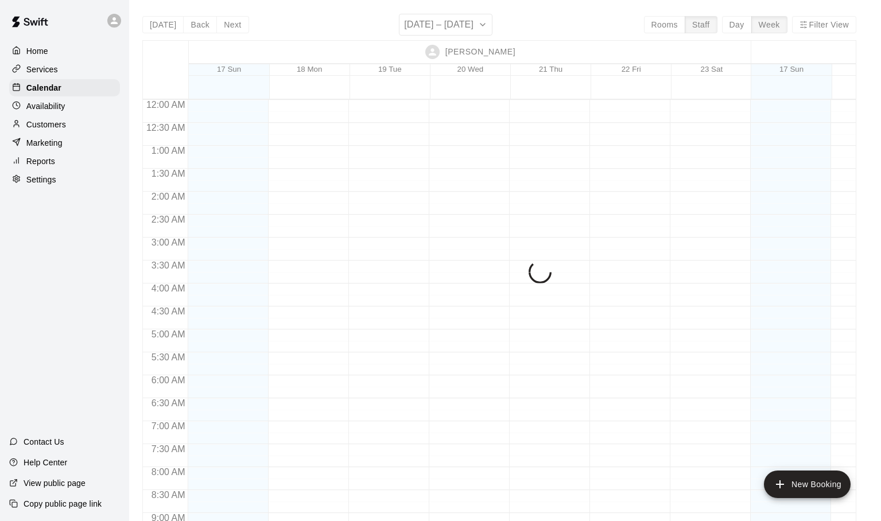
scroll to position [527, 0]
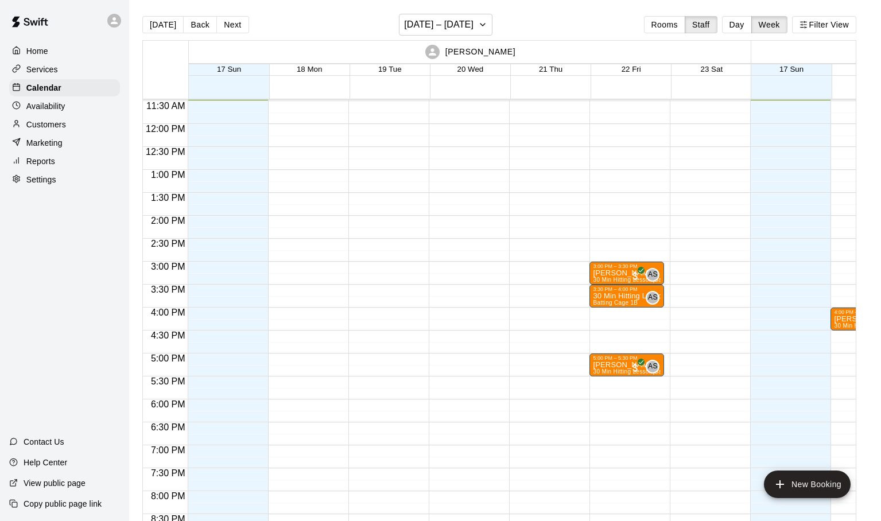
click at [34, 109] on p "Availability" at bounding box center [45, 105] width 39 height 11
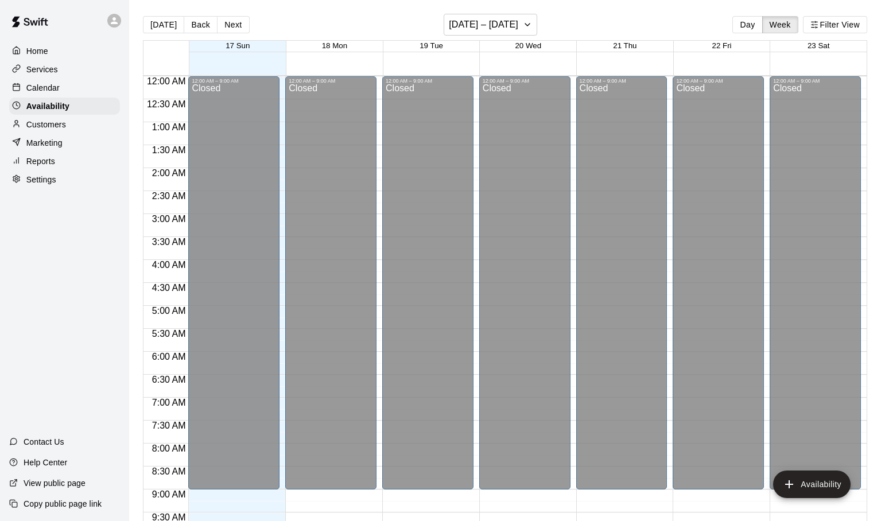
scroll to position [527, 0]
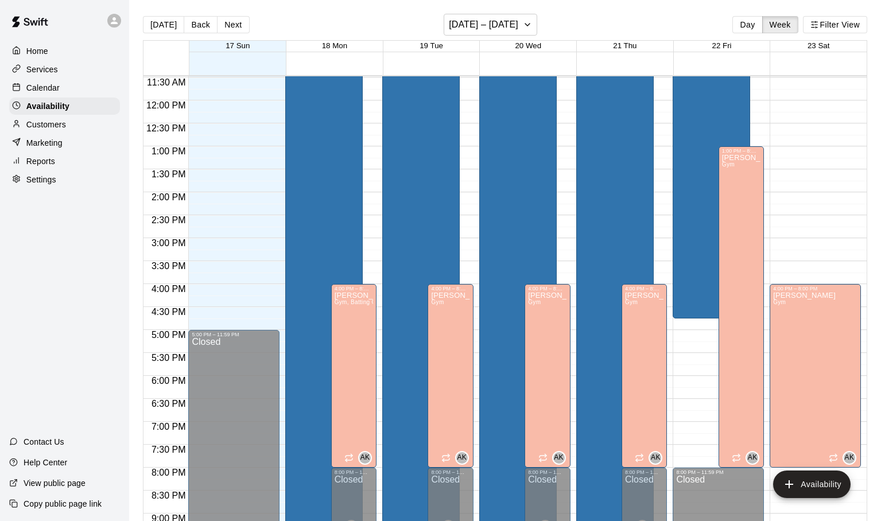
click at [33, 126] on p "Customers" at bounding box center [46, 124] width 40 height 11
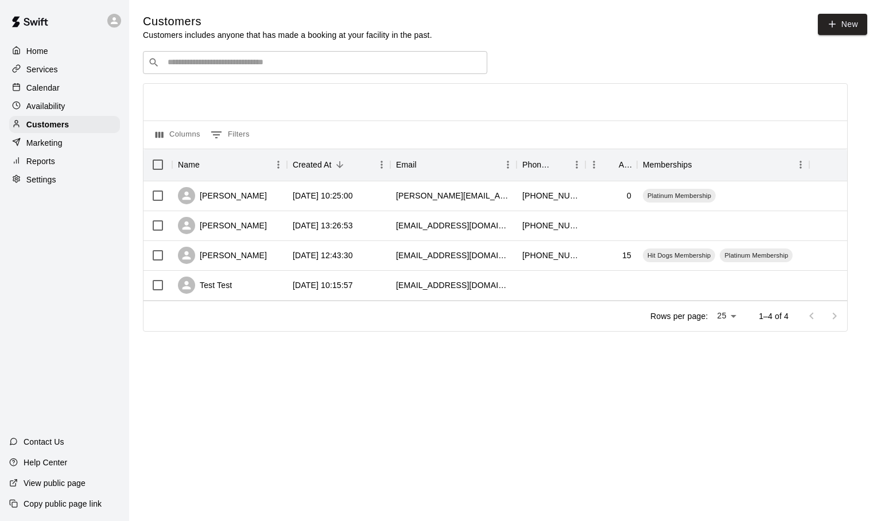
click at [28, 166] on p "Reports" at bounding box center [40, 161] width 29 height 11
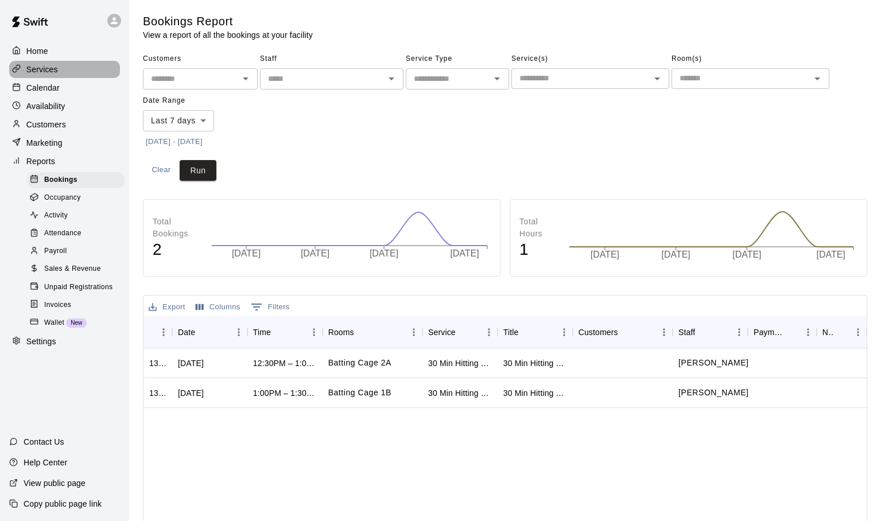
click at [30, 70] on p "Services" at bounding box center [42, 69] width 32 height 11
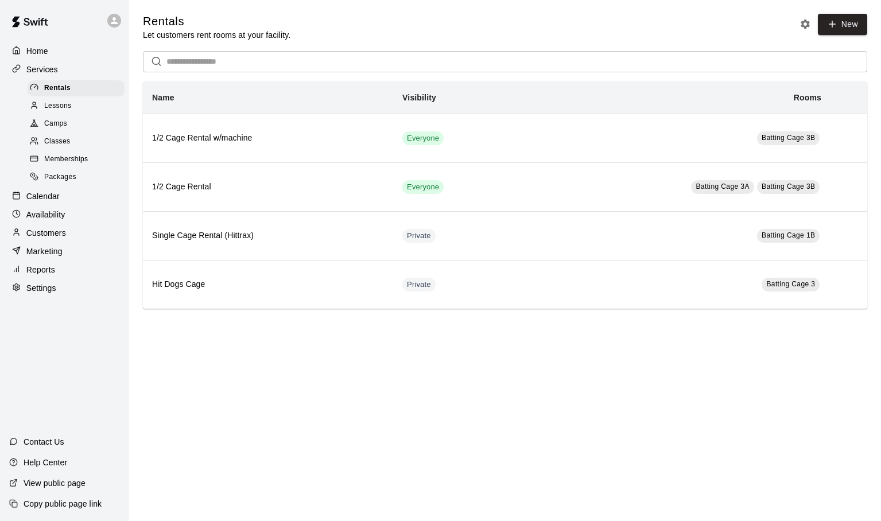
click at [56, 106] on span "Lessons" at bounding box center [58, 105] width 28 height 11
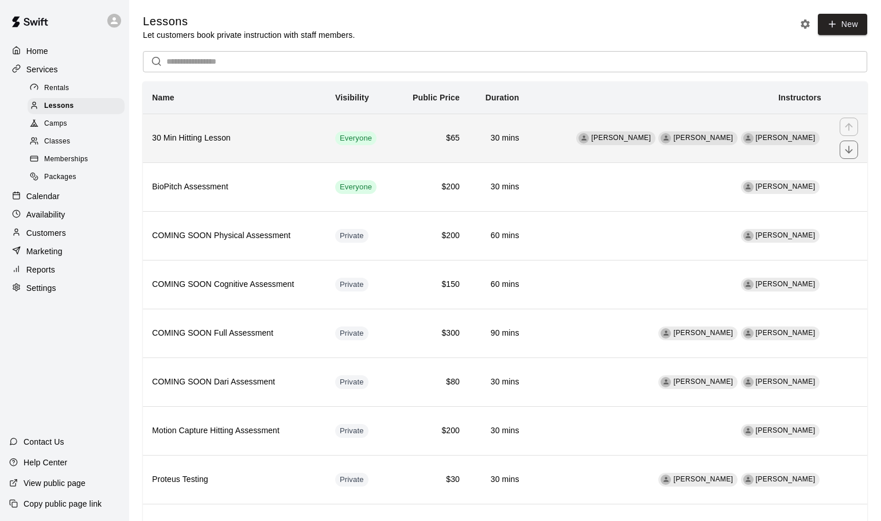
click at [276, 141] on h6 "30 Min Hitting Lesson" at bounding box center [234, 138] width 165 height 13
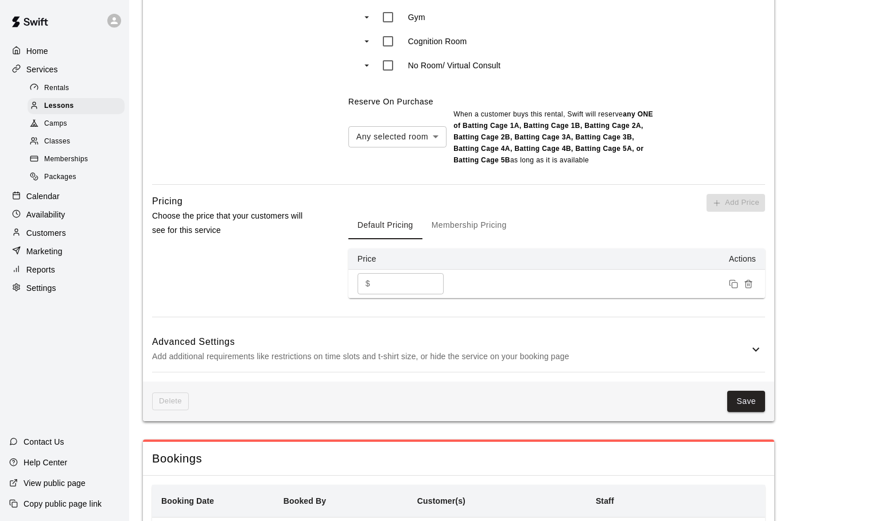
scroll to position [948, 0]
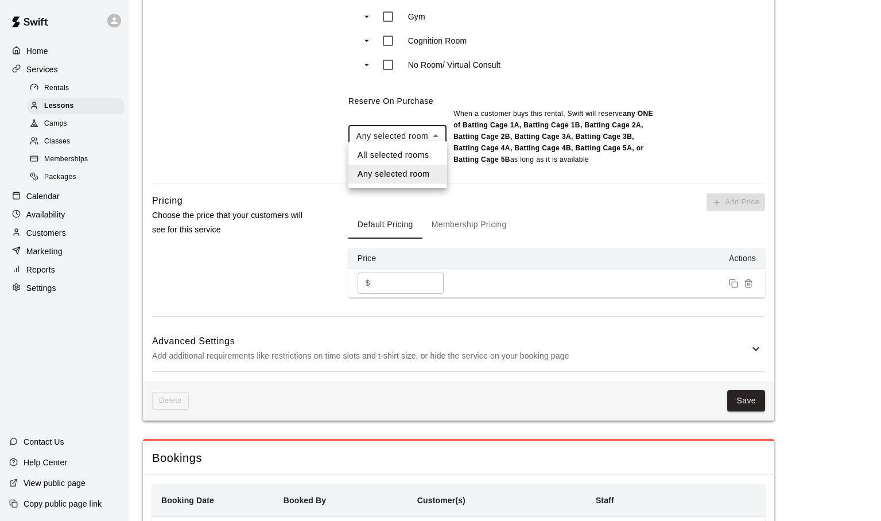
click at [400, 174] on li "Any selected room" at bounding box center [397, 174] width 99 height 19
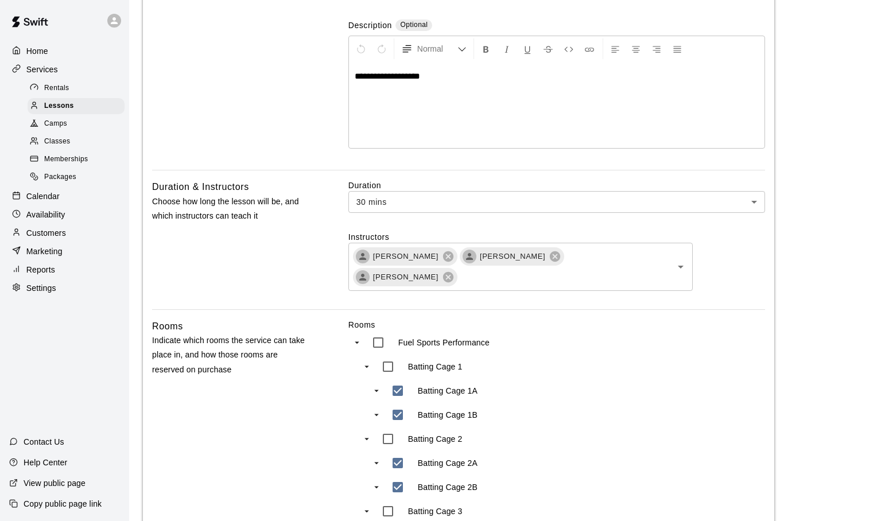
scroll to position [0, 0]
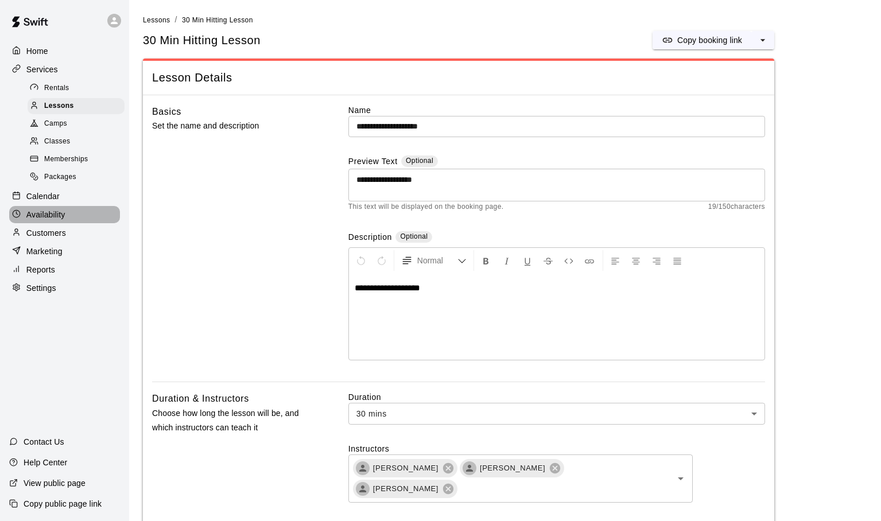
click at [32, 211] on p "Availability" at bounding box center [45, 214] width 39 height 11
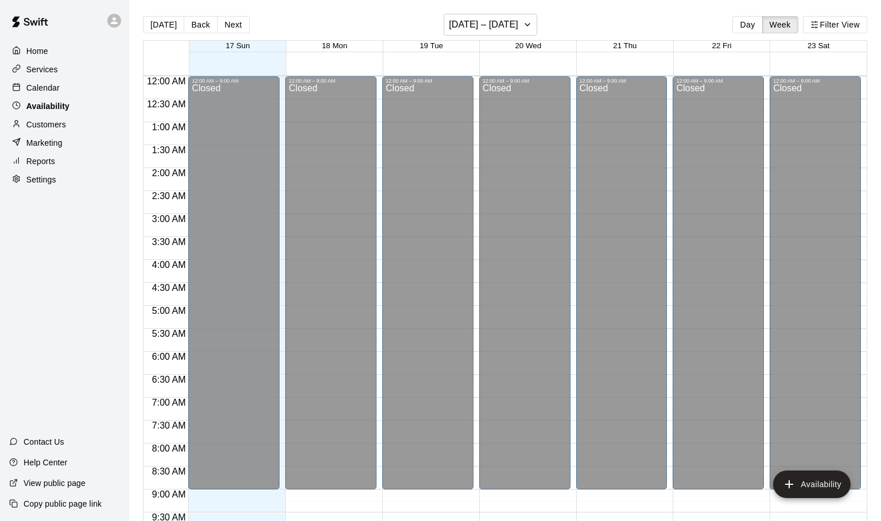
scroll to position [529, 0]
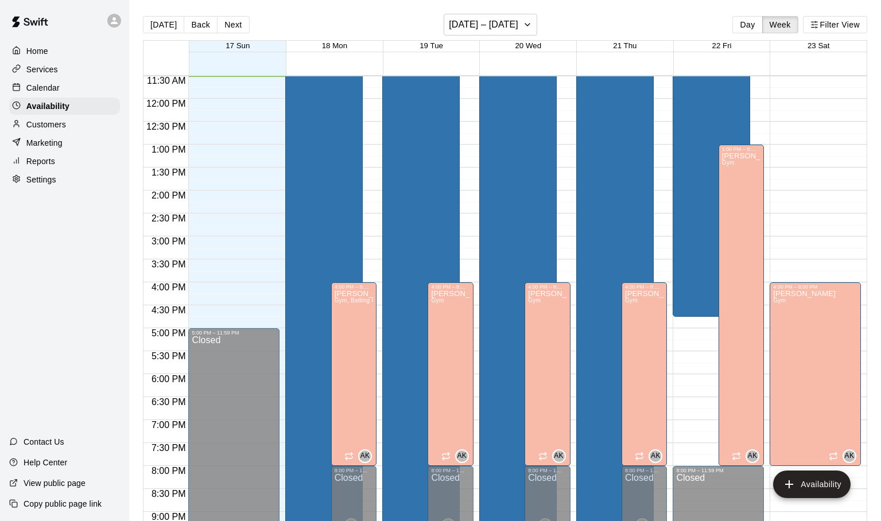
click at [329, 170] on div "Adam Sobocienski Batting Cage 1B, Batting Cage 3B" at bounding box center [324, 274] width 71 height 521
click at [303, 24] on icon "edit" at bounding box center [301, 27] width 14 height 14
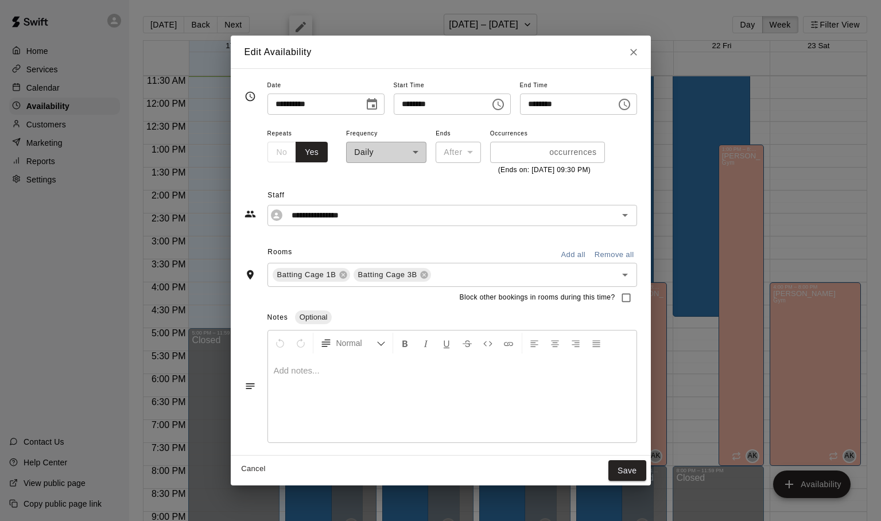
click at [639, 51] on icon "Close" at bounding box center [633, 51] width 11 height 11
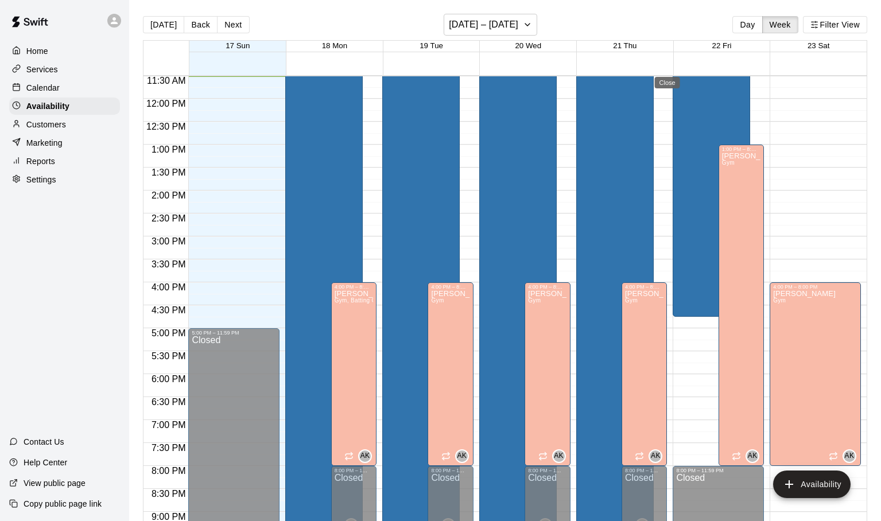
type input "**********"
click at [321, 224] on div "Adam Sobocienski Batting Cage 1B, Batting Cage 3B" at bounding box center [324, 274] width 71 height 521
click at [302, 31] on icon "edit" at bounding box center [301, 27] width 14 height 14
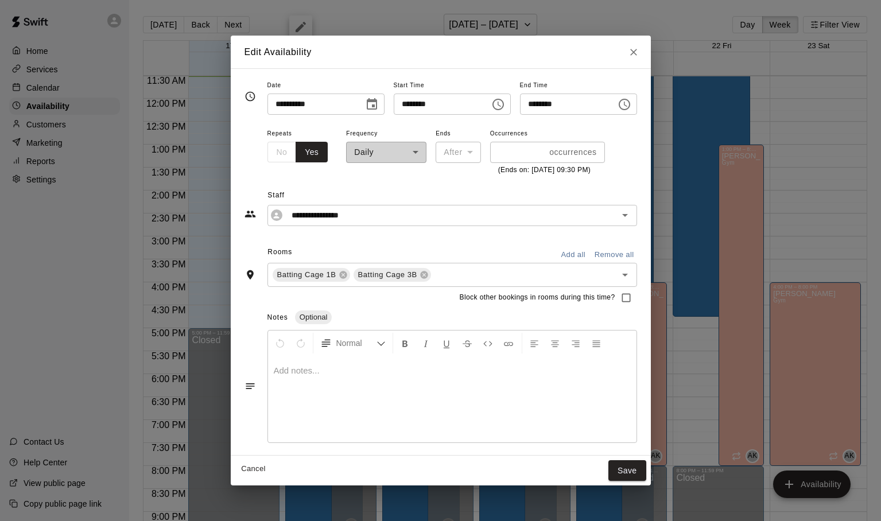
click at [637, 53] on icon "Close" at bounding box center [633, 52] width 7 height 7
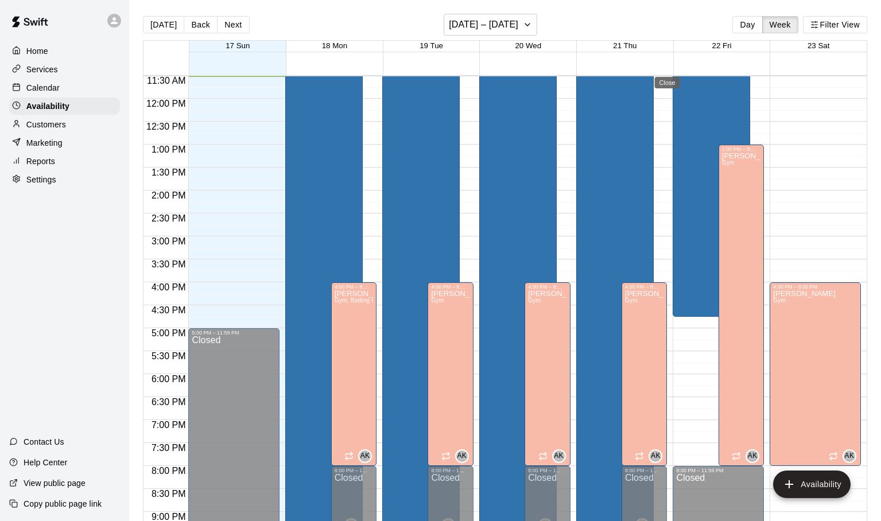
type input "**********"
click at [347, 305] on icon "edit" at bounding box center [346, 303] width 14 height 14
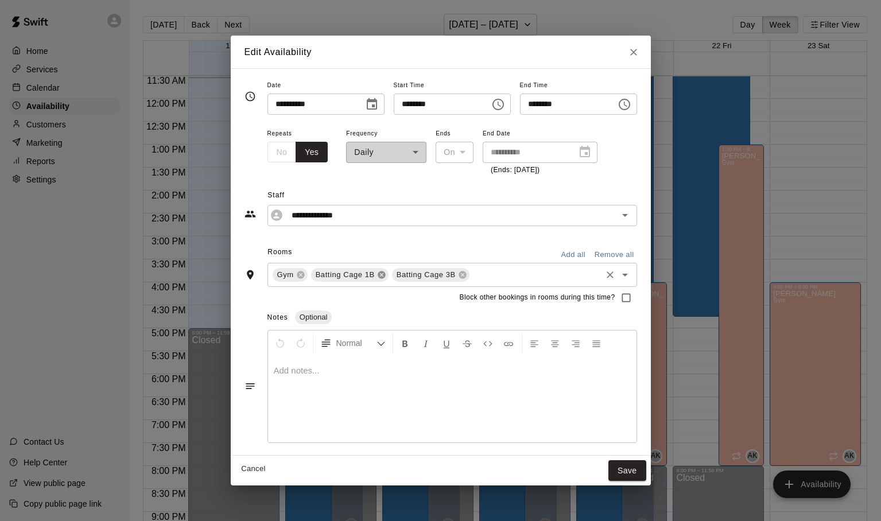
click at [378, 276] on icon at bounding box center [381, 274] width 7 height 7
click at [628, 275] on icon "Open" at bounding box center [625, 275] width 6 height 3
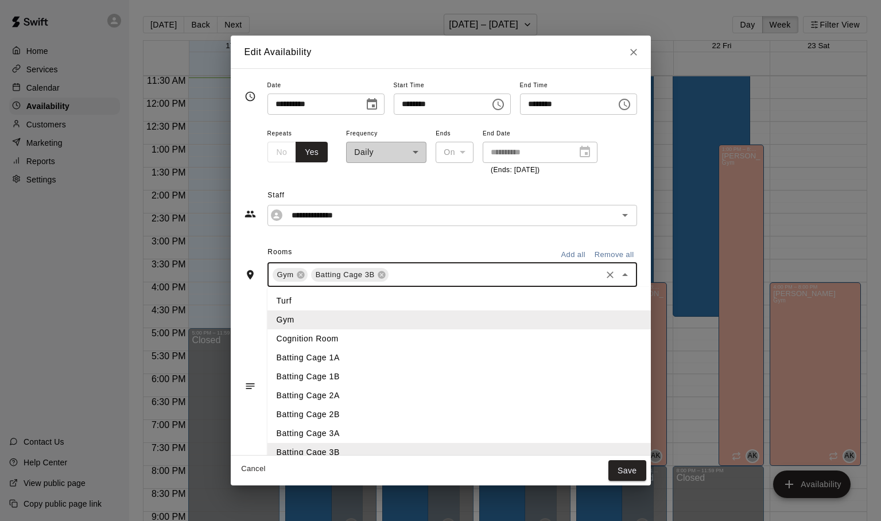
click at [289, 373] on li "Batting Cage 1B" at bounding box center [485, 376] width 437 height 19
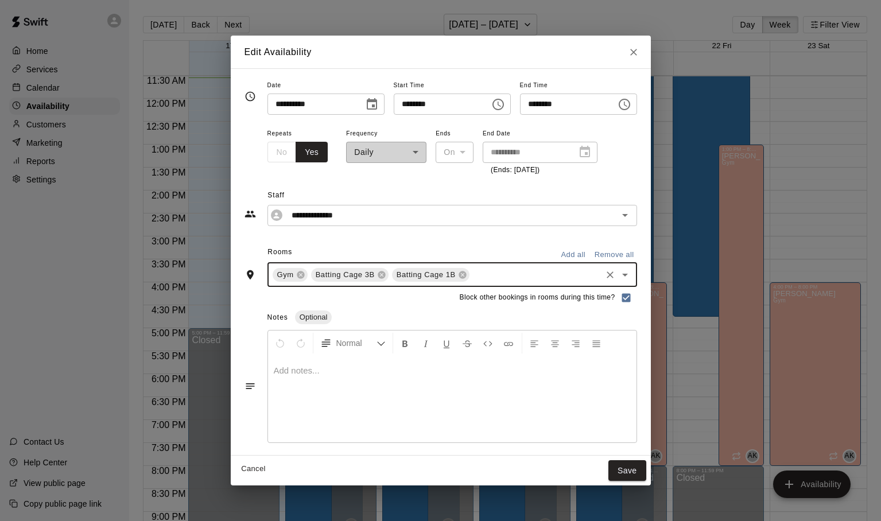
click at [454, 313] on div "Notes Optional" at bounding box center [452, 318] width 370 height 18
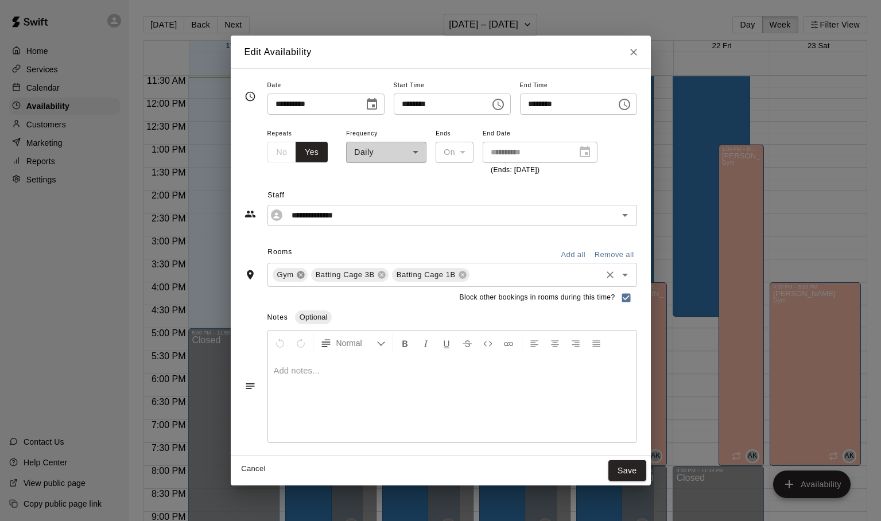
click at [296, 274] on icon at bounding box center [300, 274] width 9 height 9
click at [646, 471] on button "Save" at bounding box center [627, 470] width 38 height 21
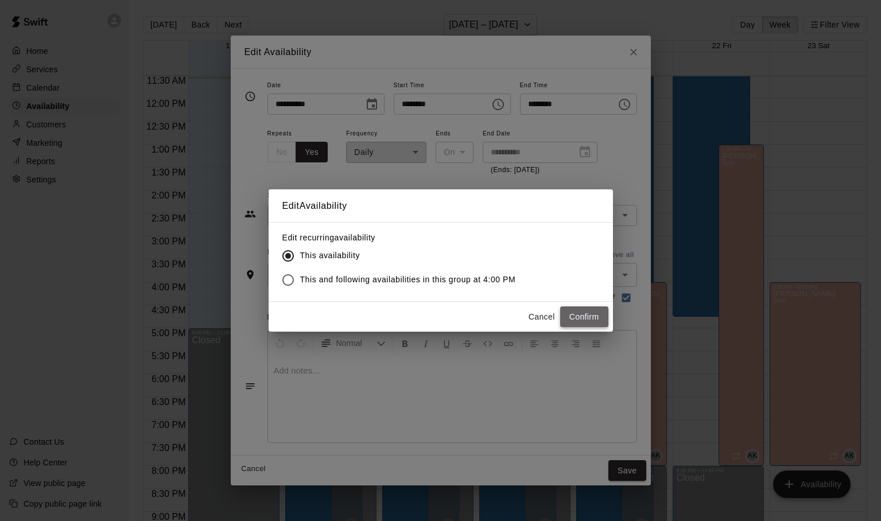
click at [579, 315] on button "Confirm" at bounding box center [584, 317] width 48 height 21
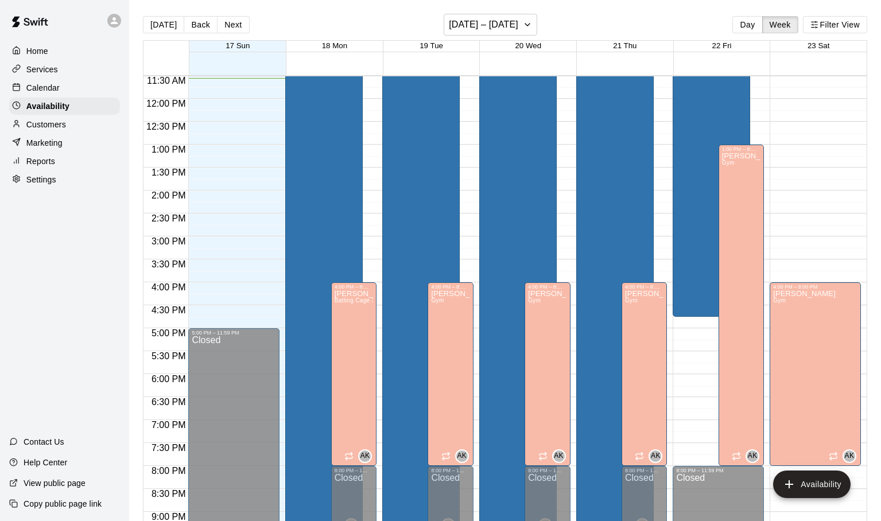
click at [58, 88] on p "Calendar" at bounding box center [42, 87] width 33 height 11
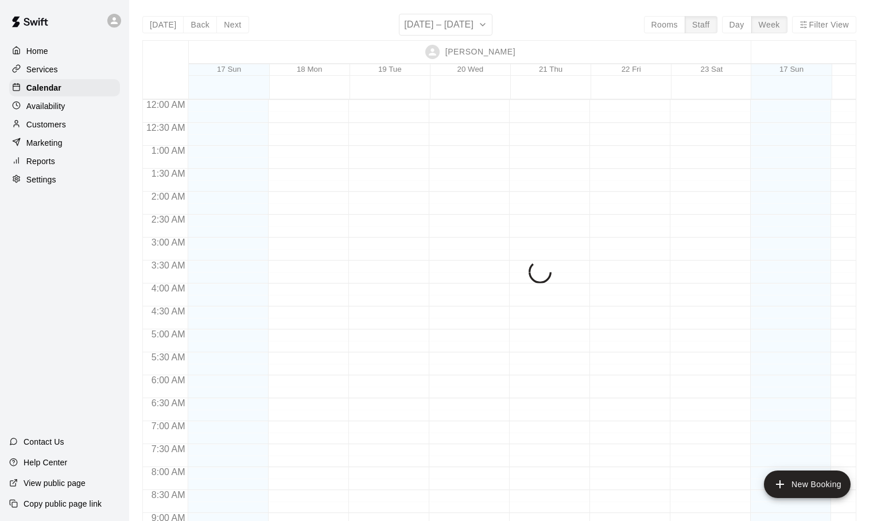
scroll to position [530, 0]
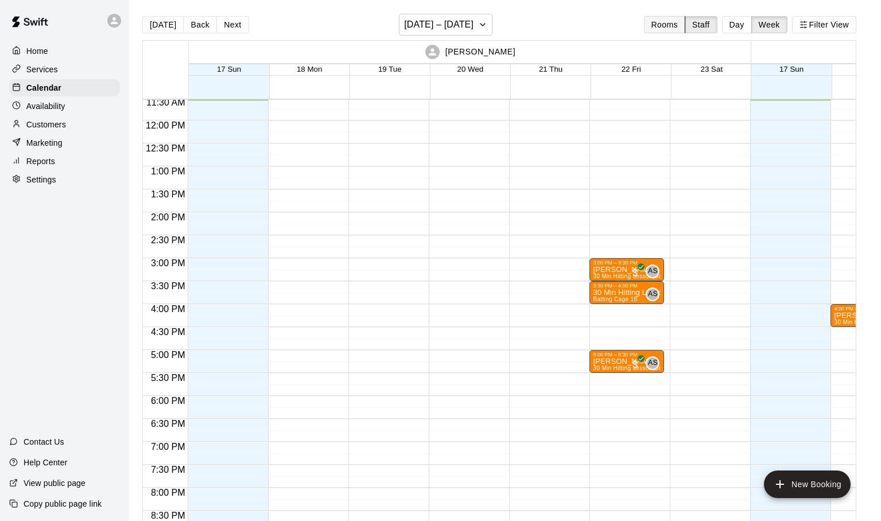
click at [666, 27] on button "Rooms" at bounding box center [664, 24] width 41 height 17
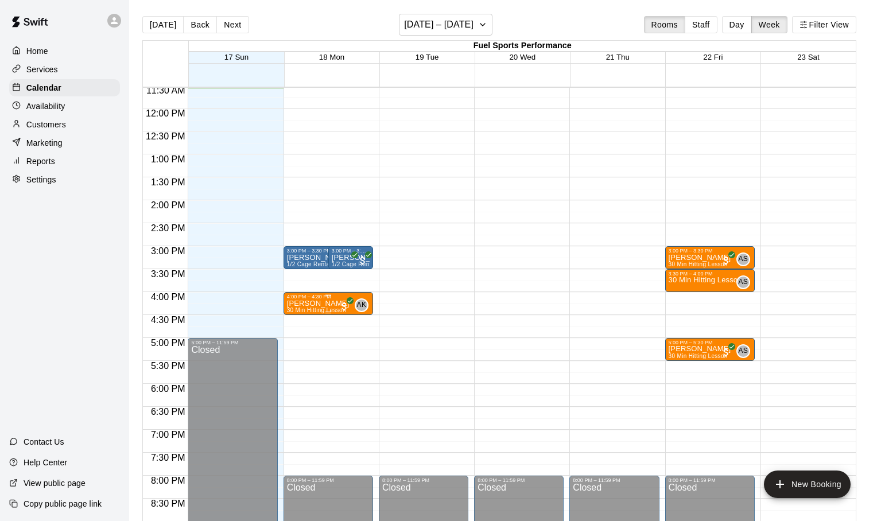
click at [323, 304] on p "[PERSON_NAME]" at bounding box center [318, 304] width 63 height 0
click at [304, 314] on icon "edit" at bounding box center [299, 316] width 14 height 14
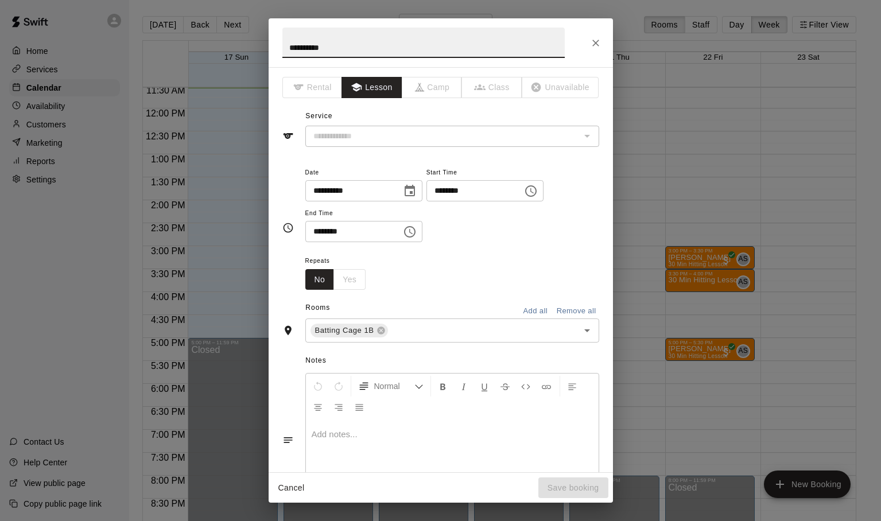
type input "**********"
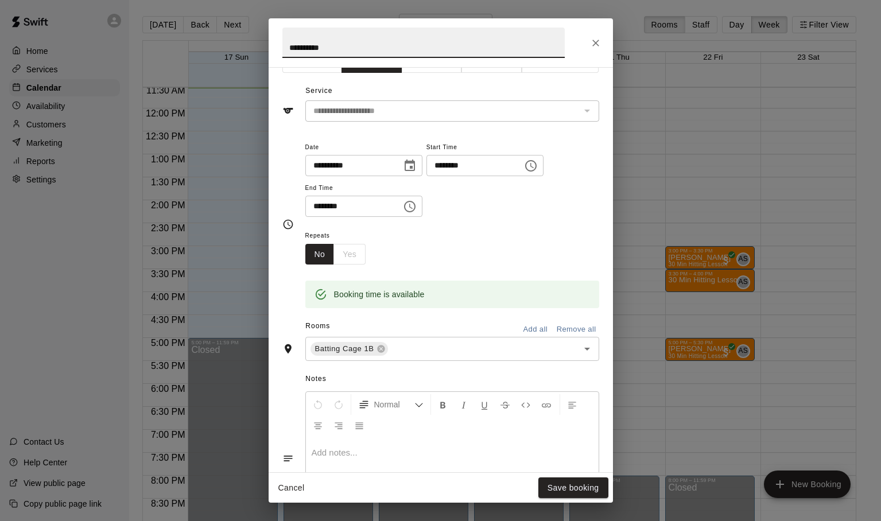
scroll to position [0, 0]
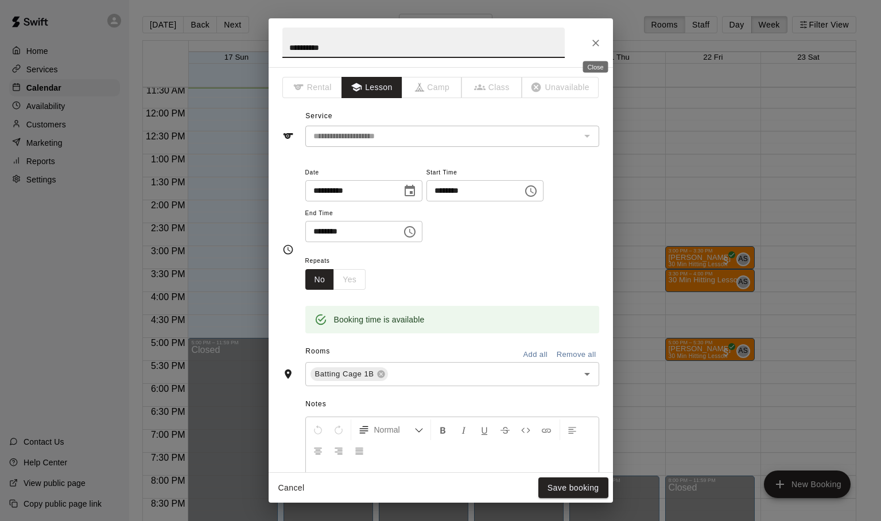
click at [592, 40] on icon "Close" at bounding box center [595, 42] width 11 height 11
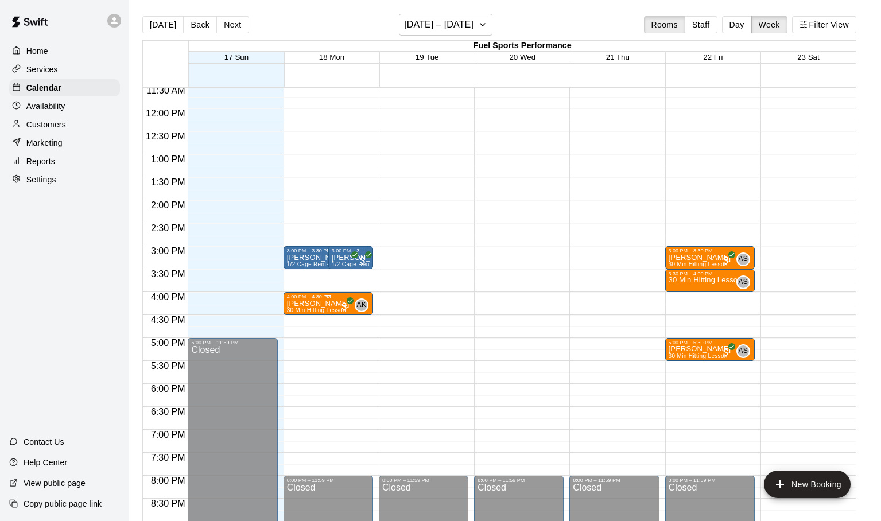
click at [298, 366] on icon "delete" at bounding box center [299, 367] width 8 height 10
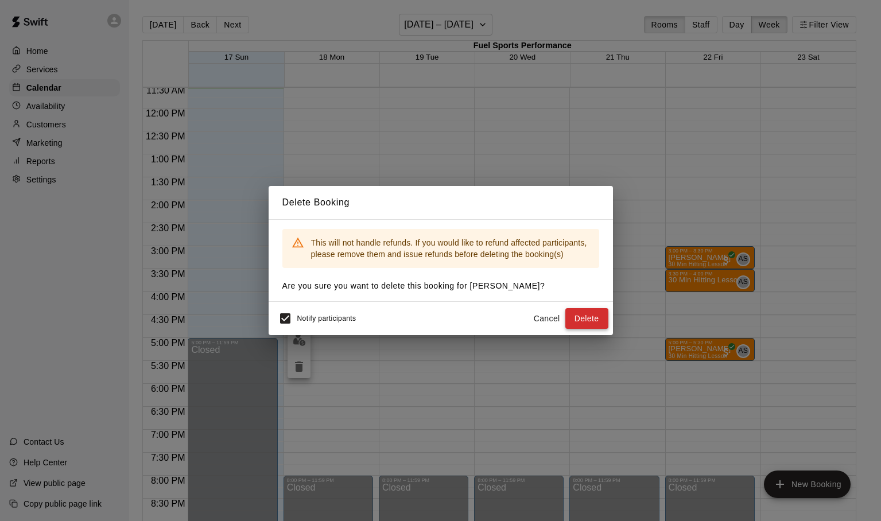
click at [583, 319] on button "Delete" at bounding box center [586, 318] width 43 height 21
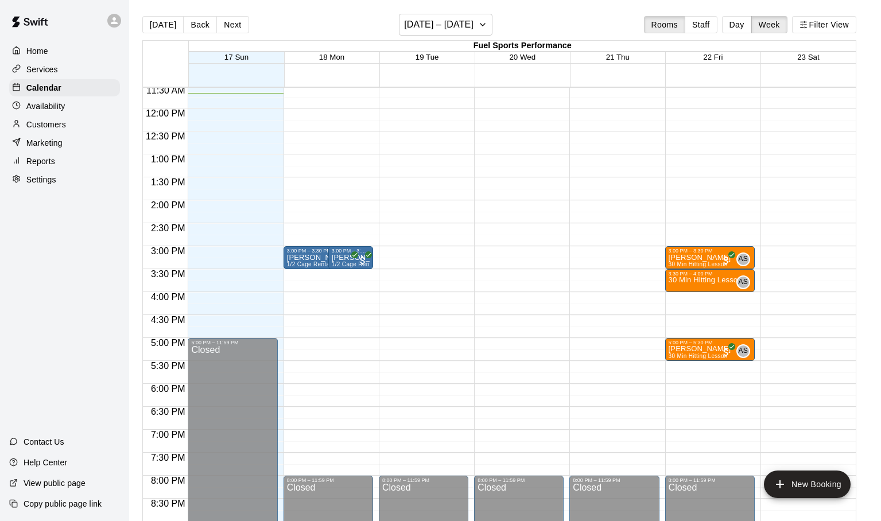
click at [38, 64] on p "Services" at bounding box center [42, 69] width 32 height 11
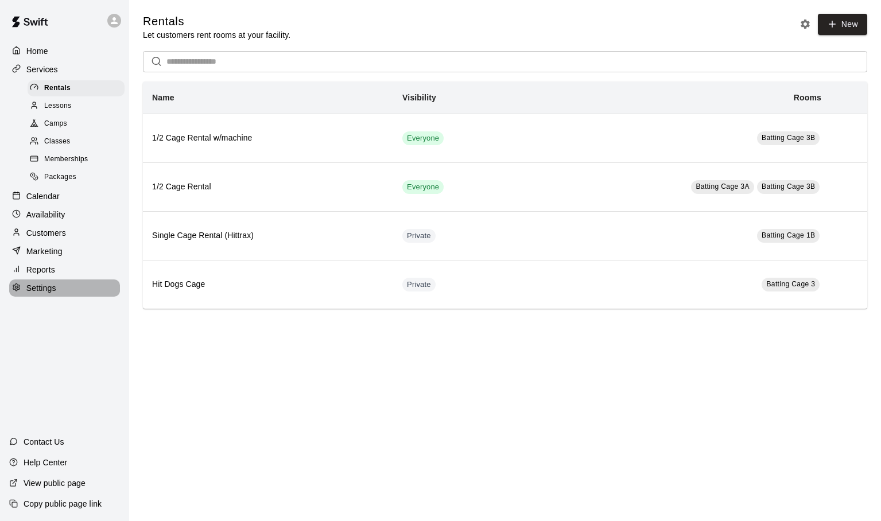
click at [15, 286] on circle at bounding box center [16, 287] width 2 height 2
select select "**"
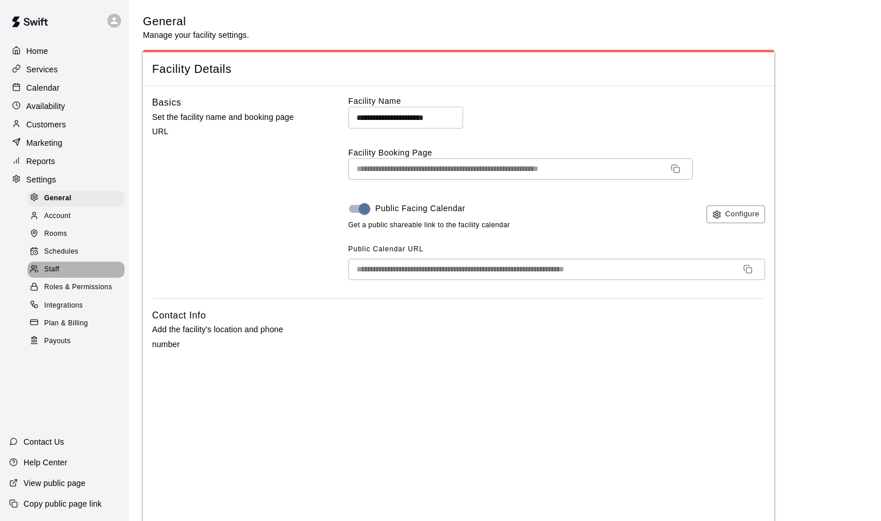
click at [46, 270] on span "Staff" at bounding box center [51, 269] width 15 height 11
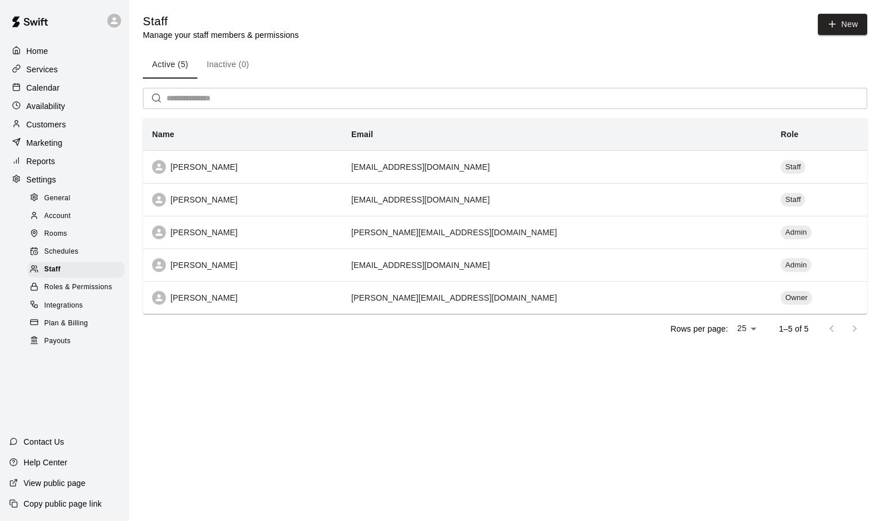
click at [43, 98] on div "Availability" at bounding box center [64, 106] width 111 height 17
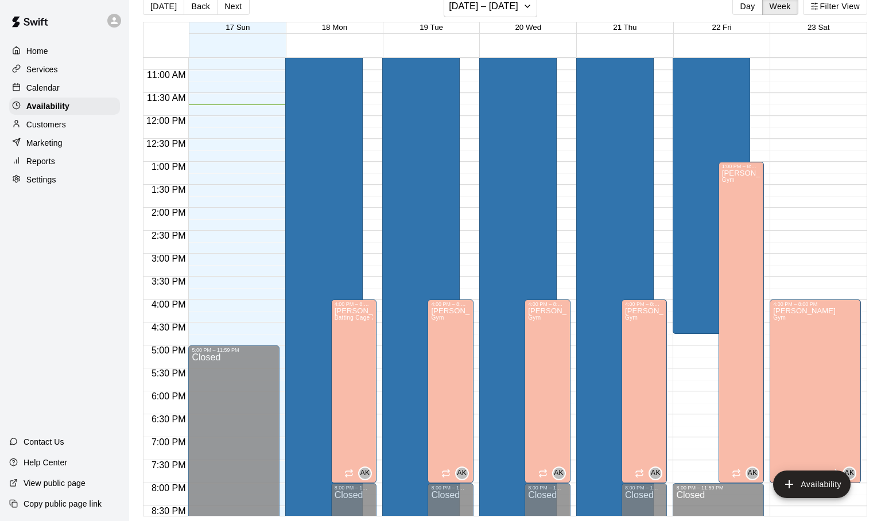
scroll to position [394, 0]
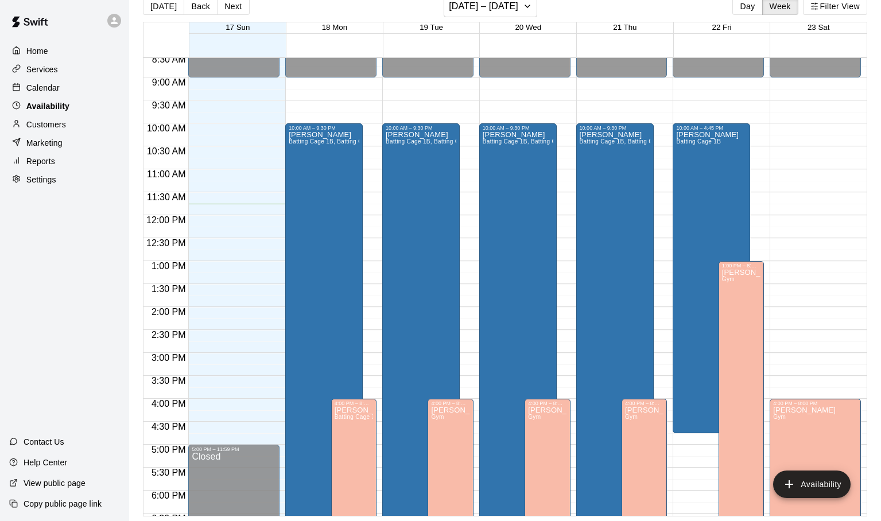
click at [58, 106] on p "Availability" at bounding box center [47, 105] width 43 height 11
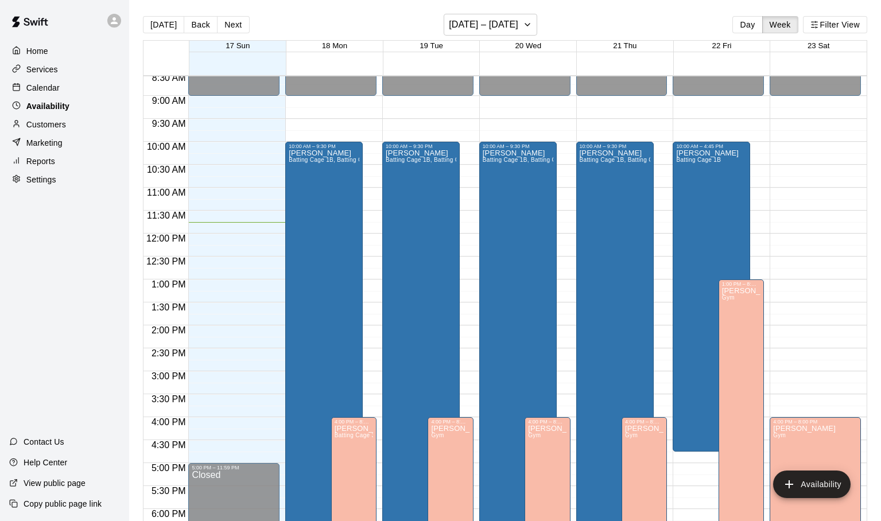
click at [58, 106] on p "Availability" at bounding box center [47, 105] width 43 height 11
click at [57, 105] on p "Availability" at bounding box center [47, 105] width 43 height 11
click at [158, 26] on button "Today" at bounding box center [163, 24] width 41 height 17
click at [193, 24] on button "Back" at bounding box center [201, 24] width 34 height 17
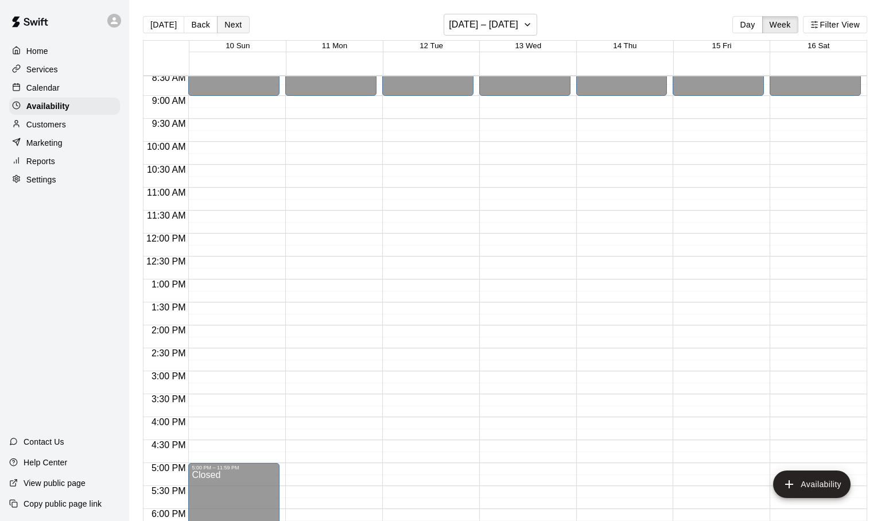
click at [232, 23] on button "Next" at bounding box center [233, 24] width 32 height 17
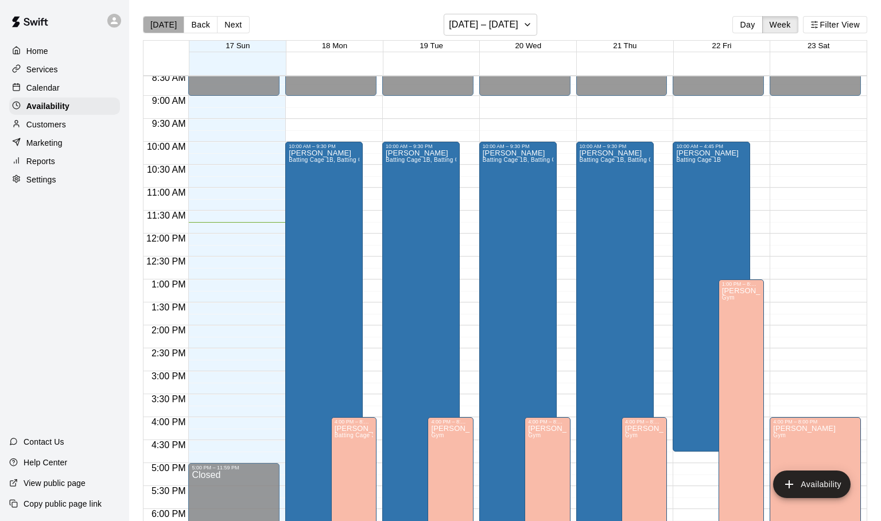
click at [165, 23] on button "Today" at bounding box center [163, 24] width 41 height 17
click at [348, 250] on div "Adam Sobocienski Batting Cage 1B, Batting Cage 3B" at bounding box center [324, 409] width 71 height 521
click at [300, 161] on icon "edit" at bounding box center [301, 162] width 14 height 14
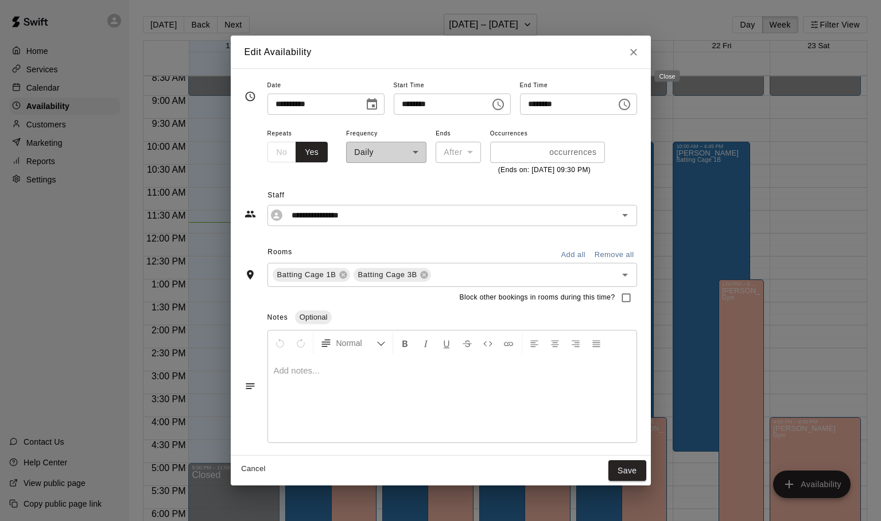
click at [639, 56] on icon "Close" at bounding box center [633, 51] width 11 height 11
type input "**********"
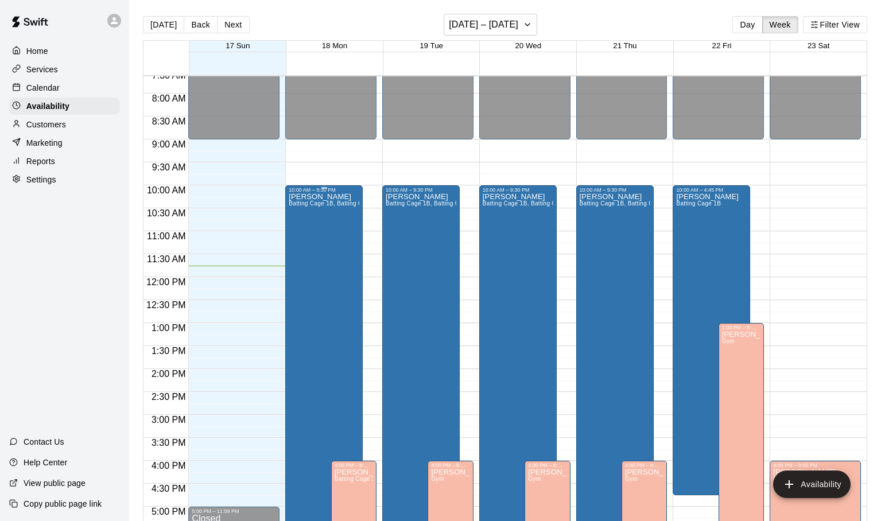
scroll to position [338, 0]
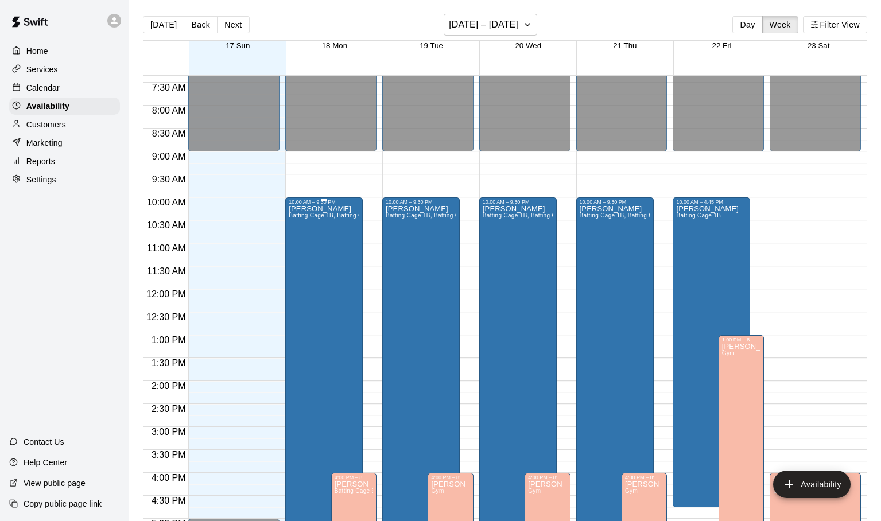
click at [320, 247] on div "Adam Sobocienski Batting Cage 1B, Batting Cage 3B" at bounding box center [324, 465] width 71 height 521
click at [304, 222] on icon "edit" at bounding box center [301, 218] width 14 height 14
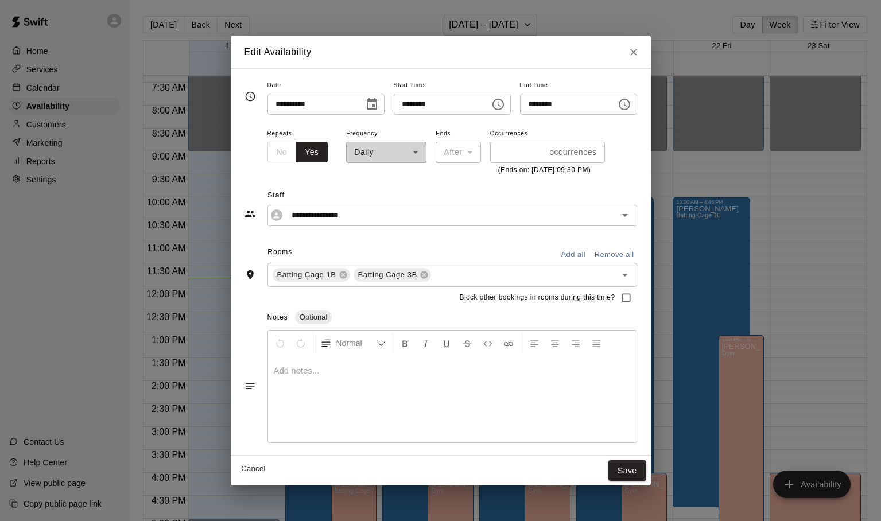
click at [637, 52] on icon "Close" at bounding box center [633, 52] width 7 height 7
type input "**********"
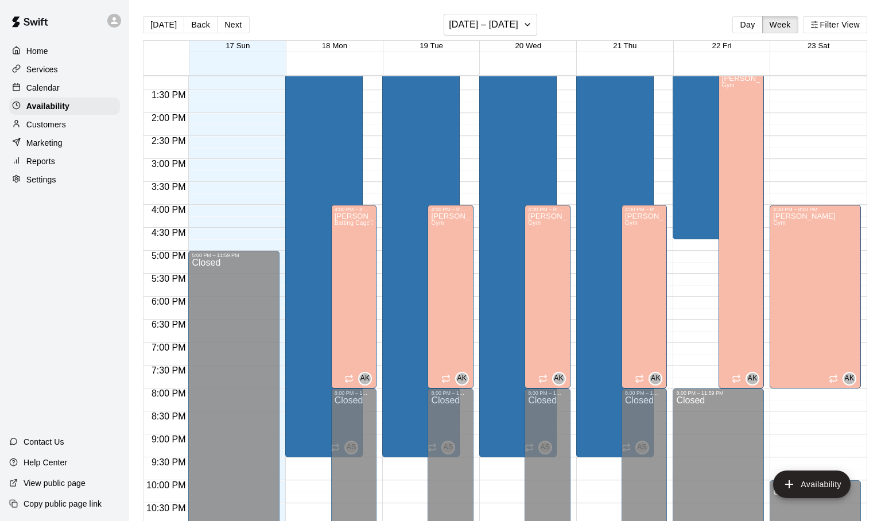
scroll to position [645, 0]
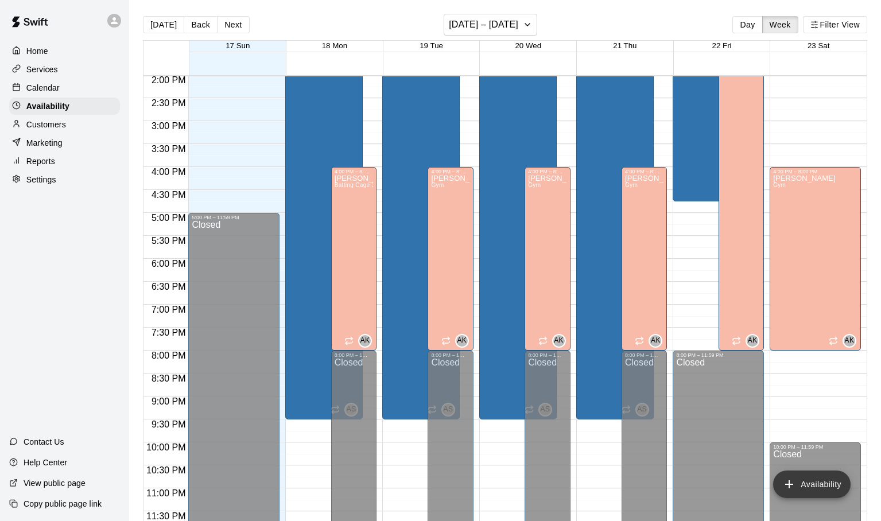
click at [802, 481] on button "Availability" at bounding box center [811, 485] width 77 height 28
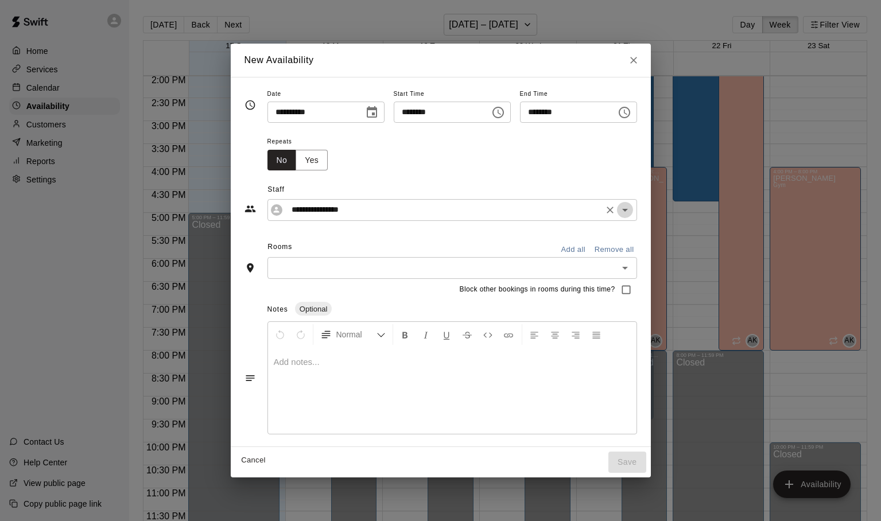
click at [632, 210] on icon "Open" at bounding box center [625, 210] width 14 height 14
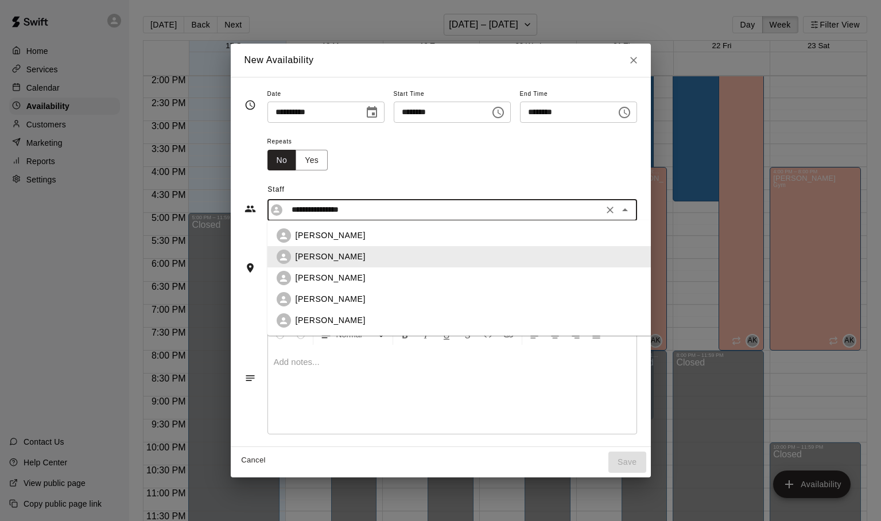
click at [637, 158] on div "Repeats No Yes" at bounding box center [452, 152] width 370 height 36
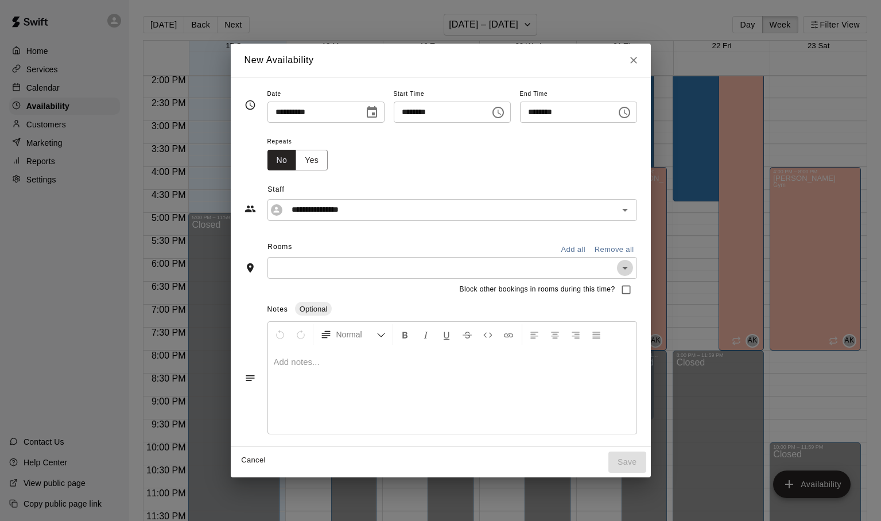
click at [633, 267] on button "Open" at bounding box center [625, 268] width 16 height 16
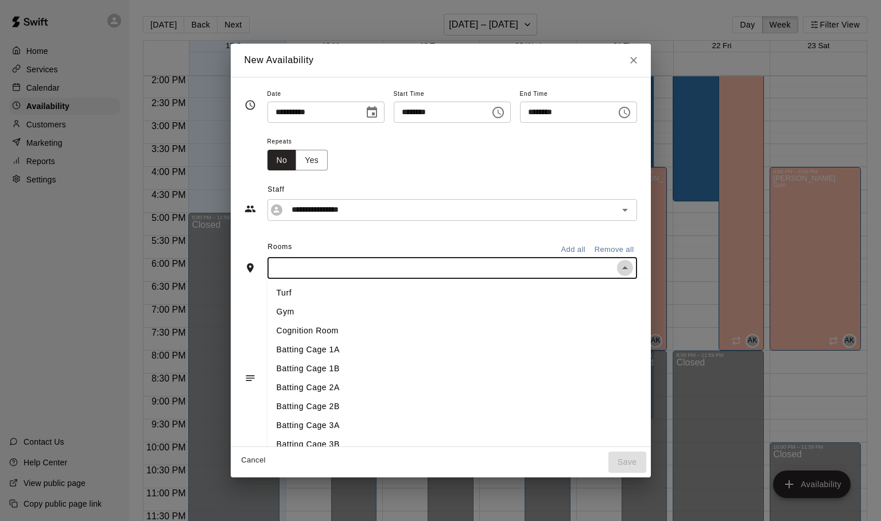
click at [632, 268] on icon "Close" at bounding box center [625, 268] width 14 height 14
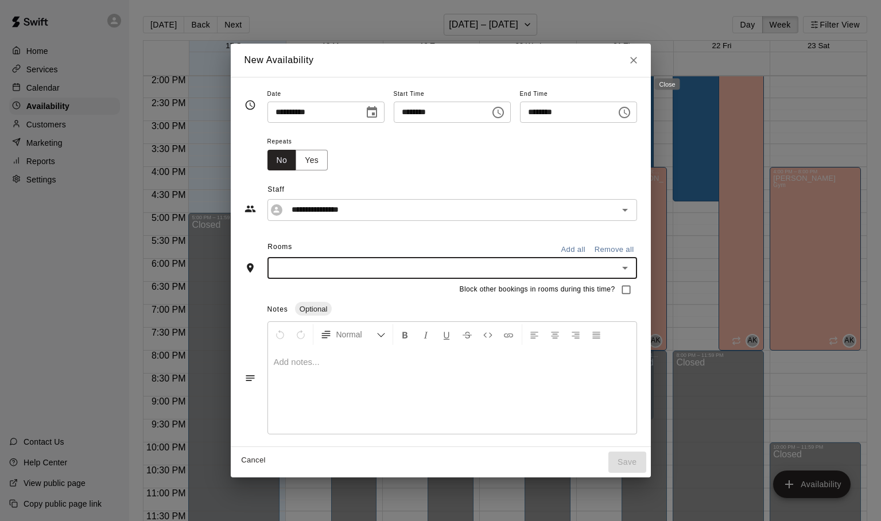
click at [639, 62] on icon "Close" at bounding box center [633, 60] width 11 height 11
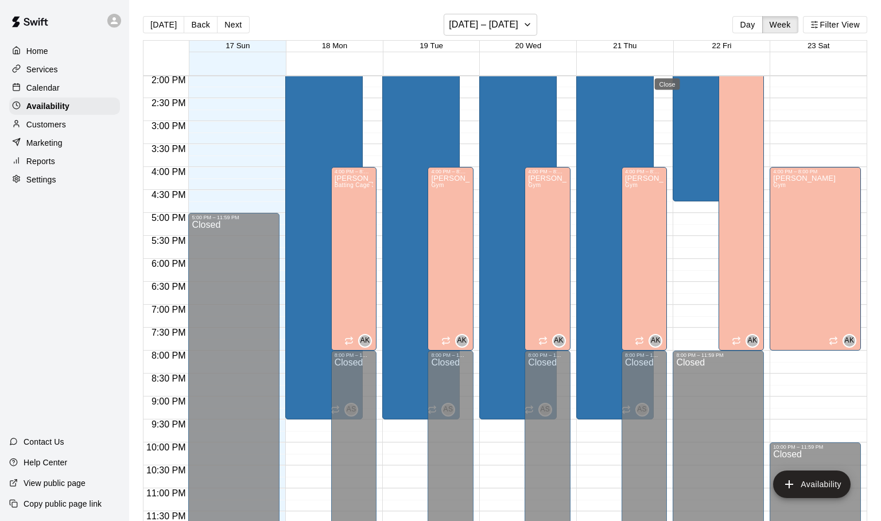
type input "**********"
click at [326, 139] on div "Adam Sobocienski Batting Cage 1B, Batting Cage 3B" at bounding box center [324, 159] width 71 height 521
click at [298, 21] on icon "edit" at bounding box center [301, 20] width 10 height 10
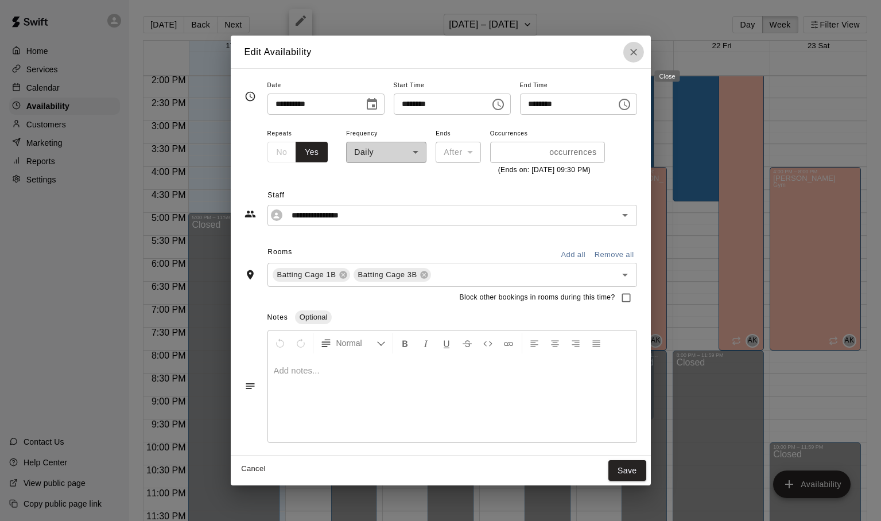
click at [644, 49] on button "Close" at bounding box center [633, 52] width 21 height 21
type input "**********"
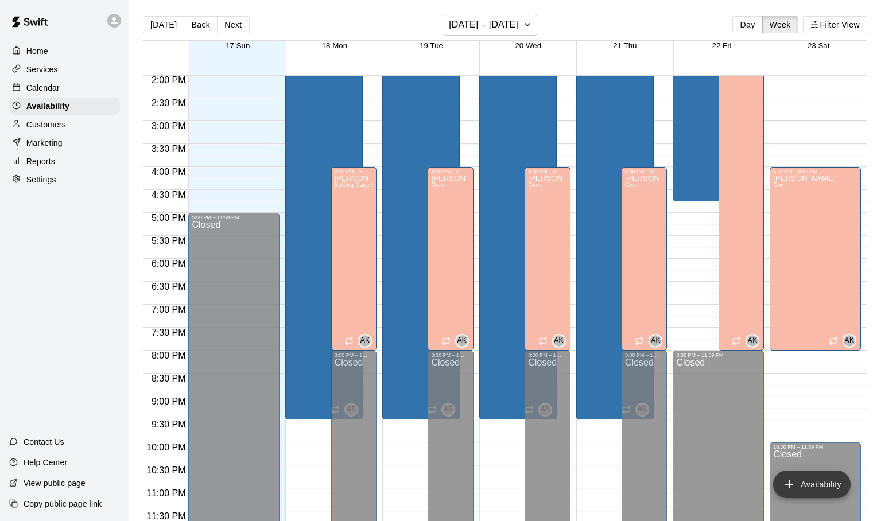
click at [809, 486] on button "Availability" at bounding box center [811, 485] width 77 height 28
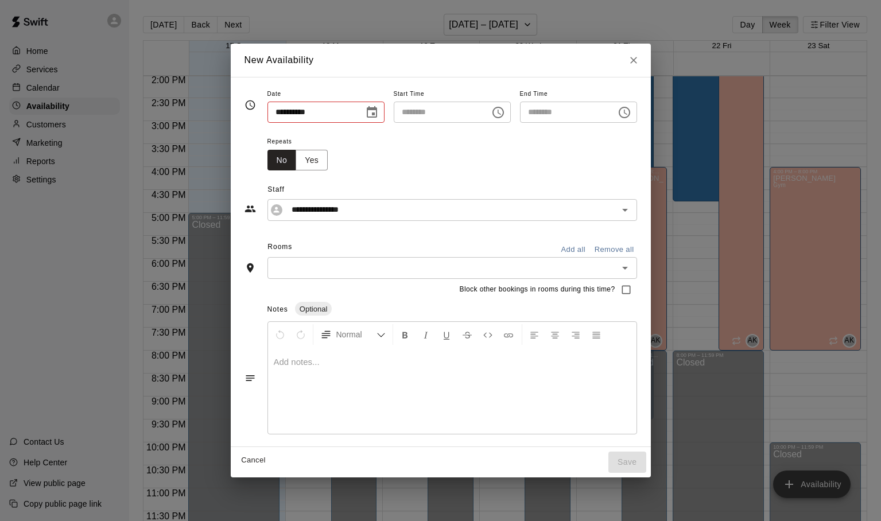
type input "**********"
type input "********"
click at [637, 61] on icon "Close" at bounding box center [633, 60] width 7 height 7
type input "**********"
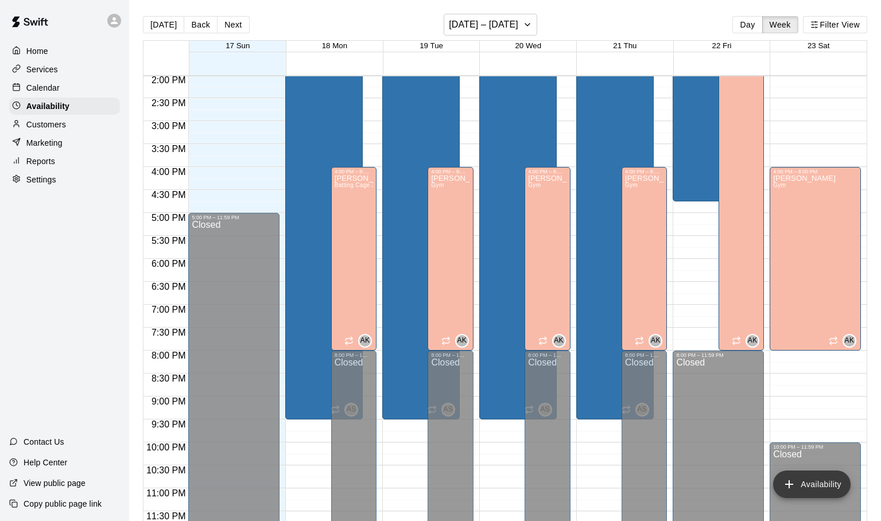
click at [797, 482] on button "Availability" at bounding box center [811, 485] width 77 height 28
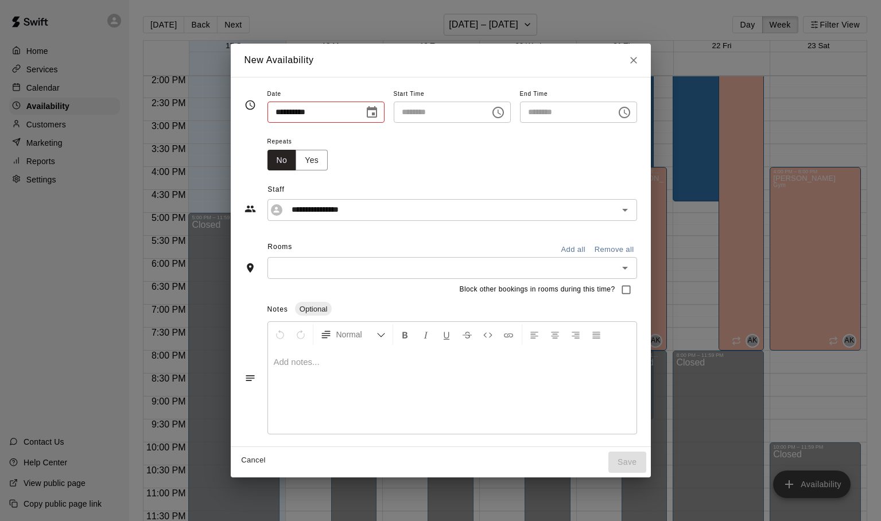
type input "**********"
type input "********"
click at [639, 61] on icon "Close" at bounding box center [633, 60] width 11 height 11
type input "**********"
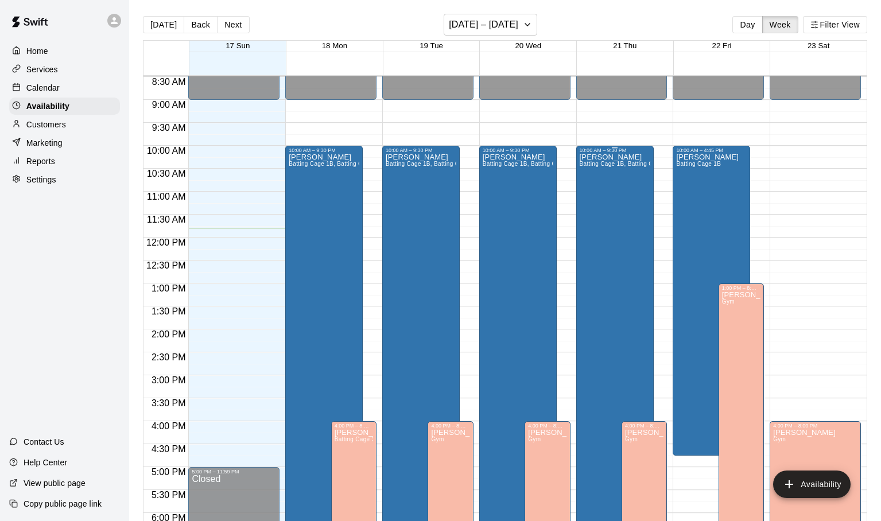
scroll to position [394, 0]
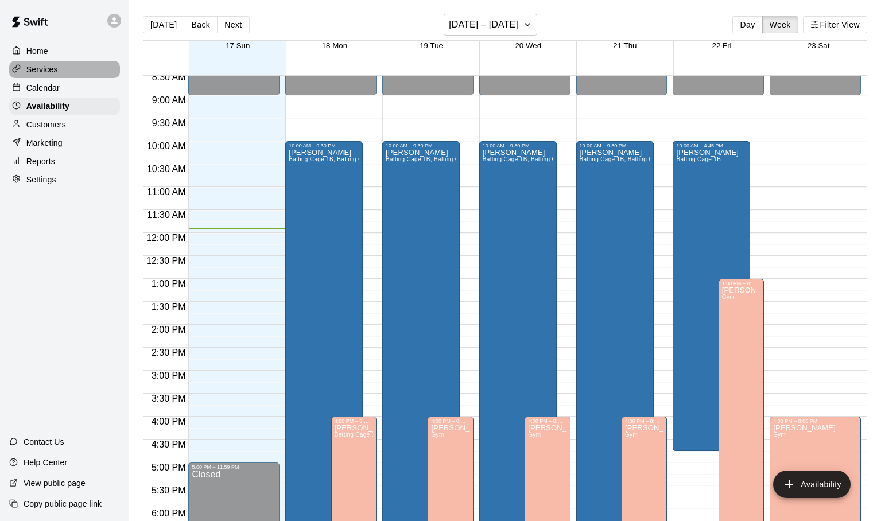
click at [29, 65] on p "Services" at bounding box center [42, 69] width 32 height 11
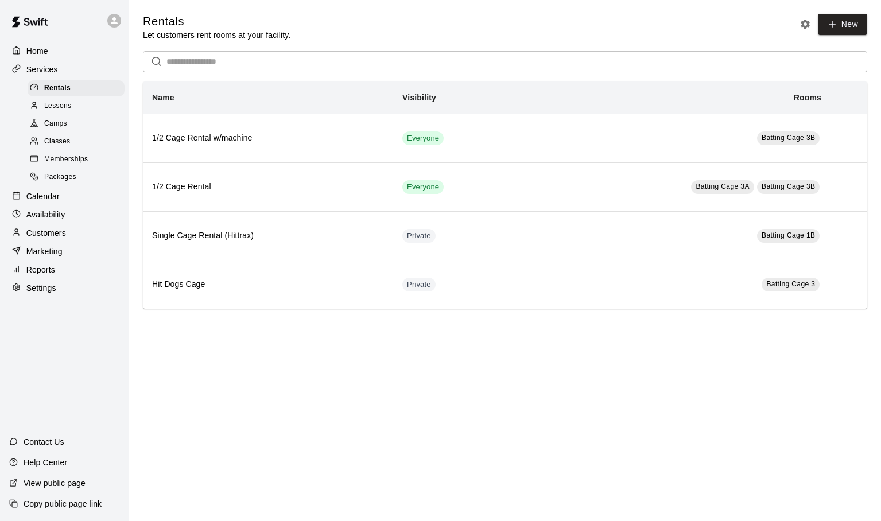
click at [68, 104] on span "Lessons" at bounding box center [58, 105] width 28 height 11
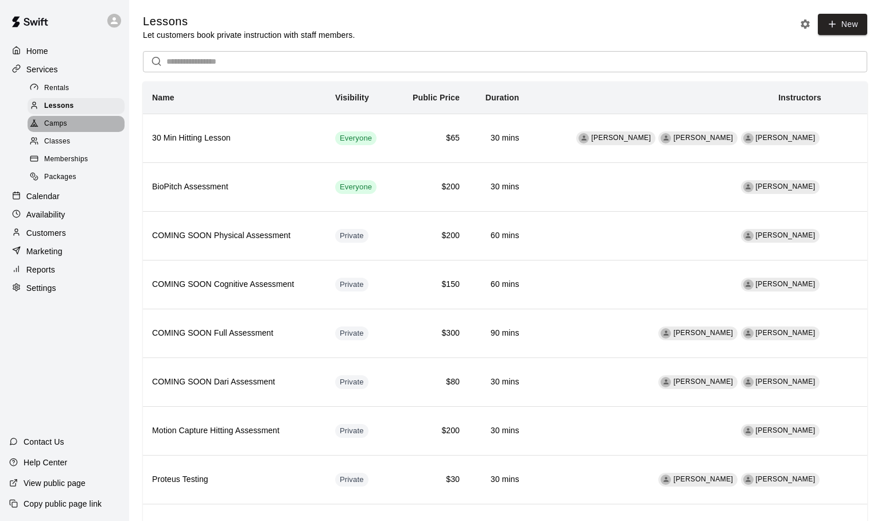
click at [60, 120] on span "Camps" at bounding box center [55, 123] width 23 height 11
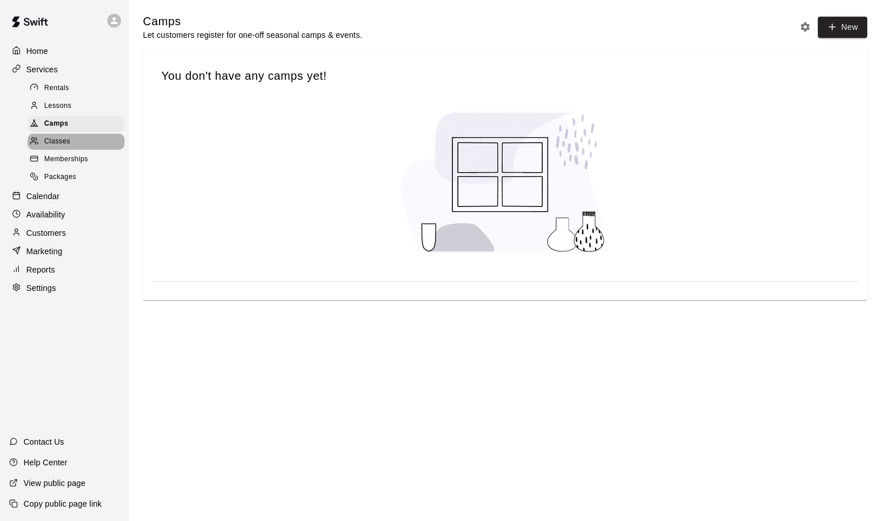
click at [56, 142] on span "Classes" at bounding box center [57, 141] width 26 height 11
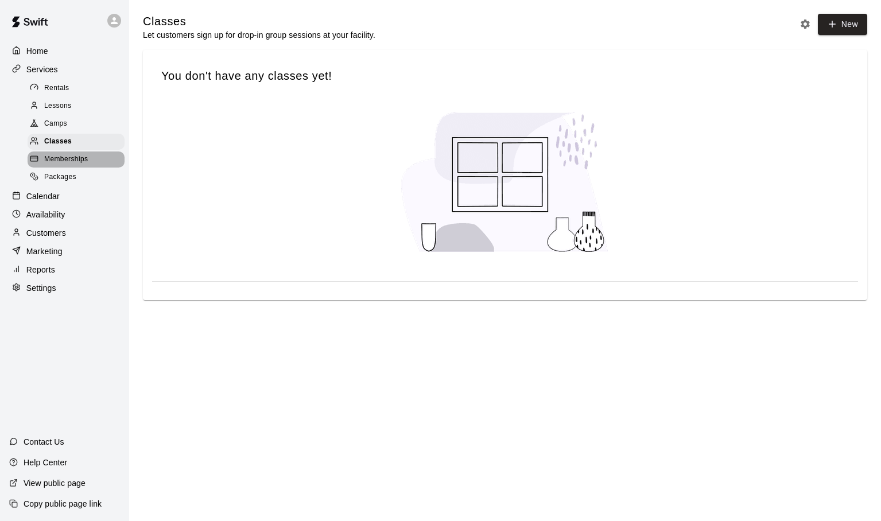
click at [56, 157] on span "Memberships" at bounding box center [66, 159] width 44 height 11
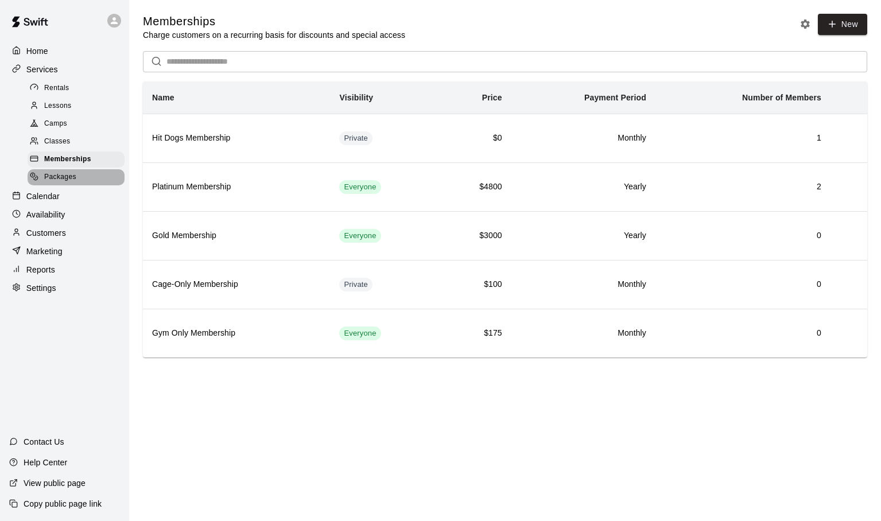
click at [56, 173] on span "Packages" at bounding box center [60, 177] width 32 height 11
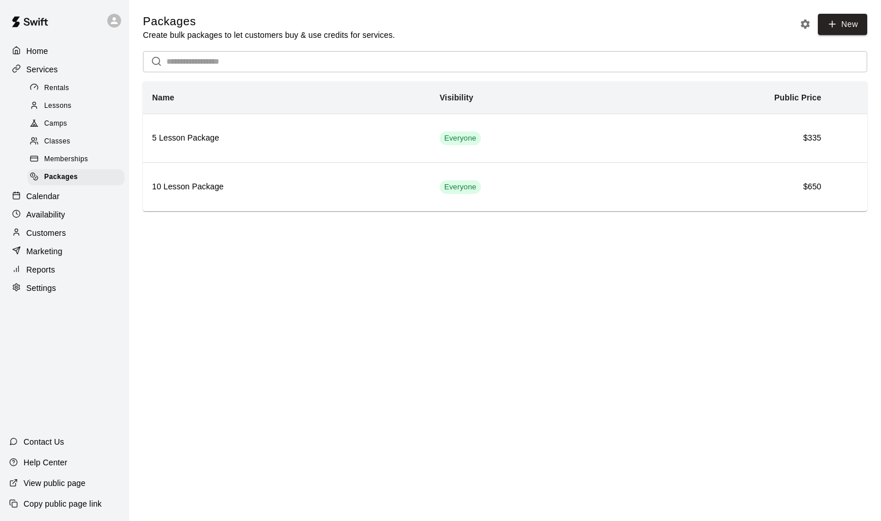
click at [50, 195] on p "Calendar" at bounding box center [42, 196] width 33 height 11
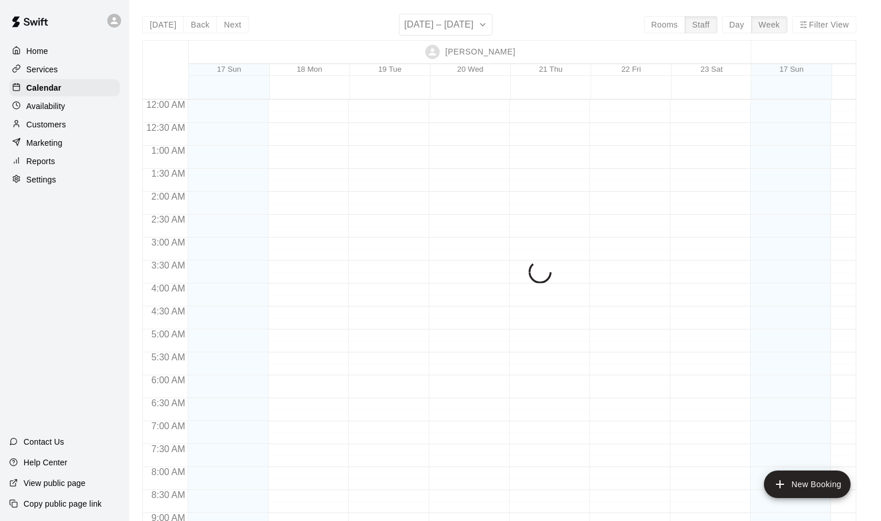
scroll to position [547, 0]
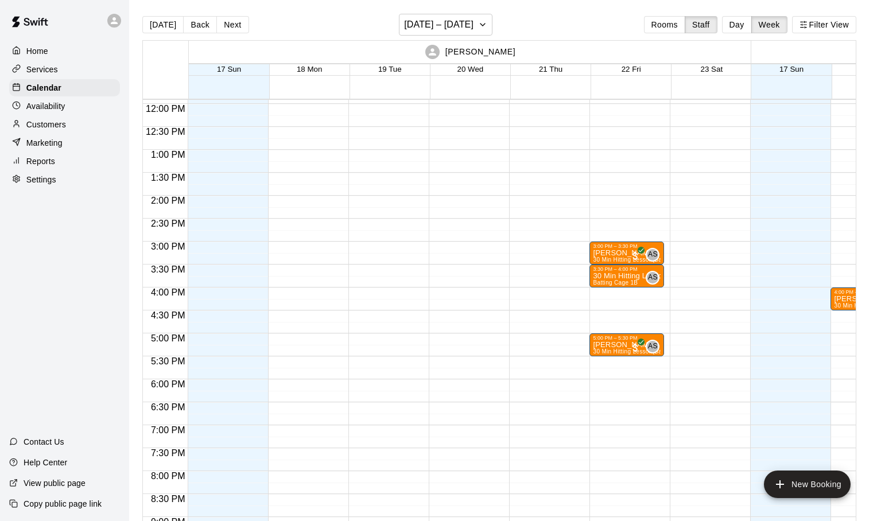
click at [33, 179] on p "Settings" at bounding box center [41, 179] width 30 height 11
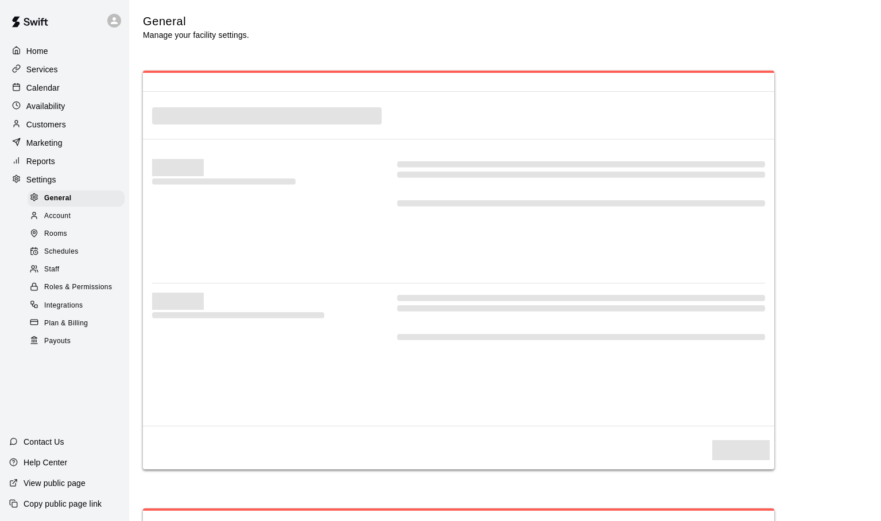
select select "**"
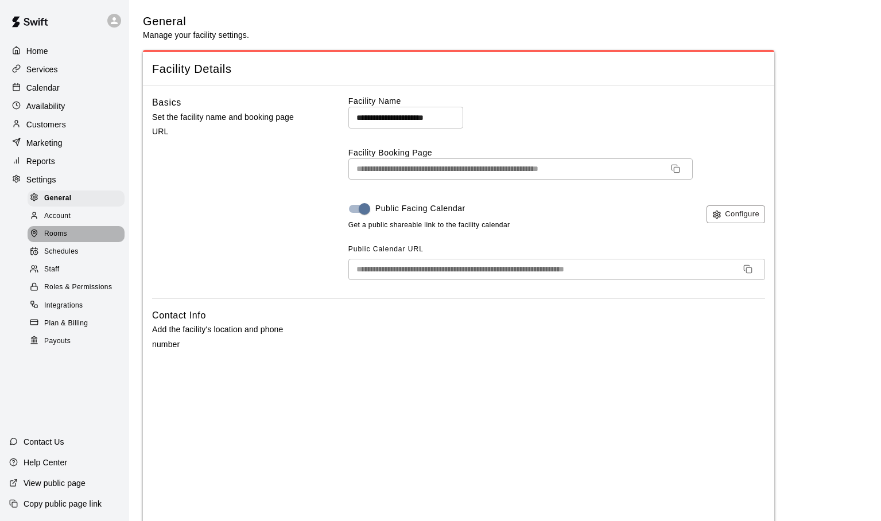
click at [52, 234] on span "Rooms" at bounding box center [55, 233] width 23 height 11
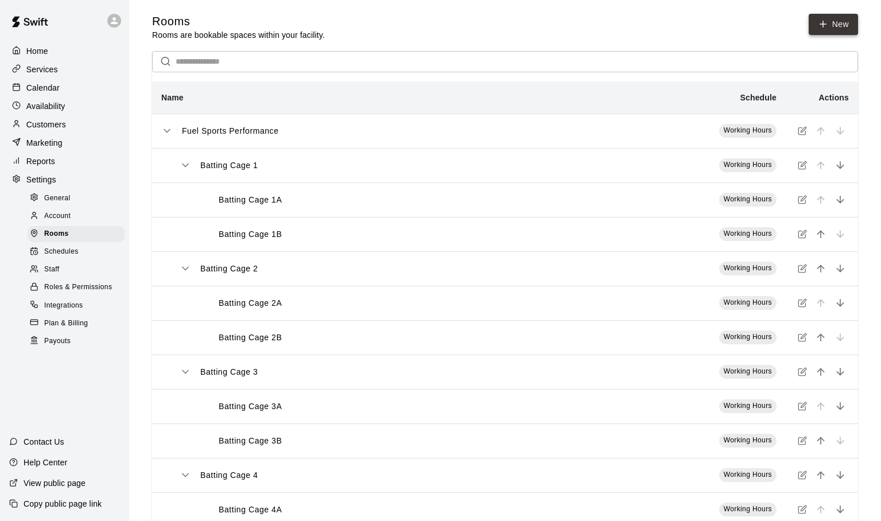
click at [831, 29] on link "New" at bounding box center [833, 24] width 49 height 21
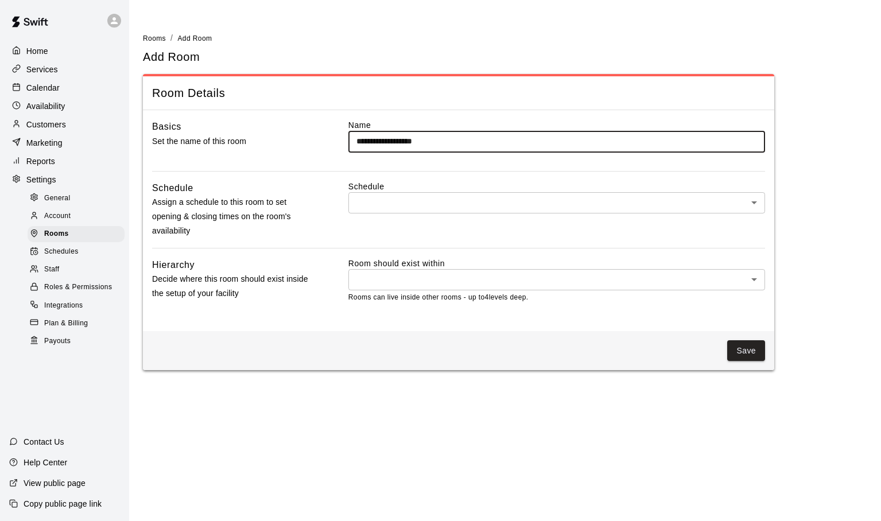
type input "**********"
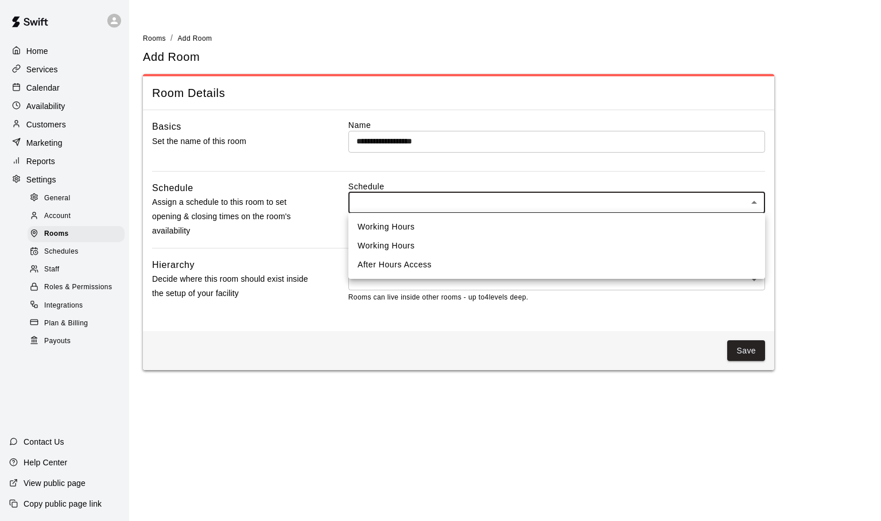
click at [378, 207] on body "**********" at bounding box center [440, 192] width 881 height 384
click at [373, 222] on li "Working Hours" at bounding box center [556, 227] width 417 height 19
type input "***"
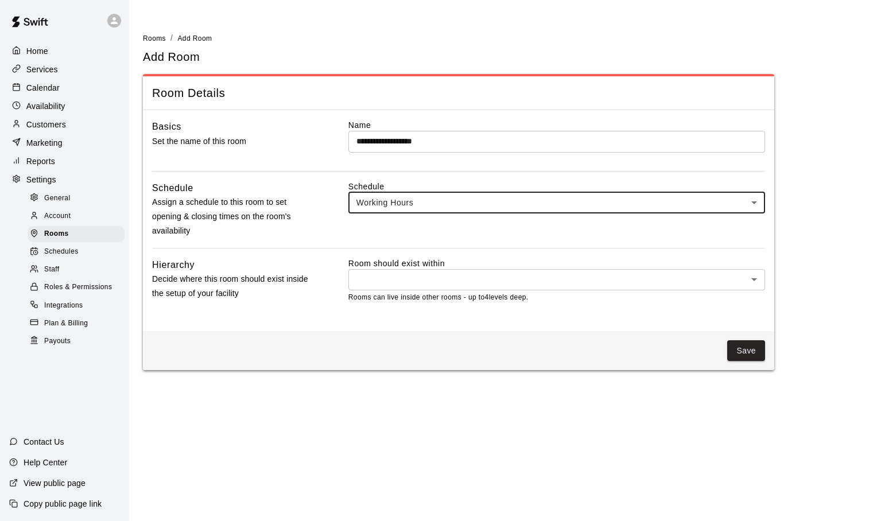
click at [757, 277] on body "**********" at bounding box center [440, 192] width 881 height 384
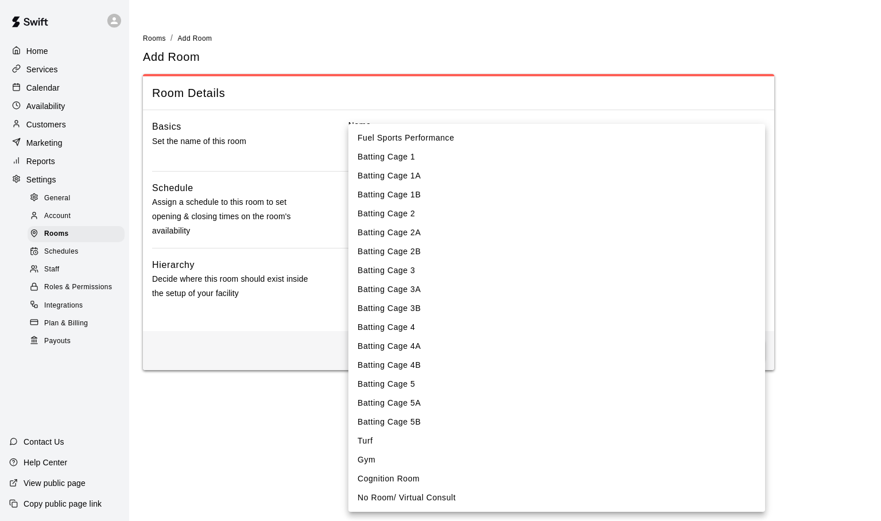
click at [231, 337] on div at bounding box center [440, 260] width 881 height 521
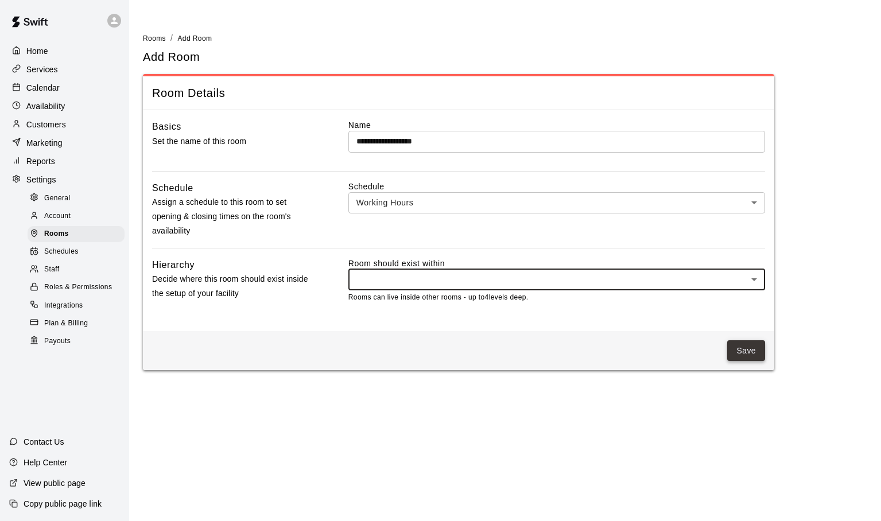
click at [745, 343] on button "Save" at bounding box center [746, 350] width 38 height 21
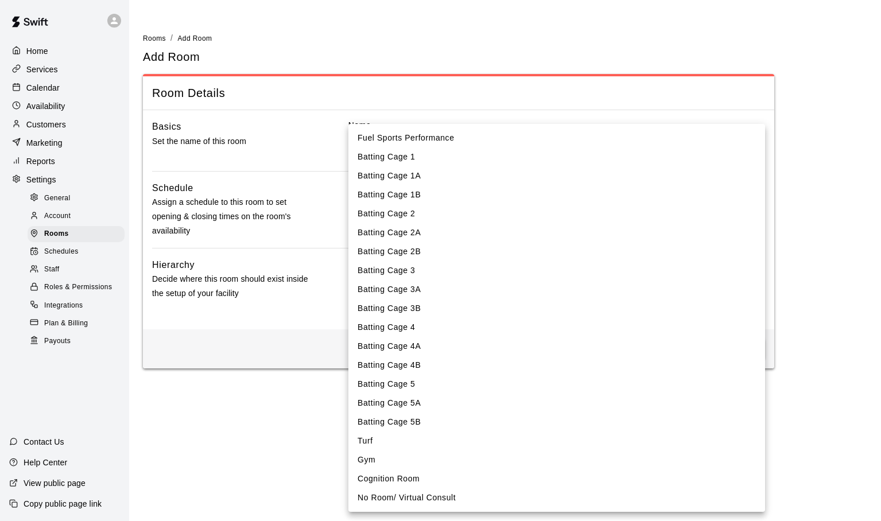
click at [754, 280] on body "**********" at bounding box center [440, 191] width 881 height 382
click at [445, 138] on li "Fuel Sports Performance" at bounding box center [556, 138] width 417 height 19
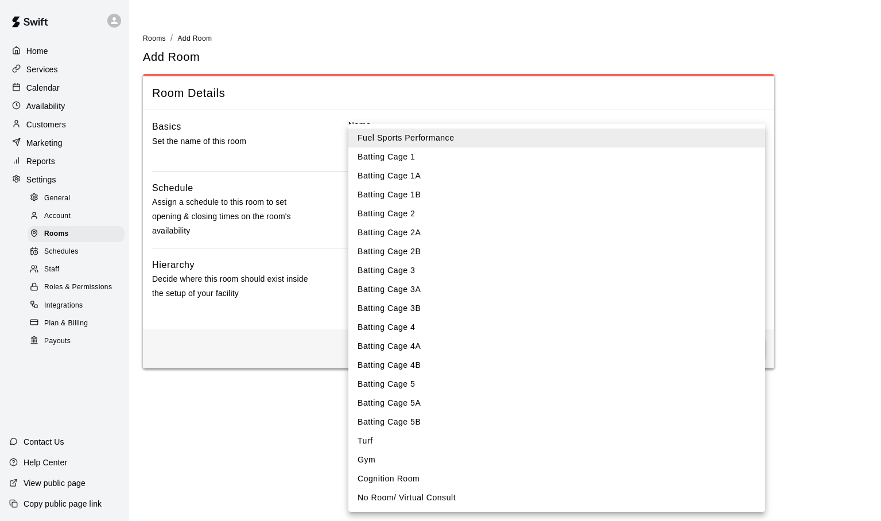
click at [753, 278] on body "**********" at bounding box center [440, 191] width 881 height 382
click at [293, 350] on div at bounding box center [440, 260] width 881 height 521
click at [753, 280] on body "**********" at bounding box center [440, 191] width 881 height 382
click at [302, 352] on div at bounding box center [440, 260] width 881 height 521
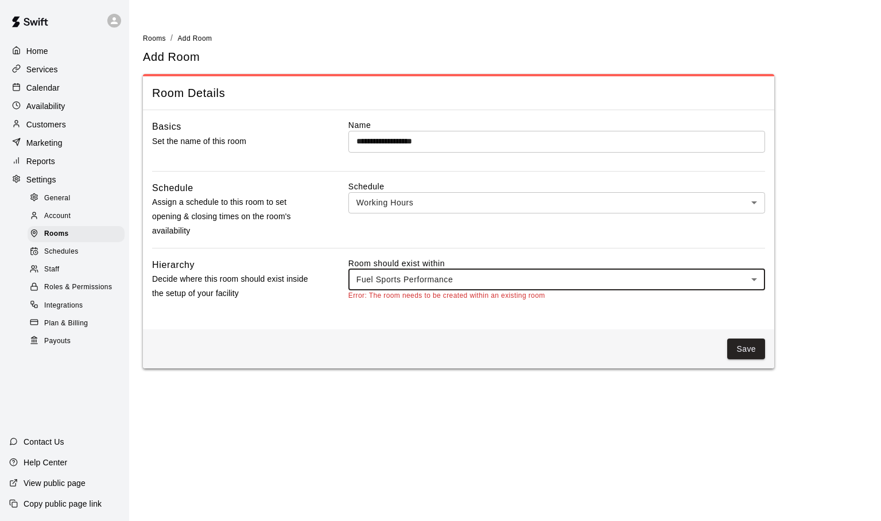
click at [750, 276] on body "**********" at bounding box center [440, 191] width 881 height 382
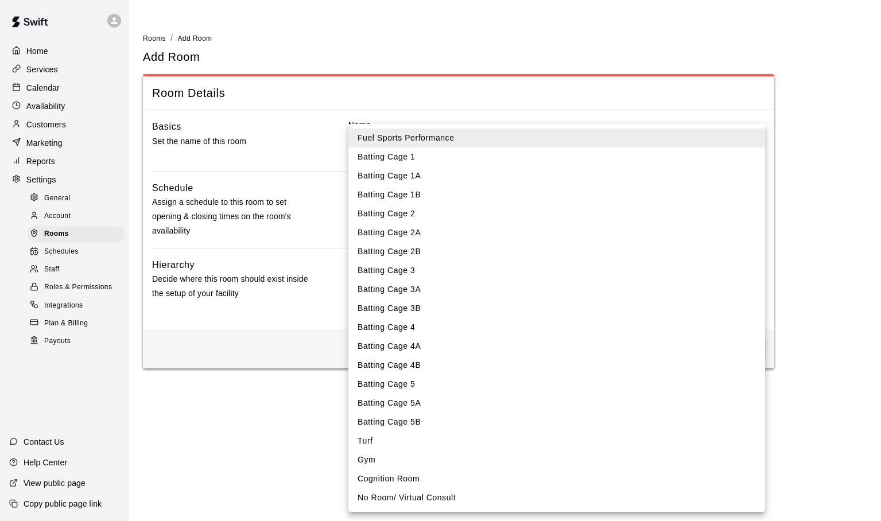
click at [692, 139] on li "Fuel Sports Performance" at bounding box center [556, 138] width 417 height 19
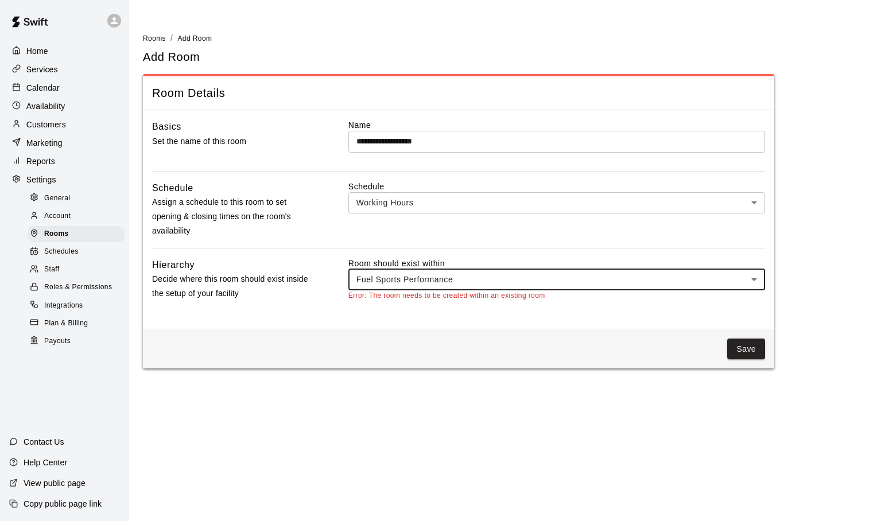
click at [624, 279] on body "**********" at bounding box center [440, 191] width 881 height 382
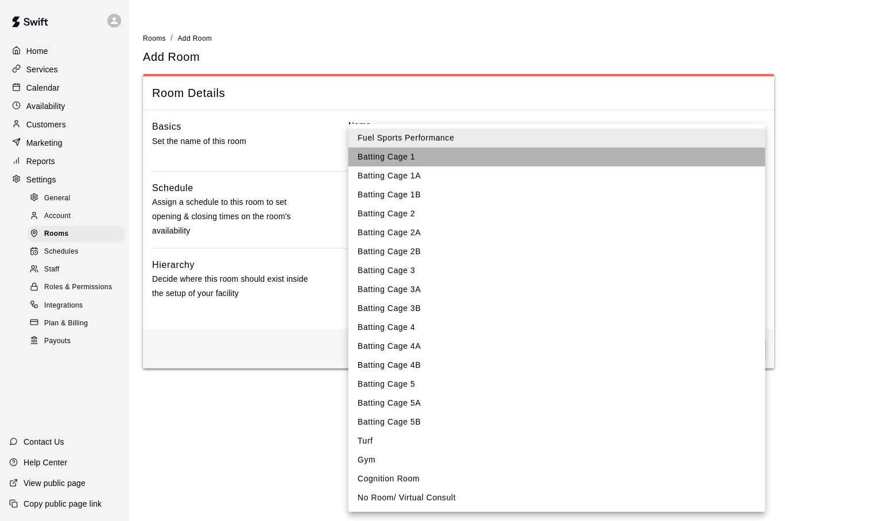
click at [507, 163] on li "Batting Cage 1" at bounding box center [556, 157] width 417 height 19
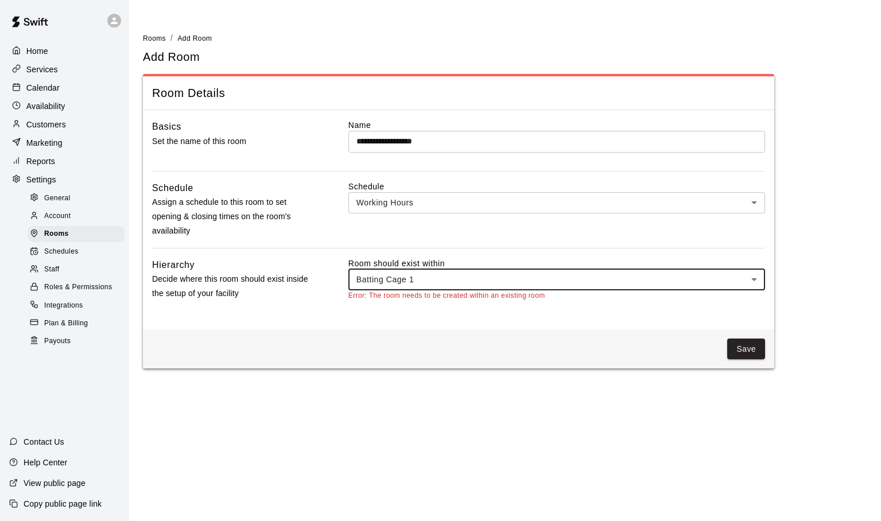
click at [744, 280] on body "**********" at bounding box center [440, 191] width 881 height 382
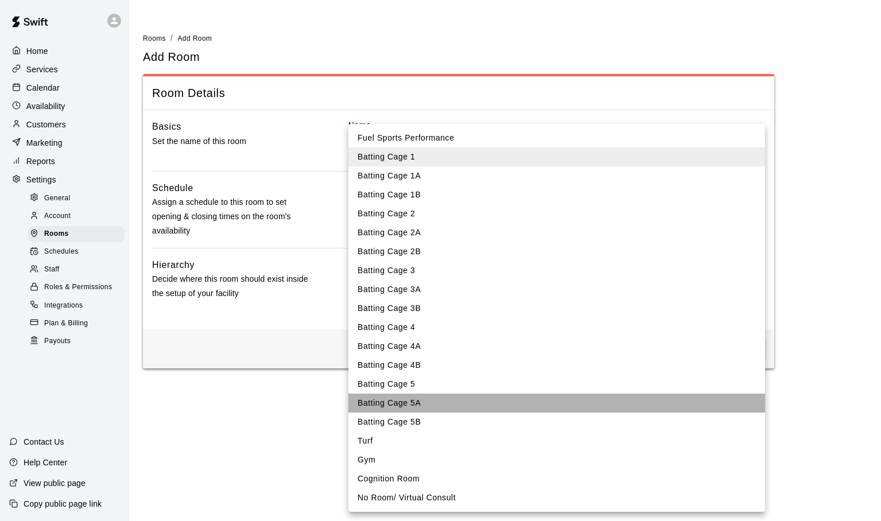
click at [588, 395] on li "Batting Cage 5A" at bounding box center [556, 403] width 417 height 19
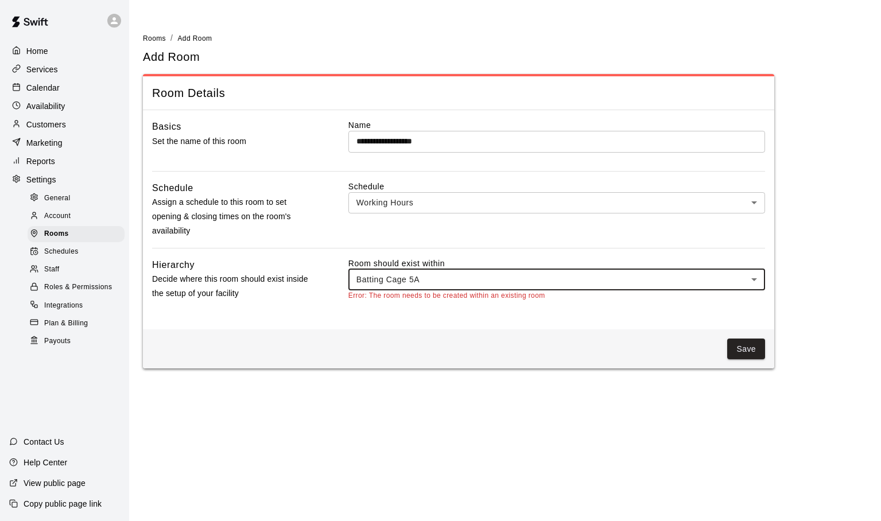
click at [750, 278] on body "**********" at bounding box center [440, 191] width 881 height 382
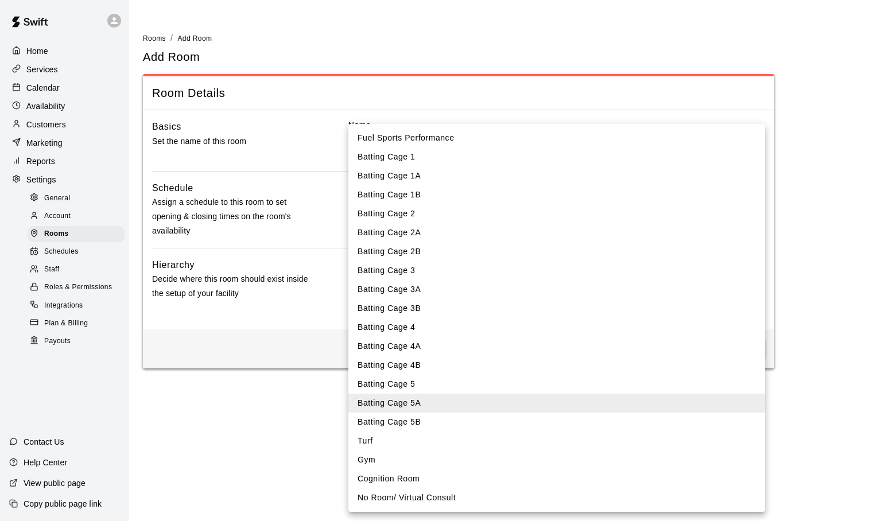
click at [540, 448] on li "Turf" at bounding box center [556, 441] width 417 height 19
type input "****"
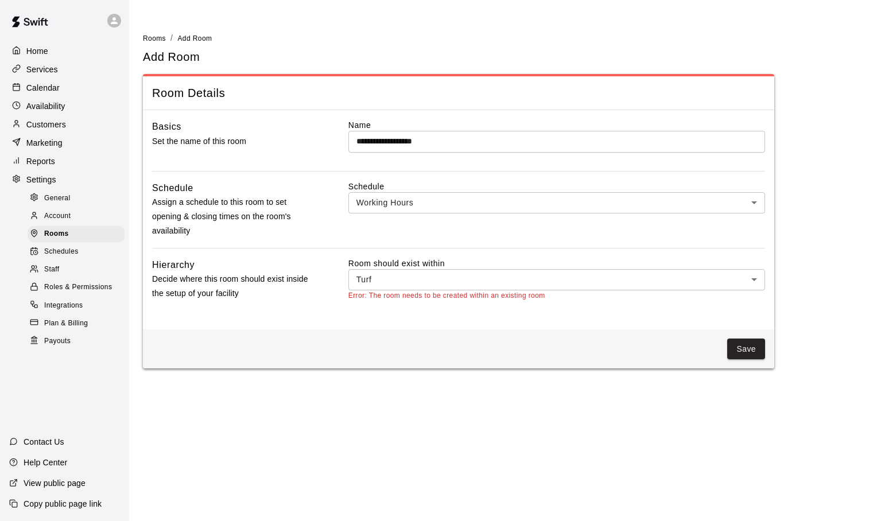
click at [590, 333] on div "Save" at bounding box center [458, 349] width 631 height 40
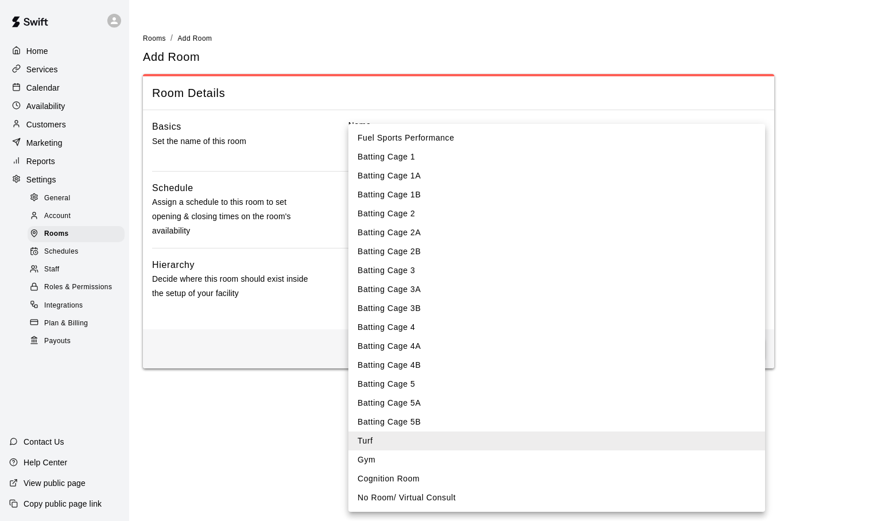
click at [387, 282] on body "**********" at bounding box center [440, 191] width 881 height 382
click at [285, 326] on div at bounding box center [440, 260] width 881 height 521
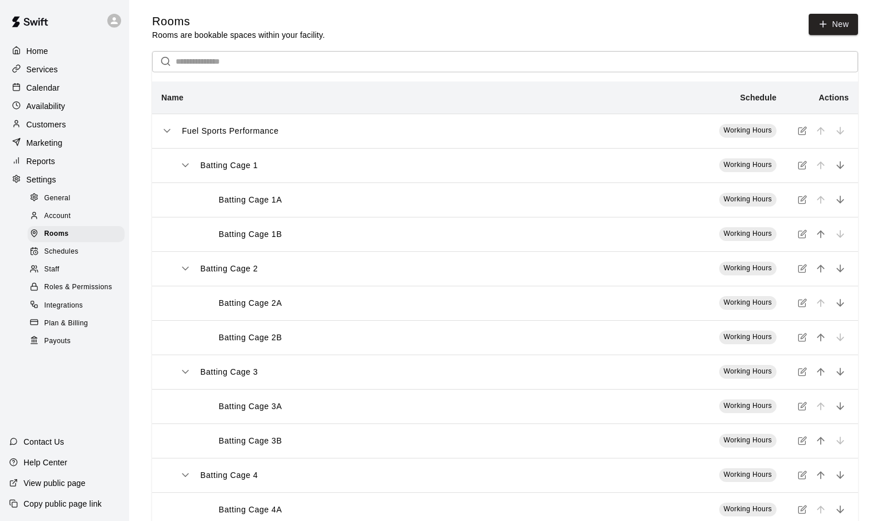
click at [168, 135] on icon "simple table" at bounding box center [166, 130] width 11 height 11
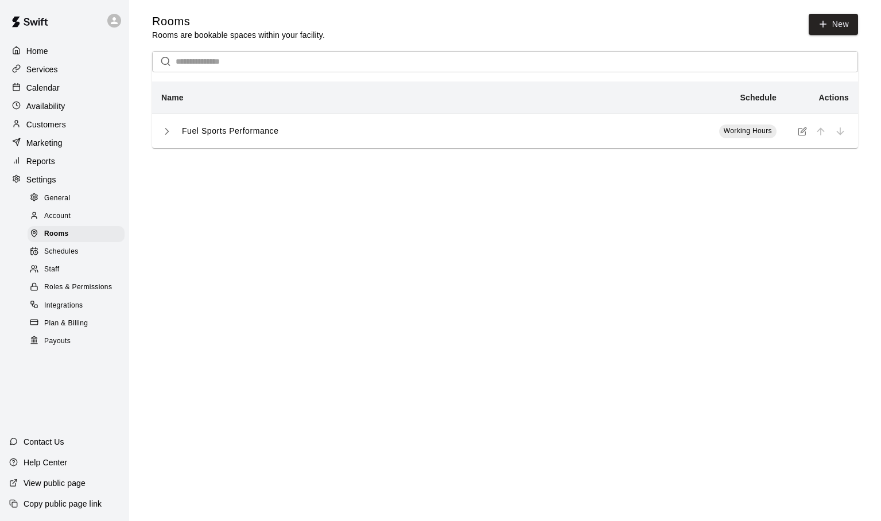
click at [168, 134] on icon "simple table" at bounding box center [166, 131] width 11 height 11
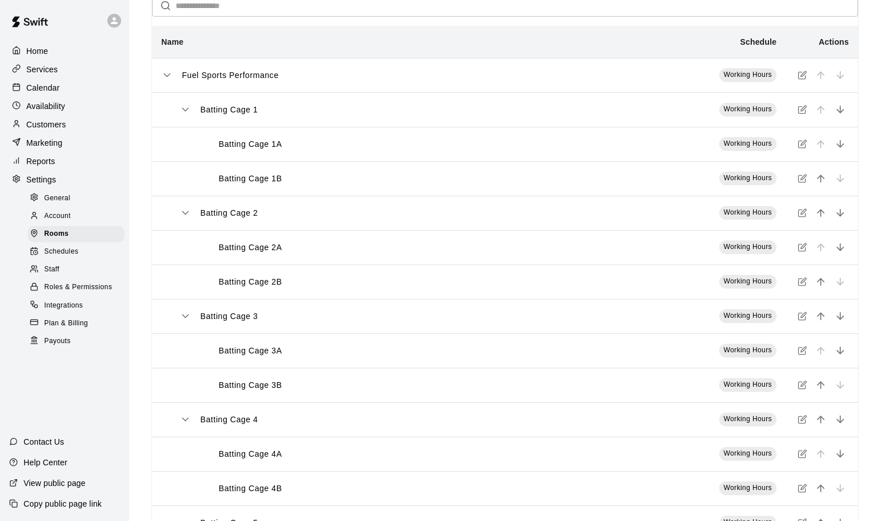
scroll to position [29, 0]
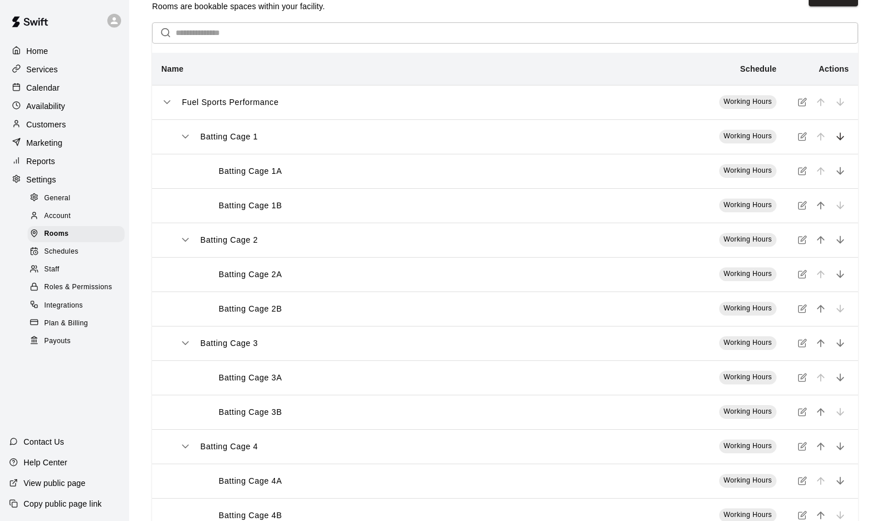
click at [839, 137] on icon "move item down" at bounding box center [840, 136] width 11 height 11
click at [840, 138] on icon "move item down" at bounding box center [839, 136] width 7 height 7
click at [840, 139] on icon "move item down" at bounding box center [840, 136] width 11 height 11
click at [840, 239] on icon "move item down" at bounding box center [840, 239] width 11 height 11
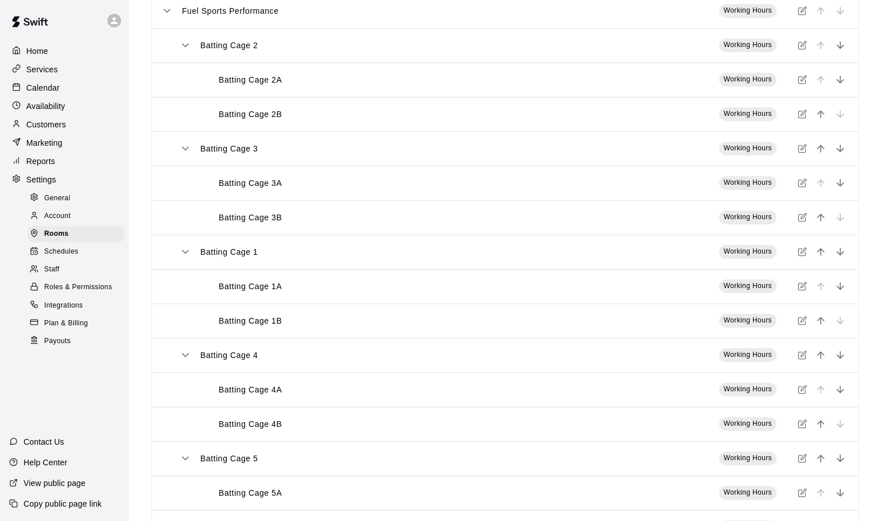
scroll to position [0, 0]
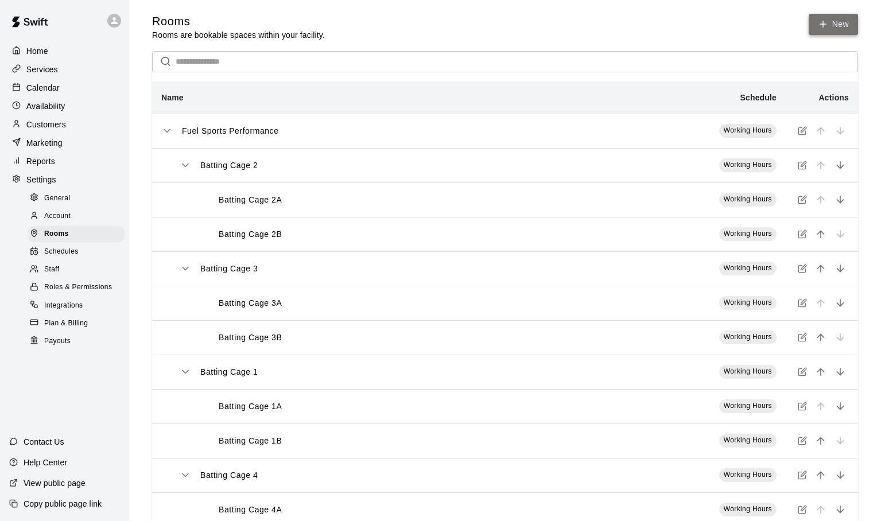
click at [836, 21] on link "New" at bounding box center [833, 24] width 49 height 21
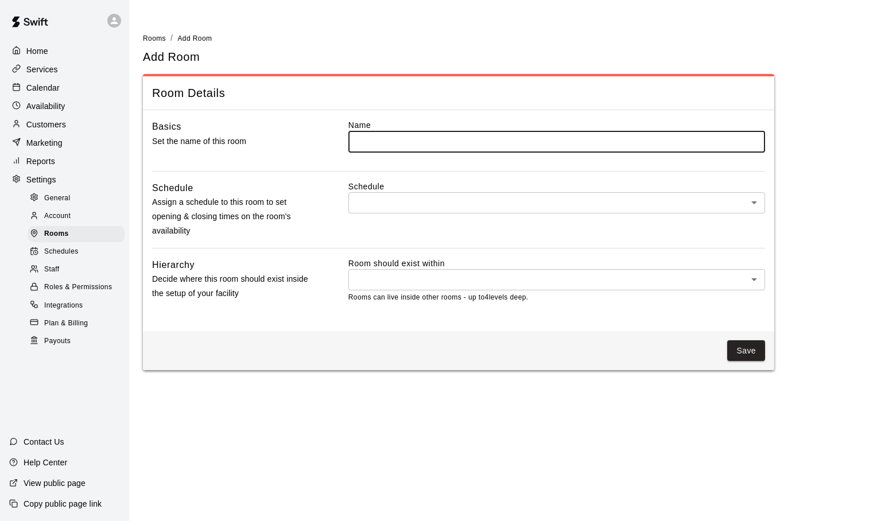
click at [387, 143] on input "text" at bounding box center [556, 141] width 417 height 21
type input "********"
click at [428, 206] on body "Home Services Calendar Availability Customers Marketing Reports Settings Genera…" at bounding box center [440, 192] width 881 height 384
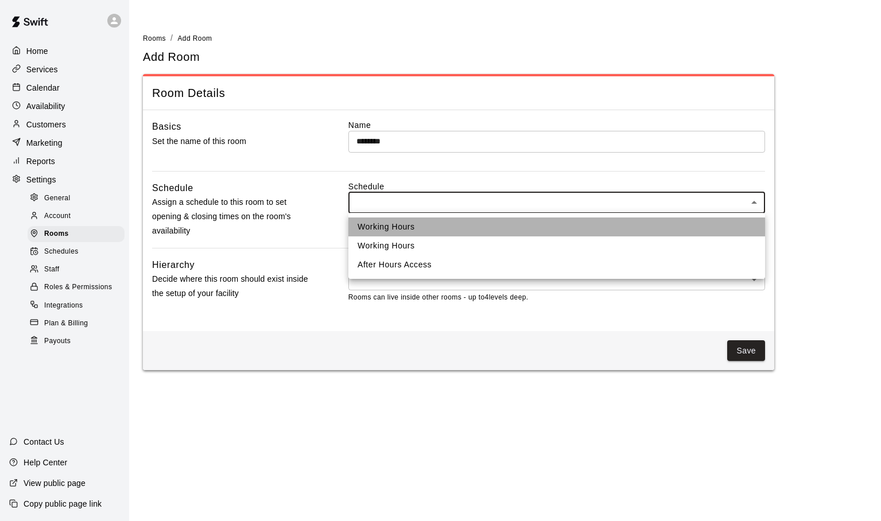
click at [401, 230] on li "Working Hours" at bounding box center [556, 227] width 417 height 19
type input "***"
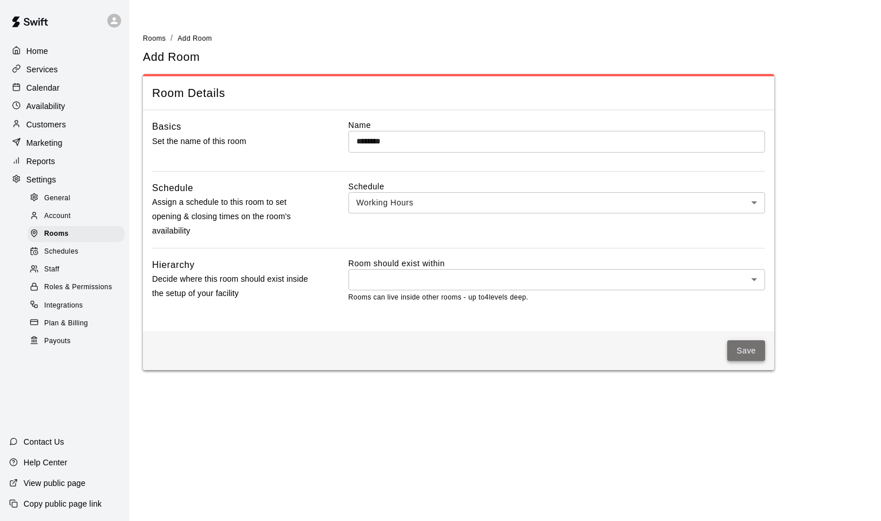
click at [736, 344] on button "Save" at bounding box center [746, 350] width 38 height 21
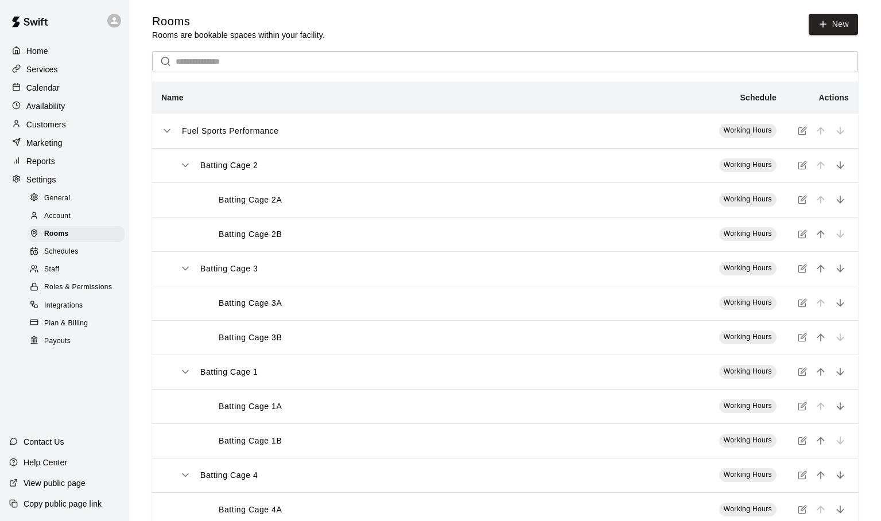
click at [188, 164] on icon "simple table" at bounding box center [185, 165] width 11 height 11
click at [184, 200] on icon "simple table" at bounding box center [185, 199] width 11 height 11
click at [184, 235] on icon "simple table" at bounding box center [186, 234] width 6 height 3
click at [185, 270] on icon "simple table" at bounding box center [185, 268] width 11 height 11
click at [185, 300] on icon "simple table" at bounding box center [185, 302] width 11 height 11
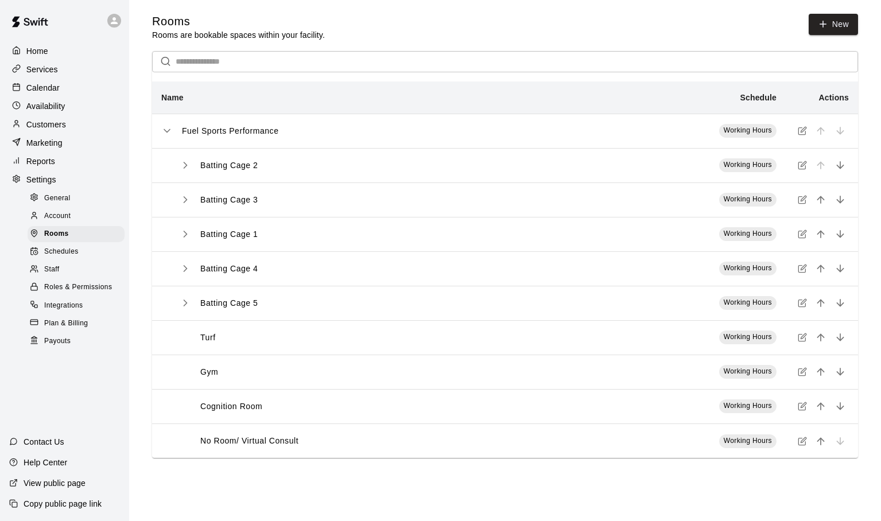
click at [201, 130] on p "Fuel Sports Performance" at bounding box center [230, 131] width 97 height 12
click at [801, 342] on icon "simple table" at bounding box center [802, 337] width 9 height 9
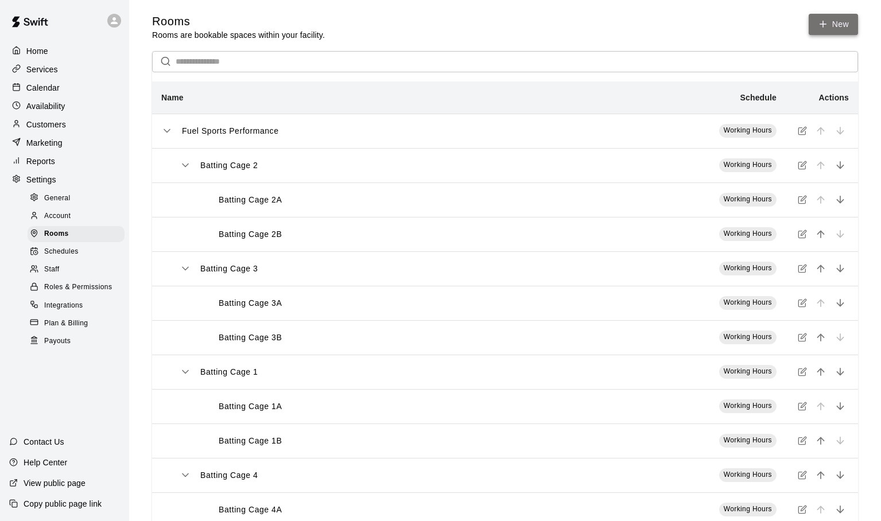
click at [822, 24] on icon at bounding box center [823, 24] width 10 height 10
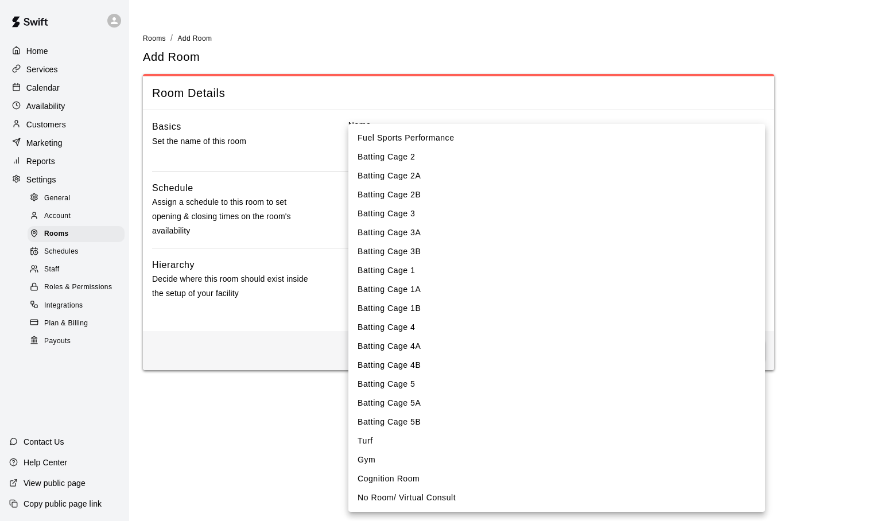
click at [487, 277] on body "Home Services Calendar Availability Customers Marketing Reports Settings Genera…" at bounding box center [440, 192] width 881 height 384
click at [427, 135] on li "Fuel Sports Performance" at bounding box center [556, 138] width 417 height 19
type input "****"
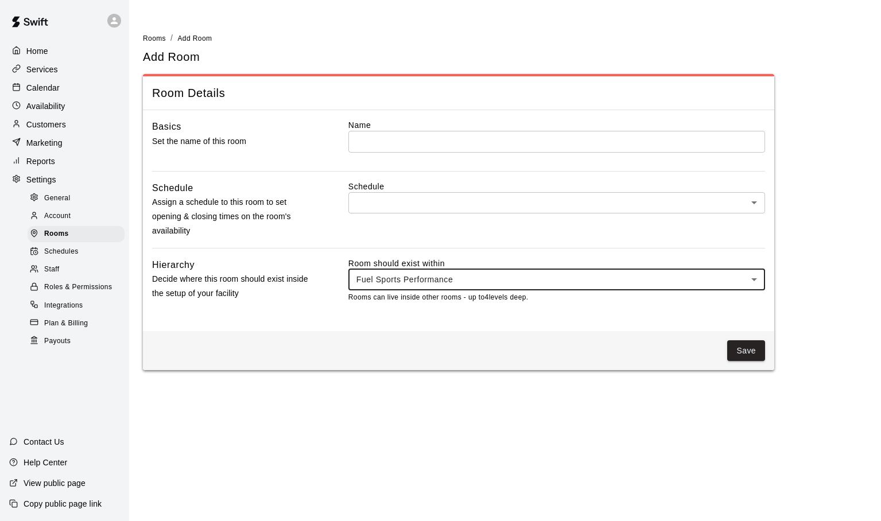
click at [376, 142] on input "text" at bounding box center [556, 141] width 417 height 21
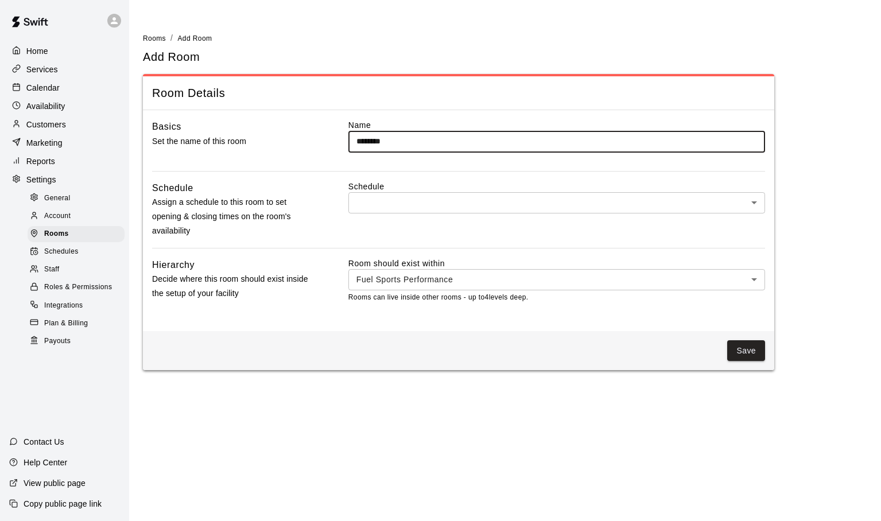
type input "********"
click at [381, 204] on body "Home Services Calendar Availability Customers Marketing Reports Settings Genera…" at bounding box center [440, 192] width 881 height 384
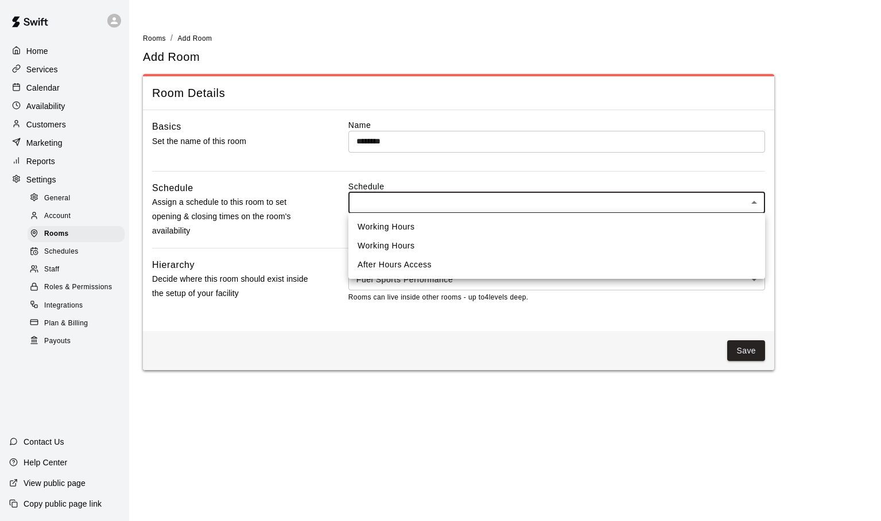
click at [380, 224] on li "Working Hours" at bounding box center [556, 227] width 417 height 19
type input "***"
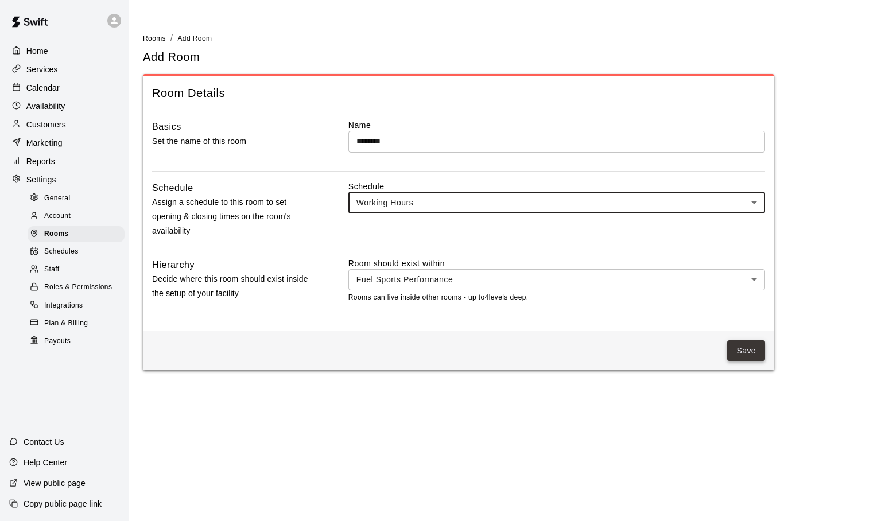
click at [740, 345] on button "Save" at bounding box center [746, 350] width 38 height 21
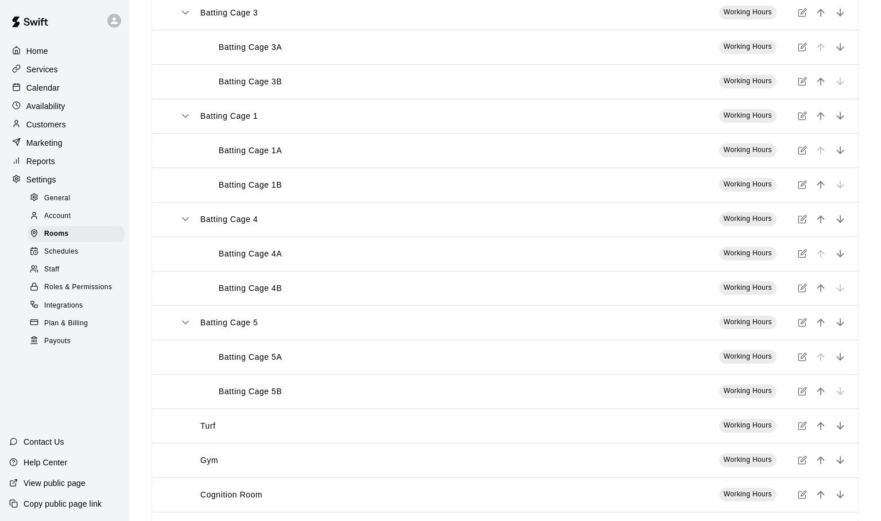
scroll to position [340, 0]
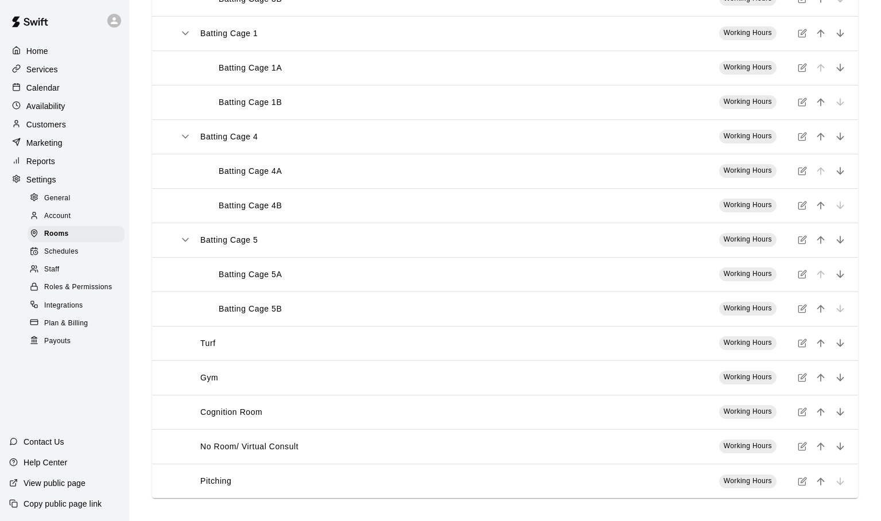
click at [677, 481] on td "Working Hours" at bounding box center [682, 481] width 208 height 34
click at [803, 484] on icon "simple table" at bounding box center [801, 481] width 7 height 7
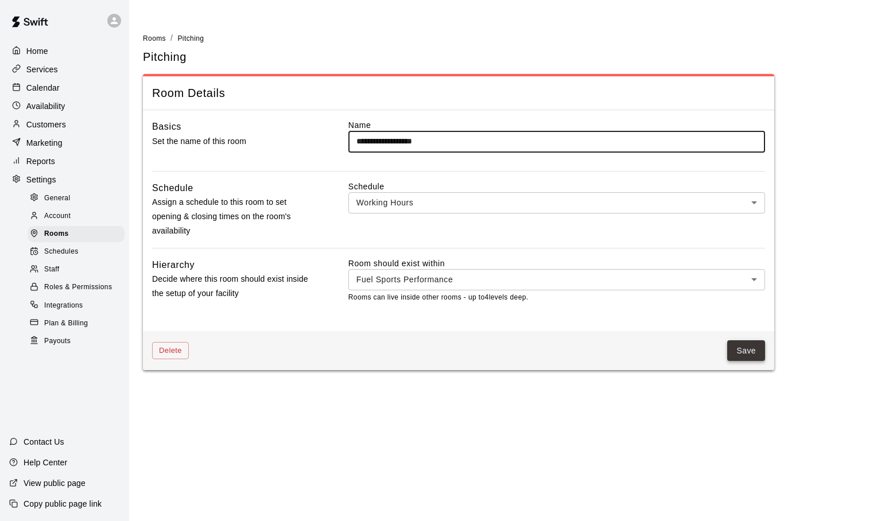
type input "**********"
click at [741, 350] on button "Save" at bounding box center [746, 350] width 38 height 21
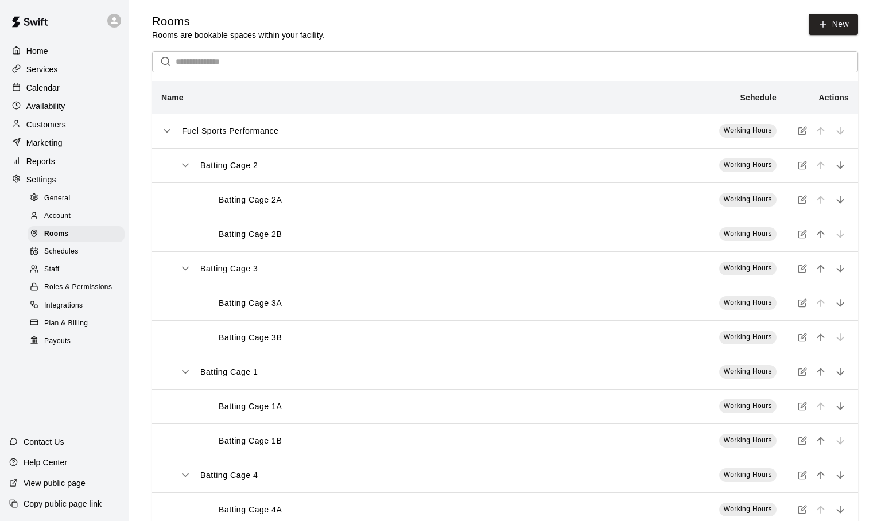
click at [49, 54] on div "Home" at bounding box center [64, 50] width 111 height 17
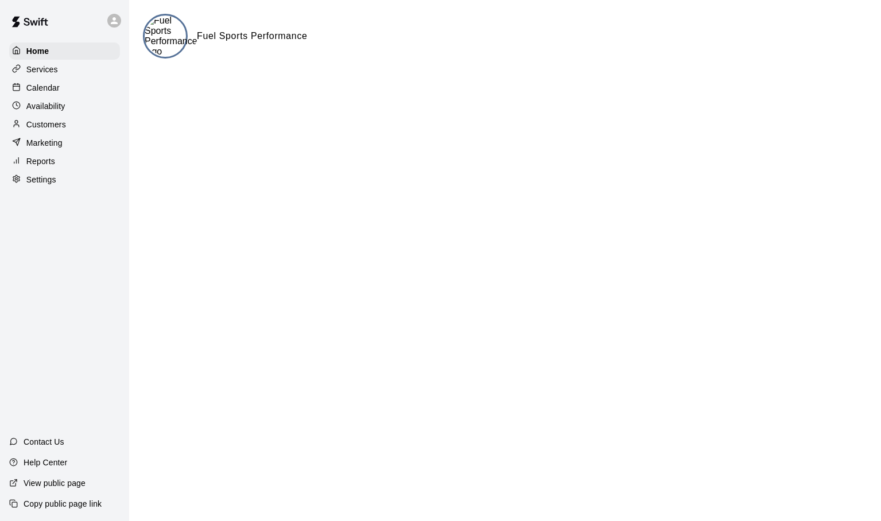
click at [43, 72] on p "Services" at bounding box center [42, 69] width 32 height 11
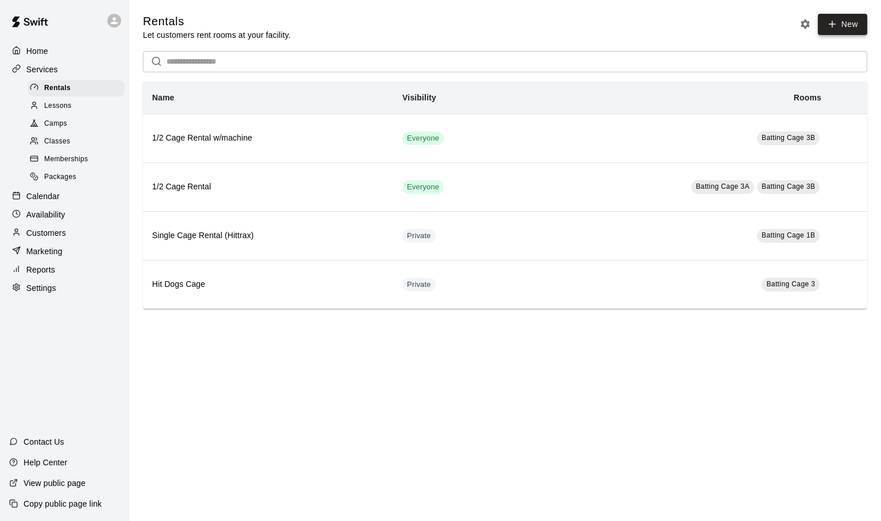
click at [828, 26] on icon at bounding box center [832, 24] width 10 height 10
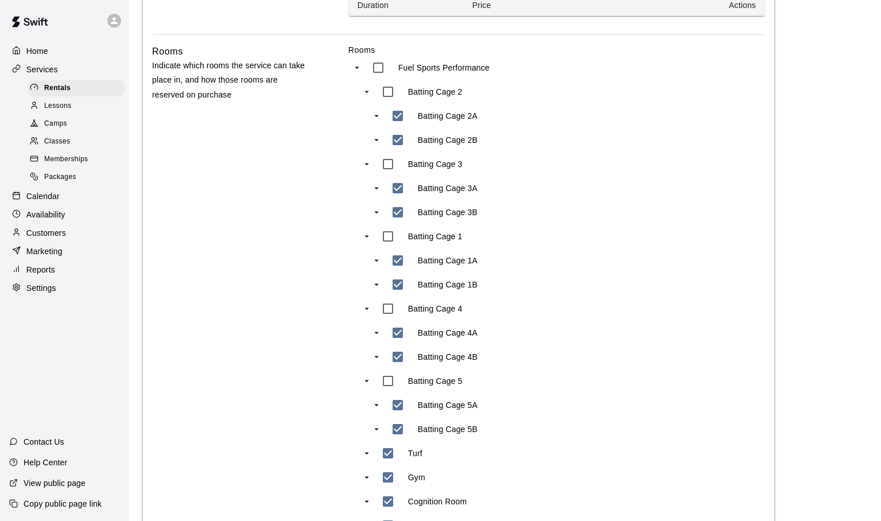
scroll to position [457, 0]
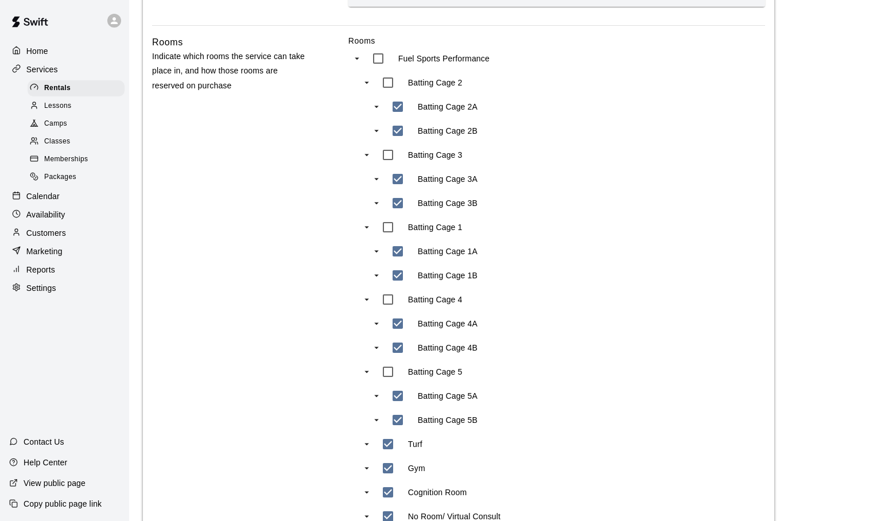
type input "**********"
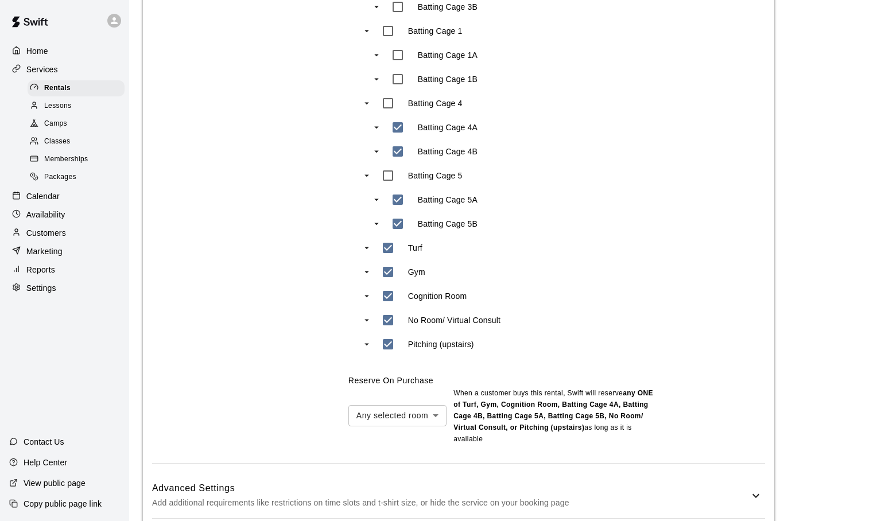
scroll to position [660, 0]
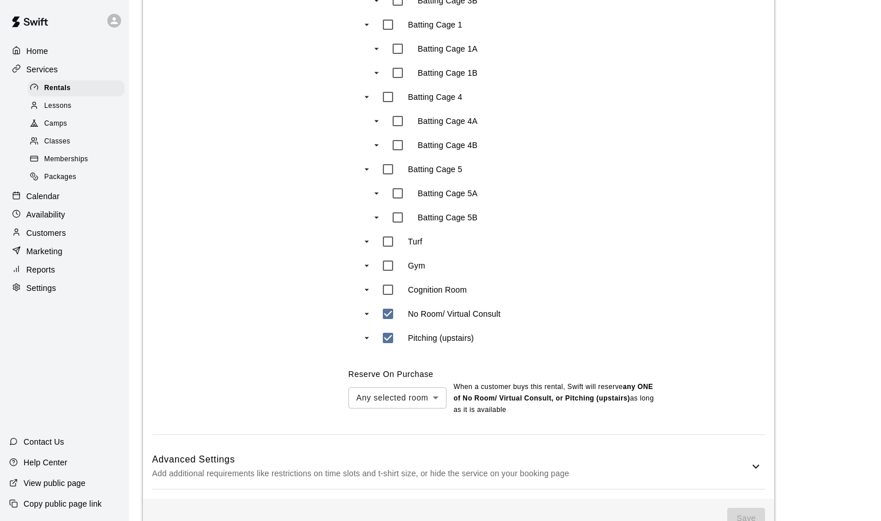
type input "***"
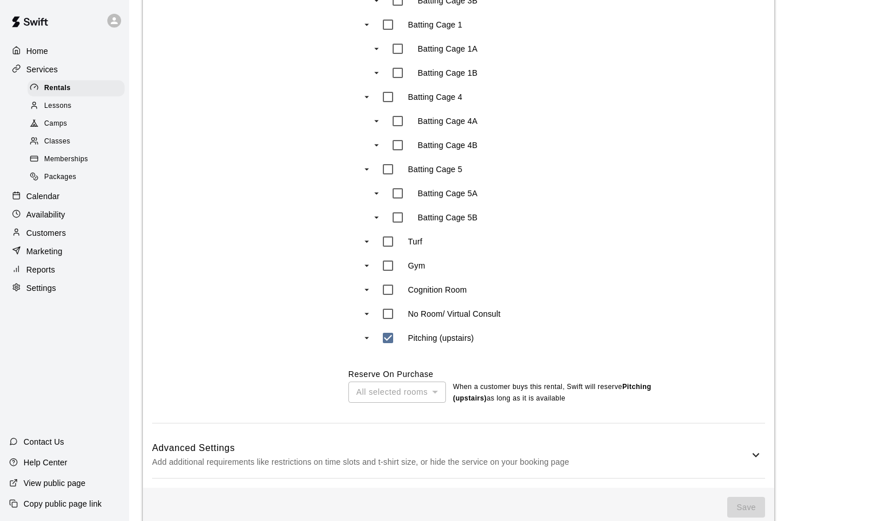
scroll to position [680, 0]
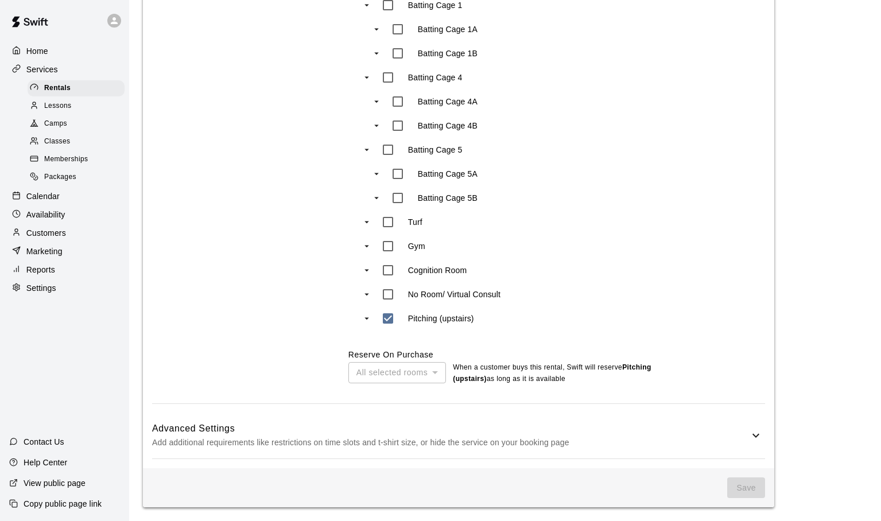
click at [432, 371] on div "All selected rooms" at bounding box center [397, 372] width 98 height 21
click at [434, 371] on div "All selected rooms" at bounding box center [397, 372] width 98 height 21
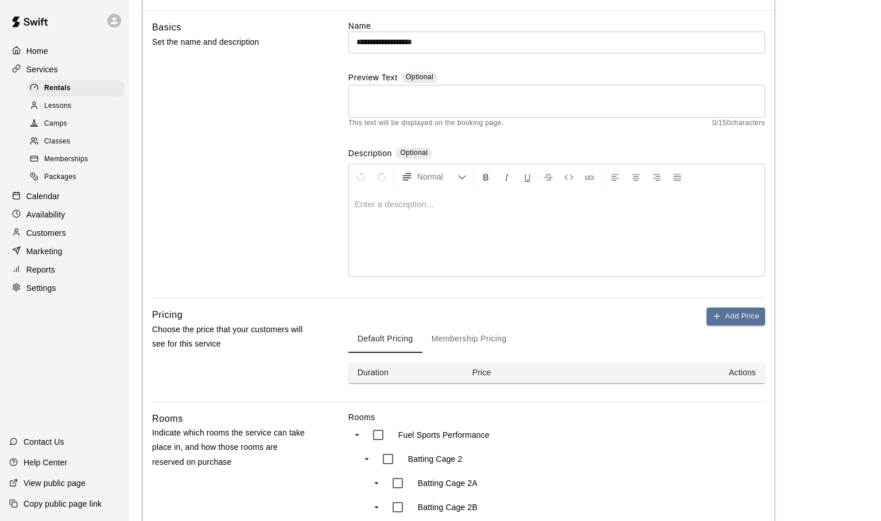
scroll to position [133, 0]
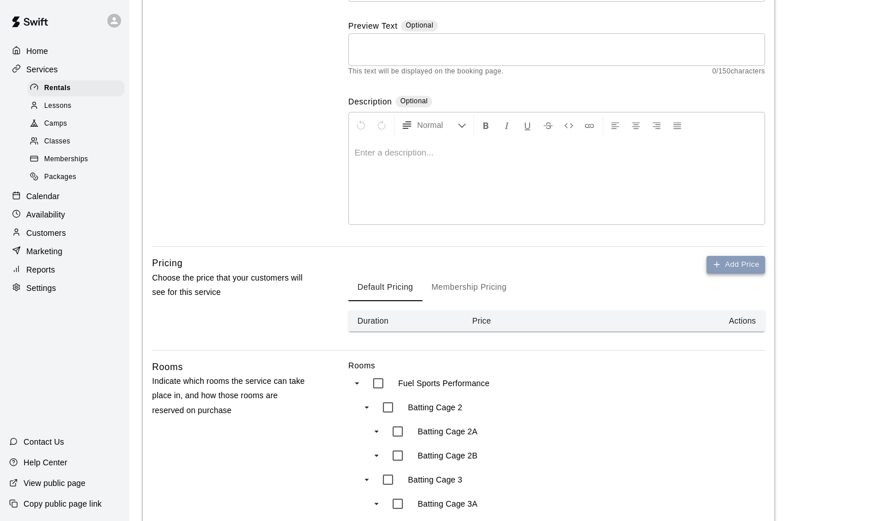
click at [719, 263] on icon "button" at bounding box center [716, 264] width 9 height 9
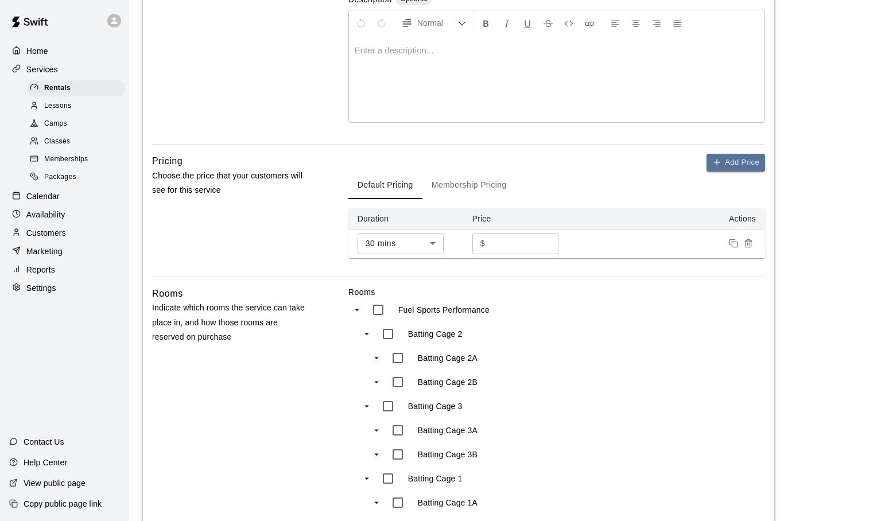
scroll to position [241, 0]
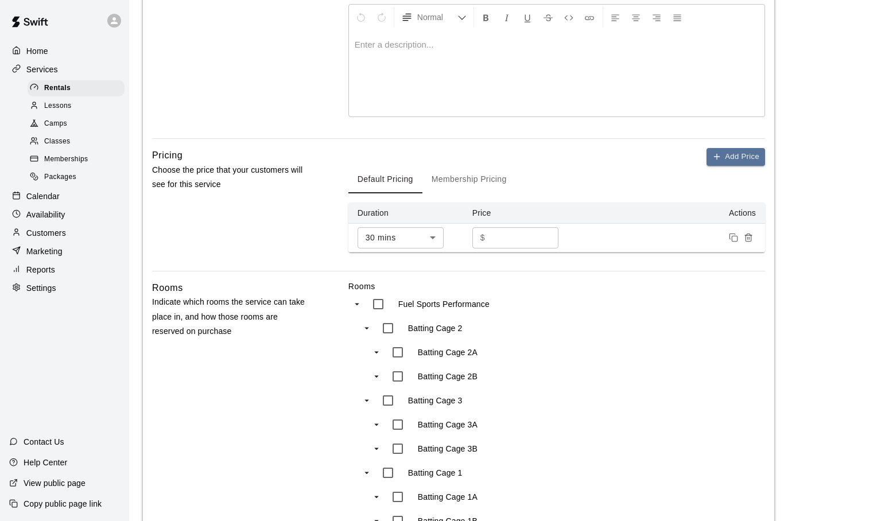
click at [546, 236] on input "*" at bounding box center [524, 237] width 69 height 21
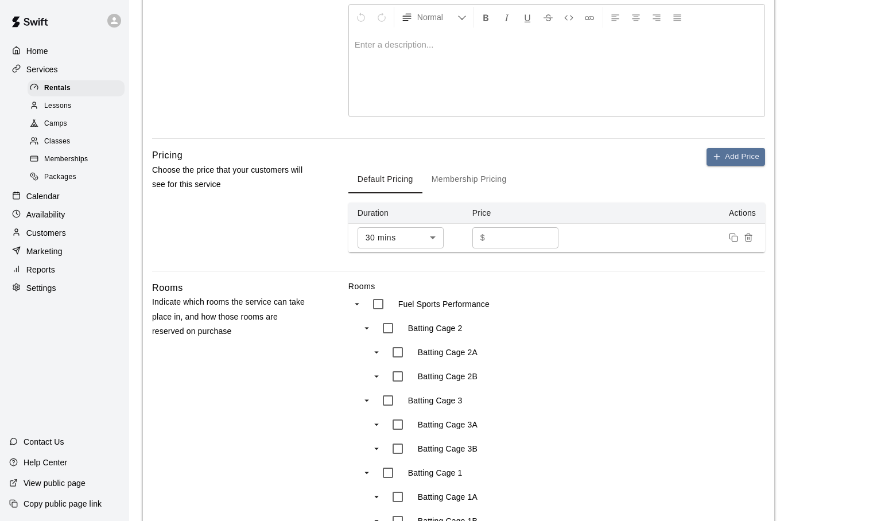
click at [546, 236] on input "*" at bounding box center [524, 237] width 69 height 21
click at [546, 236] on input "**" at bounding box center [524, 237] width 69 height 21
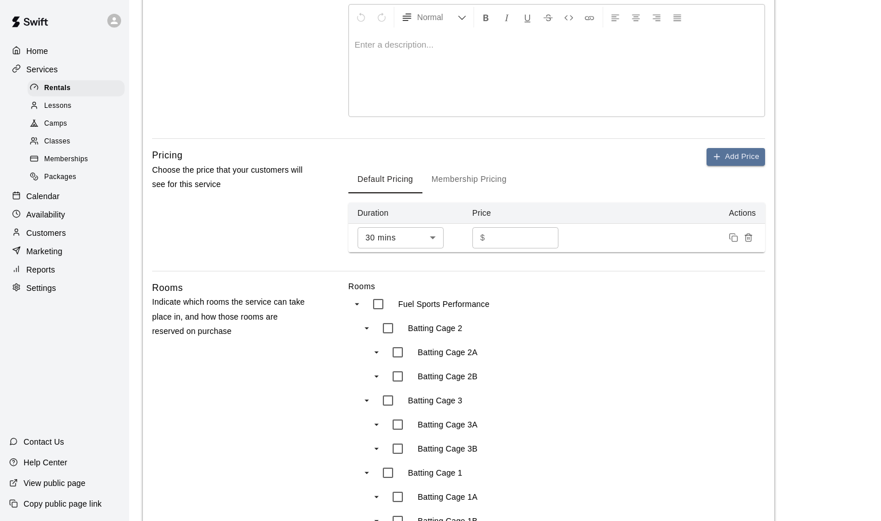
click at [546, 236] on input "**" at bounding box center [524, 237] width 69 height 21
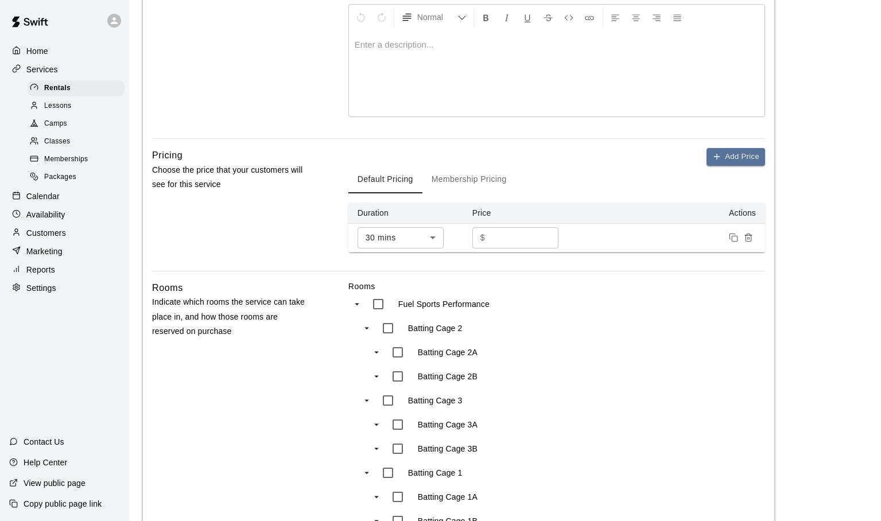
click at [545, 240] on input "**" at bounding box center [524, 237] width 69 height 21
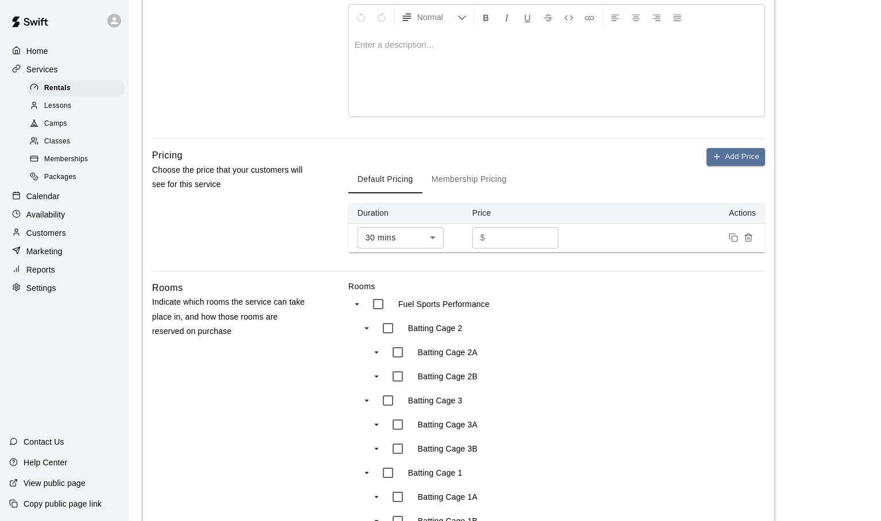
click at [545, 240] on input "**" at bounding box center [524, 237] width 69 height 21
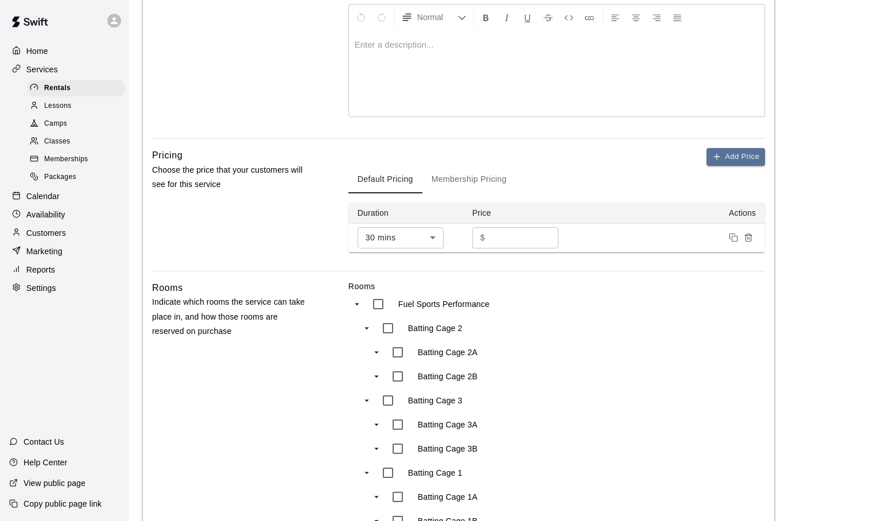
click at [545, 240] on input "**" at bounding box center [524, 237] width 69 height 21
type input "**"
click at [545, 240] on input "**" at bounding box center [524, 237] width 69 height 21
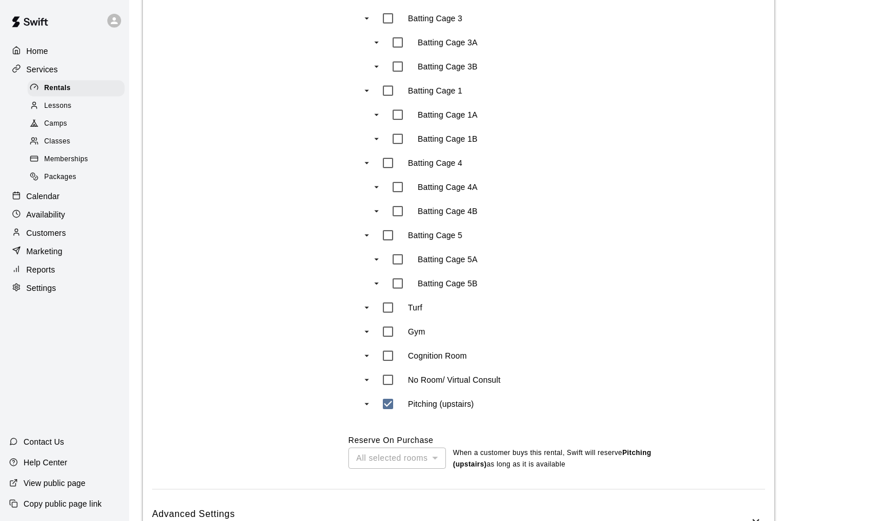
scroll to position [709, 0]
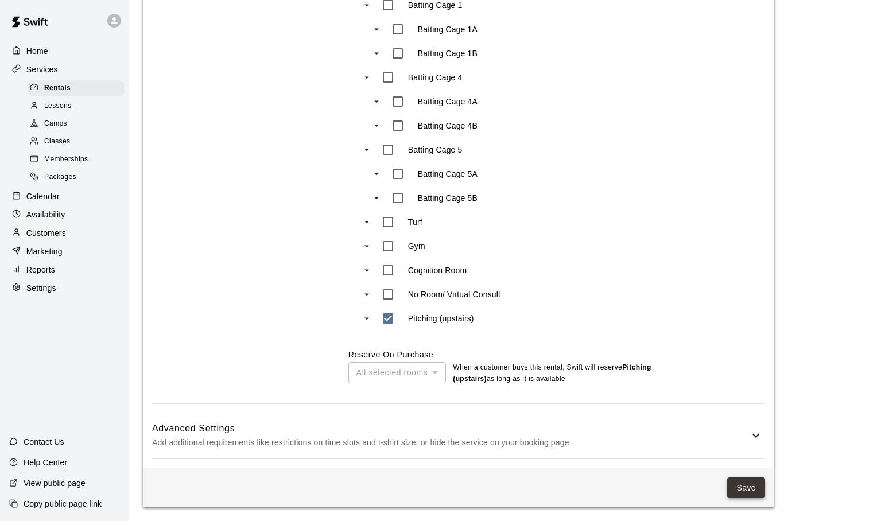
click at [740, 486] on button "Save" at bounding box center [746, 488] width 38 height 21
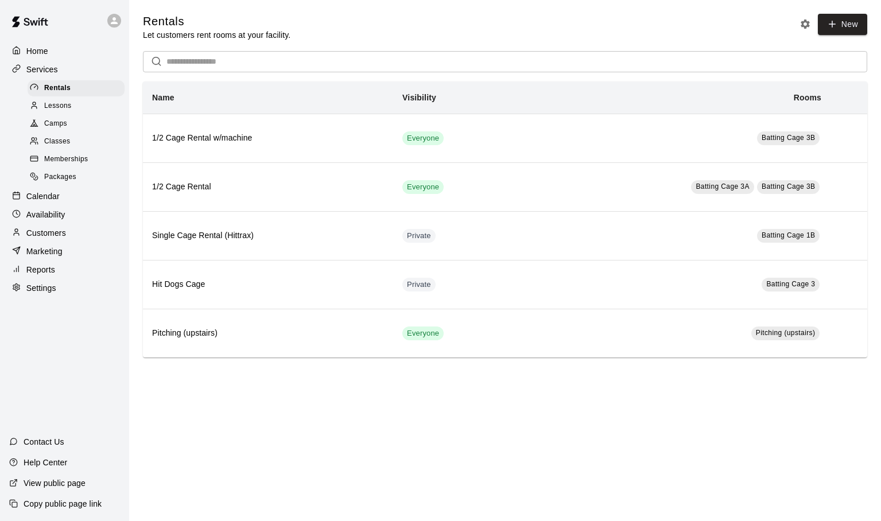
click at [67, 105] on span "Lessons" at bounding box center [58, 105] width 28 height 11
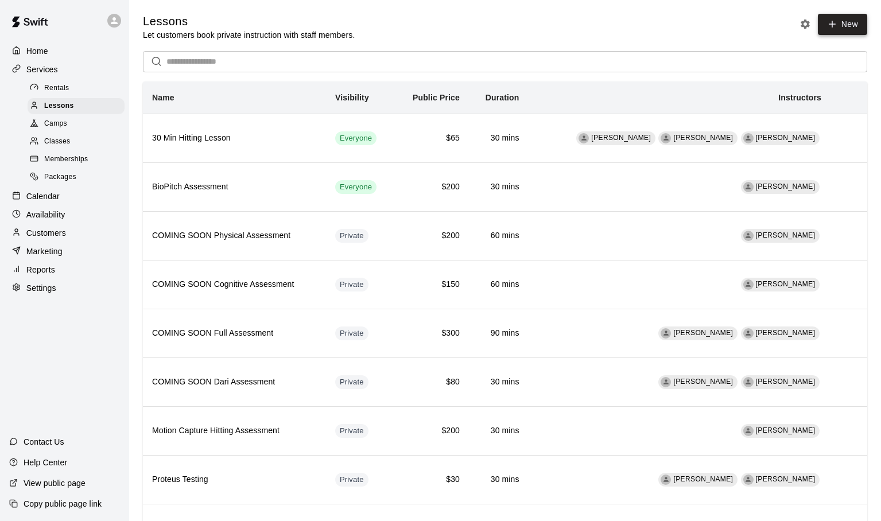
click at [832, 26] on icon at bounding box center [832, 24] width 0 height 6
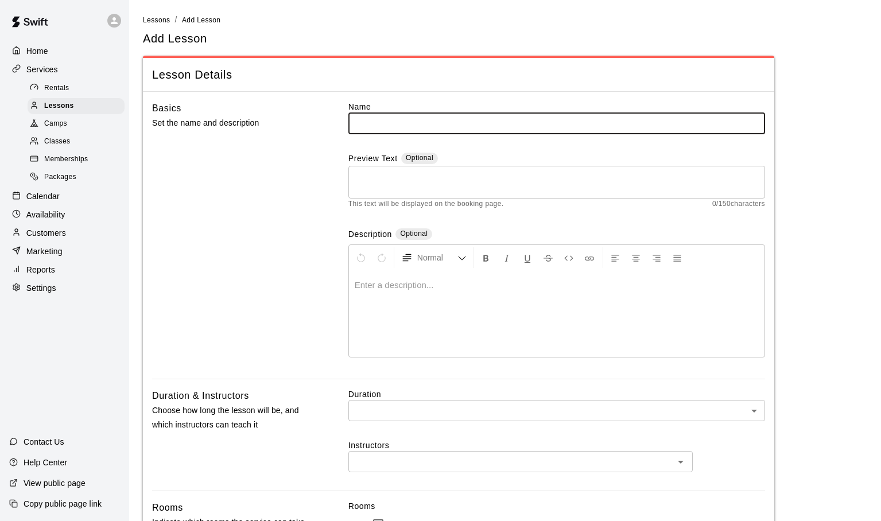
click at [379, 125] on input "text" at bounding box center [556, 123] width 417 height 21
click at [356, 123] on input "********" at bounding box center [556, 123] width 417 height 21
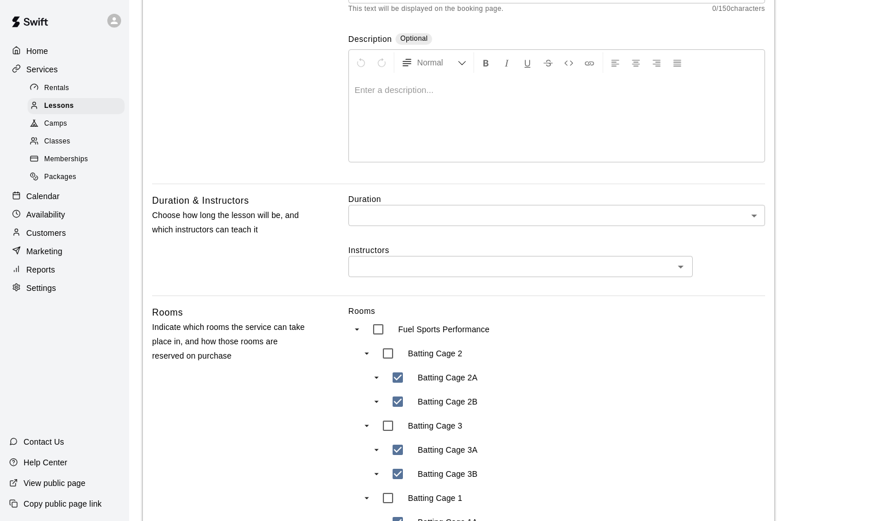
scroll to position [201, 0]
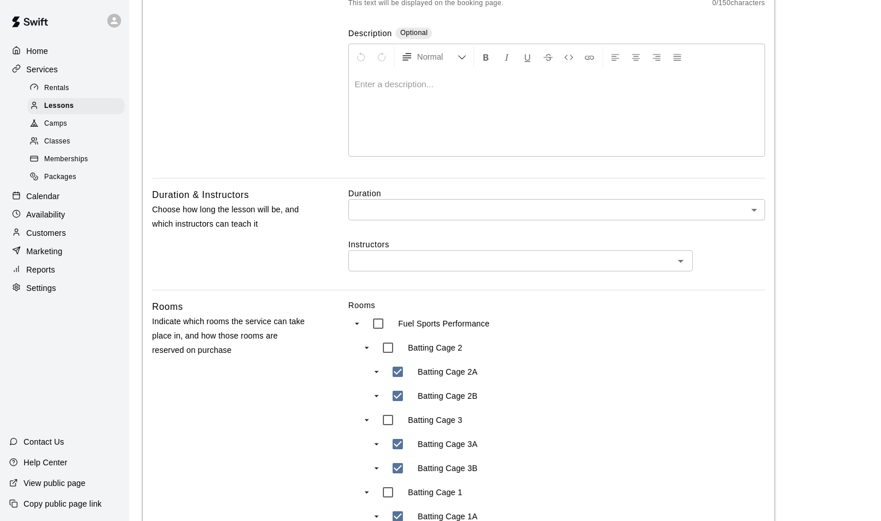
type input "**********"
click at [751, 210] on body "**********" at bounding box center [440, 478] width 881 height 1359
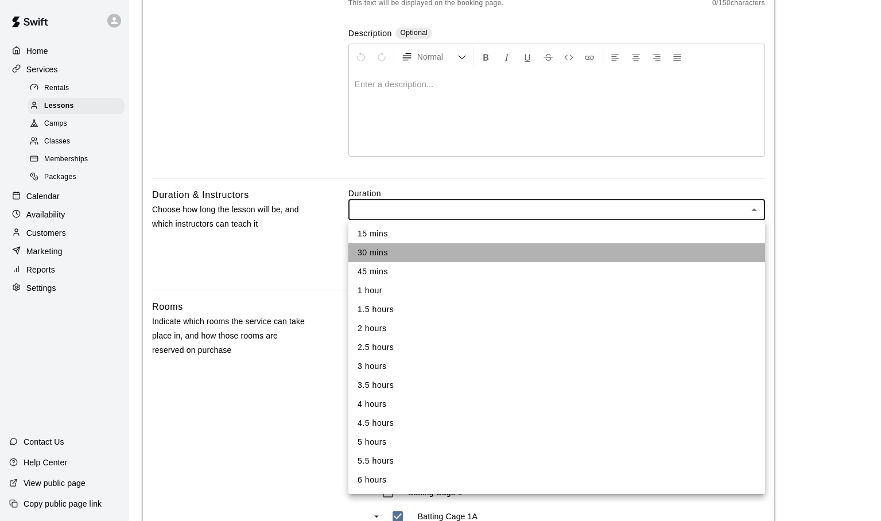
click at [414, 250] on li "30 mins" at bounding box center [556, 252] width 417 height 19
type input "**"
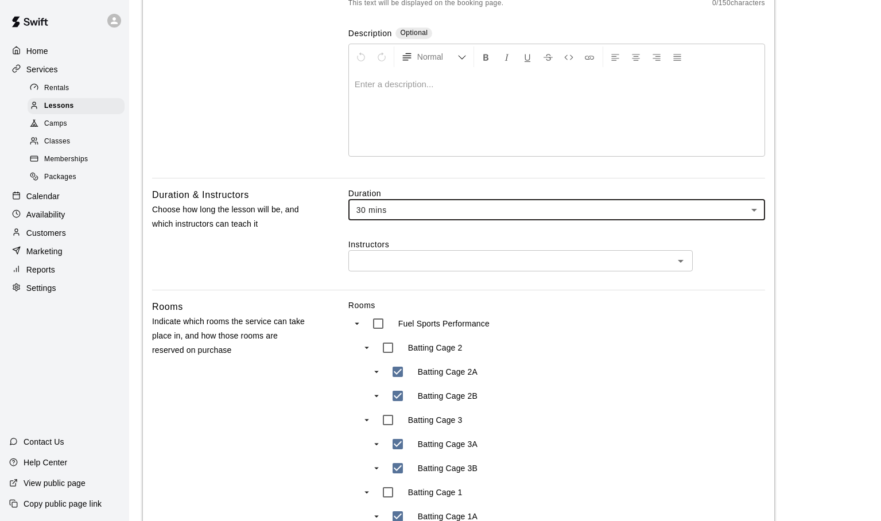
click at [683, 262] on icon "Open" at bounding box center [681, 261] width 14 height 14
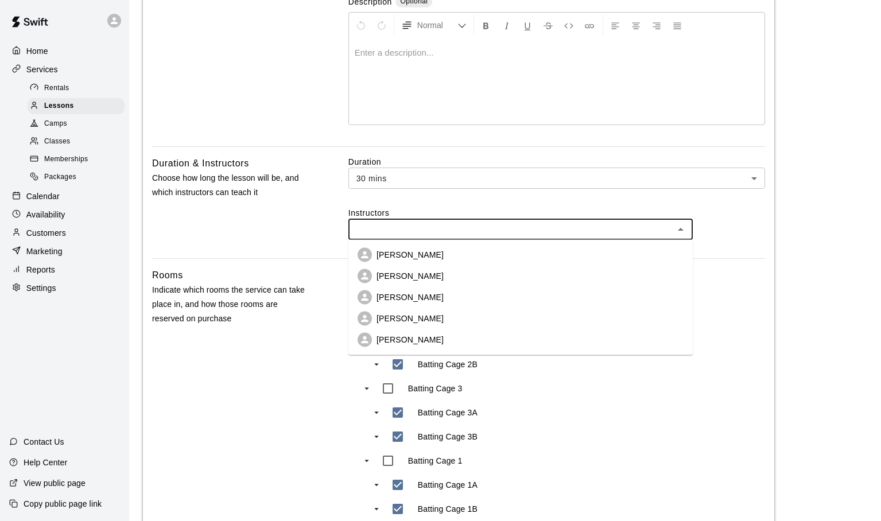
scroll to position [233, 0]
click at [405, 252] on p "AJ Christoffer" at bounding box center [410, 254] width 67 height 11
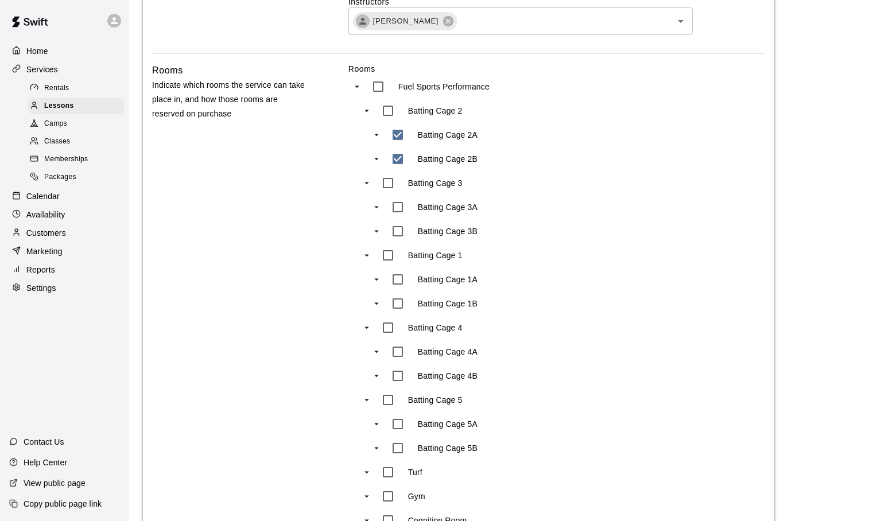
scroll to position [412, 0]
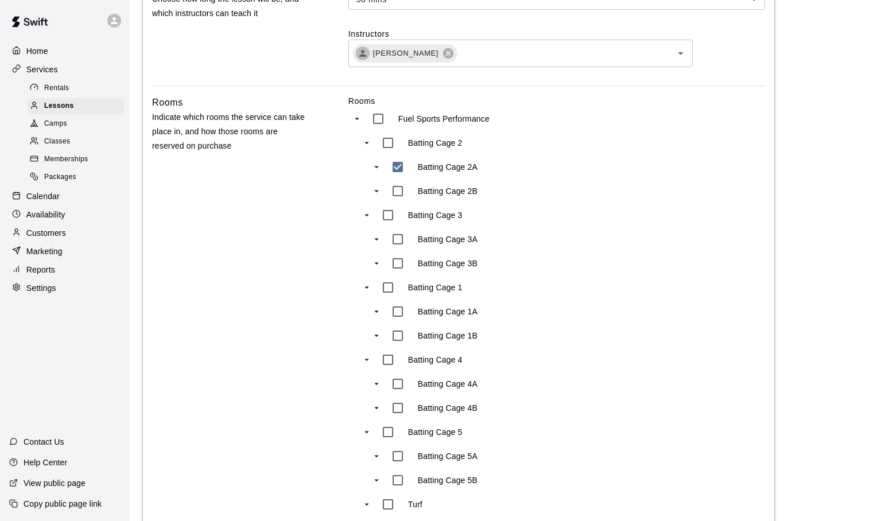
type input "***"
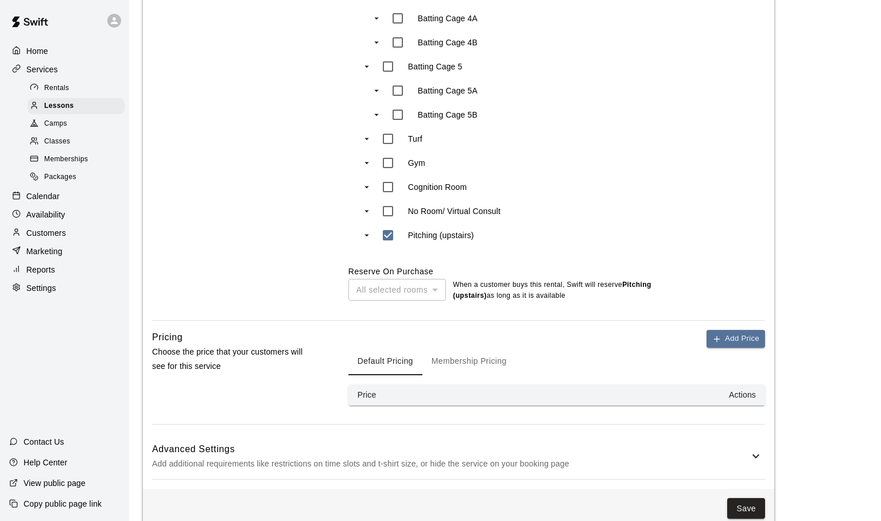
scroll to position [799, 0]
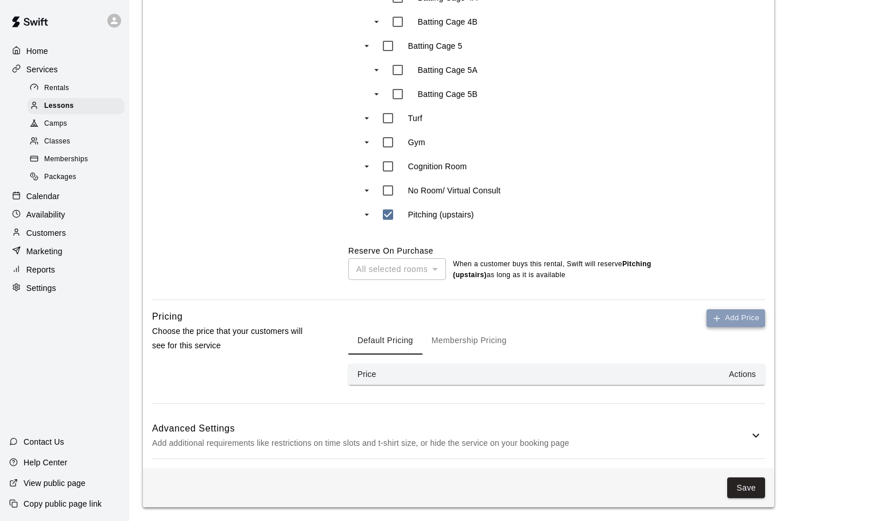
click at [717, 318] on icon "button" at bounding box center [717, 318] width 0 height 5
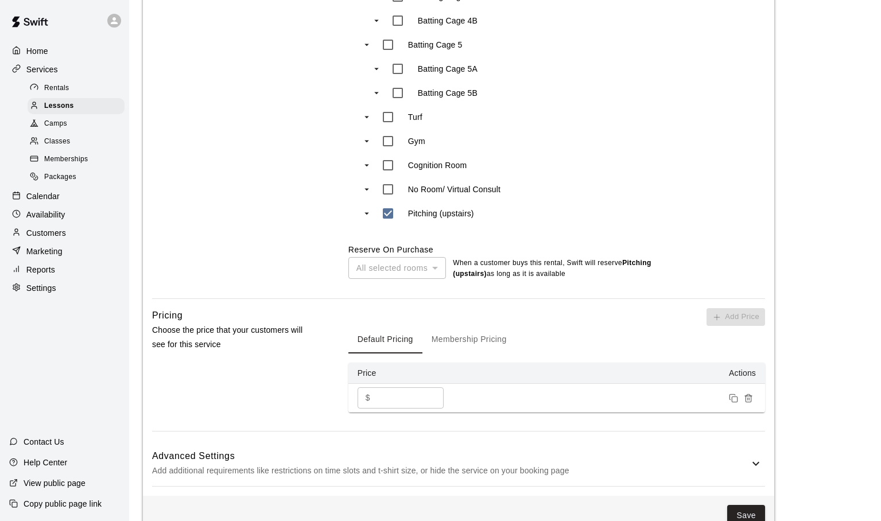
click at [433, 396] on input "*" at bounding box center [409, 397] width 69 height 21
drag, startPoint x: 390, startPoint y: 396, endPoint x: 343, endPoint y: 397, distance: 46.5
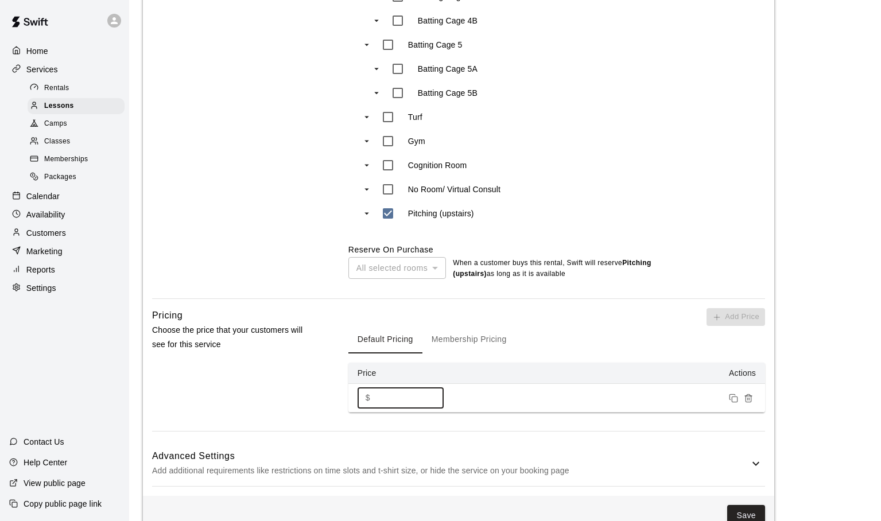
click at [375, 397] on input "*" at bounding box center [409, 397] width 69 height 21
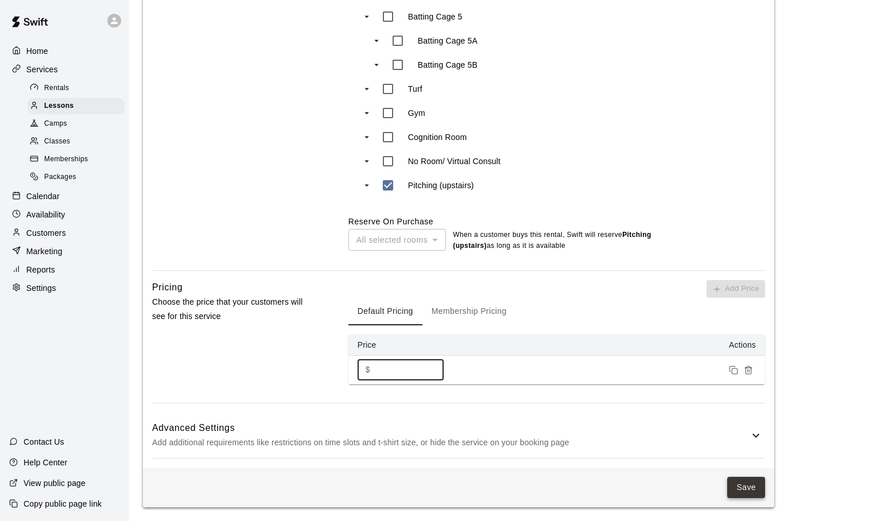
type input "**"
click at [747, 482] on button "Save" at bounding box center [746, 487] width 38 height 21
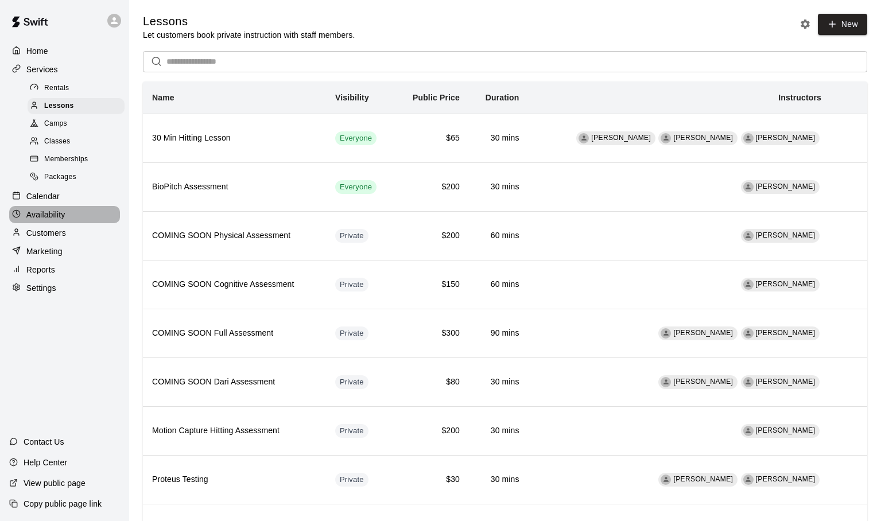
click at [44, 209] on div "Availability" at bounding box center [64, 214] width 111 height 17
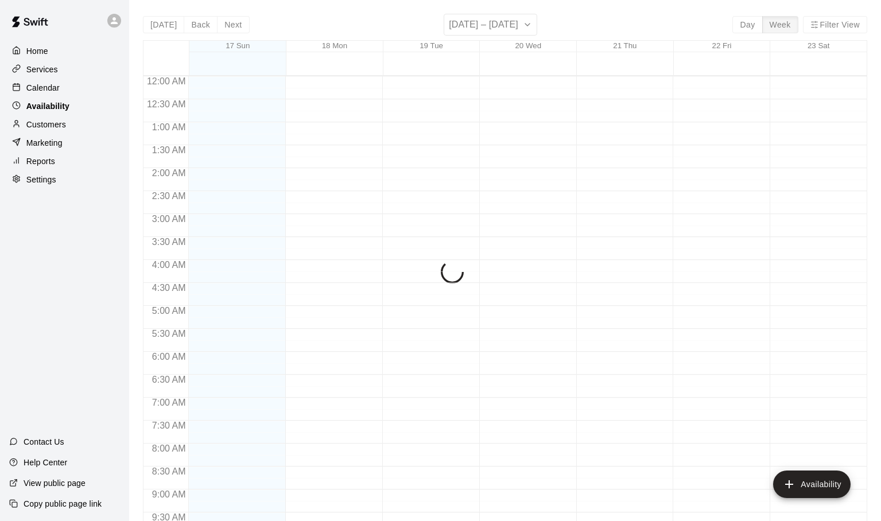
scroll to position [553, 0]
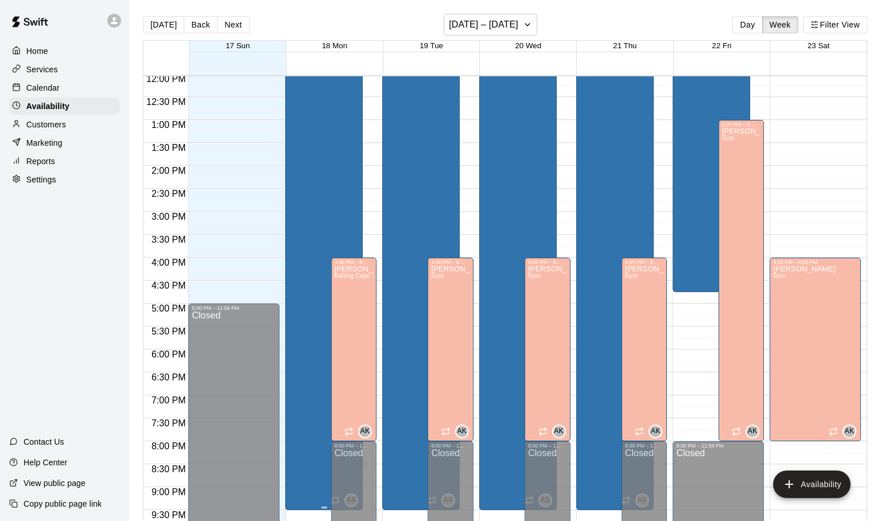
click at [338, 211] on div "Adam Sobocienski Batting Cage 1B, Batting Cage 3B" at bounding box center [324, 250] width 71 height 521
click at [301, 23] on icon "edit" at bounding box center [301, 20] width 10 height 10
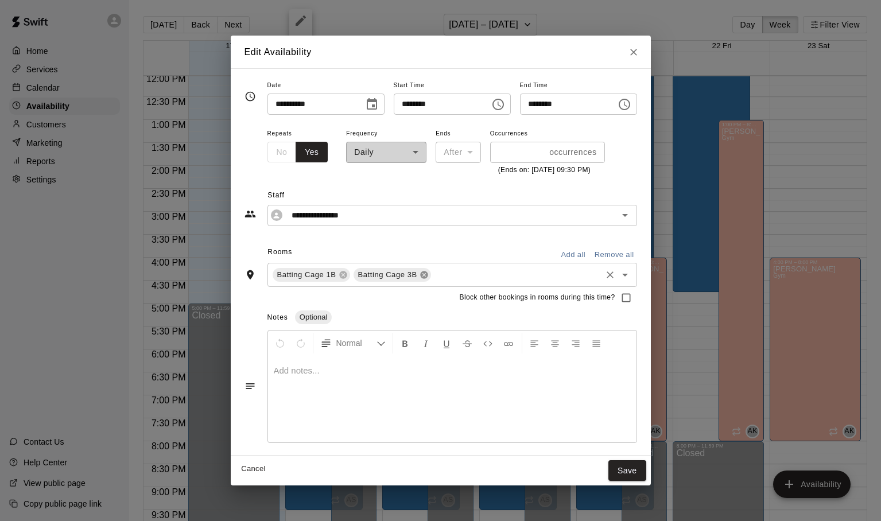
click at [420, 276] on icon at bounding box center [423, 274] width 7 height 7
click at [646, 464] on button "Save" at bounding box center [627, 470] width 38 height 21
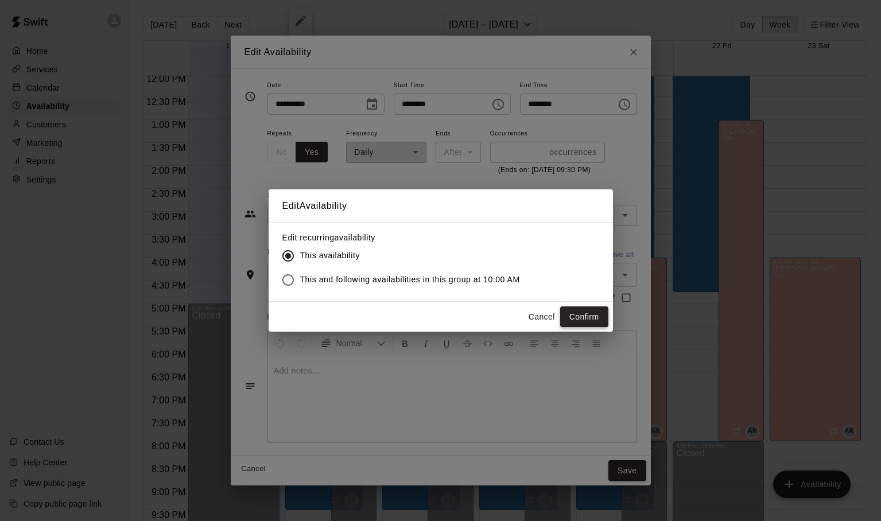
click at [587, 317] on button "Confirm" at bounding box center [584, 317] width 48 height 21
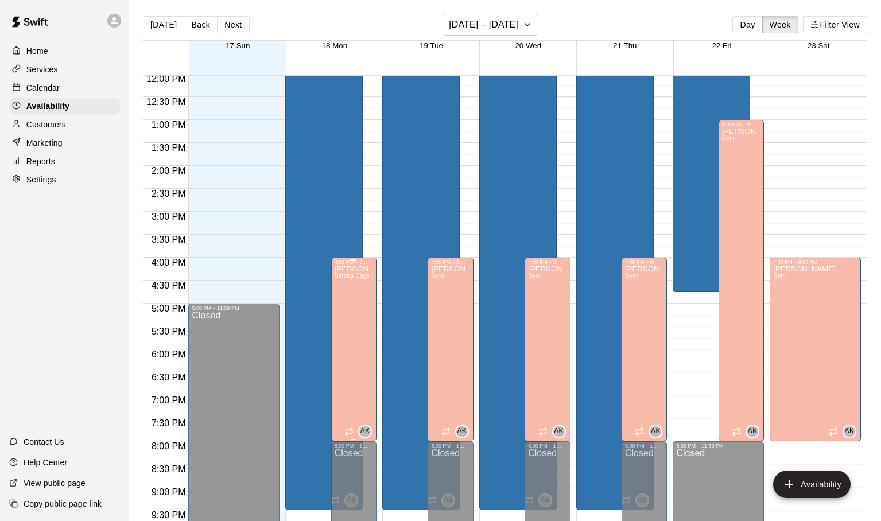
click at [351, 303] on div "Ashley Kravitz Batting Cage 3B, Batting Cage 1B" at bounding box center [354, 525] width 38 height 521
click at [348, 277] on icon "edit" at bounding box center [346, 278] width 10 height 10
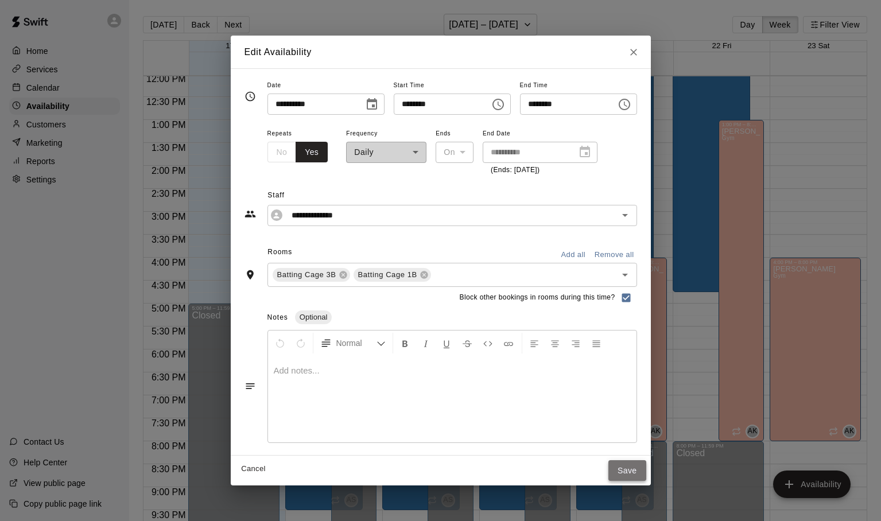
click at [646, 467] on button "Save" at bounding box center [627, 470] width 38 height 21
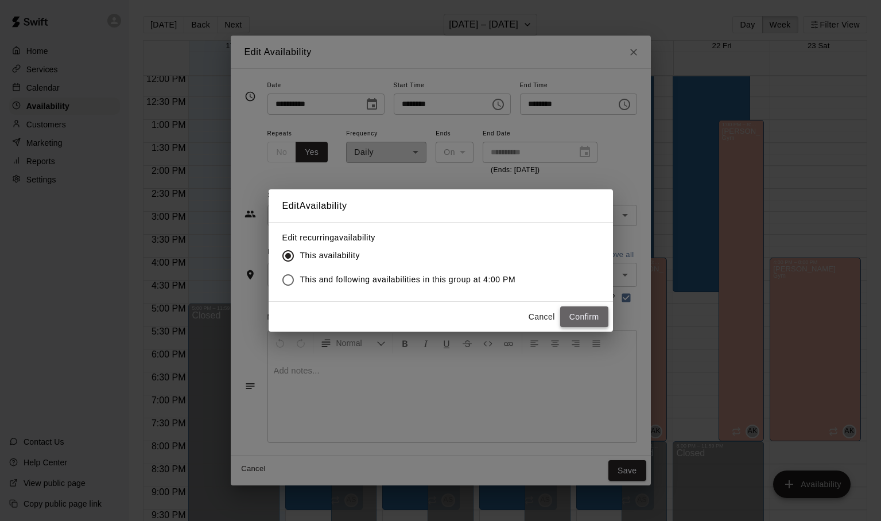
click at [577, 313] on button "Confirm" at bounding box center [584, 317] width 48 height 21
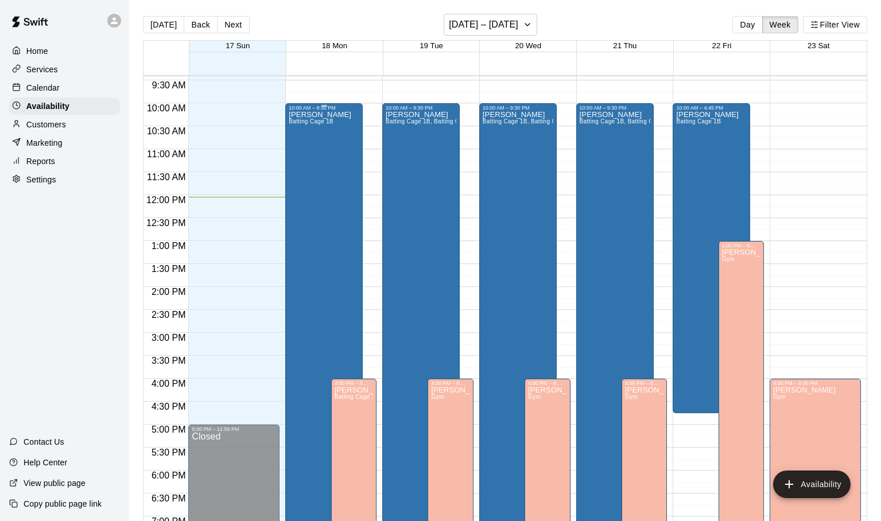
scroll to position [428, 0]
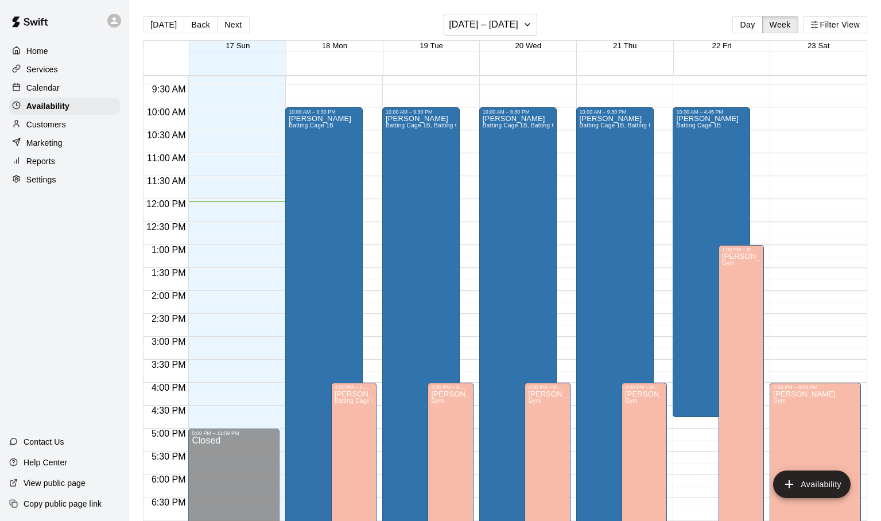
click at [41, 67] on p "Services" at bounding box center [42, 69] width 32 height 11
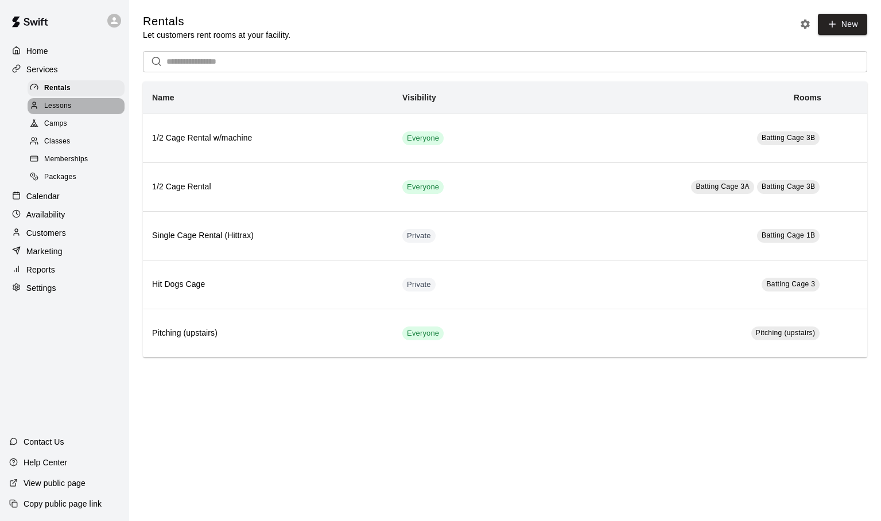
click at [65, 108] on span "Lessons" at bounding box center [58, 105] width 28 height 11
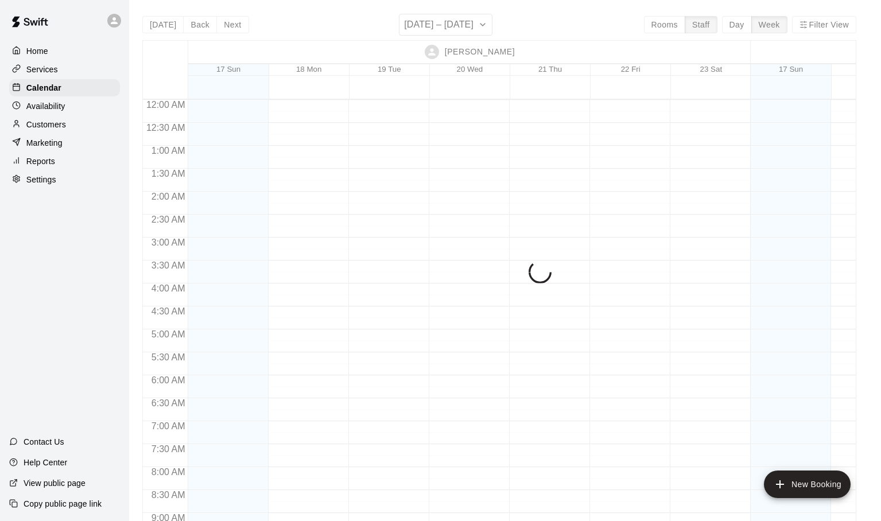
scroll to position [475, 0]
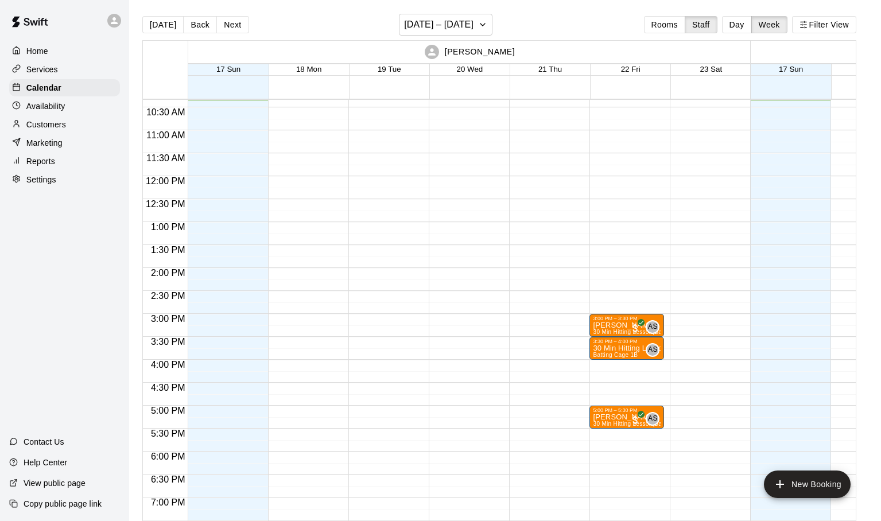
click at [386, 72] on span "19 Tue" at bounding box center [390, 69] width 24 height 9
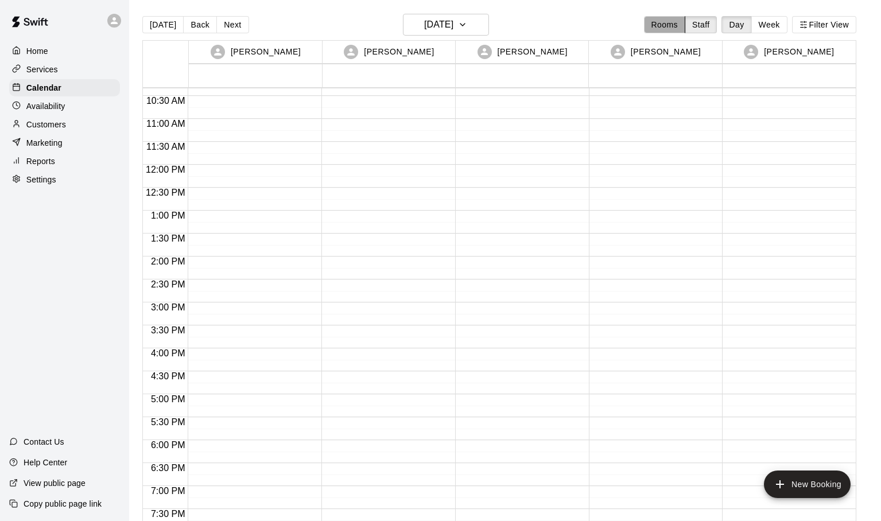
click at [668, 27] on button "Rooms" at bounding box center [664, 24] width 41 height 17
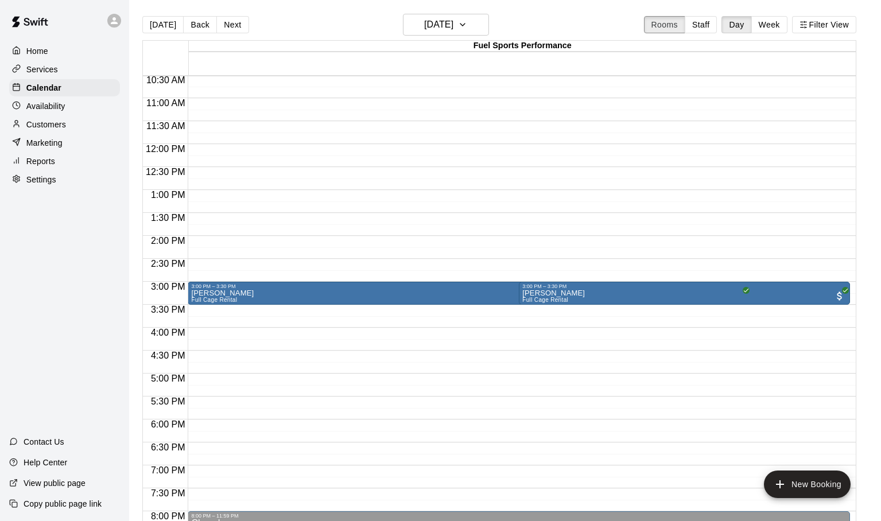
scroll to position [484, 0]
click at [201, 359] on icon "delete" at bounding box center [203, 356] width 8 height 10
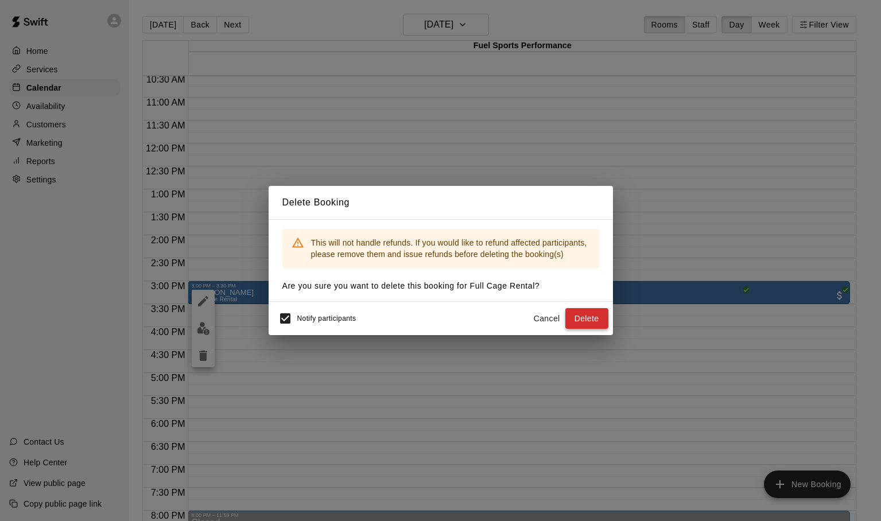
click at [589, 315] on button "Delete" at bounding box center [586, 318] width 43 height 21
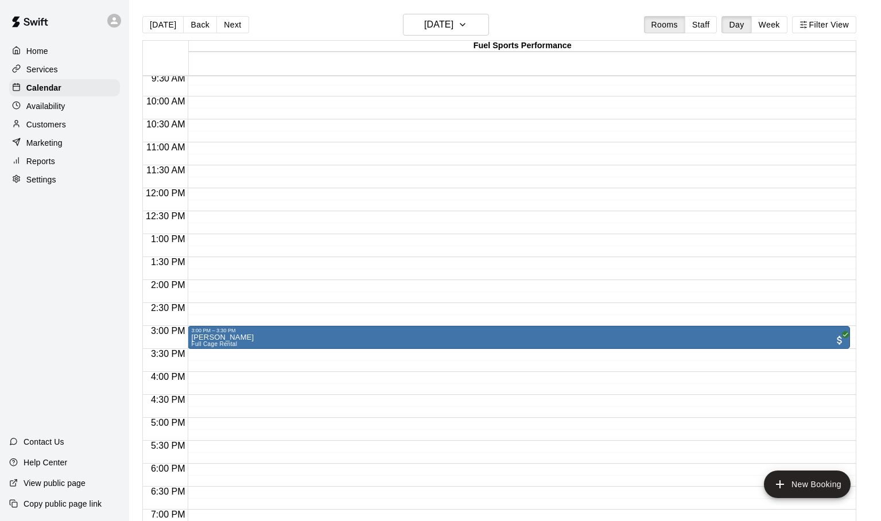
scroll to position [440, 0]
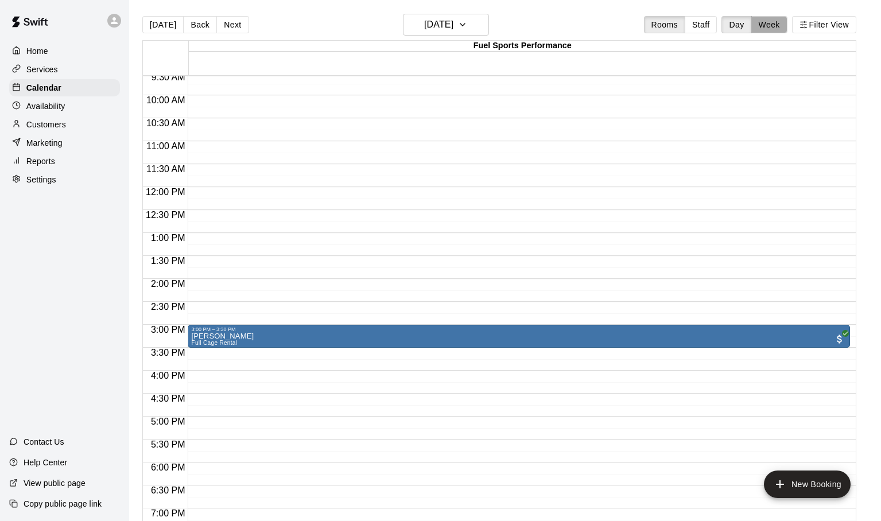
click at [765, 27] on button "Week" at bounding box center [769, 24] width 36 height 17
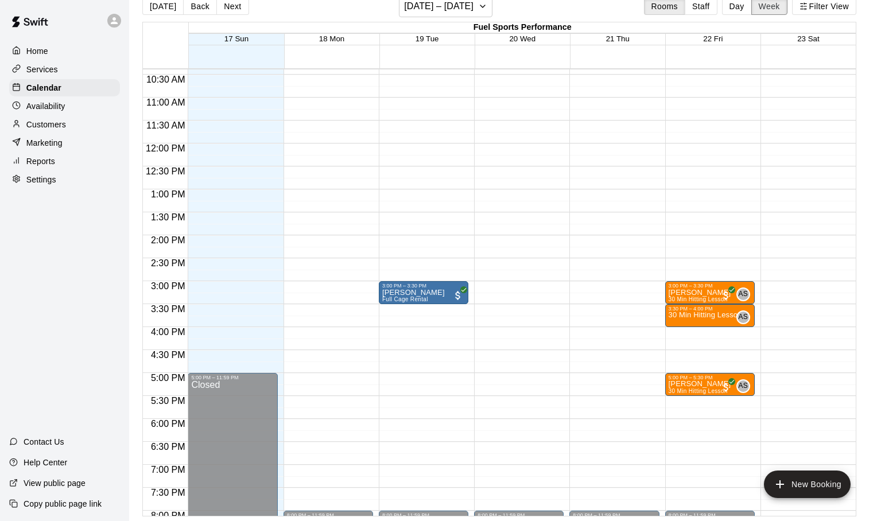
scroll to position [475, 0]
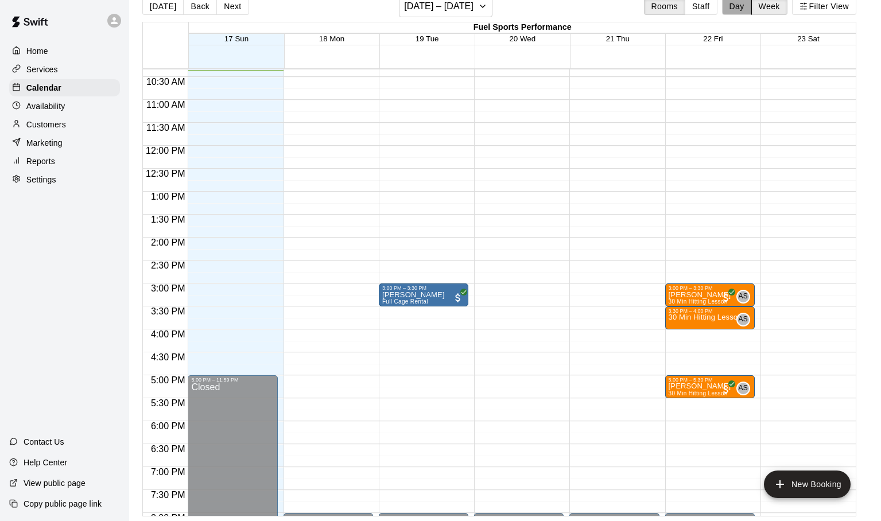
click at [732, 9] on button "Day" at bounding box center [737, 6] width 30 height 17
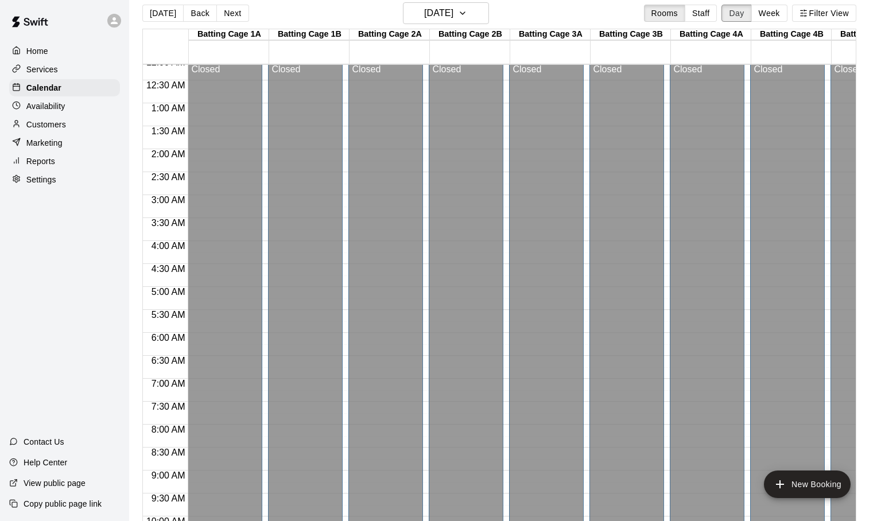
scroll to position [10, 0]
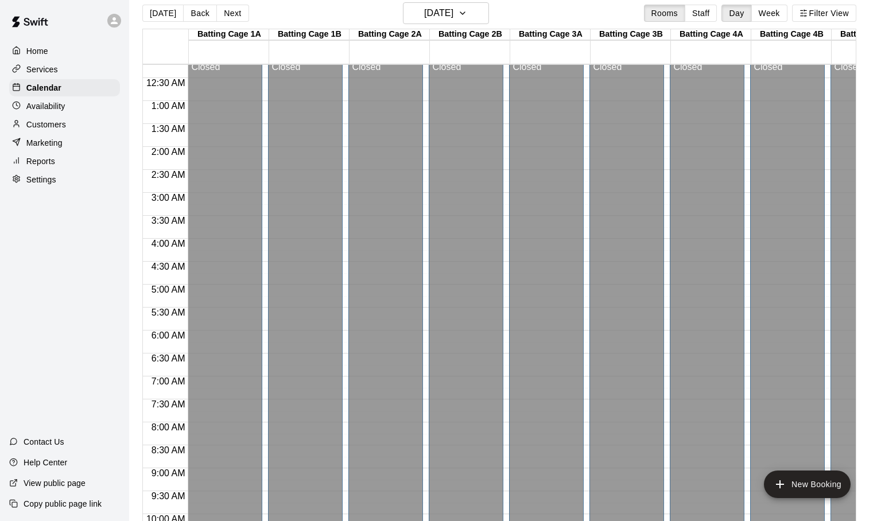
click at [57, 123] on p "Customers" at bounding box center [46, 124] width 40 height 11
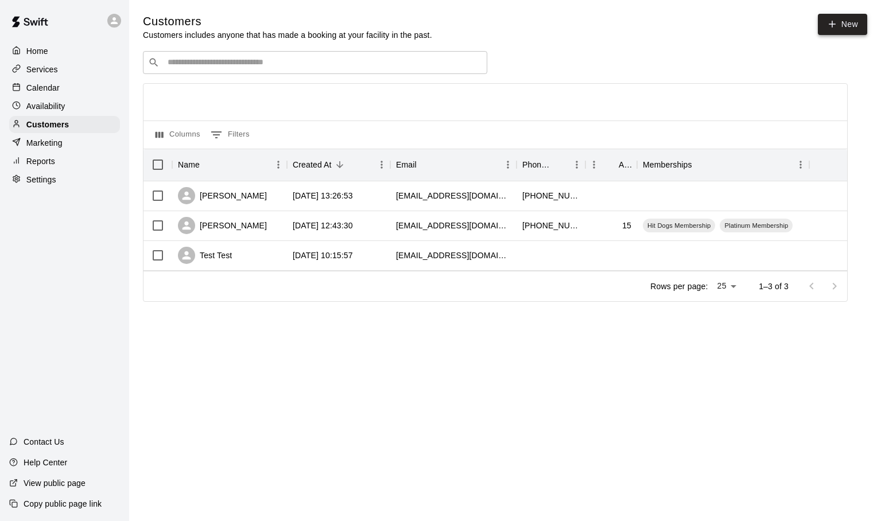
click at [833, 22] on icon at bounding box center [832, 24] width 10 height 10
select select "**"
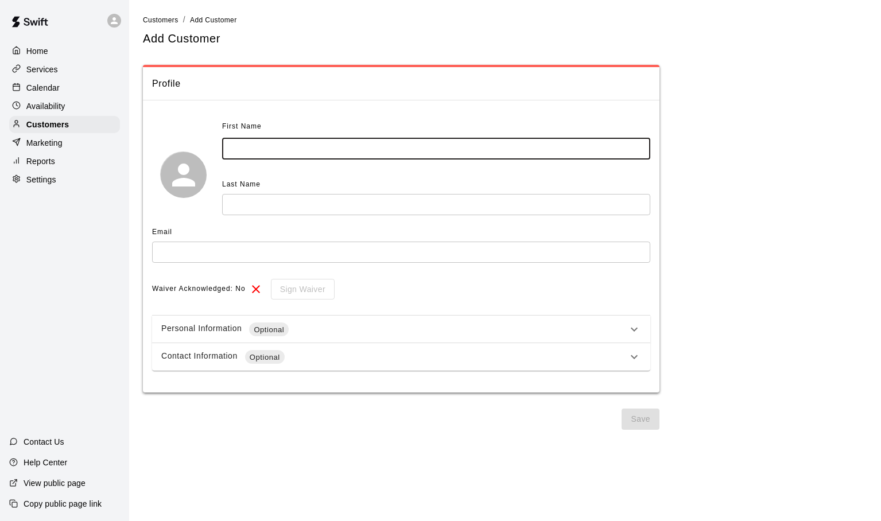
click at [231, 156] on input "text" at bounding box center [436, 148] width 428 height 21
type input "*"
type input "***"
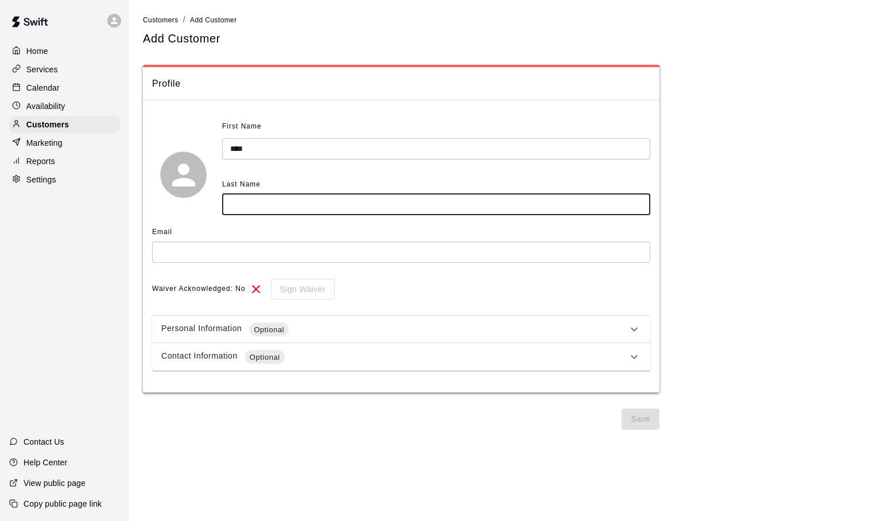
click at [238, 200] on input "text" at bounding box center [436, 204] width 428 height 21
type input "****"
click at [187, 259] on input "text" at bounding box center [401, 252] width 498 height 21
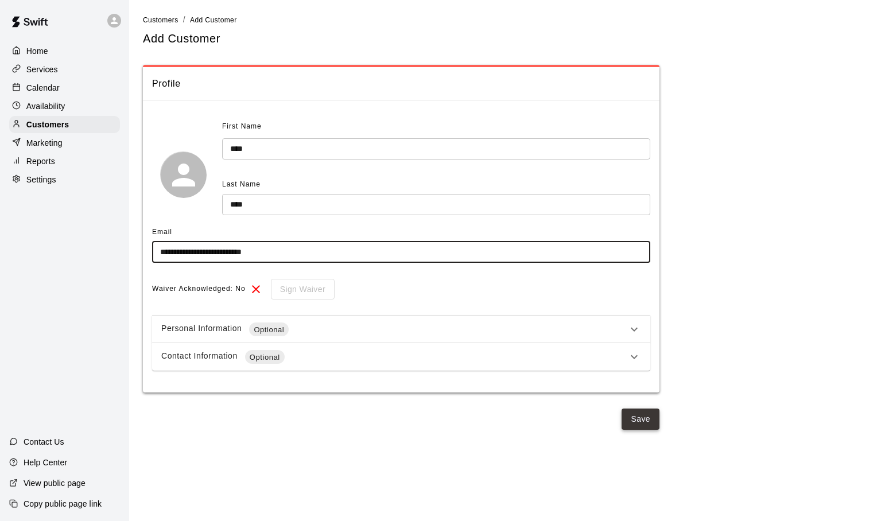
type input "**********"
click at [637, 421] on button "Save" at bounding box center [641, 419] width 38 height 21
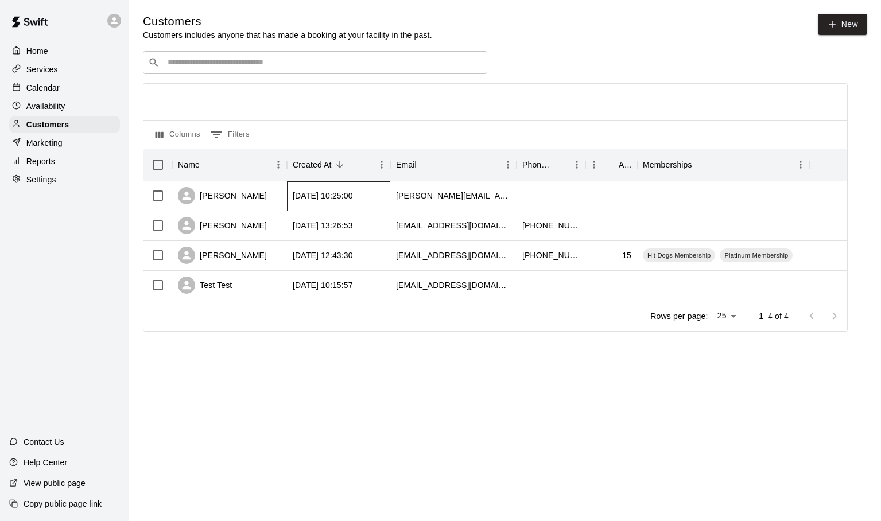
click at [312, 197] on div "2025-08-17 10:25:00" at bounding box center [323, 195] width 60 height 11
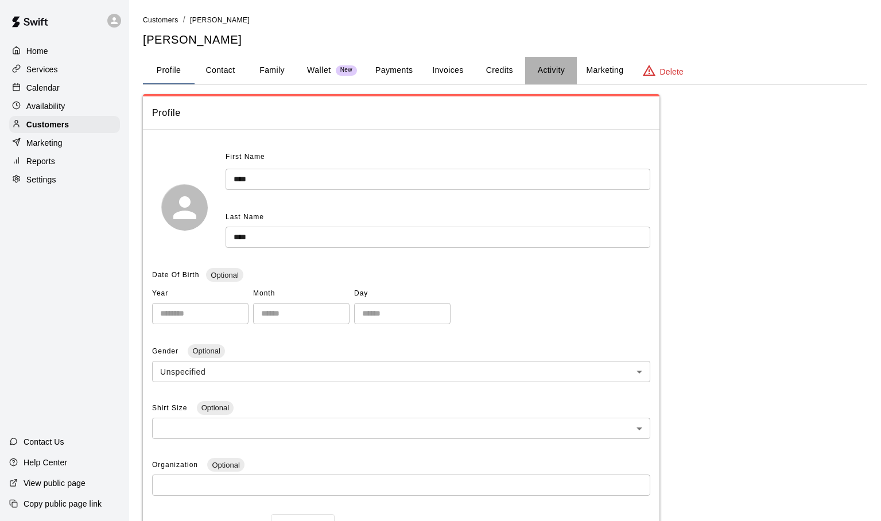
click at [545, 72] on button "Activity" at bounding box center [551, 71] width 52 height 28
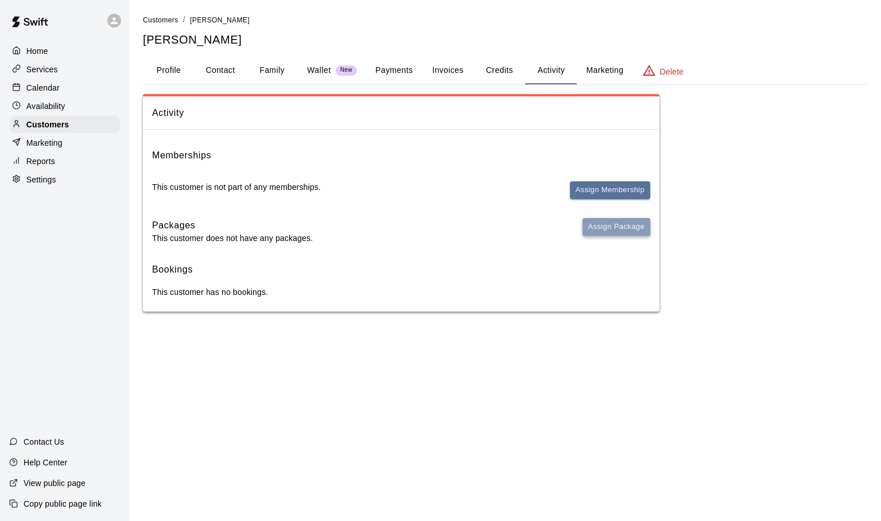
click at [596, 227] on button "Assign Package" at bounding box center [617, 227] width 68 height 18
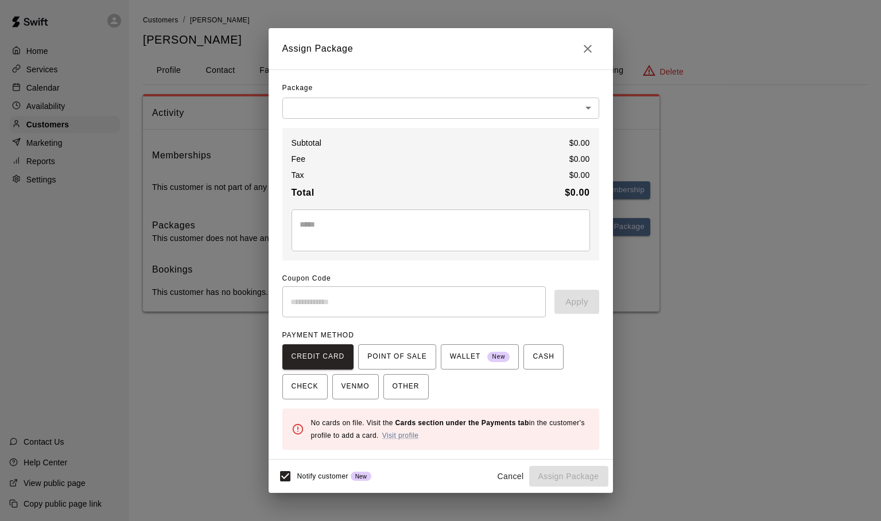
click at [590, 105] on body "Home Services Calendar Availability Customers Marketing Reports Settings Contac…" at bounding box center [440, 167] width 881 height 335
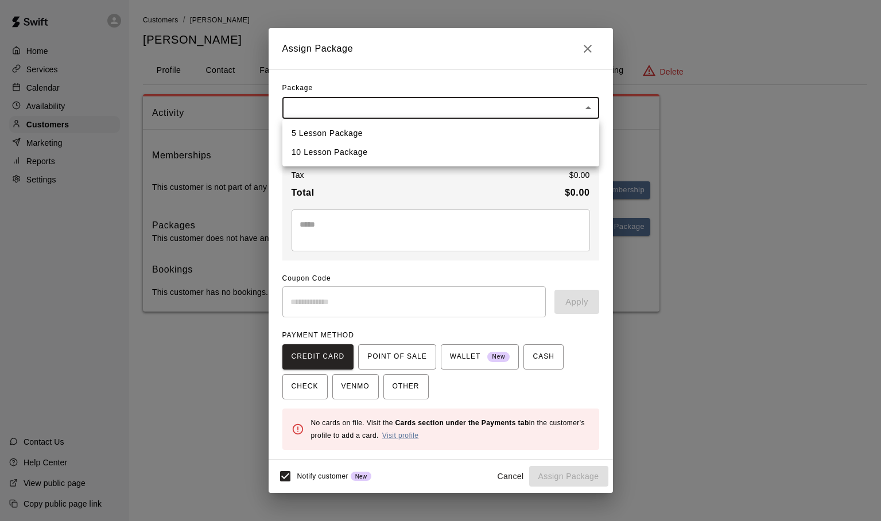
click at [412, 151] on li "10 Lesson Package" at bounding box center [440, 152] width 317 height 19
type input "**********"
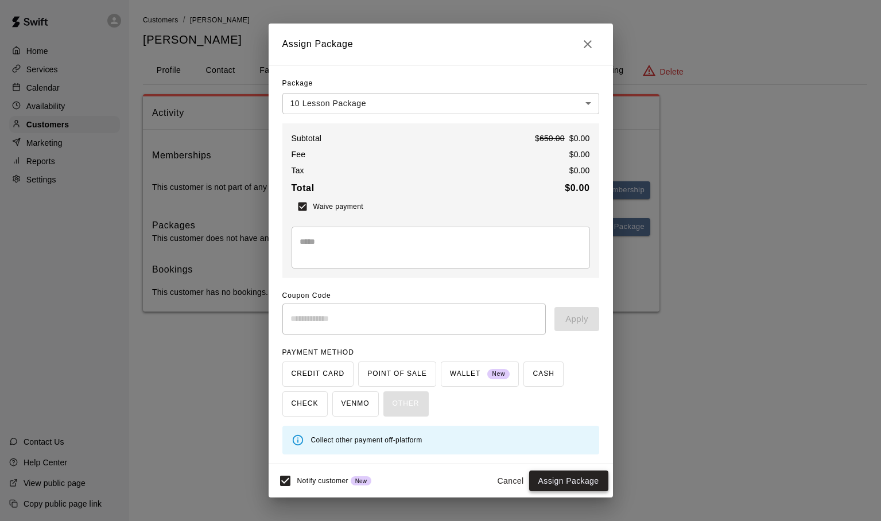
click at [550, 478] on button "Assign Package" at bounding box center [568, 481] width 79 height 21
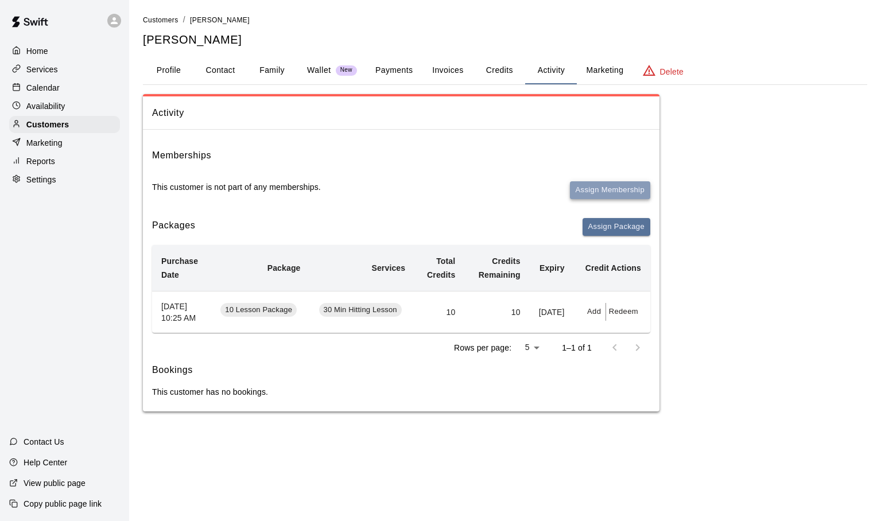
click at [602, 191] on button "Assign Membership" at bounding box center [610, 190] width 80 height 18
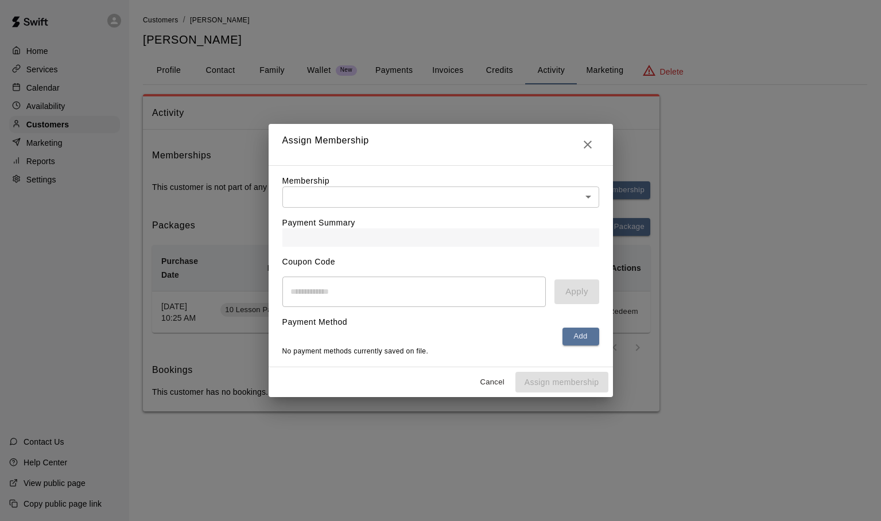
click at [589, 200] on body "Home Services Calendar Availability Customers Marketing Reports Settings Contac…" at bounding box center [440, 217] width 881 height 435
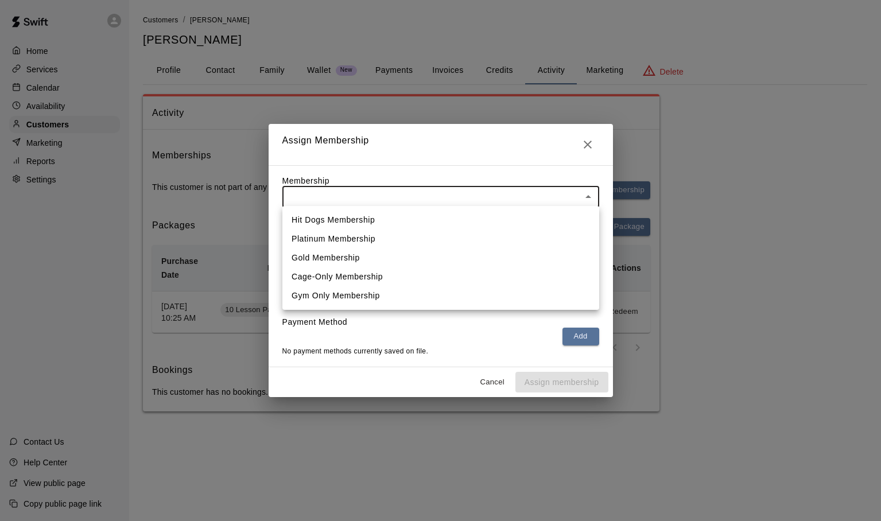
click at [406, 245] on li "Platinum Membership" at bounding box center [440, 239] width 317 height 19
type input "**********"
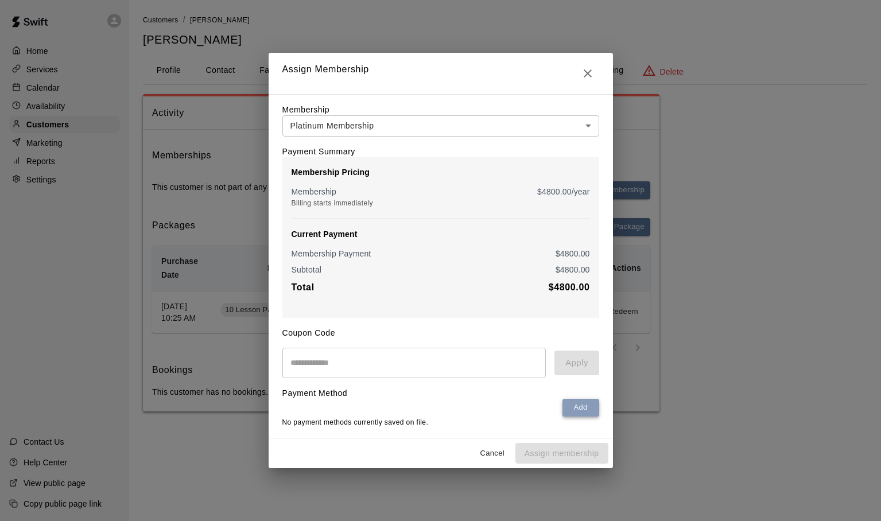
click at [576, 407] on button "Add" at bounding box center [581, 408] width 37 height 18
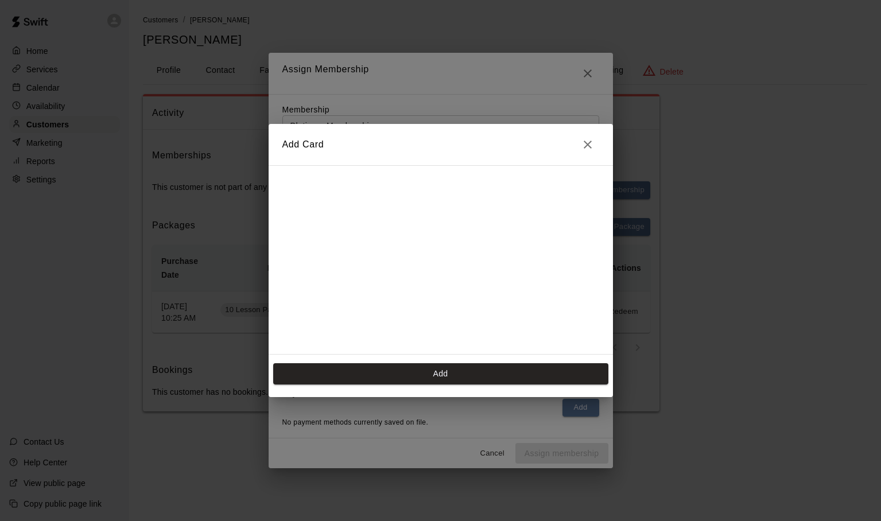
scroll to position [18, 0]
click at [583, 146] on icon "Close" at bounding box center [588, 145] width 14 height 14
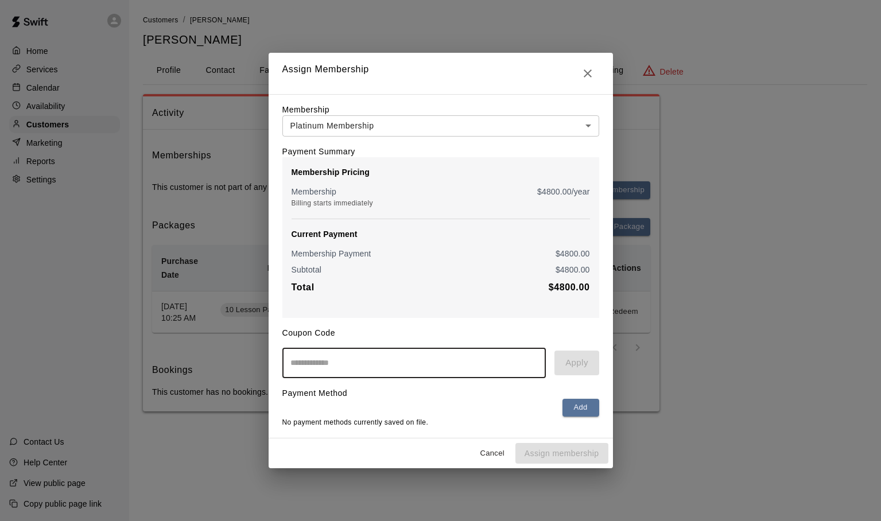
click at [359, 354] on input "text" at bounding box center [414, 363] width 264 height 30
type input "********"
click at [588, 369] on button "Apply" at bounding box center [576, 363] width 44 height 24
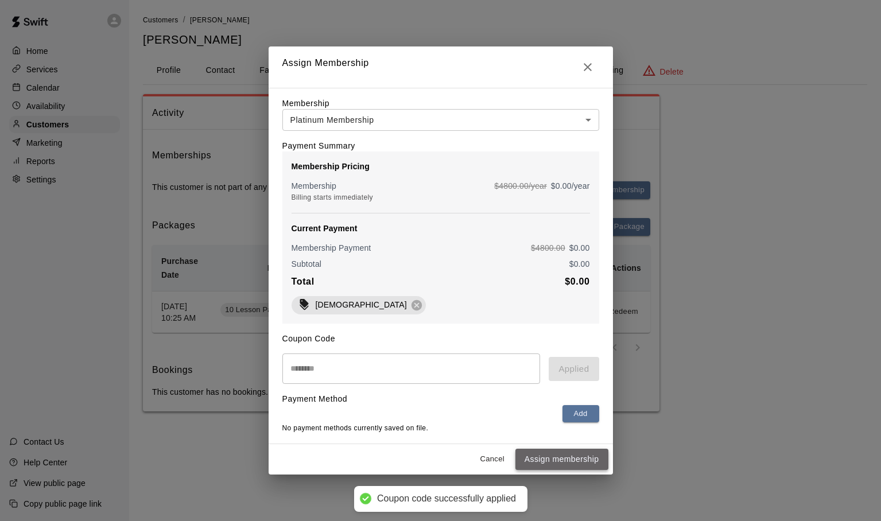
click at [546, 460] on button "Assign membership" at bounding box center [561, 459] width 93 height 21
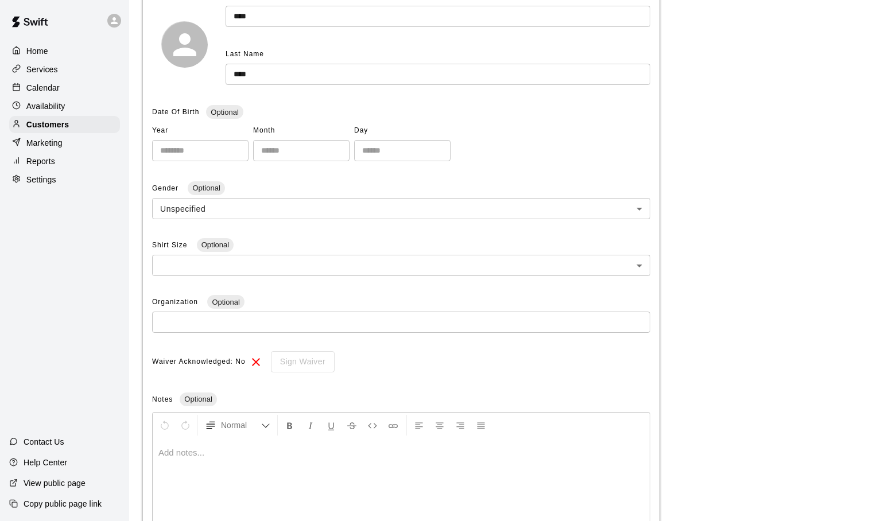
scroll to position [246, 0]
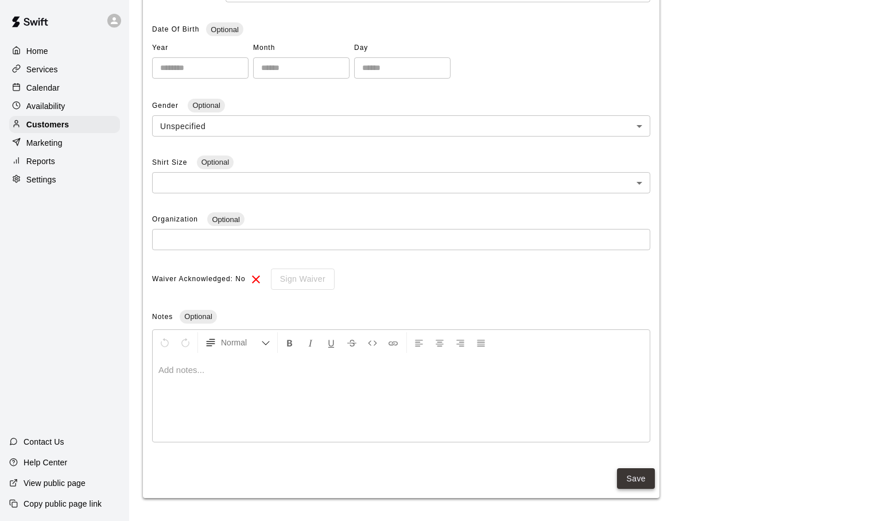
click at [641, 481] on button "Save" at bounding box center [636, 478] width 38 height 21
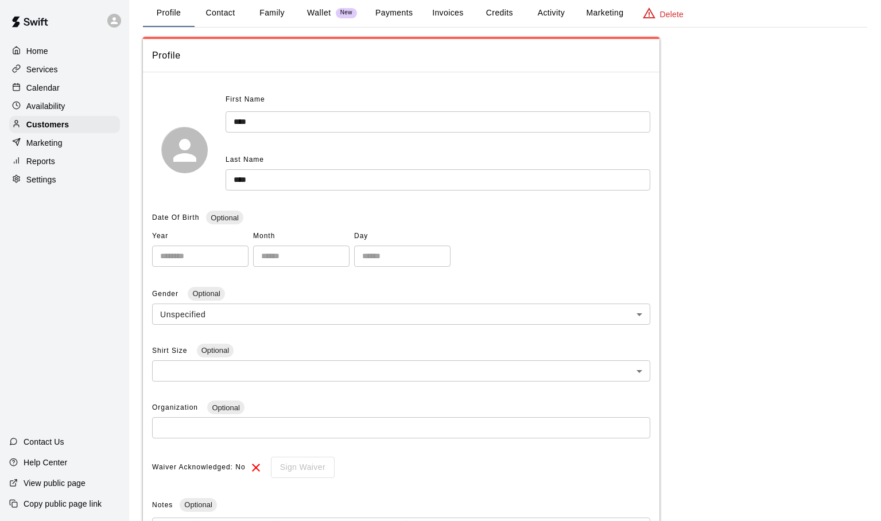
scroll to position [0, 0]
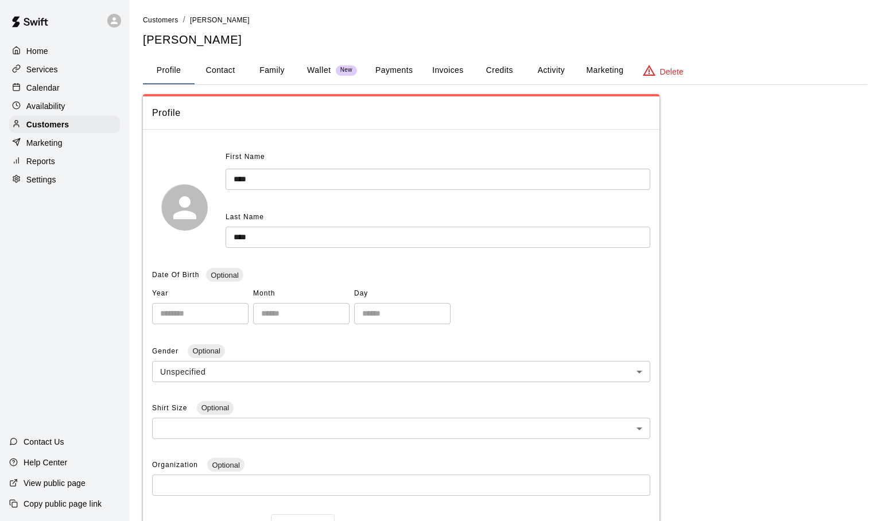
click at [46, 65] on p "Services" at bounding box center [42, 69] width 32 height 11
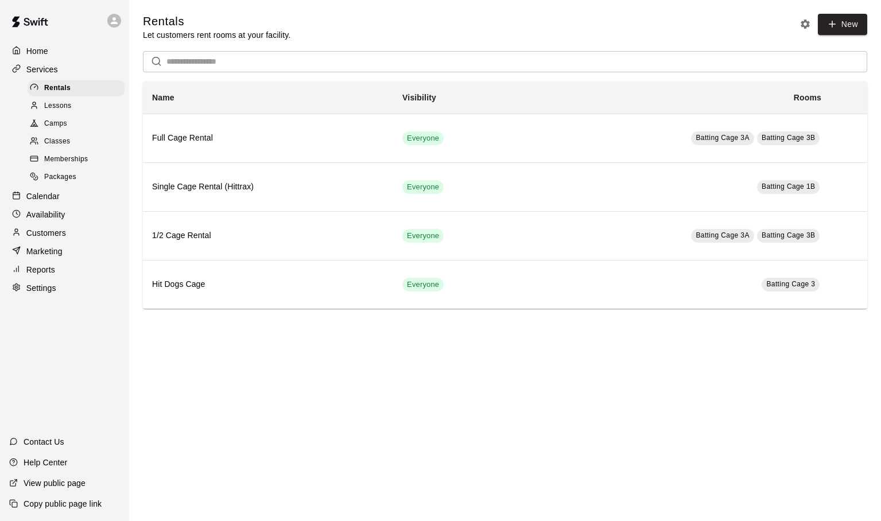
click at [88, 162] on span "Memberships" at bounding box center [66, 159] width 44 height 11
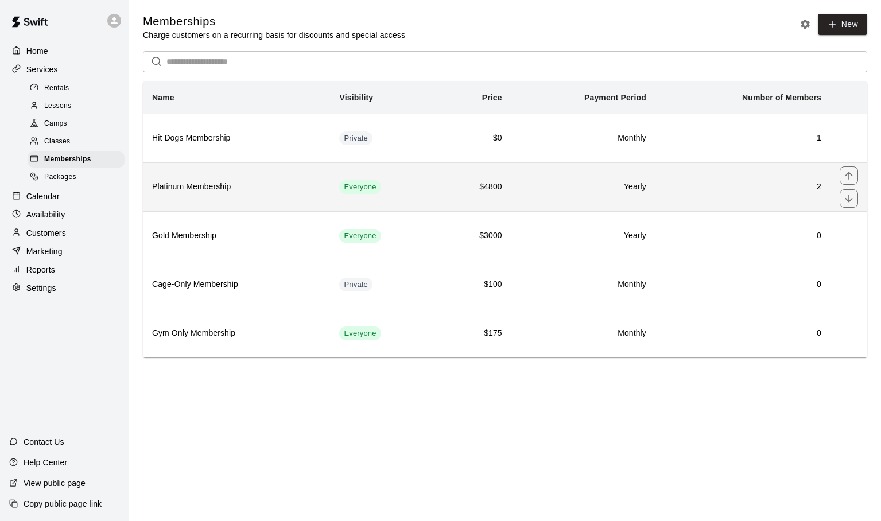
click at [216, 192] on h6 "Platinum Membership" at bounding box center [236, 187] width 169 height 13
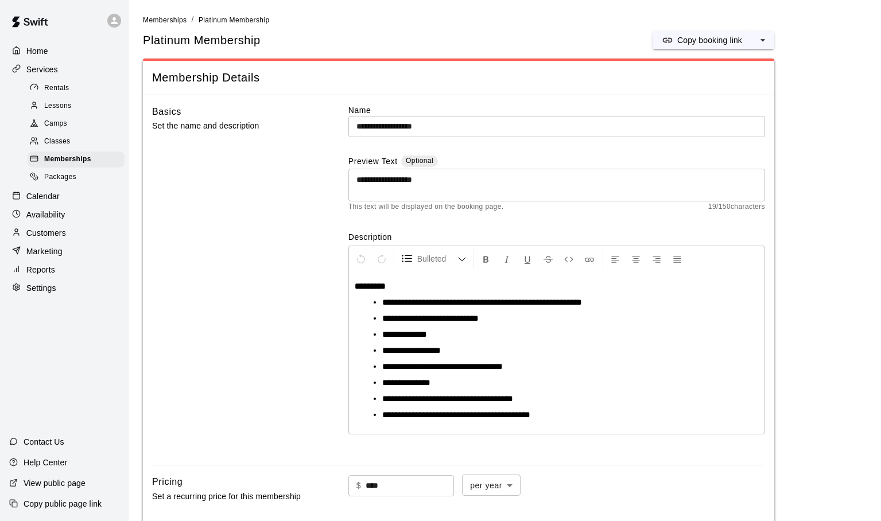
click at [60, 125] on span "Camps" at bounding box center [55, 123] width 23 height 11
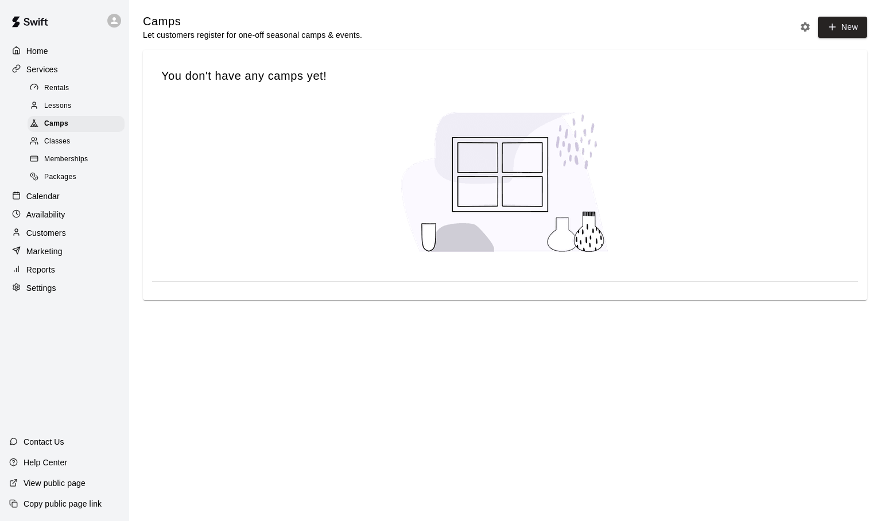
click at [54, 497] on div "Copy public page link" at bounding box center [64, 504] width 129 height 21
